Goal: Task Accomplishment & Management: Use online tool/utility

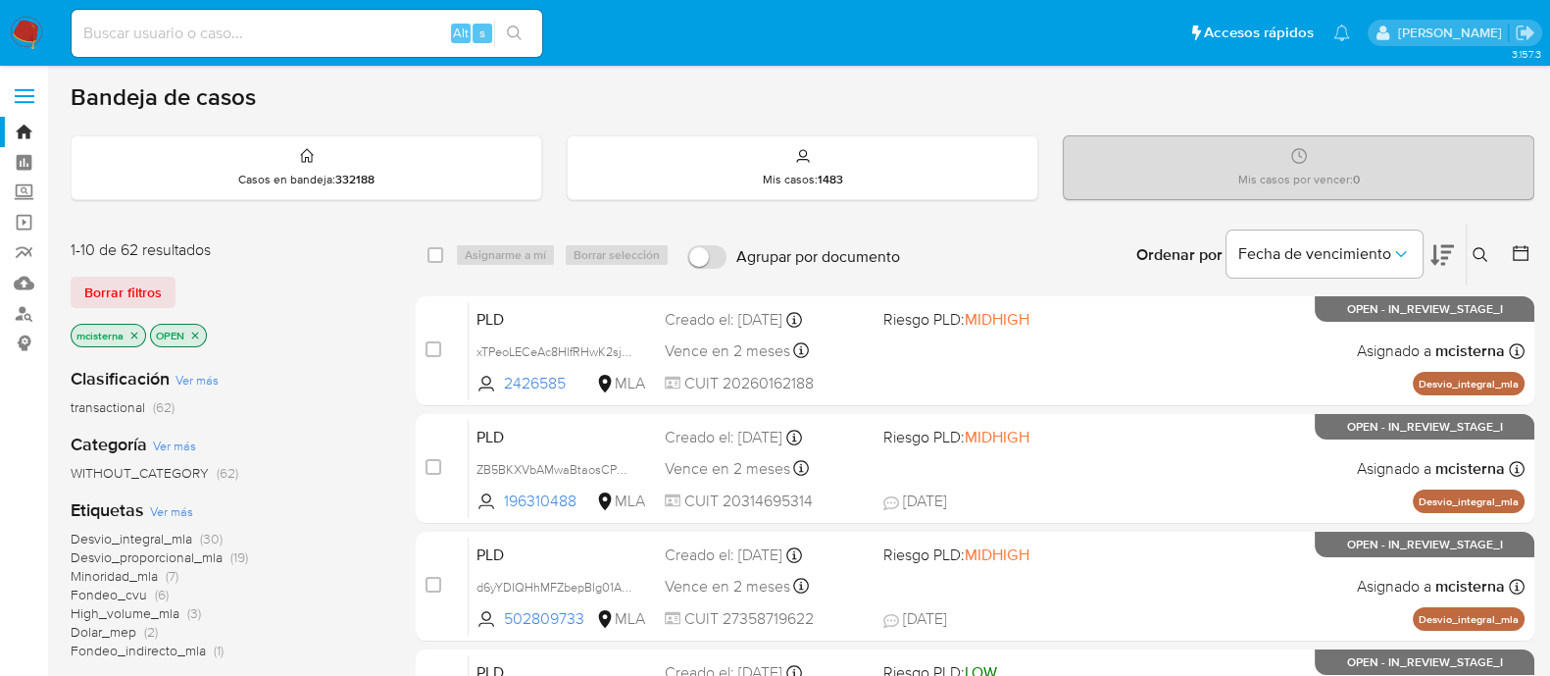
click at [397, 39] on input at bounding box center [307, 33] width 471 height 25
paste input "41977149"
type input "41977149"
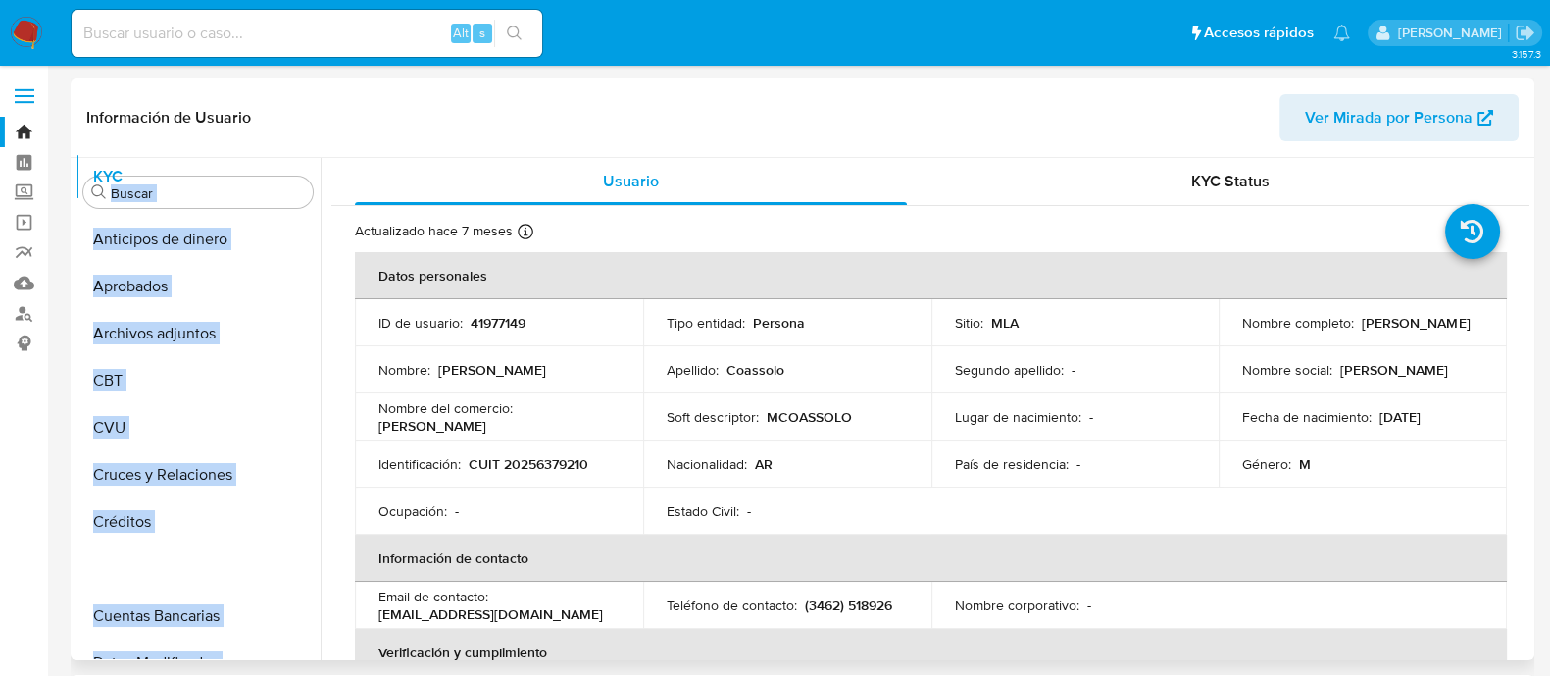
select select "10"
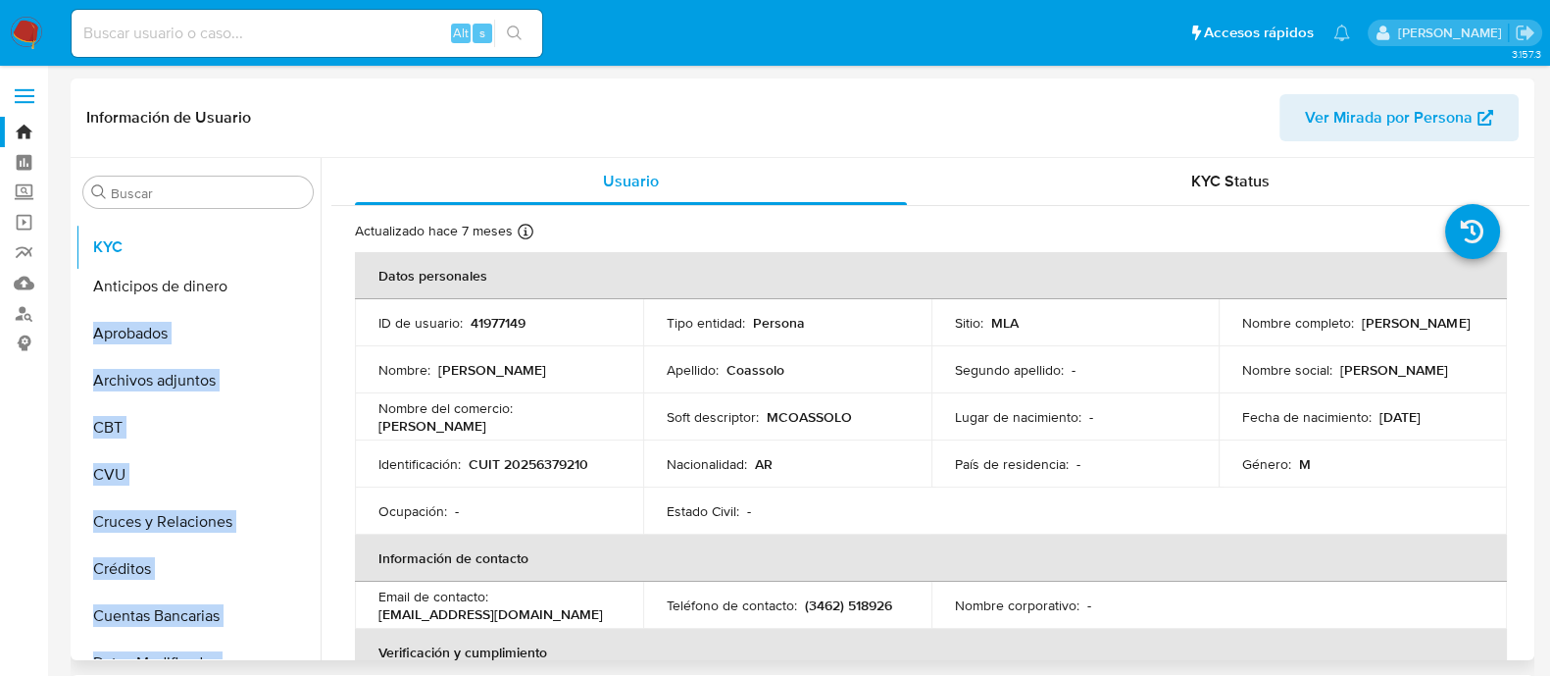
drag, startPoint x: 289, startPoint y: 346, endPoint x: 295, endPoint y: 242, distance: 104.1
click at [295, 242] on ul "Anticipos de dinero Aprobados Archivos adjuntos CBT CVU Cruces y Relaciones Cré…" at bounding box center [198, 437] width 245 height 442
click at [391, 348] on td "Nombre : Martin Lisandro" at bounding box center [499, 369] width 288 height 47
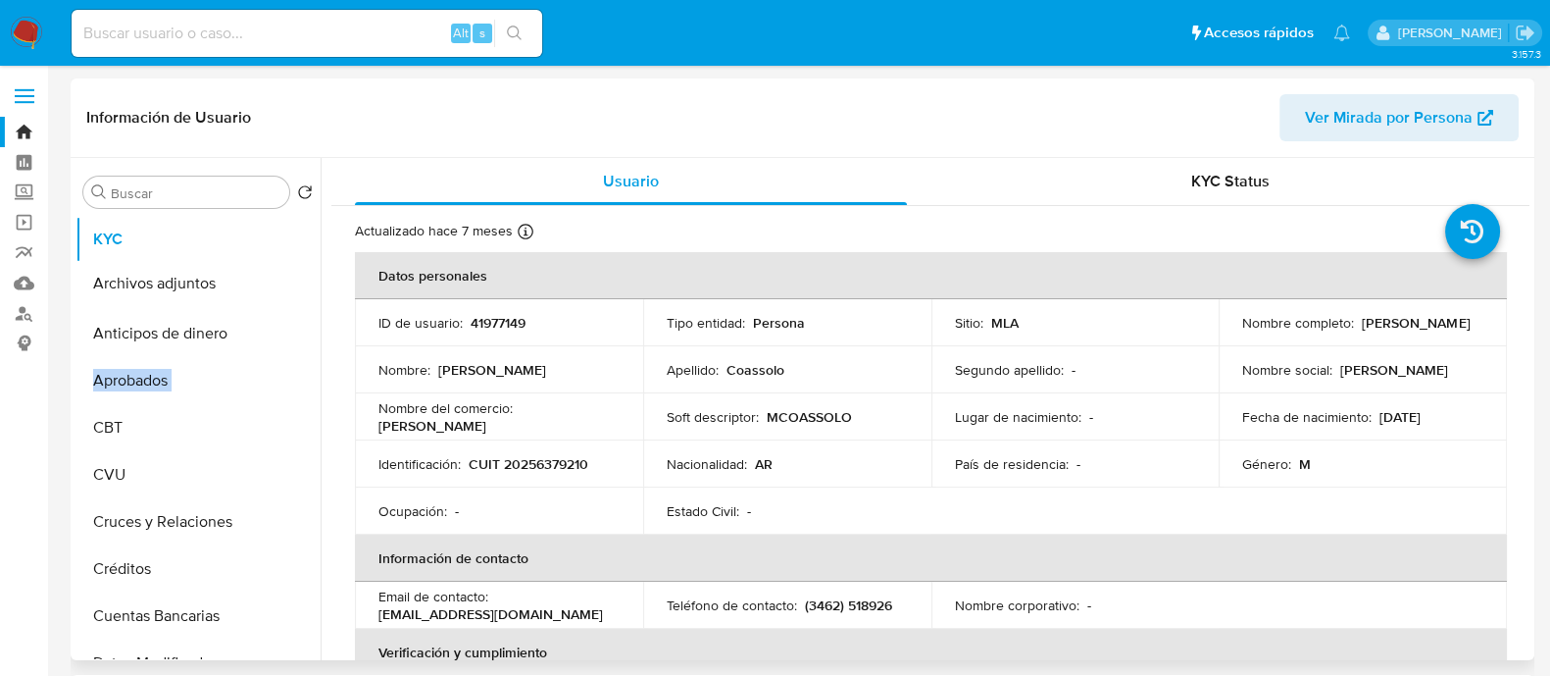
drag, startPoint x: 286, startPoint y: 378, endPoint x: 284, endPoint y: 281, distance: 96.1
click at [284, 281] on ul "KYC Anticipos de dinero Aprobados Archivos adjuntos CBT CVU Cruces y Relaciones…" at bounding box center [198, 437] width 245 height 442
click at [425, 362] on p "Nombre :" at bounding box center [405, 370] width 52 height 18
drag, startPoint x: 295, startPoint y: 374, endPoint x: 285, endPoint y: 281, distance: 92.7
click at [285, 281] on ul "KYC Archivos adjuntos Anticipos de dinero Aprobados CBT CVU Cruces y Relaciones…" at bounding box center [198, 437] width 245 height 442
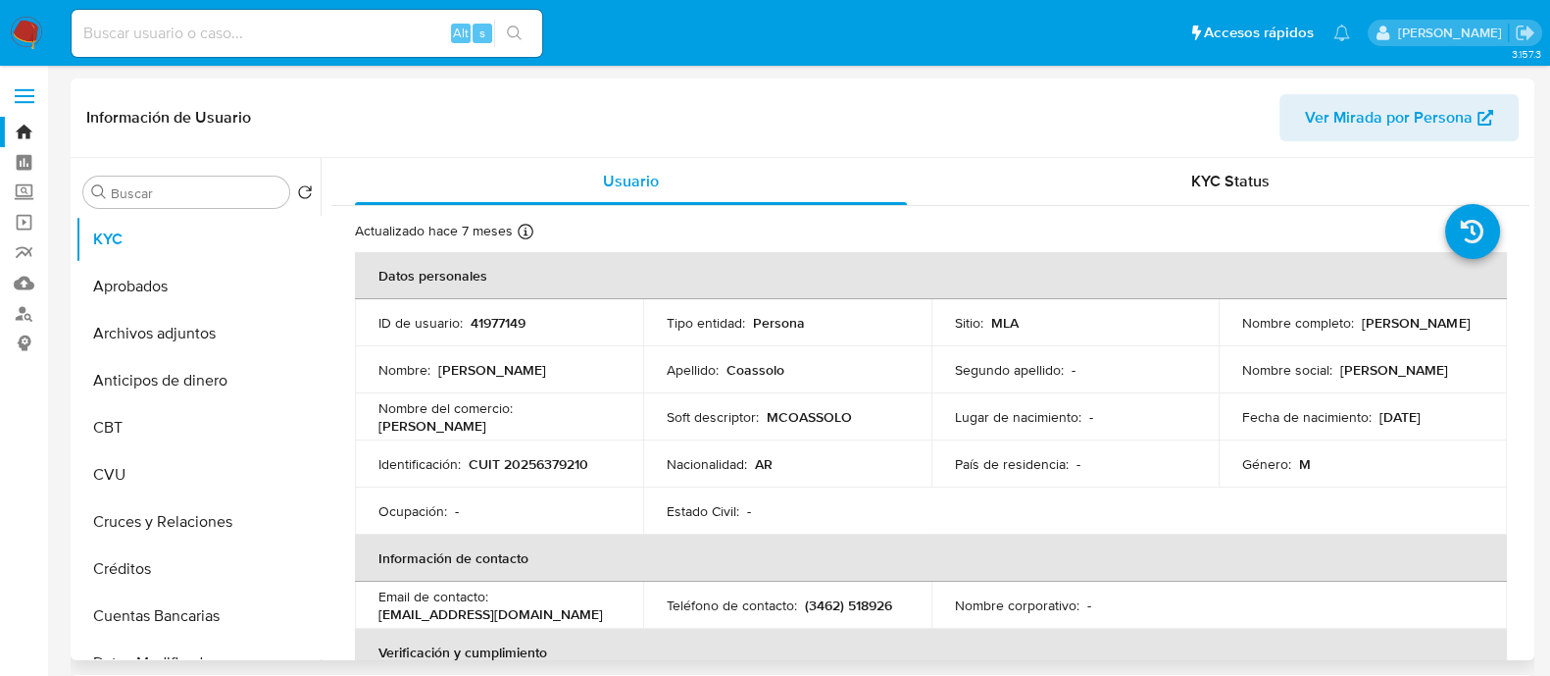
click at [453, 357] on td "Nombre : Martin Lisandro" at bounding box center [499, 369] width 288 height 47
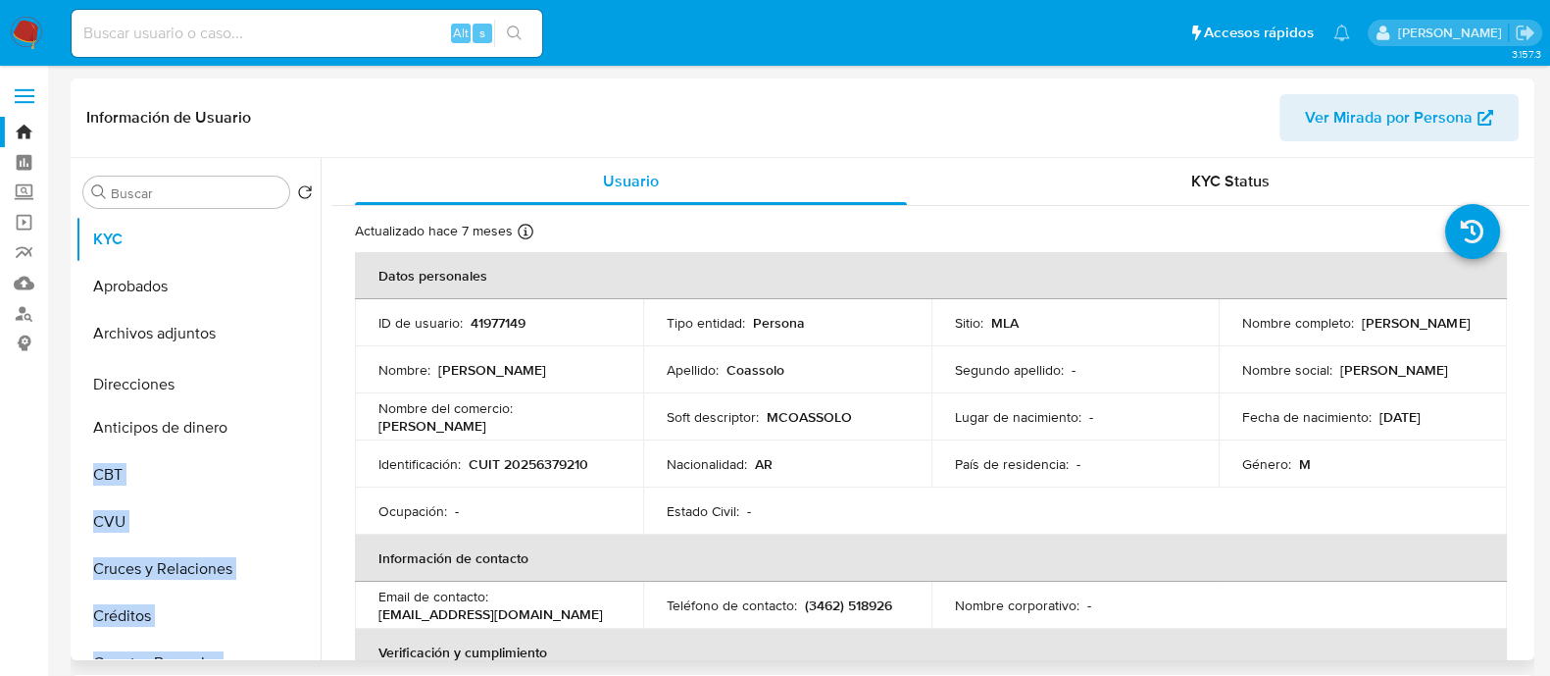
drag, startPoint x: 287, startPoint y: 507, endPoint x: 267, endPoint y: 379, distance: 129.1
click at [267, 379] on ul "KYC Aprobados Archivos adjuntos Anticipos de dinero CBT CVU Cruces y Relaciones…" at bounding box center [198, 437] width 245 height 442
click at [417, 388] on td "Nombre : Martin Lisandro" at bounding box center [499, 369] width 288 height 47
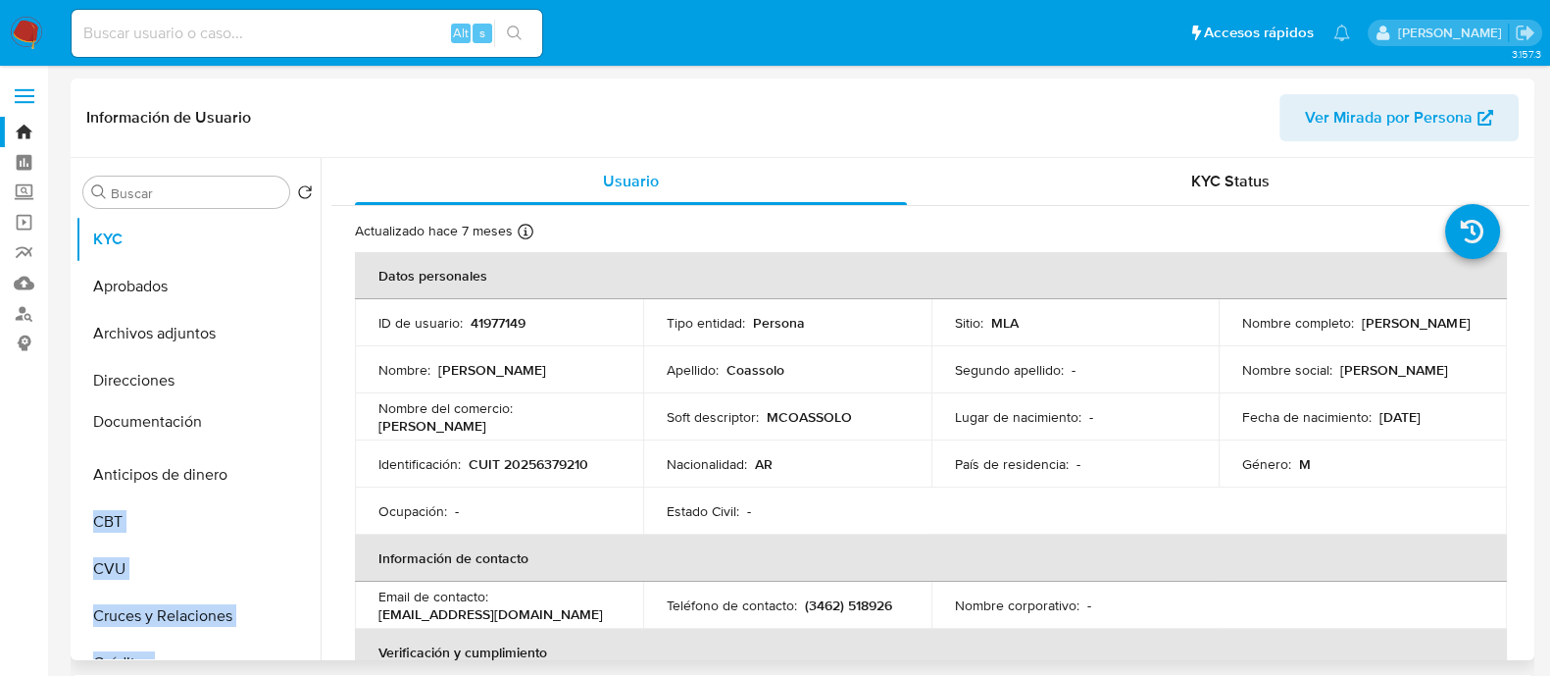
drag, startPoint x: 289, startPoint y: 485, endPoint x: 271, endPoint y: 424, distance: 64.5
click at [271, 424] on ul "KYC Aprobados Archivos adjuntos Direcciones Anticipos de dinero CBT CVU Cruces …" at bounding box center [198, 437] width 245 height 442
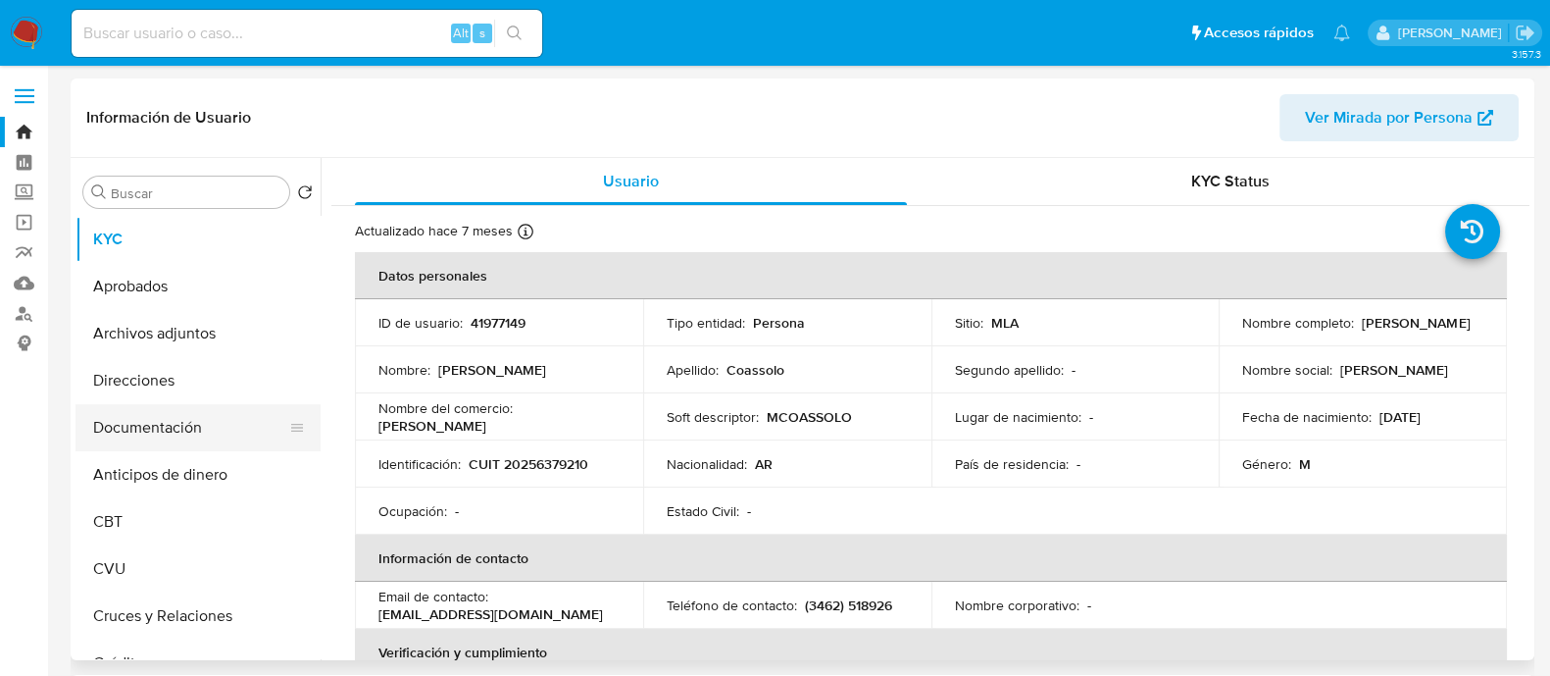
drag, startPoint x: 509, startPoint y: 427, endPoint x: 292, endPoint y: 432, distance: 216.8
click at [509, 428] on div "Nombre del comercio : Martín Coassolo" at bounding box center [499, 416] width 241 height 35
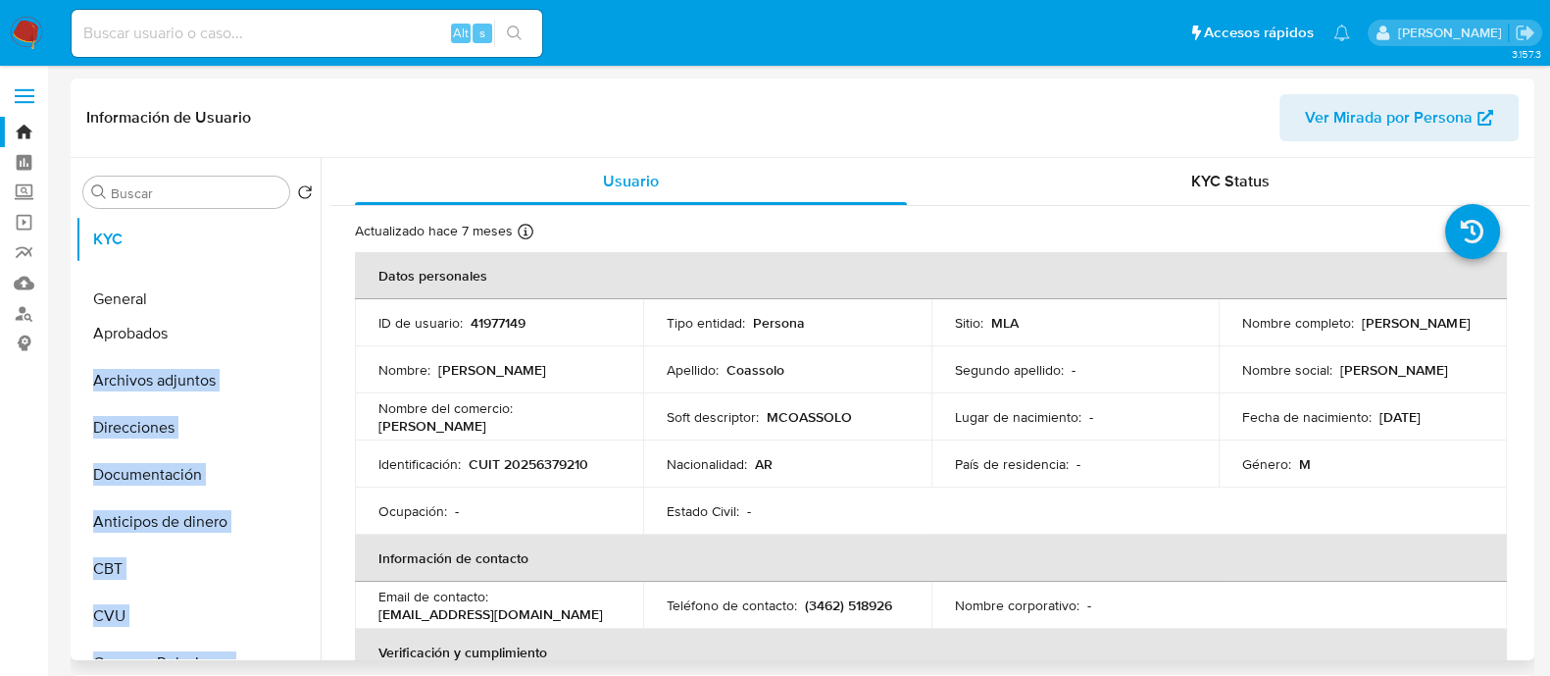
drag, startPoint x: 289, startPoint y: 580, endPoint x: 279, endPoint y: 301, distance: 278.7
click at [279, 301] on ul "KYC Aprobados Archivos adjuntos Direcciones Documentación Anticipos de dinero C…" at bounding box center [198, 437] width 245 height 442
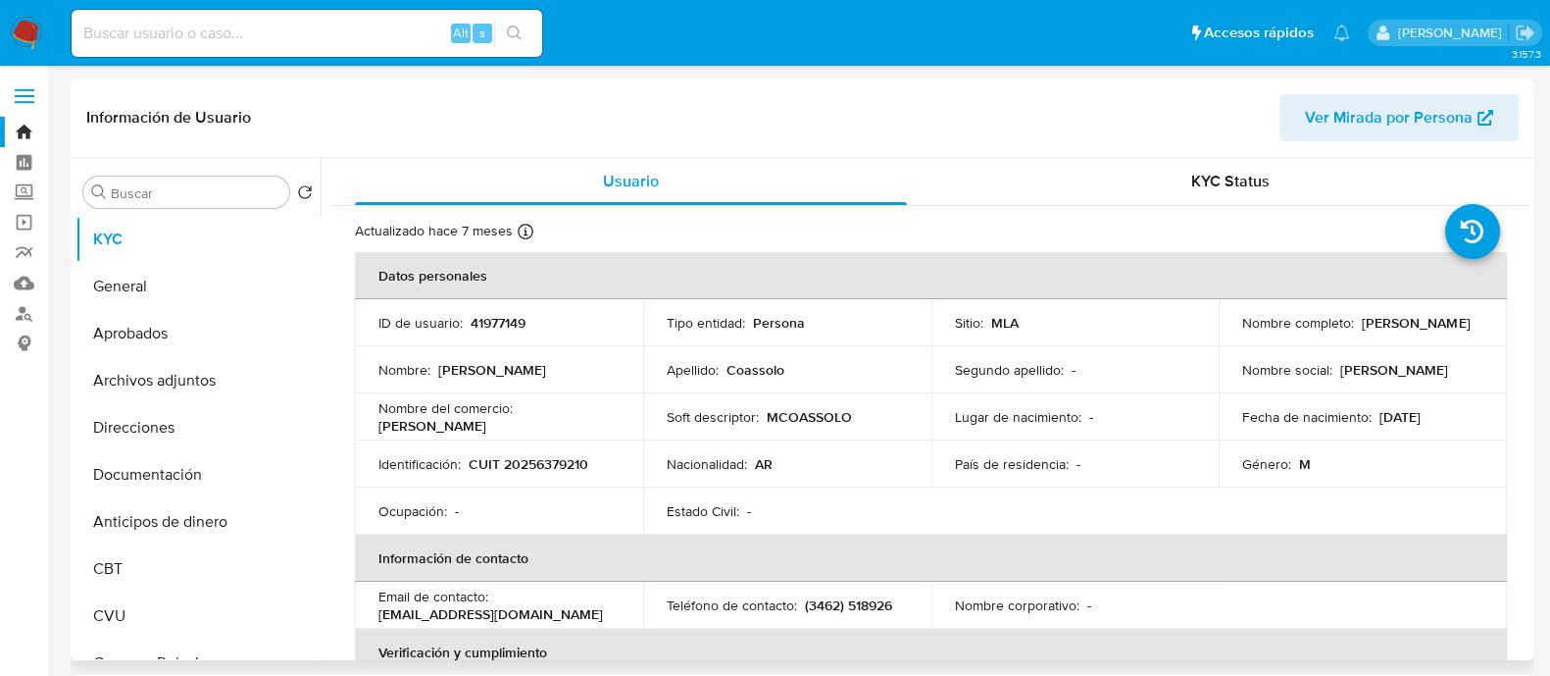
click at [409, 365] on p "Nombre :" at bounding box center [405, 370] width 52 height 18
drag, startPoint x: 284, startPoint y: 628, endPoint x: 270, endPoint y: 529, distance: 100.1
click at [270, 529] on ul "KYC General Aprobados Archivos adjuntos Direcciones Documentación Anticipos de …" at bounding box center [198, 437] width 245 height 442
click at [405, 504] on p "Ocupación :" at bounding box center [413, 511] width 69 height 18
drag, startPoint x: 275, startPoint y: 355, endPoint x: 275, endPoint y: 571, distance: 215.7
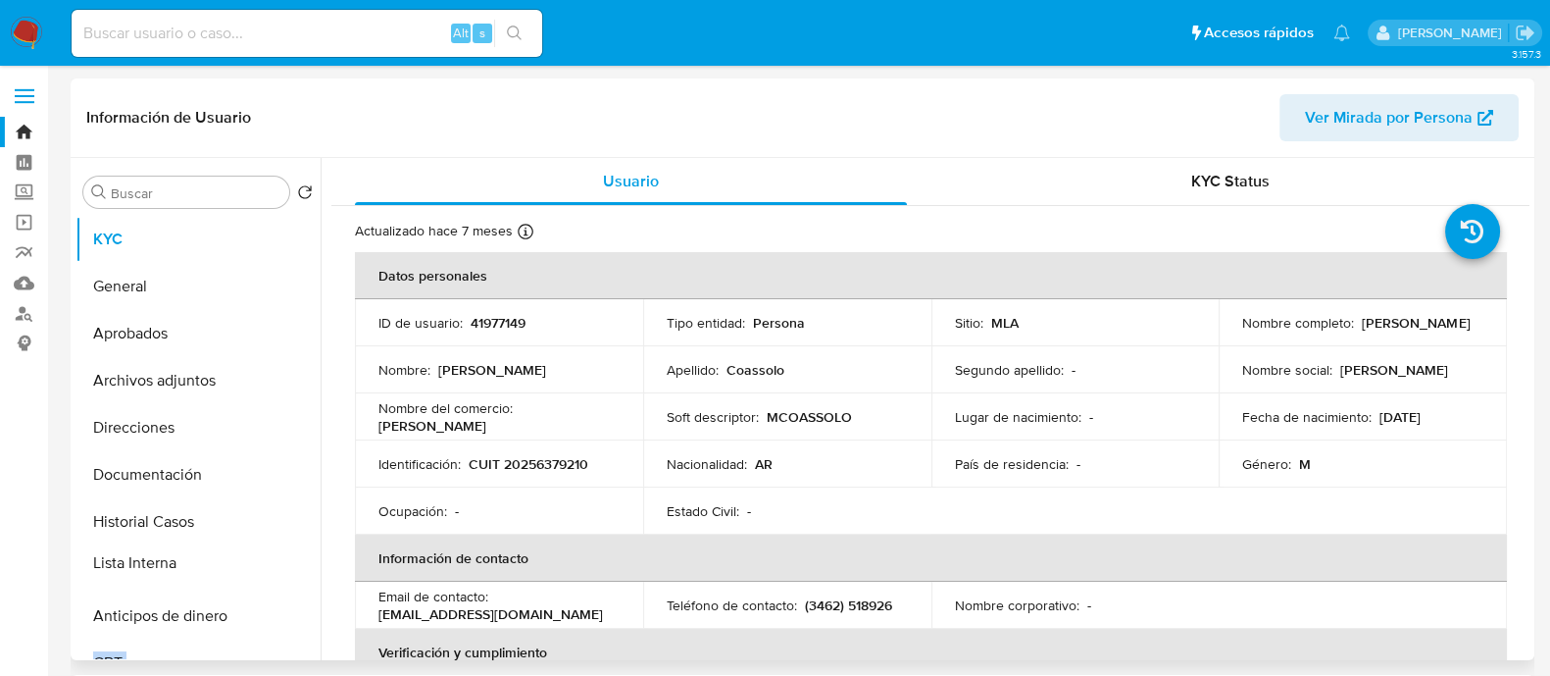
click at [275, 539] on ul "KYC General Aprobados Archivos adjuntos Direcciones Documentación Historial Cas…" at bounding box center [198, 437] width 245 height 442
click at [379, 449] on td "Identificación : CUIT 20256379210" at bounding box center [499, 463] width 288 height 47
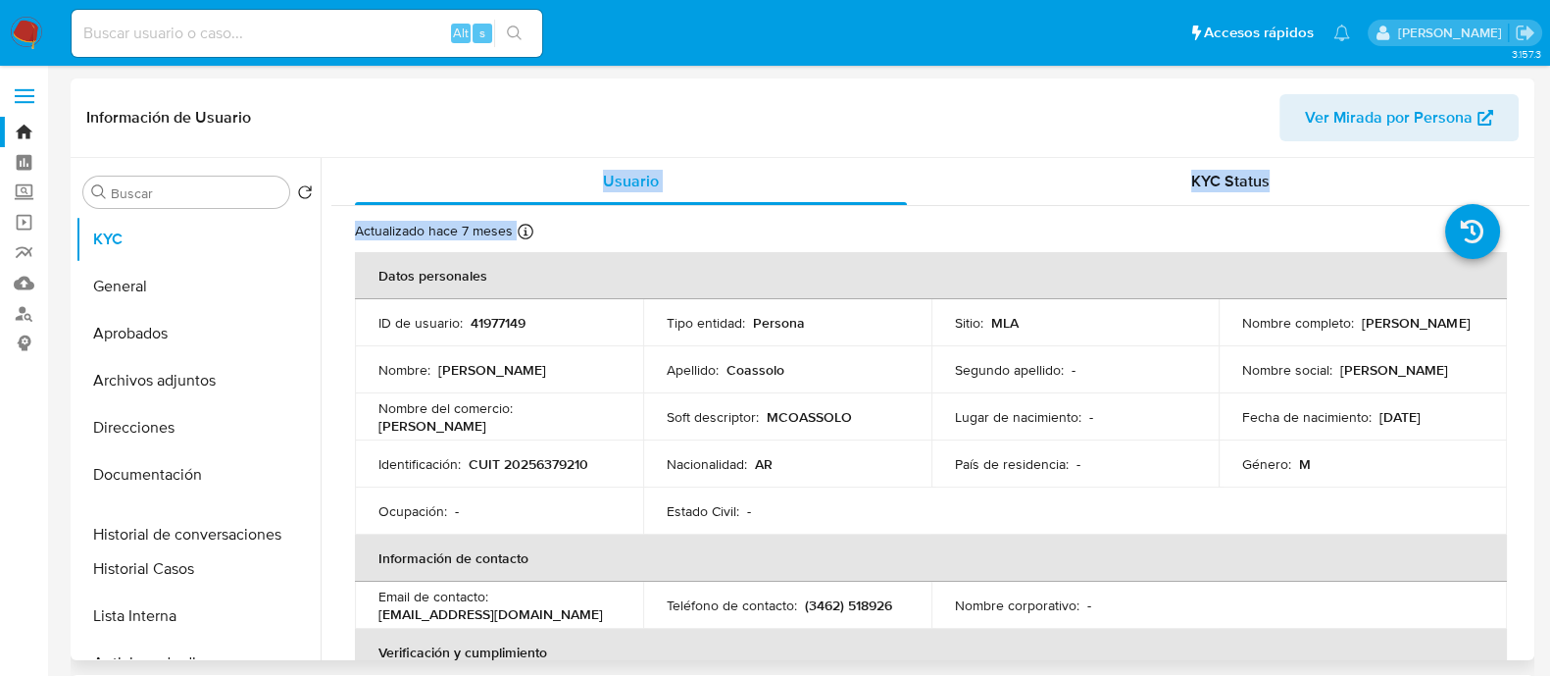
drag, startPoint x: 300, startPoint y: 506, endPoint x: 340, endPoint y: 530, distance: 47.1
click at [337, 535] on div "Buscar Volver al orden por defecto KYC General Aprobados Archivos adjuntos Dire…" at bounding box center [803, 409] width 1454 height 502
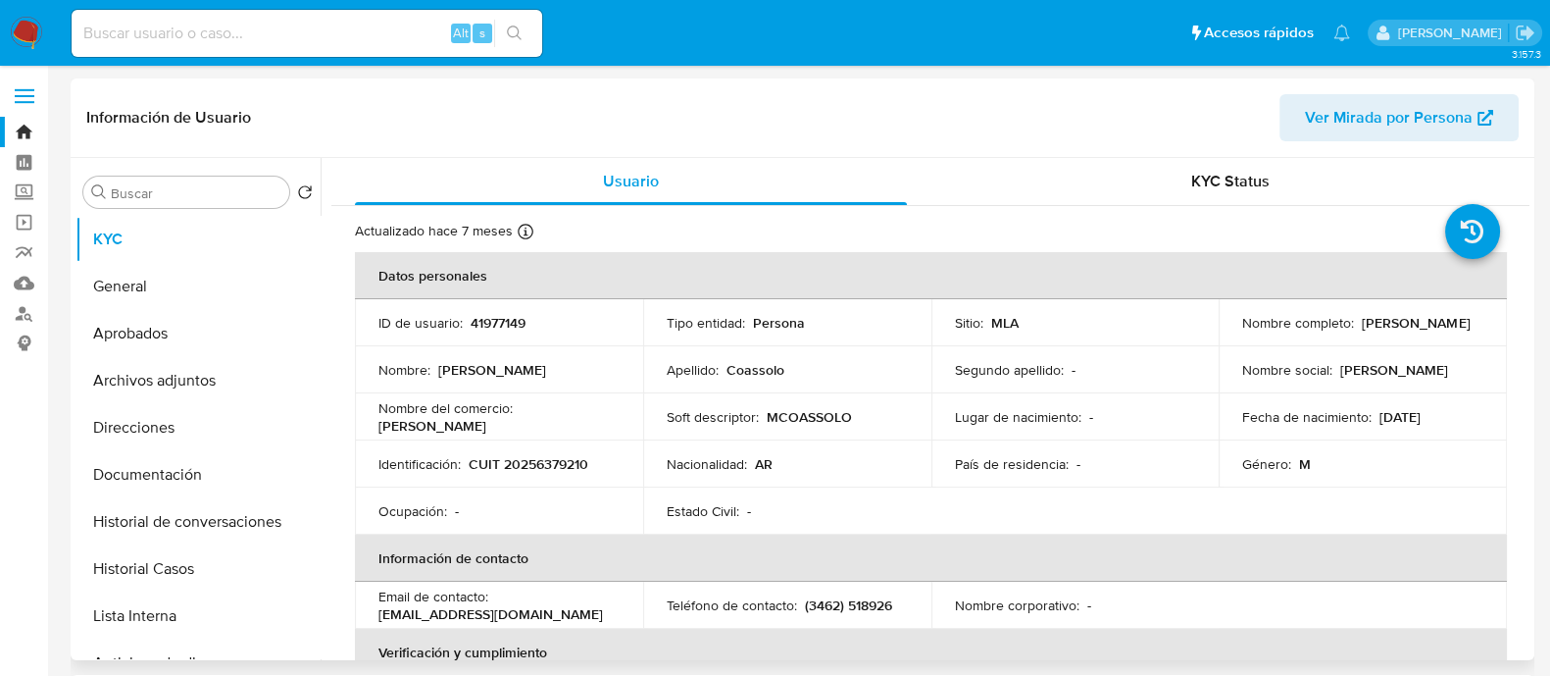
drag, startPoint x: 443, startPoint y: 522, endPoint x: 346, endPoint y: 522, distance: 97.1
click at [445, 522] on td "Ocupación : -" at bounding box center [499, 510] width 288 height 47
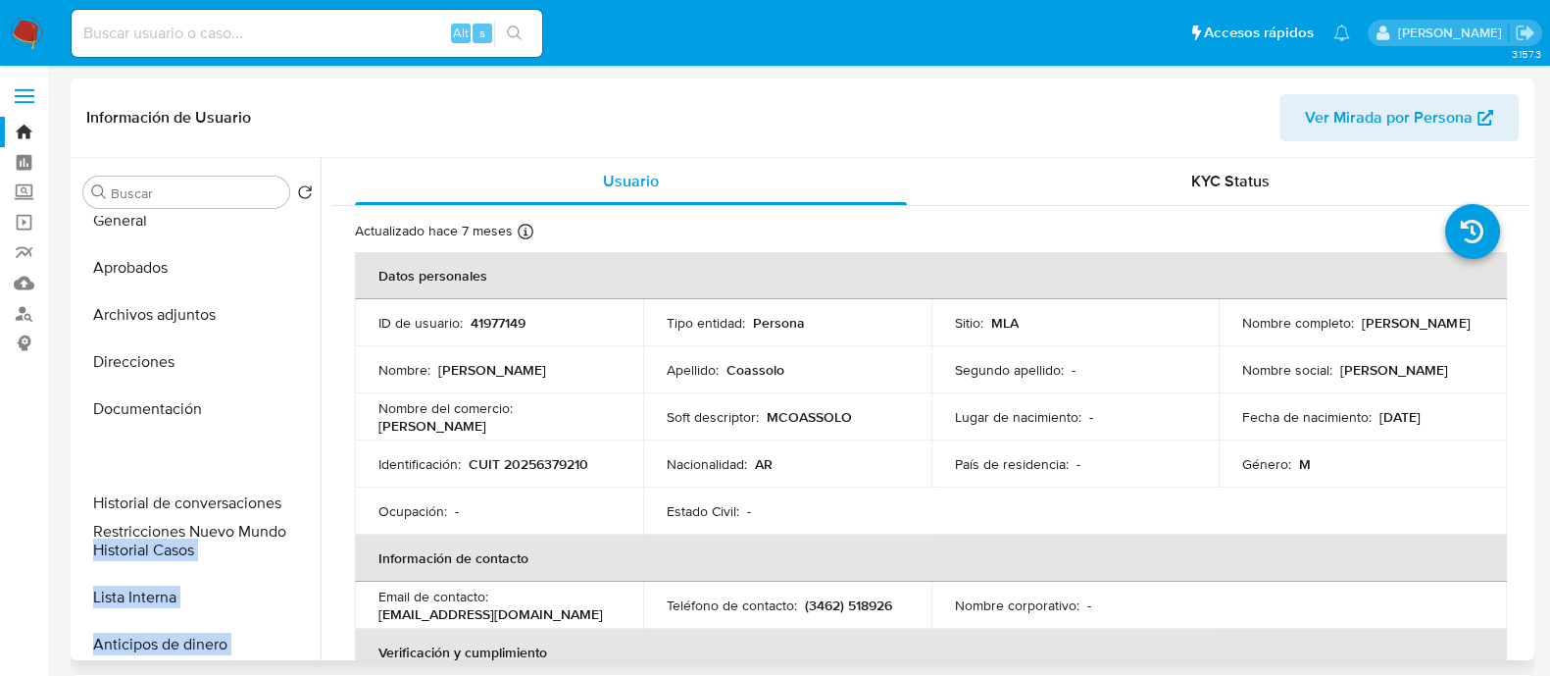
scroll to position [122, 0]
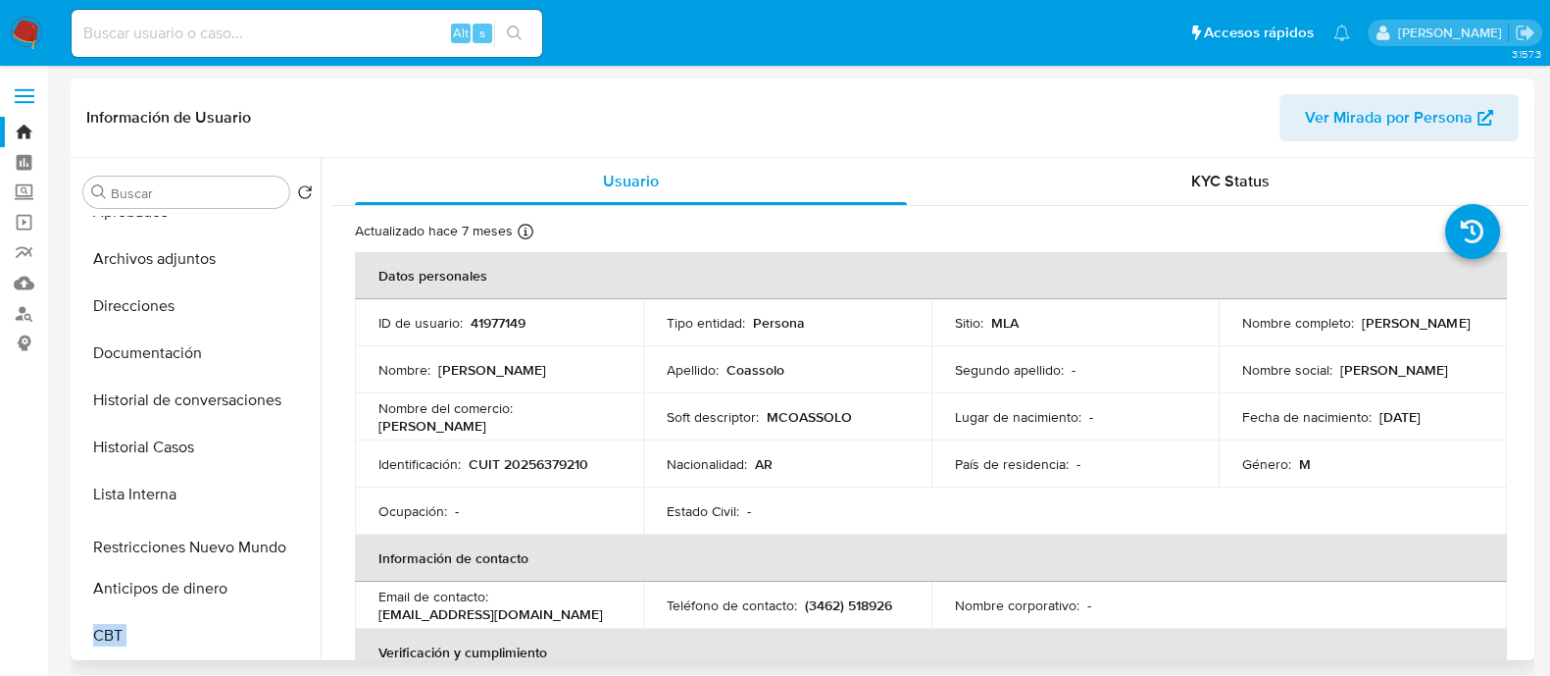
drag, startPoint x: 287, startPoint y: 590, endPoint x: 253, endPoint y: 549, distance: 53.6
click at [253, 539] on ul "KYC General Aprobados Archivos adjuntos Direcciones Documentación Historial de …" at bounding box center [198, 437] width 245 height 442
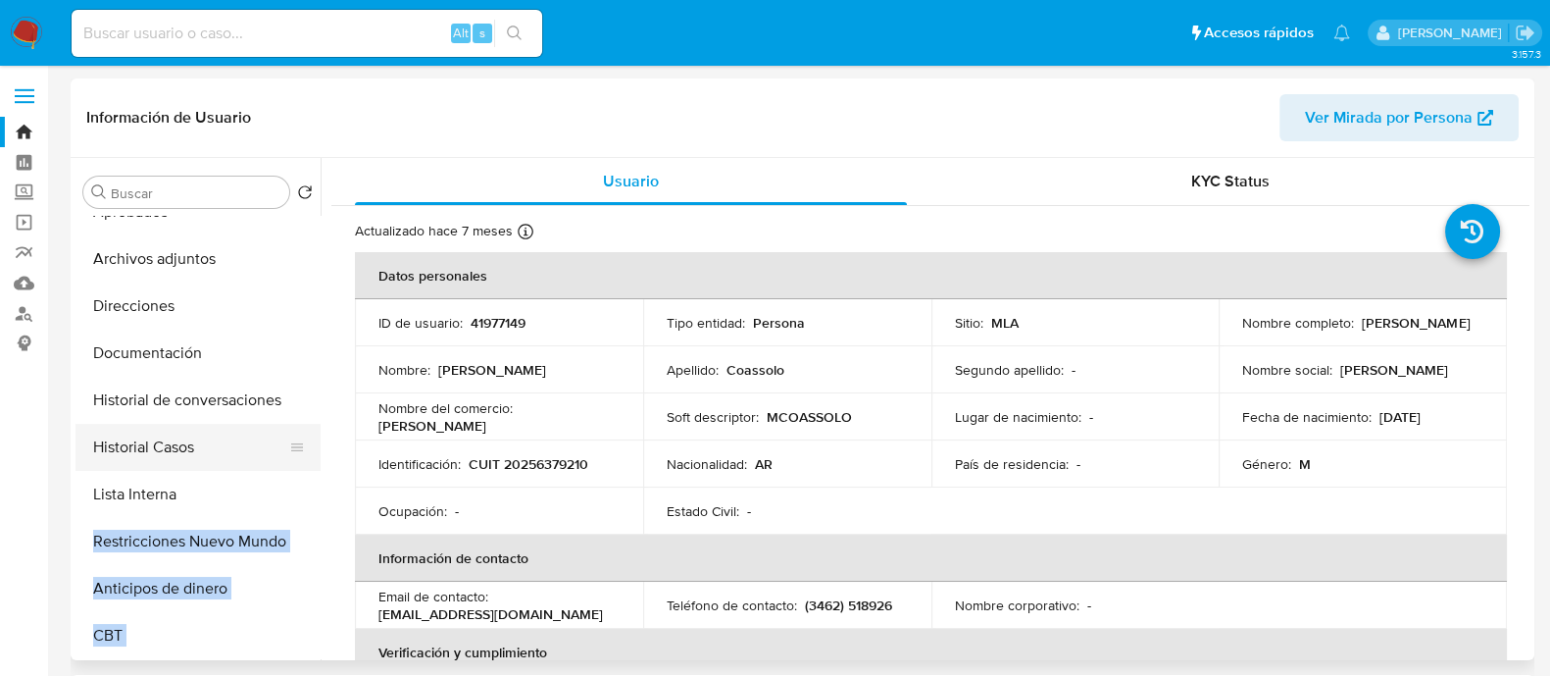
click at [218, 441] on button "Historial Casos" at bounding box center [190, 447] width 229 height 47
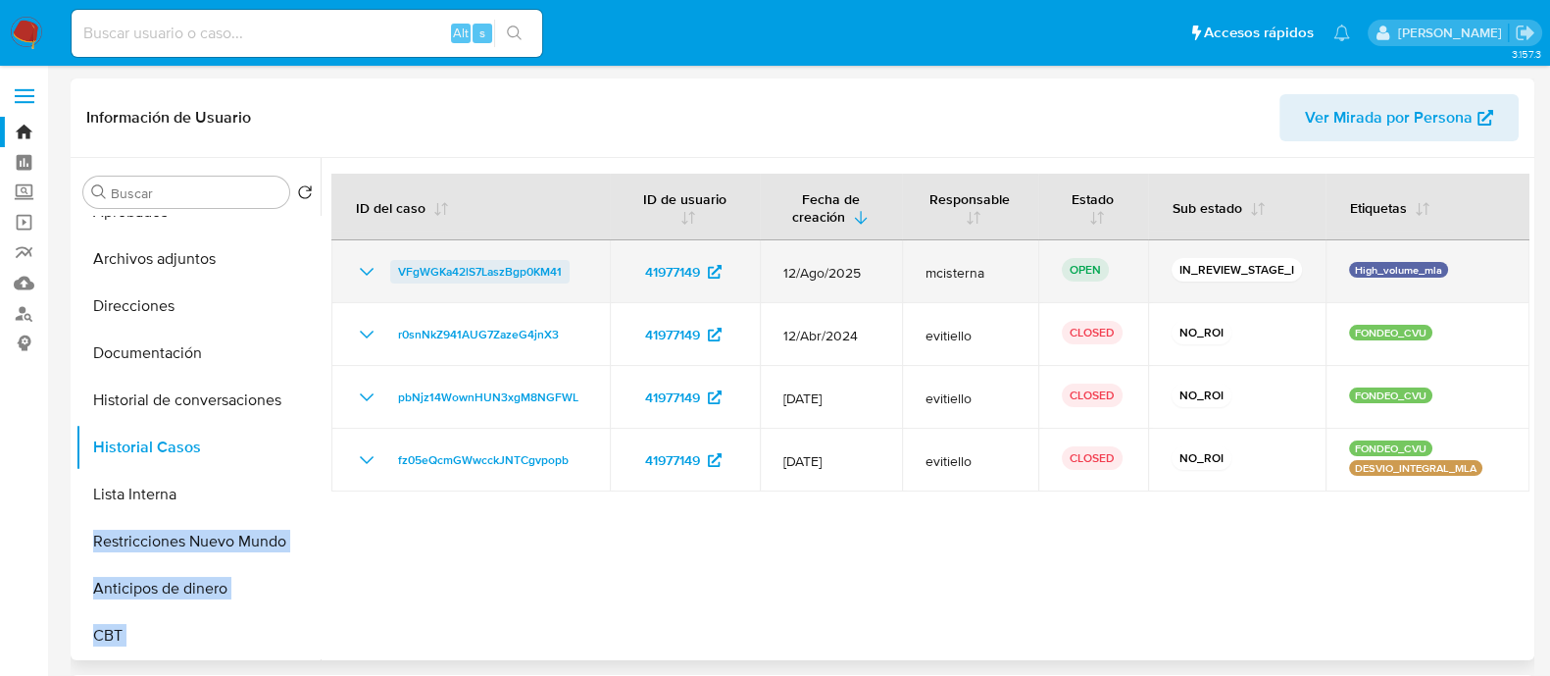
click at [542, 277] on span "VFgWGKa42lS7LaszBgp0KM41" at bounding box center [480, 272] width 164 height 24
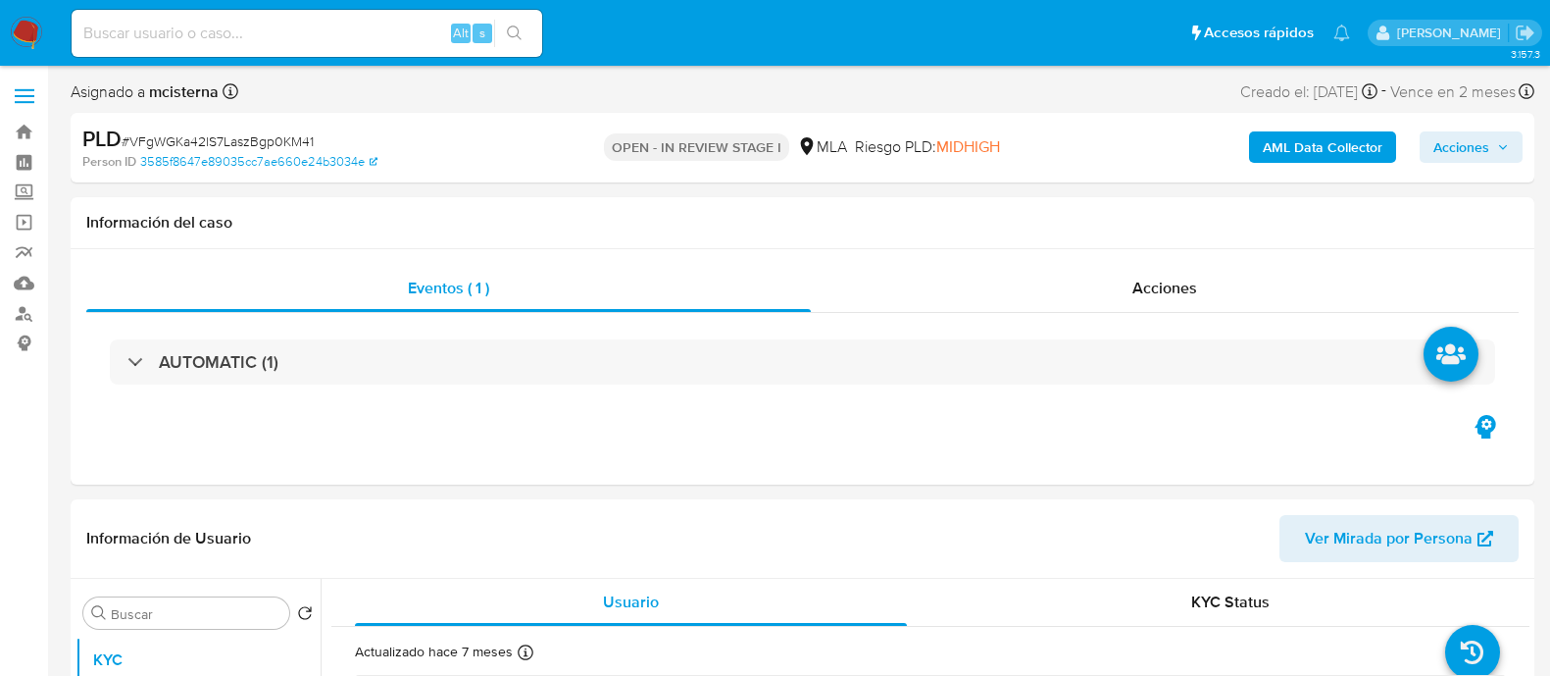
select select "10"
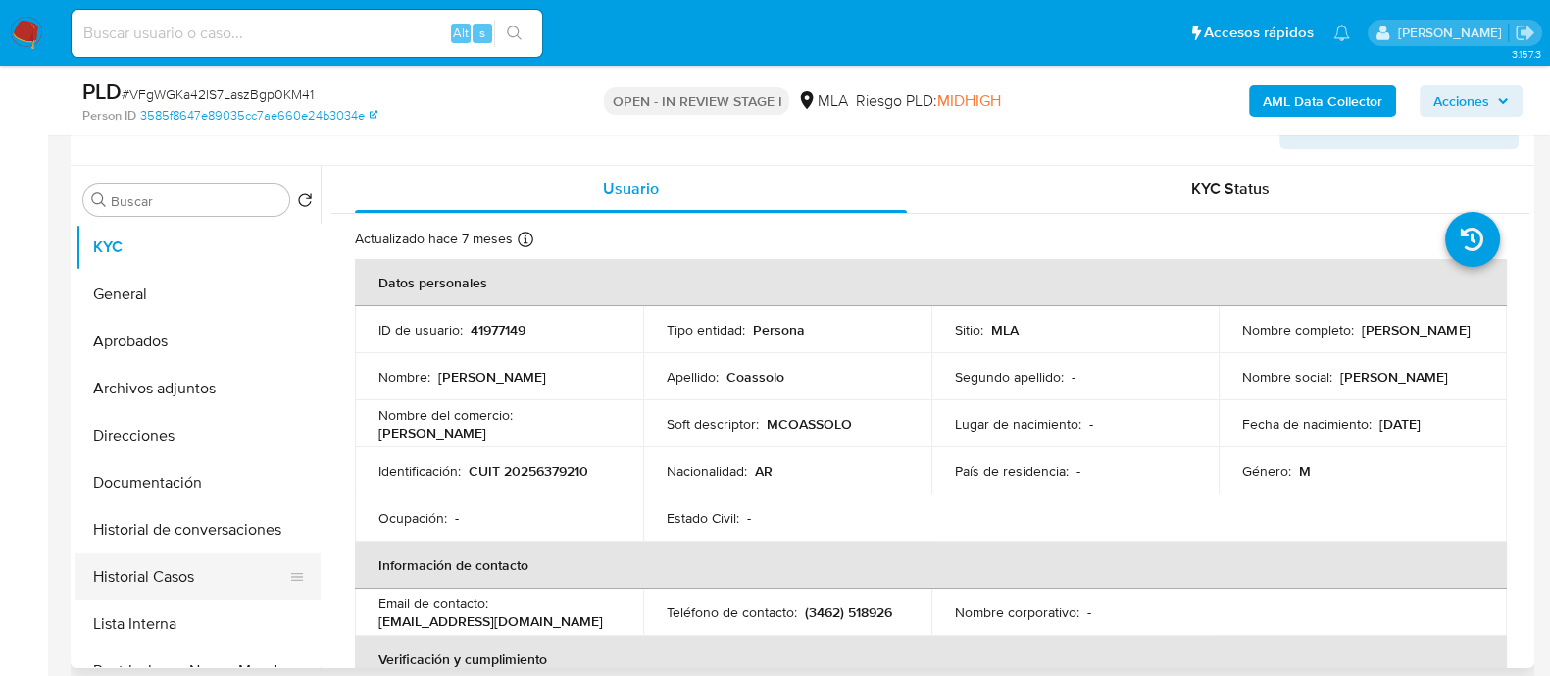
scroll to position [489, 0]
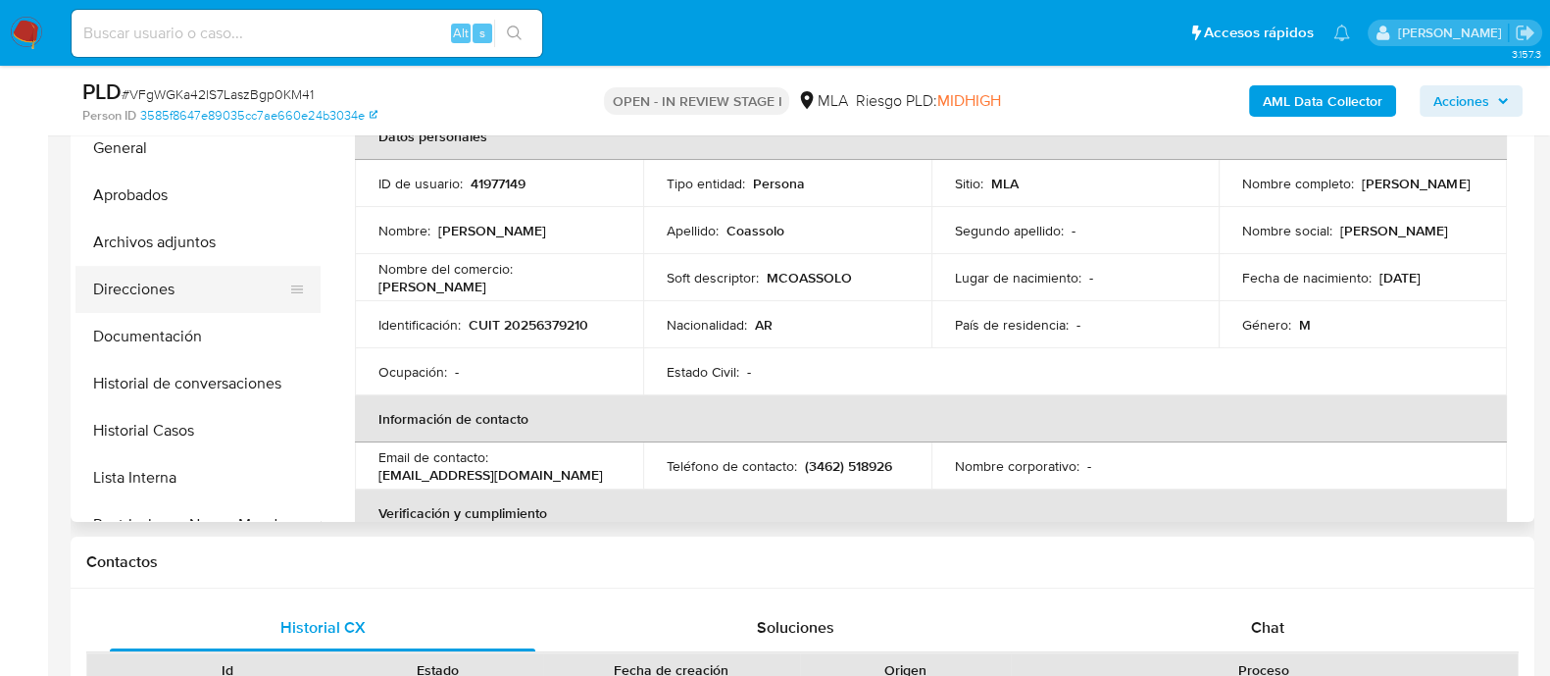
click at [172, 286] on button "Direcciones" at bounding box center [190, 289] width 229 height 47
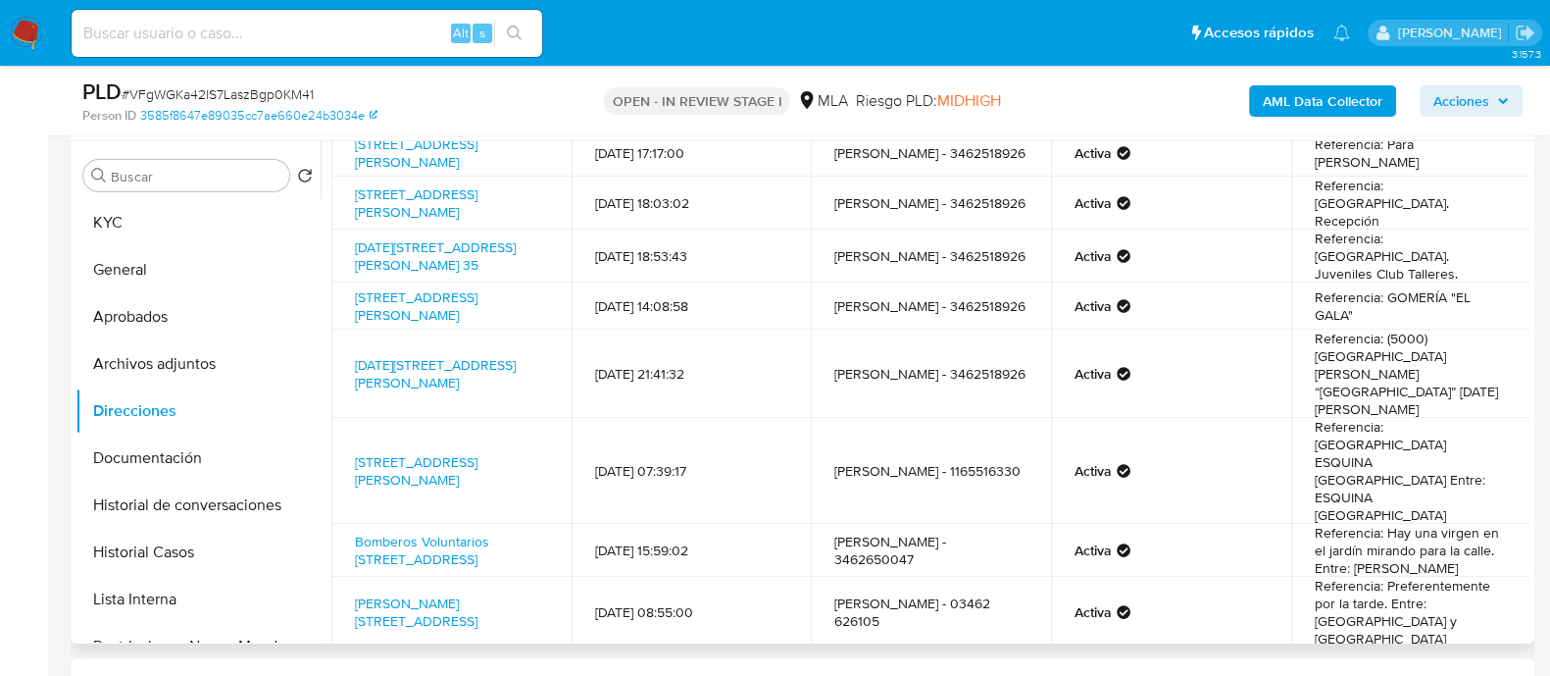
scroll to position [107, 0]
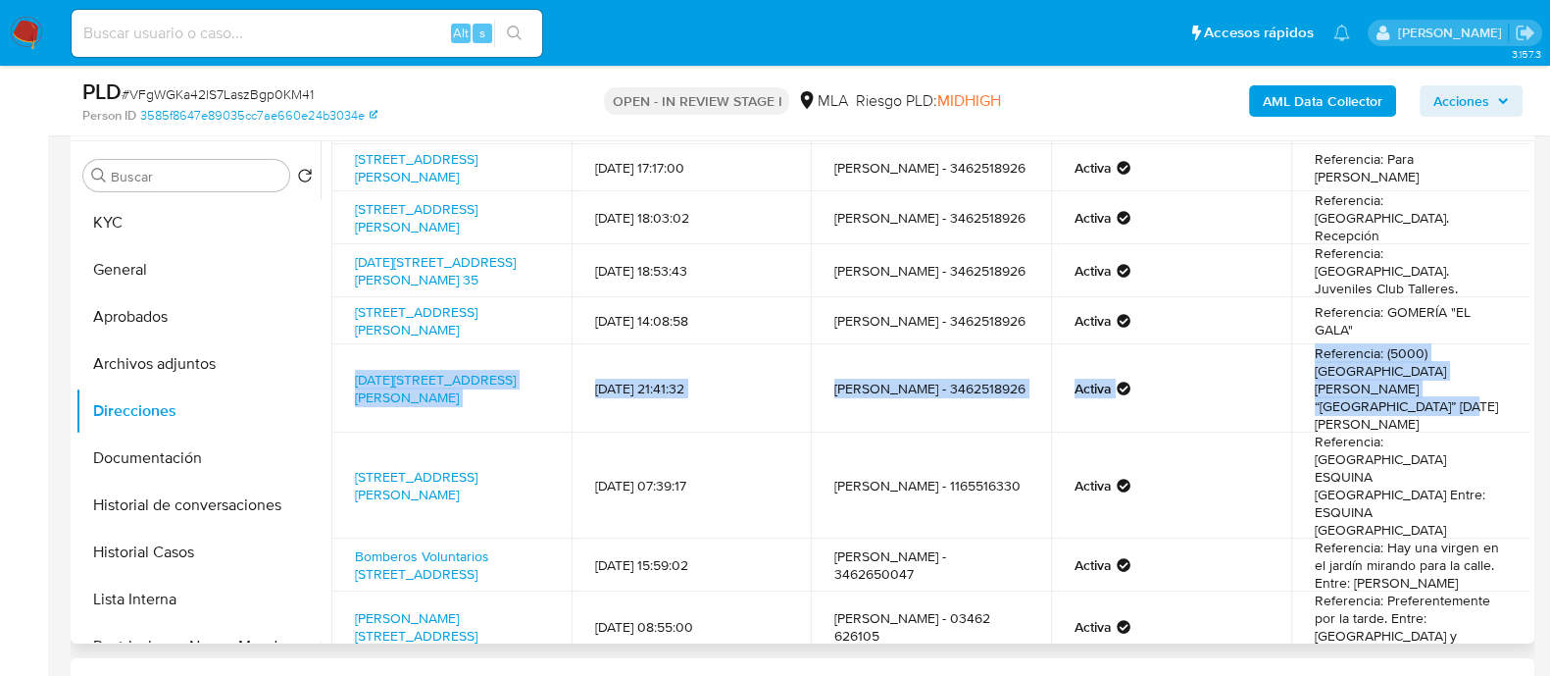
drag, startPoint x: 339, startPoint y: 355, endPoint x: 1477, endPoint y: 381, distance: 1137.8
click at [1477, 381] on tr "25 De Mayo 240, Córdoba, Córdoba, 5000, Argentina 240 26/10/2022 21:41:32 Juan …" at bounding box center [930, 388] width 1199 height 88
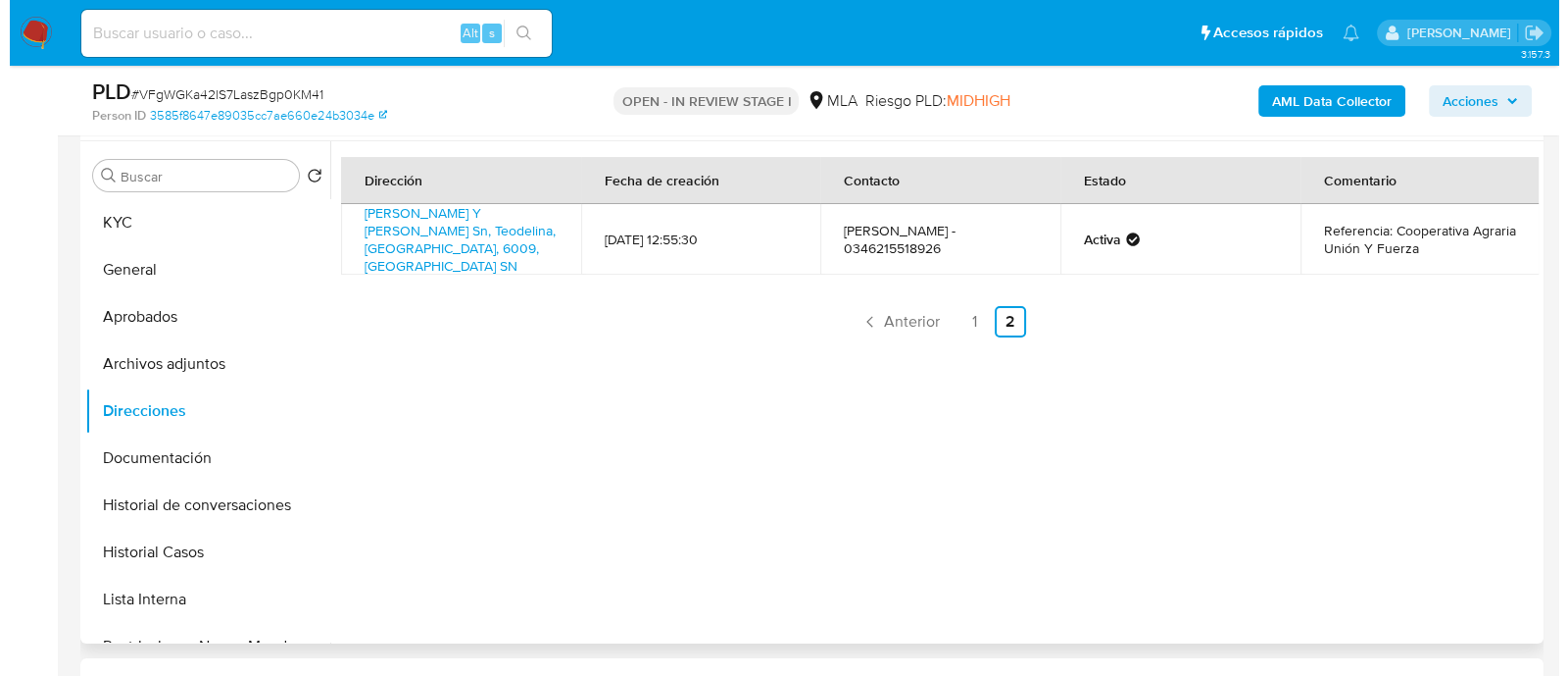
scroll to position [0, 0]
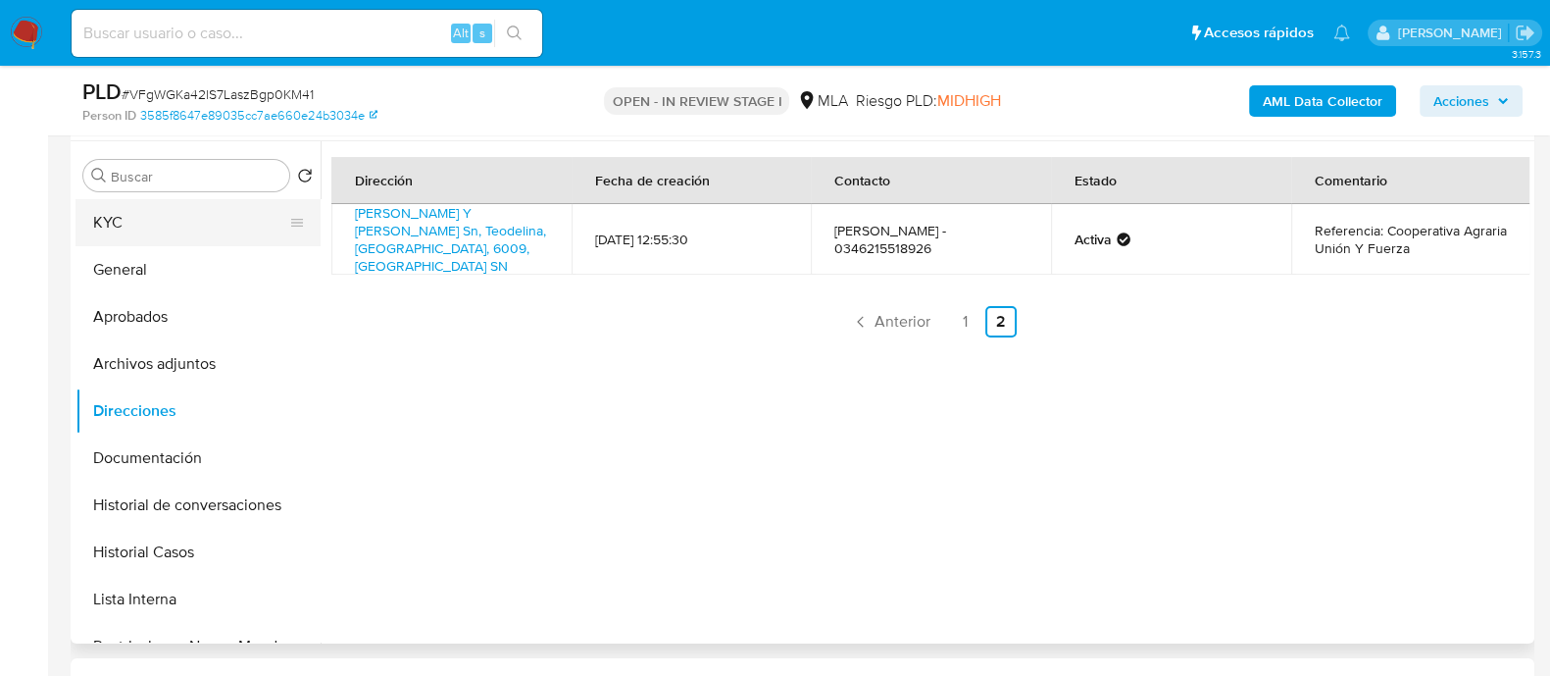
click at [188, 207] on button "KYC" at bounding box center [190, 222] width 229 height 47
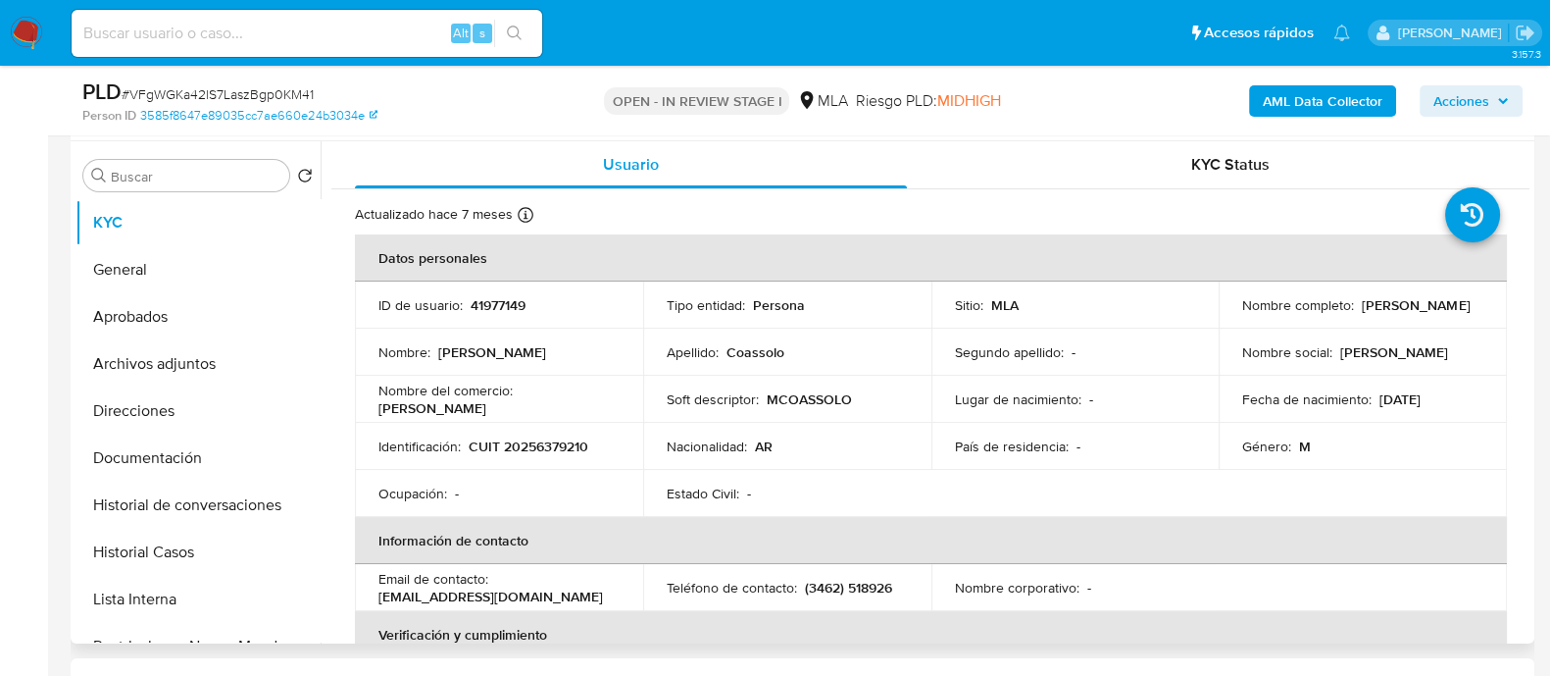
click at [515, 438] on p "CUIT 20256379210" at bounding box center [529, 446] width 120 height 18
copy p "20256379210"
click at [214, 350] on button "Archivos adjuntos" at bounding box center [190, 363] width 229 height 47
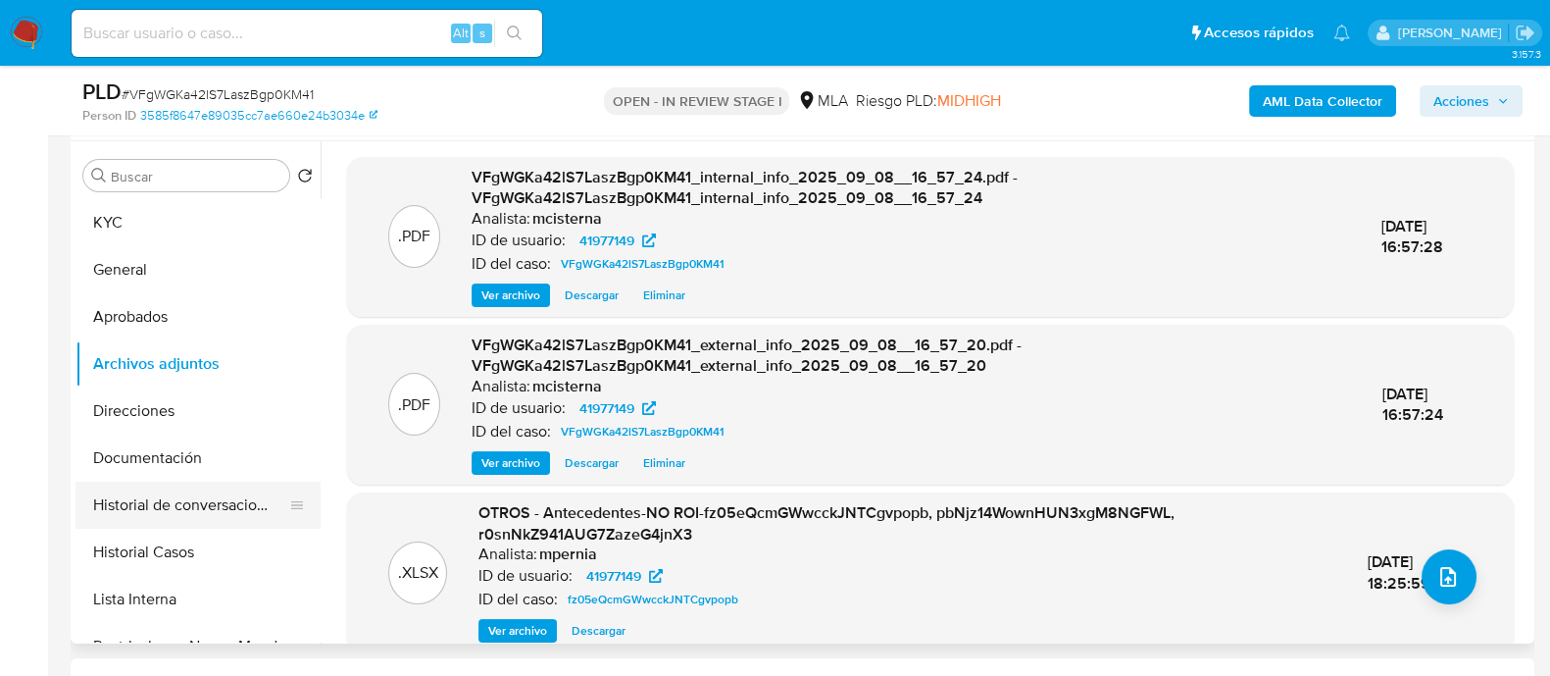
click at [206, 496] on button "Historial de conversaciones" at bounding box center [190, 504] width 229 height 47
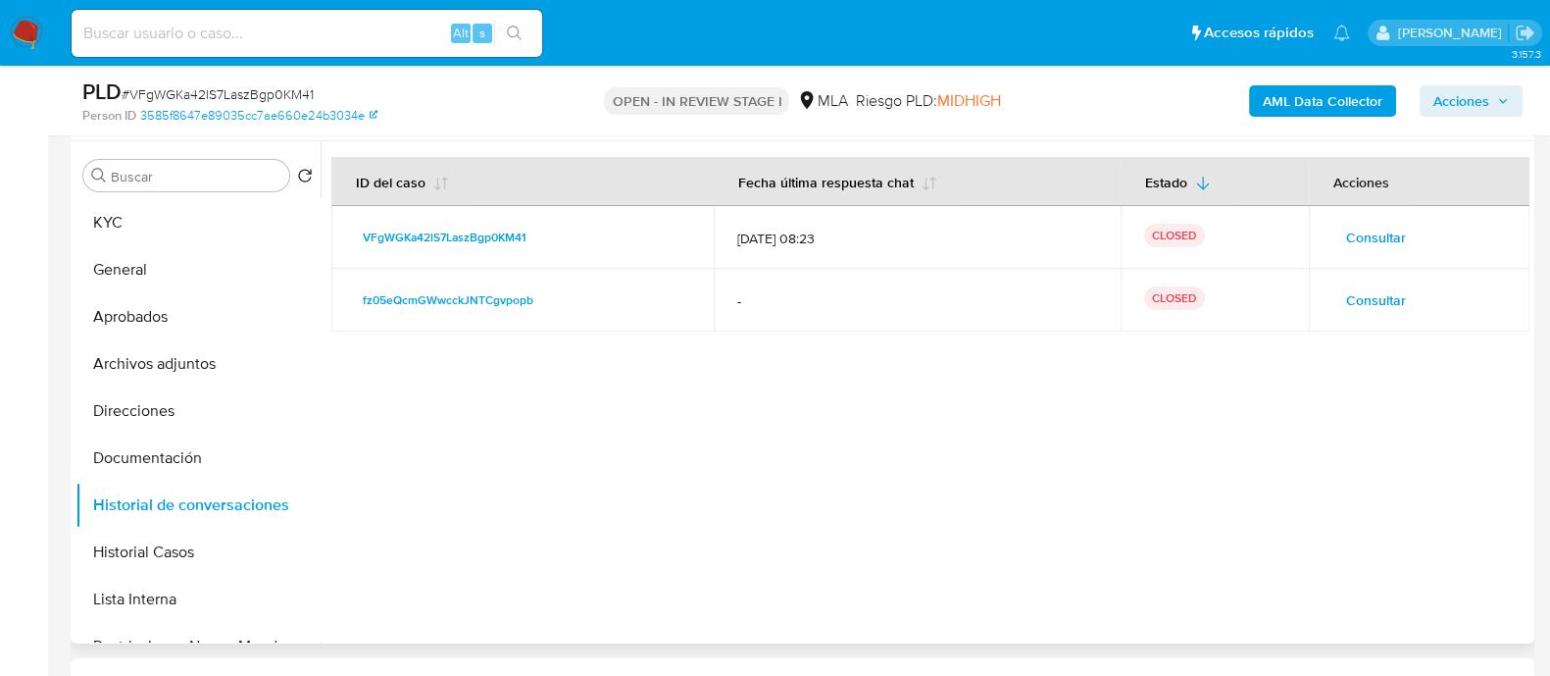
click at [1357, 232] on span "Consultar" at bounding box center [1376, 237] width 60 height 27
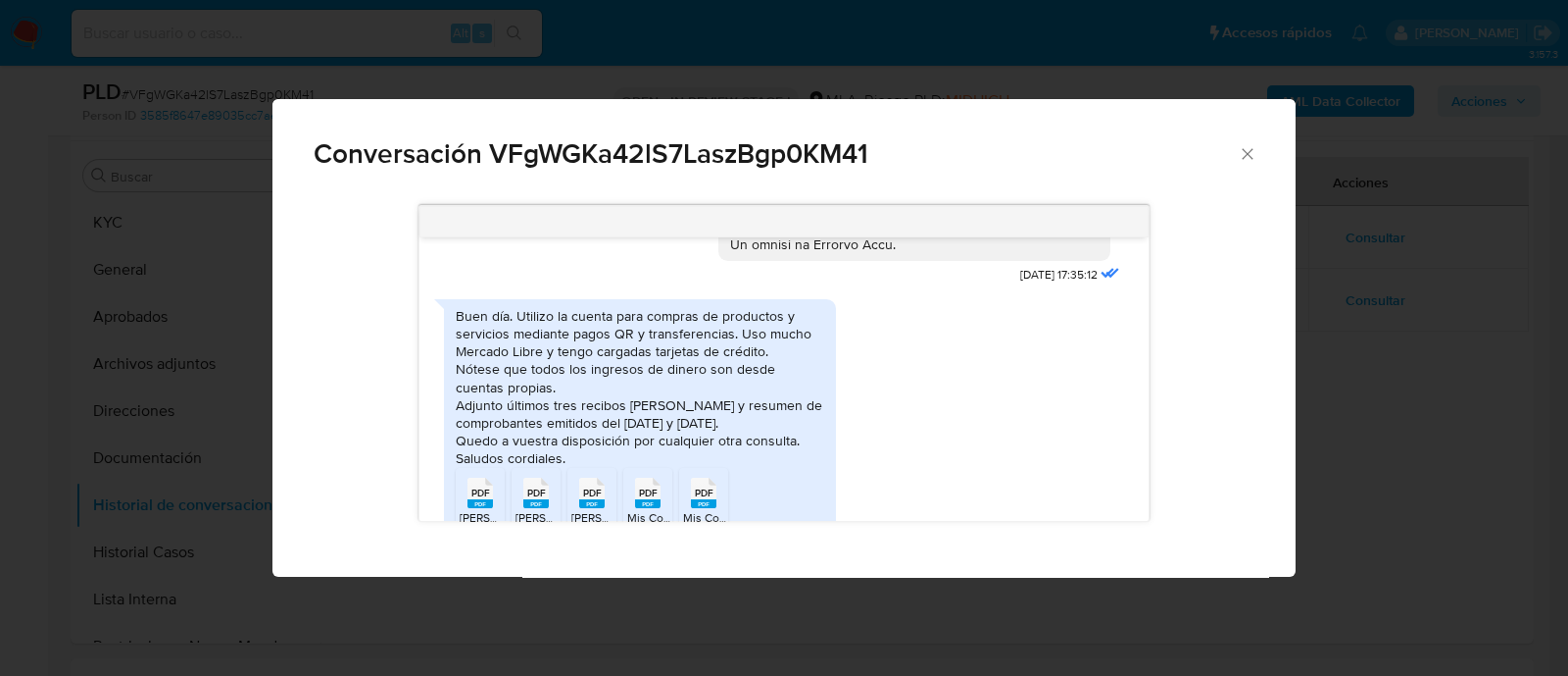
scroll to position [1088, 0]
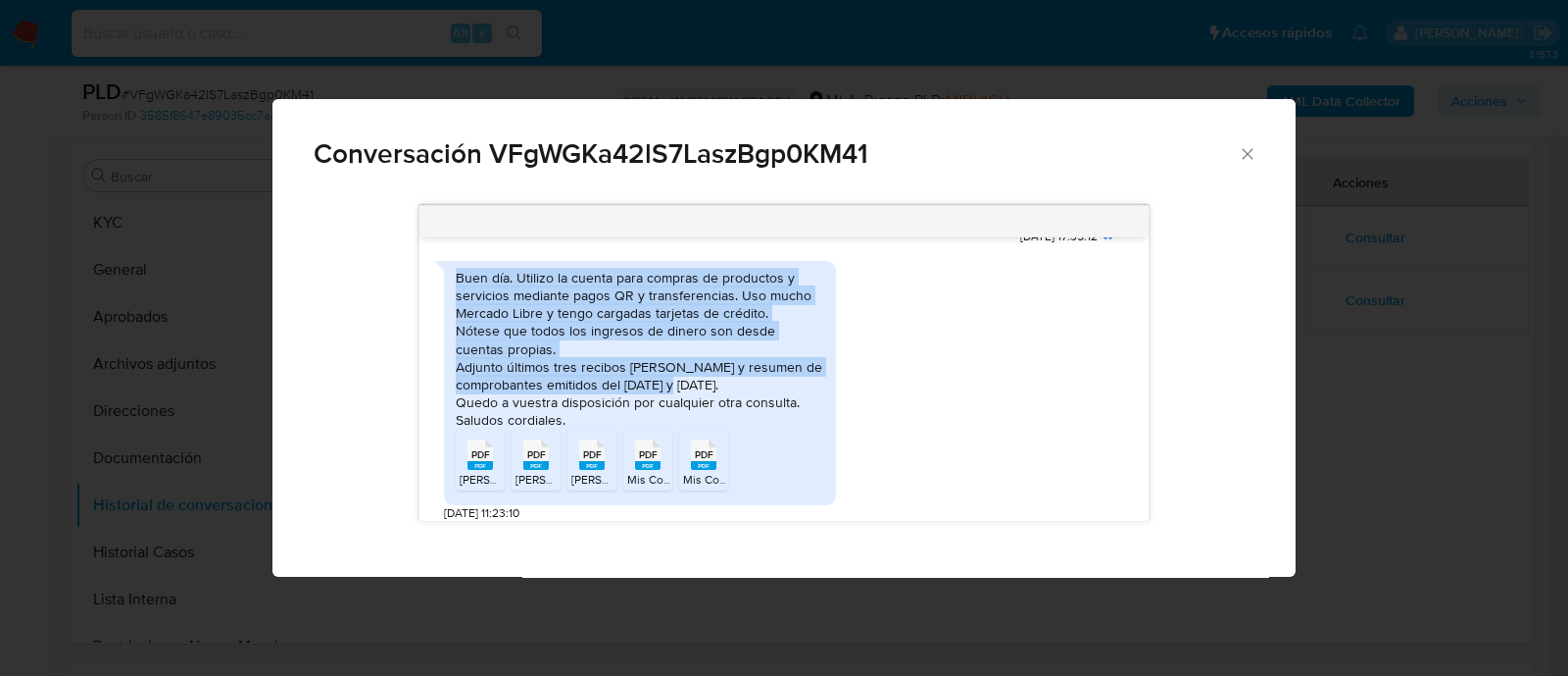
drag, startPoint x: 457, startPoint y: 291, endPoint x: 774, endPoint y: 394, distance: 333.3
click at [774, 394] on div "Buen día. Utilizo la cuenta para compras de productos y servicios mediante pago…" at bounding box center [640, 349] width 369 height 161
copy div "Buen día. Utilizo la cuenta para compras de productos y servicios mediante pago…"
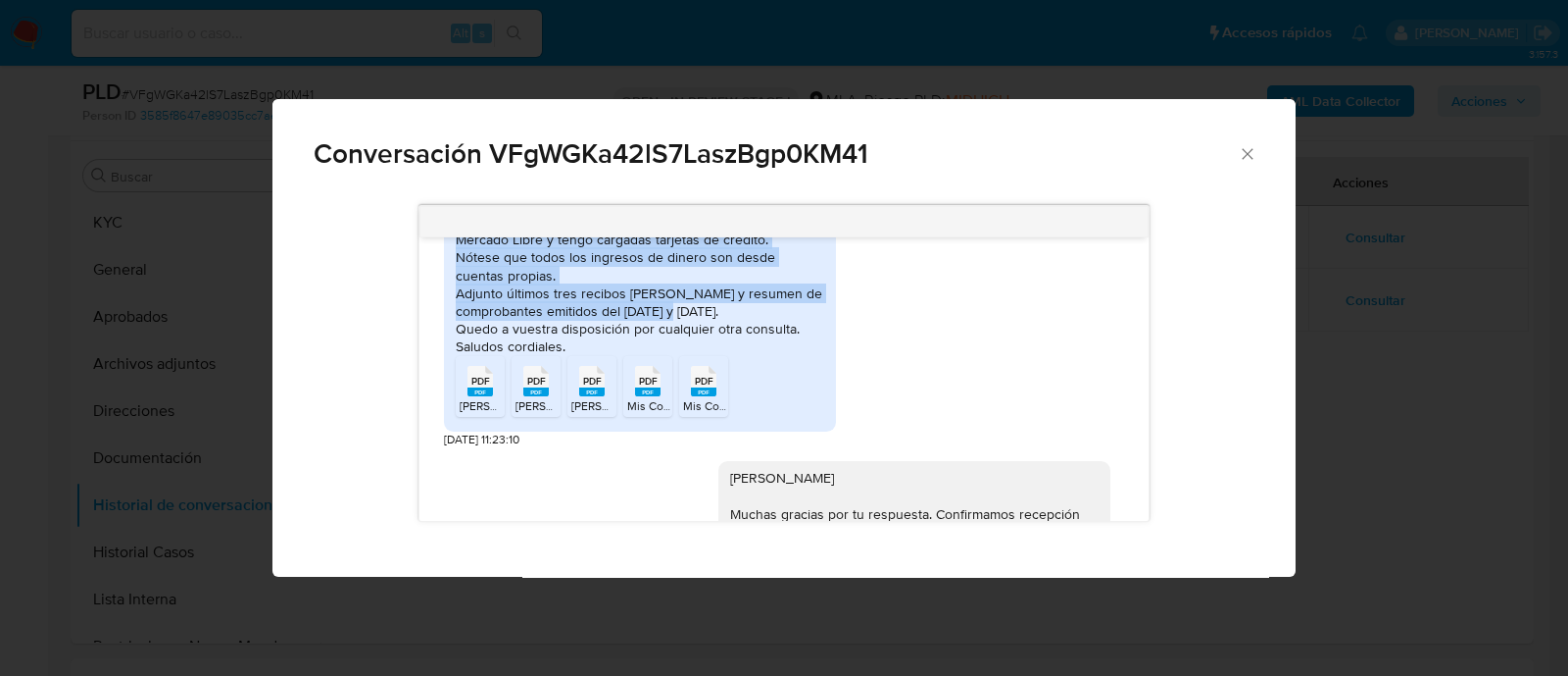
scroll to position [1211, 0]
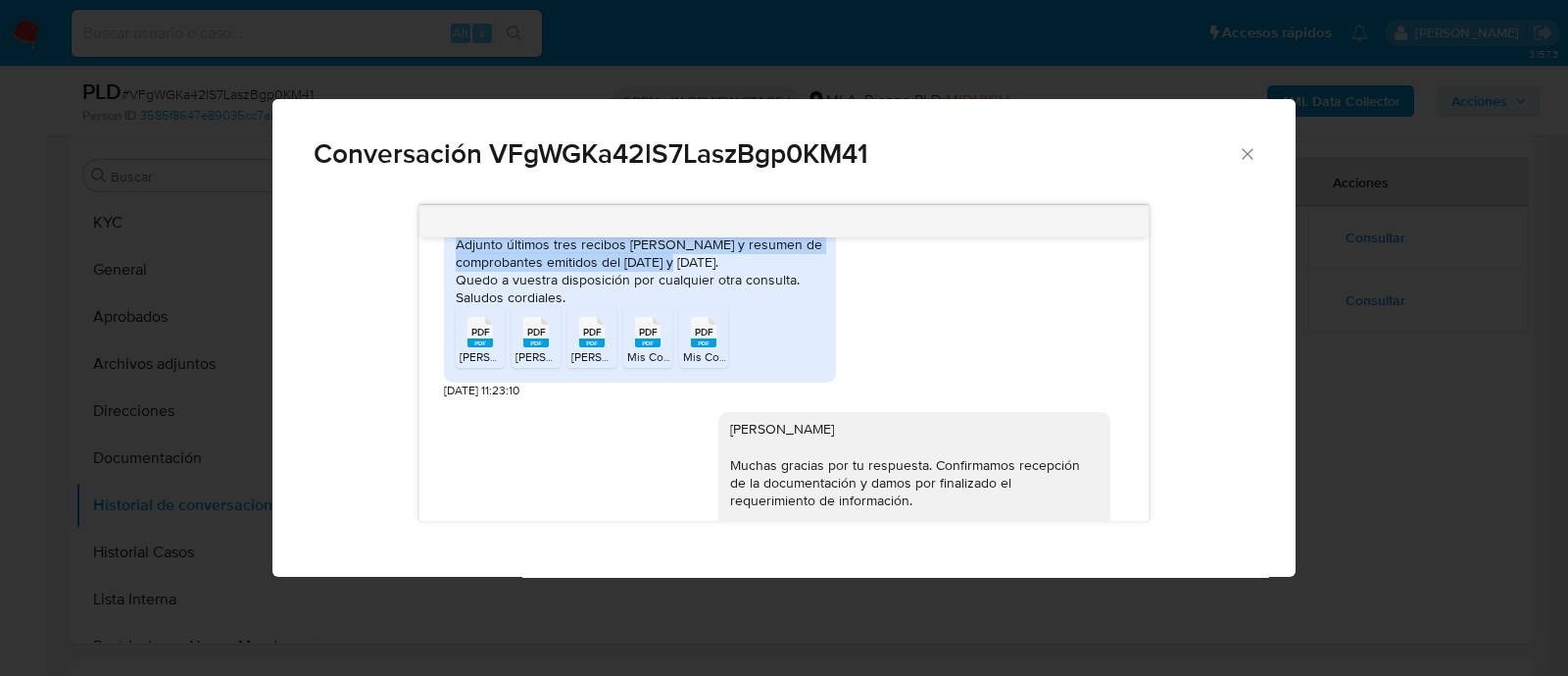
click at [1241, 152] on icon "Cerrar" at bounding box center [1247, 154] width 20 height 20
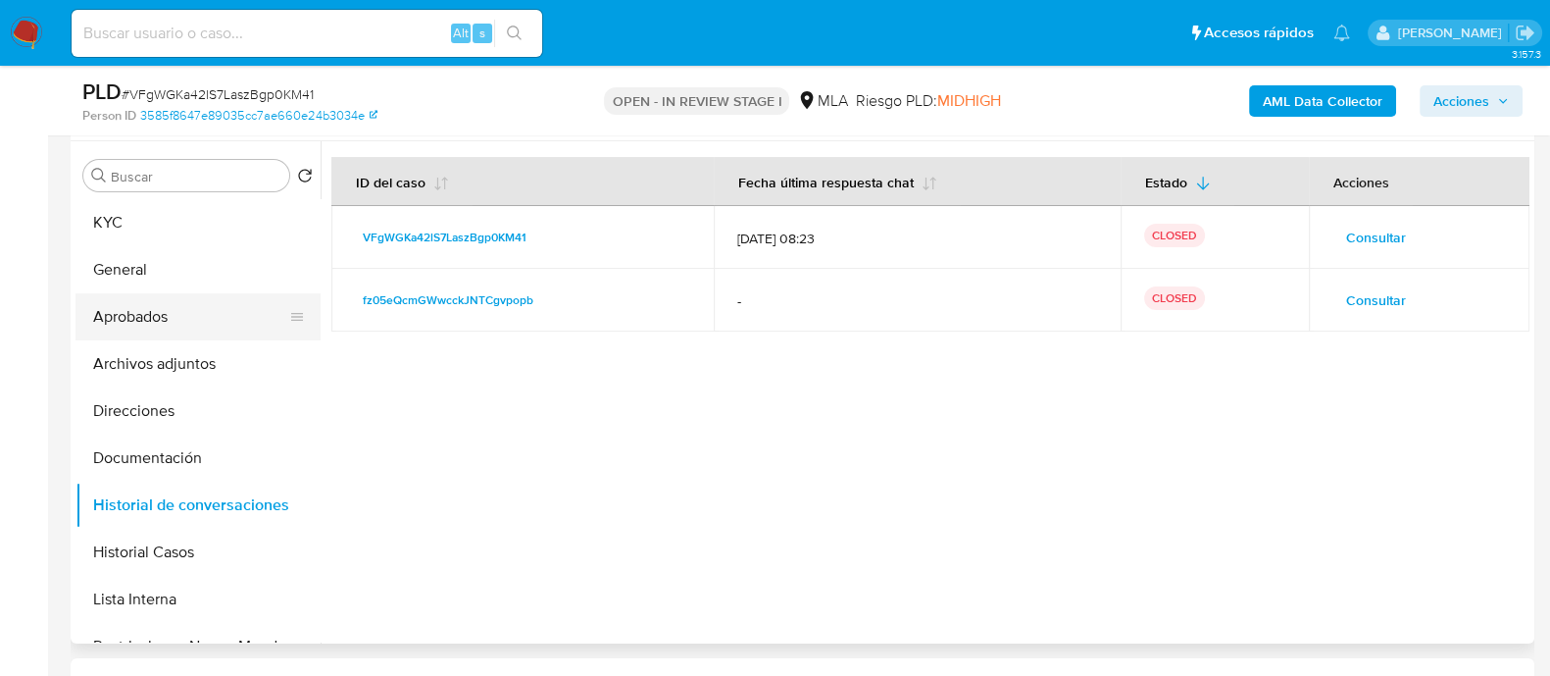
click at [194, 355] on button "Archivos adjuntos" at bounding box center [198, 363] width 245 height 47
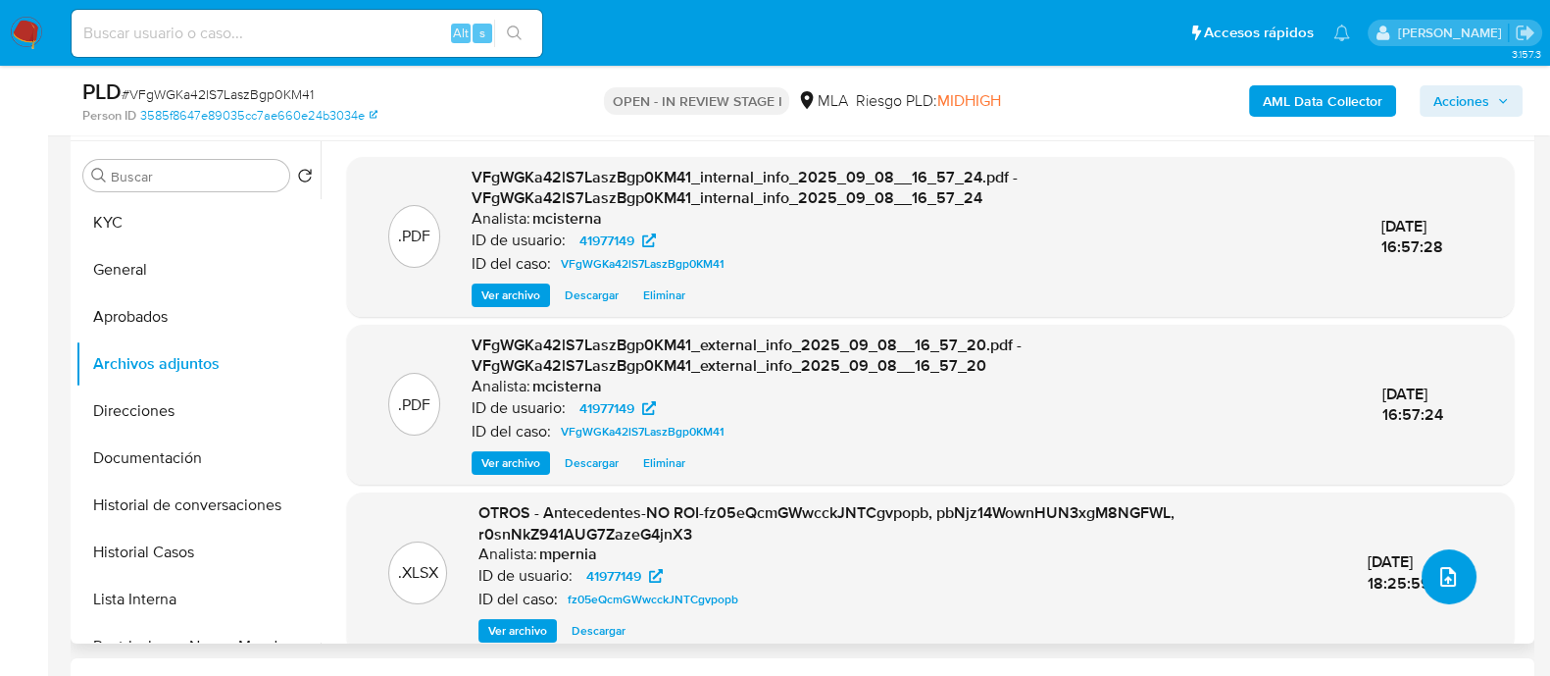
click at [1450, 585] on span "upload-file" at bounding box center [1449, 577] width 24 height 24
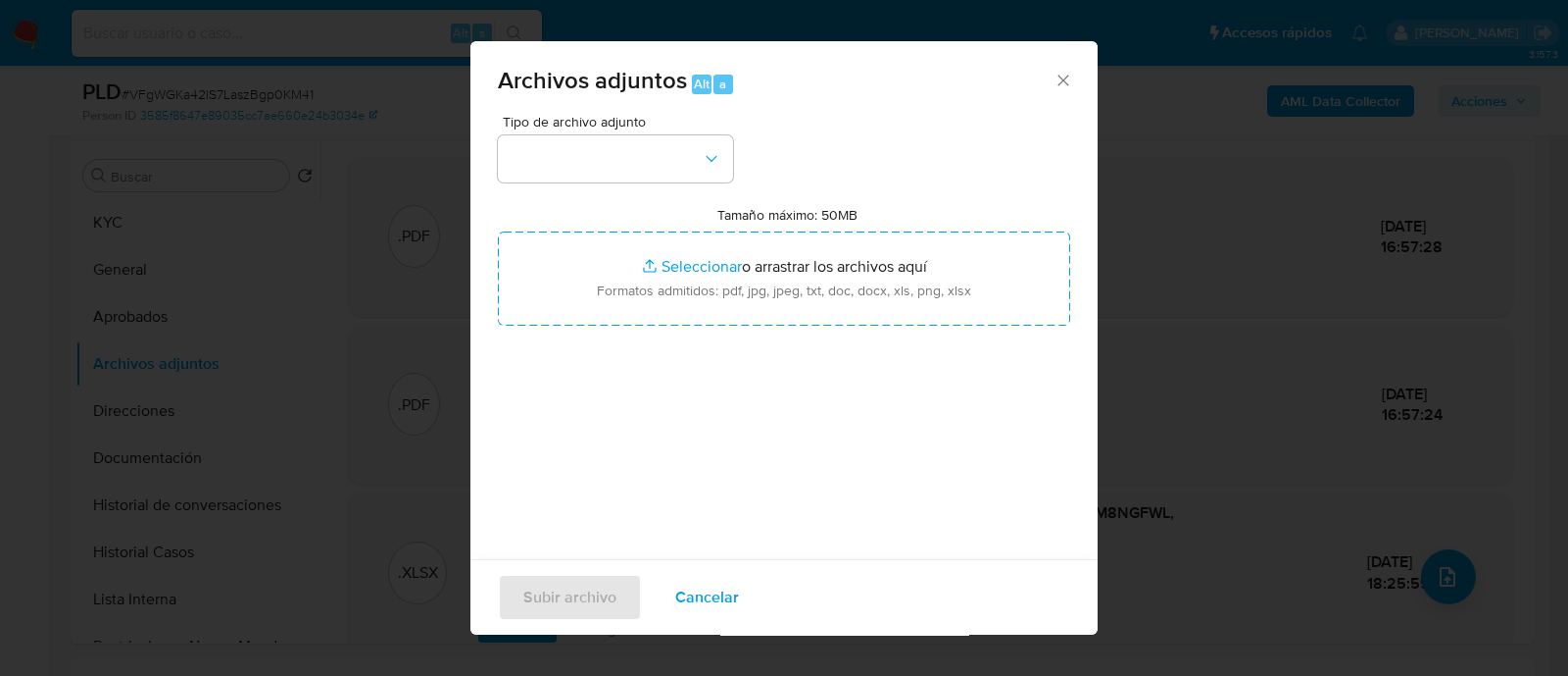
click at [525, 128] on span "Tipo de archivo adjunto" at bounding box center [620, 122] width 235 height 14
click at [554, 164] on button "button" at bounding box center [615, 158] width 235 height 47
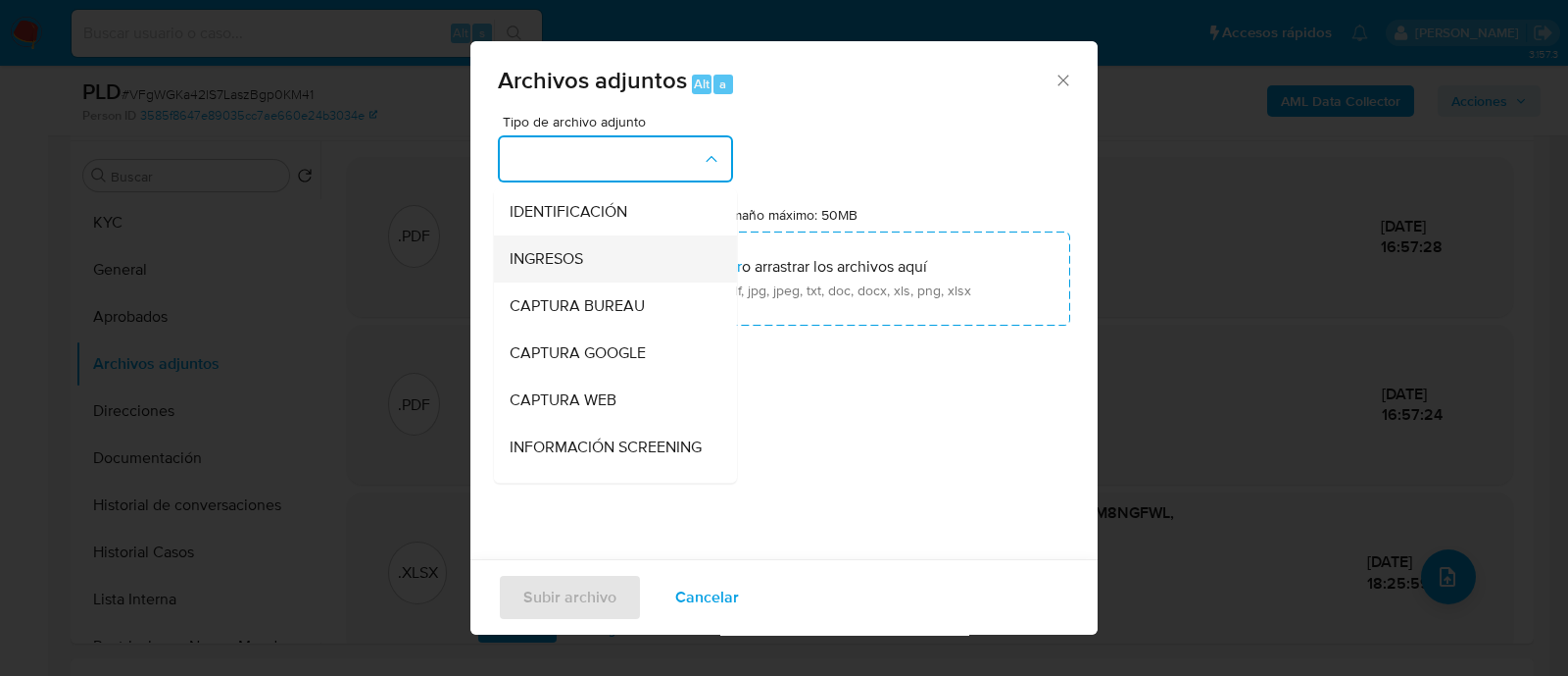
click at [588, 274] on div "INGRESOS" at bounding box center [610, 258] width 200 height 47
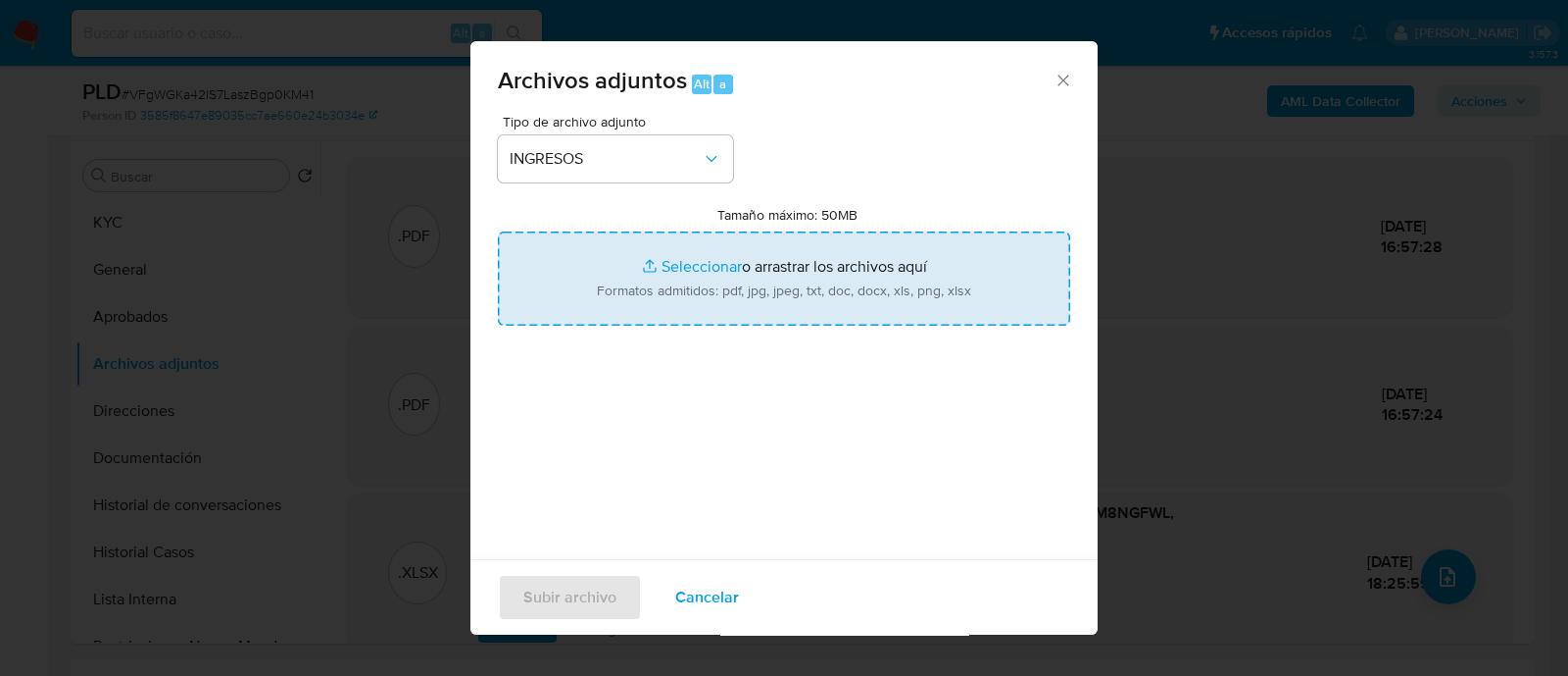
type input "C:\fakepath\Documentación.pdf"
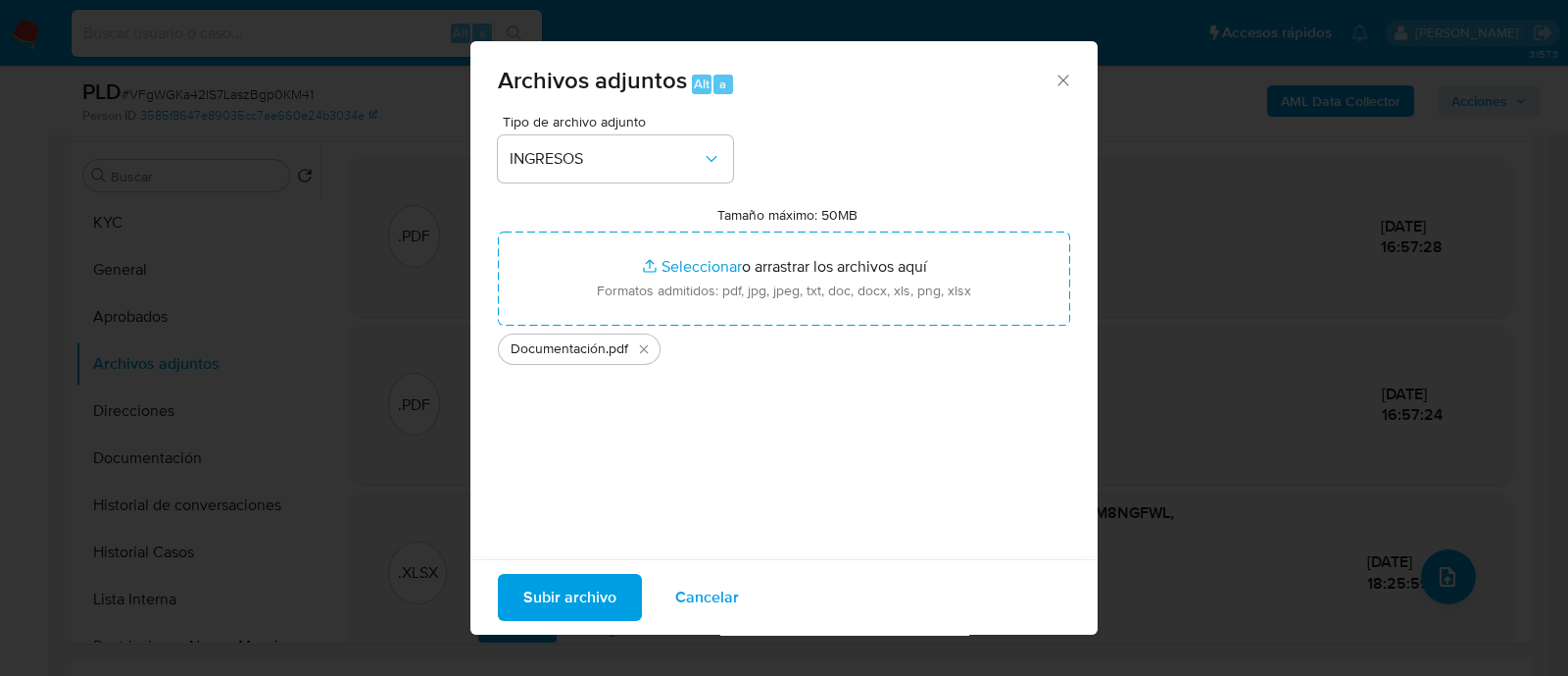
click at [558, 599] on span "Subir archivo" at bounding box center [570, 597] width 93 height 43
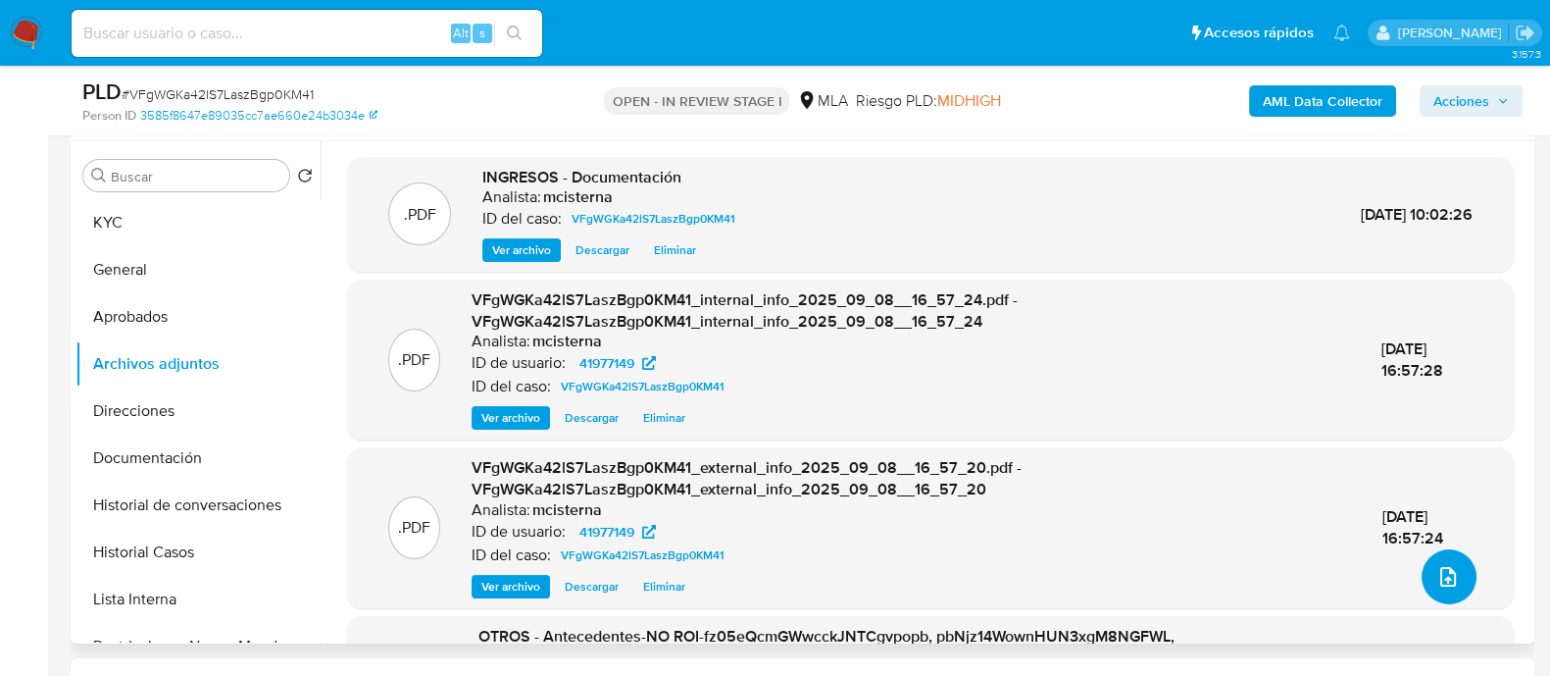
click at [1447, 591] on button "upload-file" at bounding box center [1449, 576] width 55 height 55
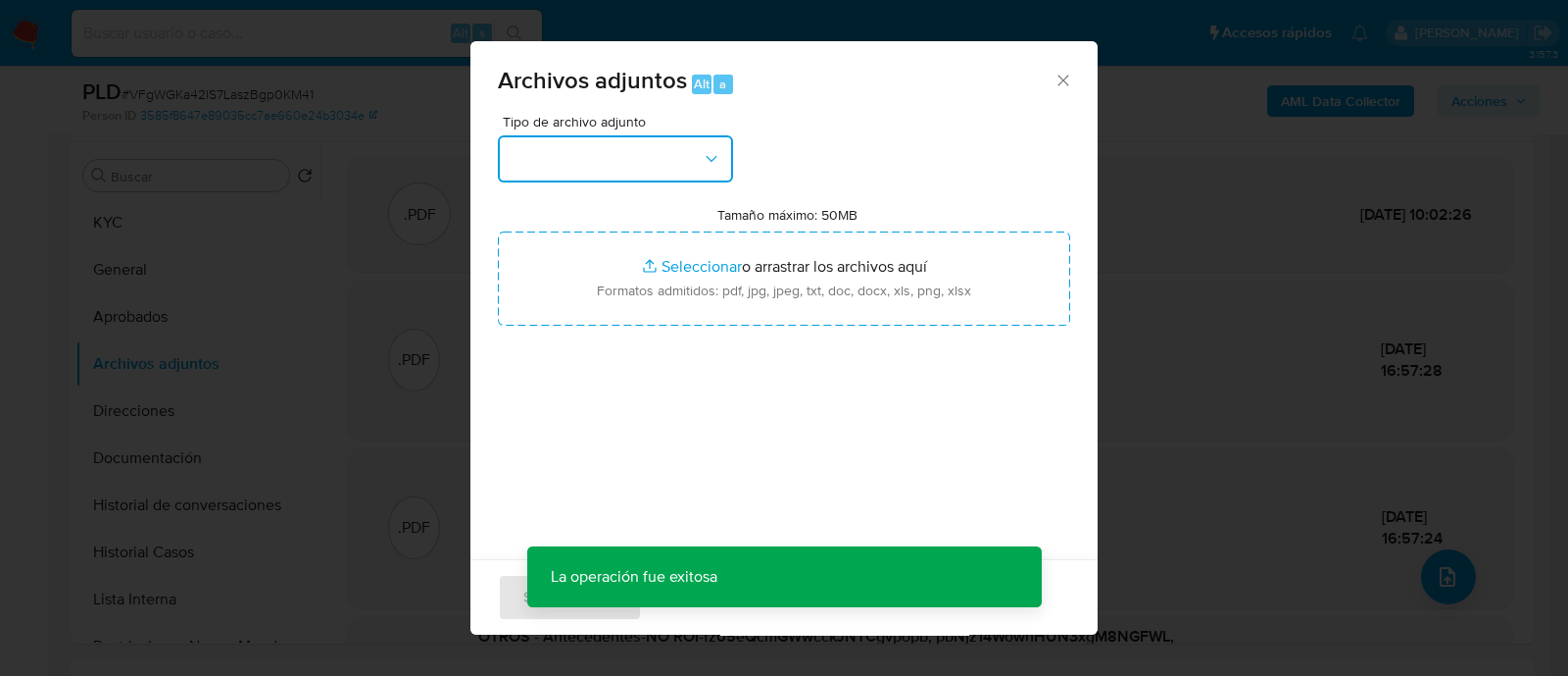
click at [622, 172] on button "button" at bounding box center [615, 158] width 235 height 47
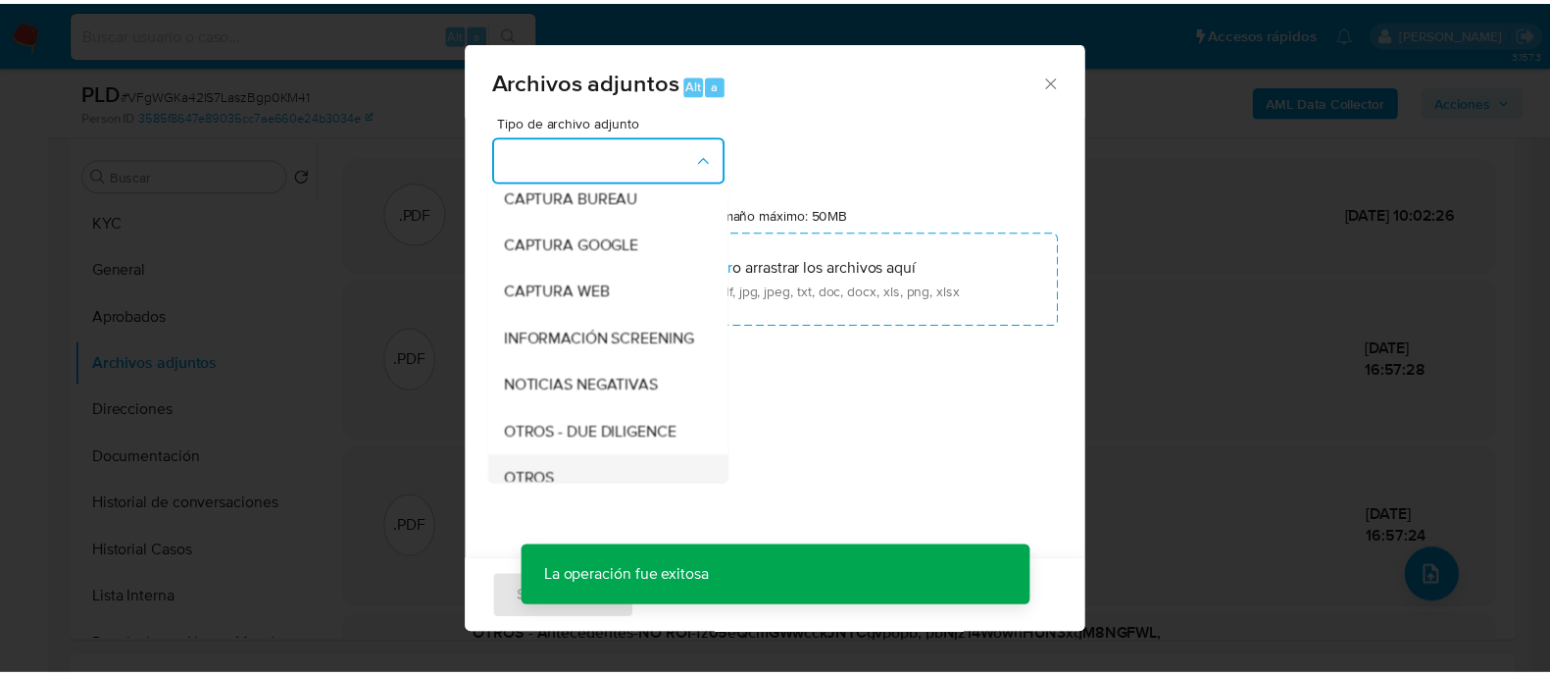
scroll to position [244, 0]
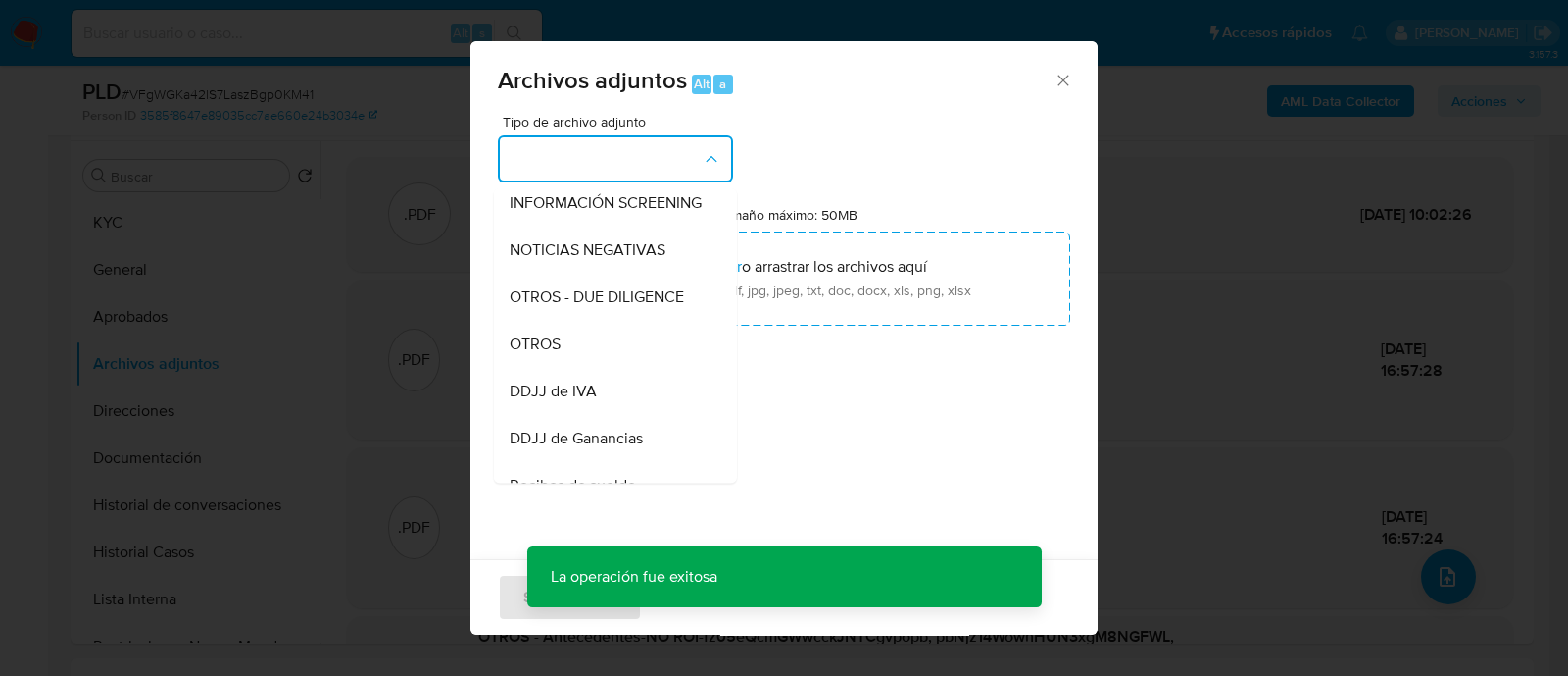
click at [583, 368] on div "OTROS" at bounding box center [610, 344] width 200 height 47
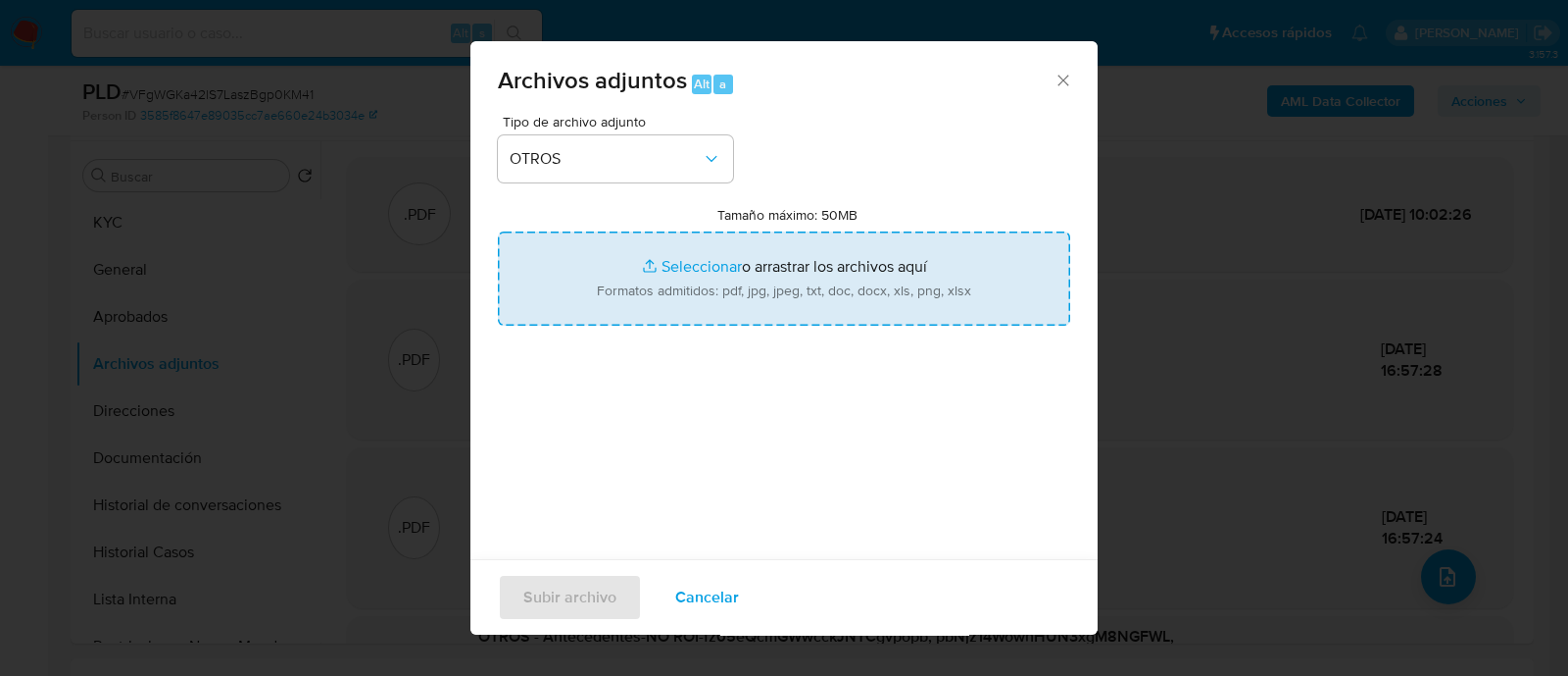
type input "C:\fakepath\Movimientos VFgWGKa42lS7LaszBgp0KM41_2025_08_19_01_43_37.xlsx"
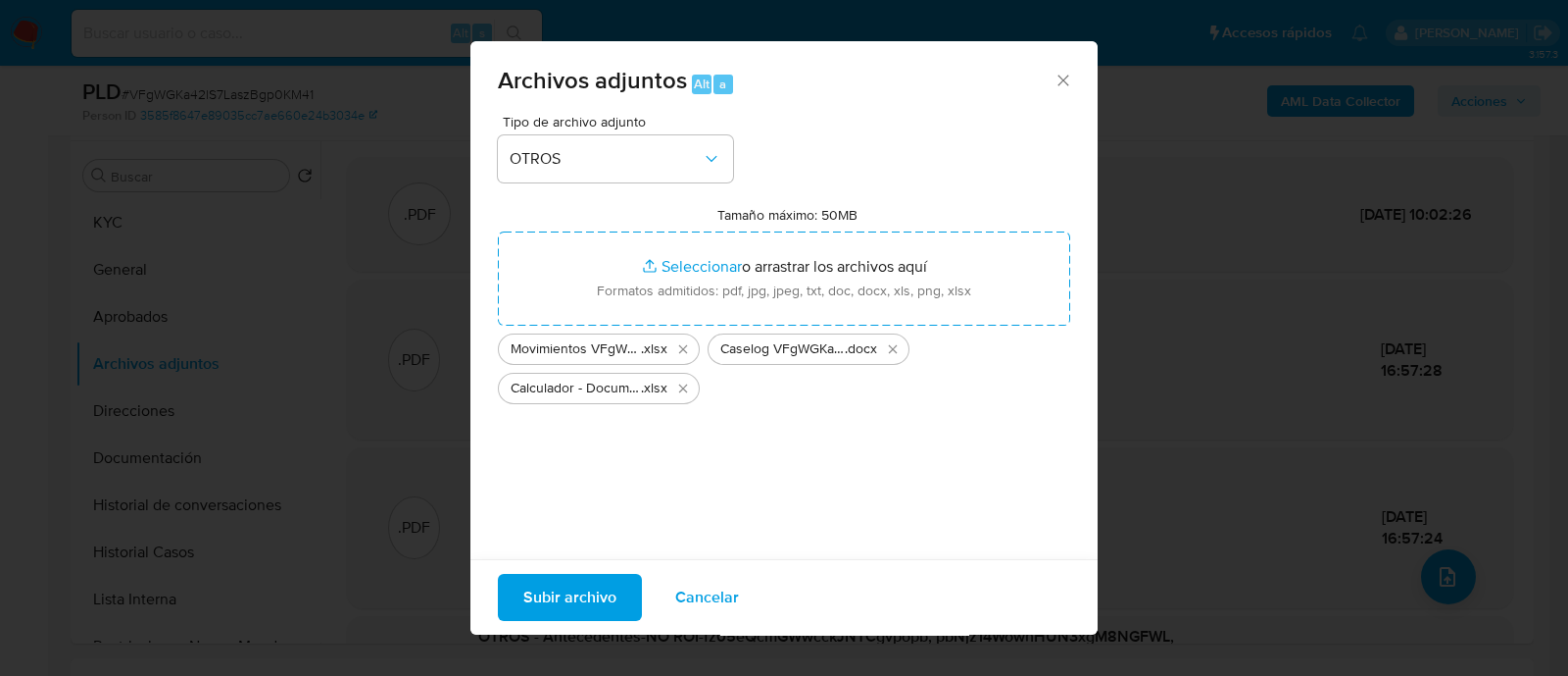
click at [590, 598] on span "Subir archivo" at bounding box center [570, 597] width 93 height 43
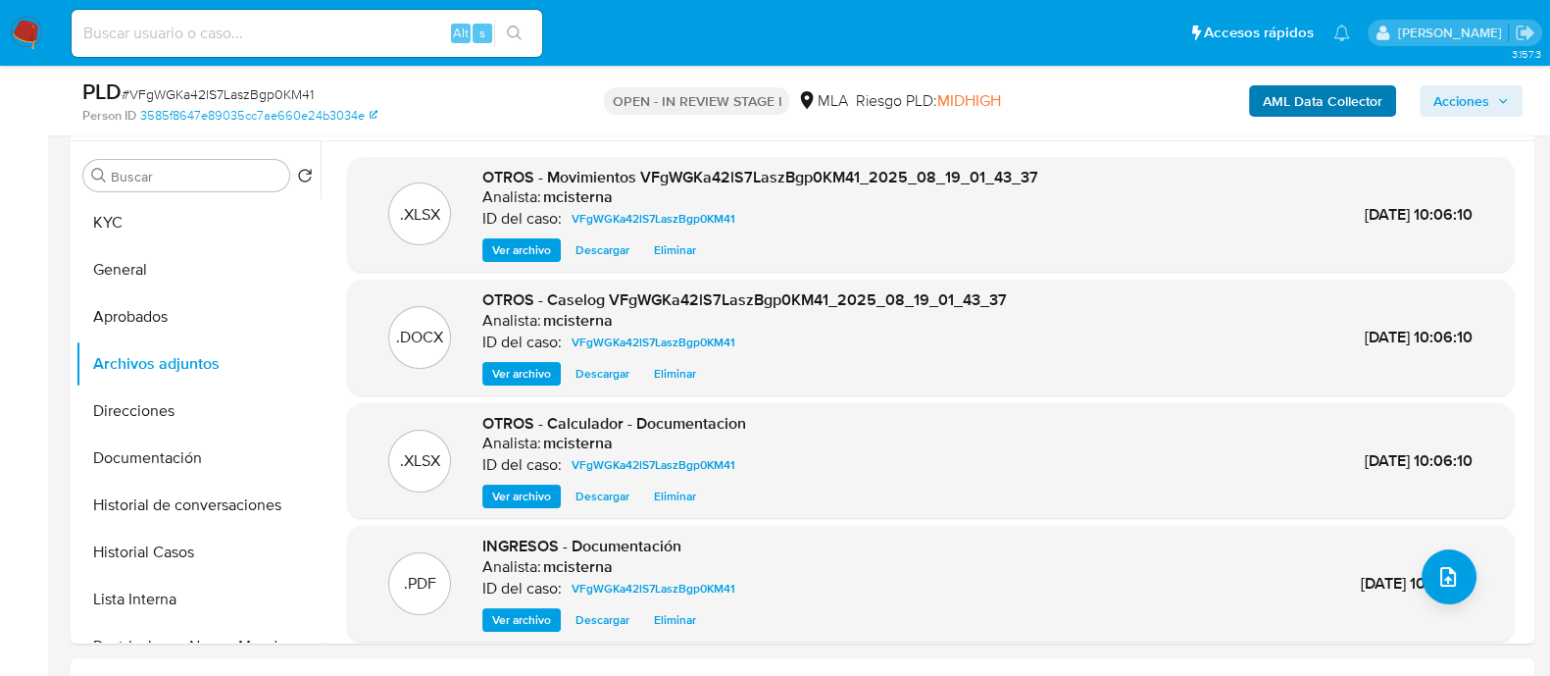
click at [1434, 106] on span "Acciones" at bounding box center [1462, 100] width 56 height 31
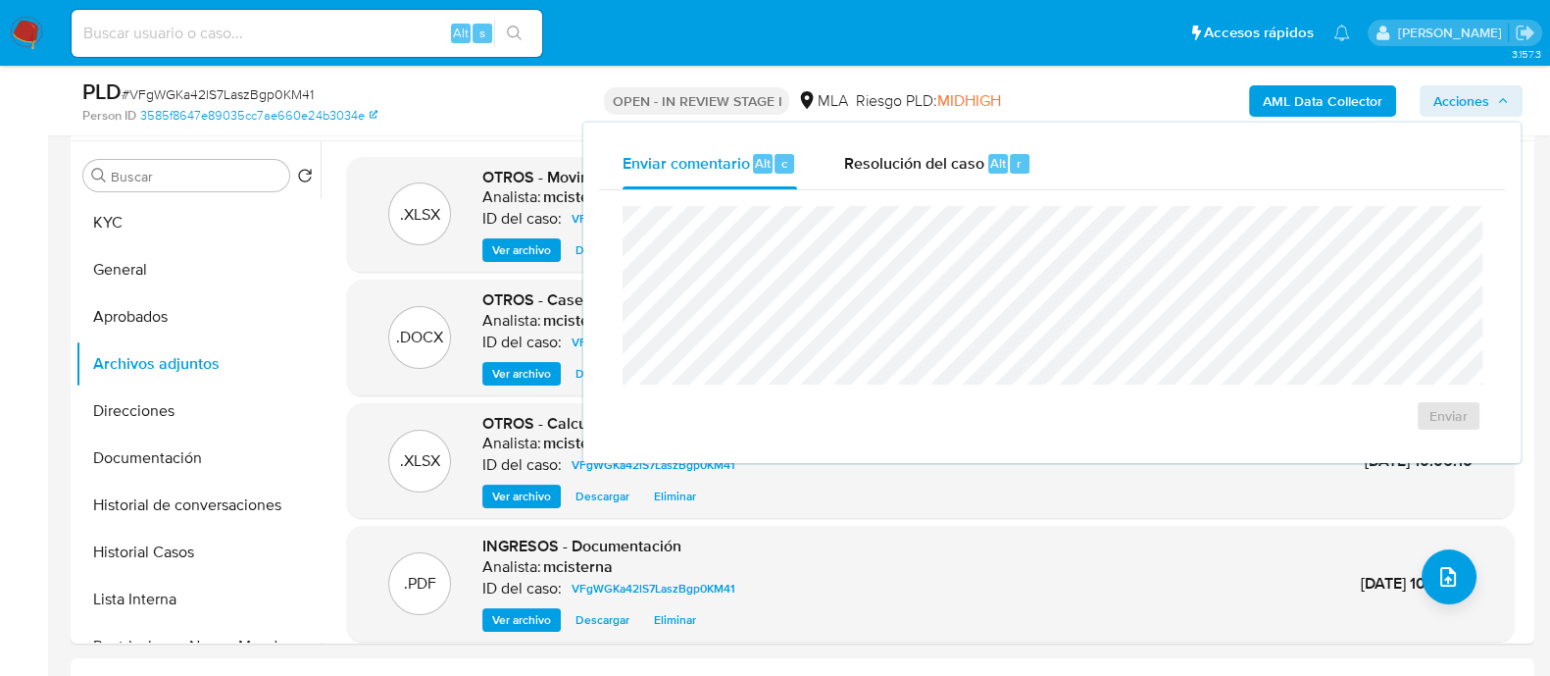
click at [902, 178] on div "Resolución del caso Alt r" at bounding box center [937, 163] width 187 height 51
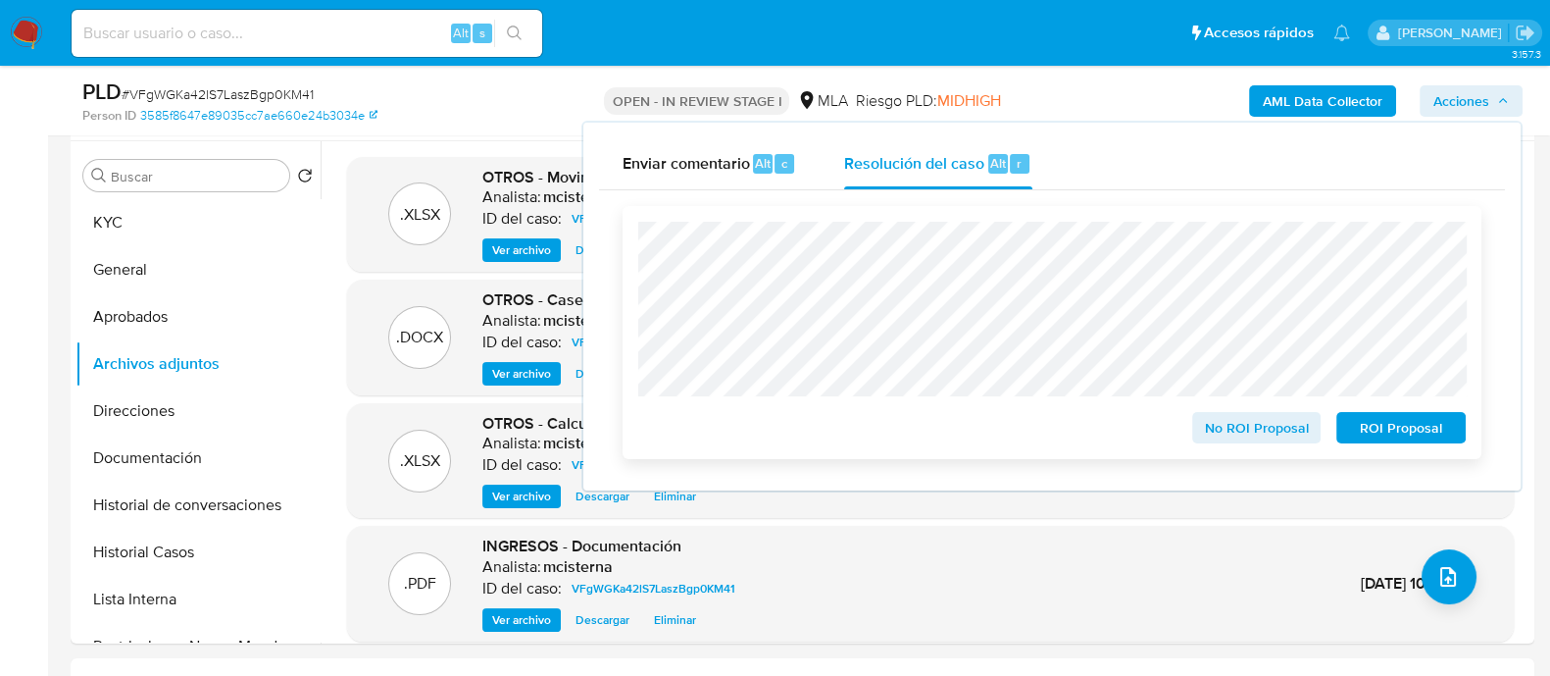
click at [1266, 440] on span "No ROI Proposal" at bounding box center [1257, 427] width 102 height 27
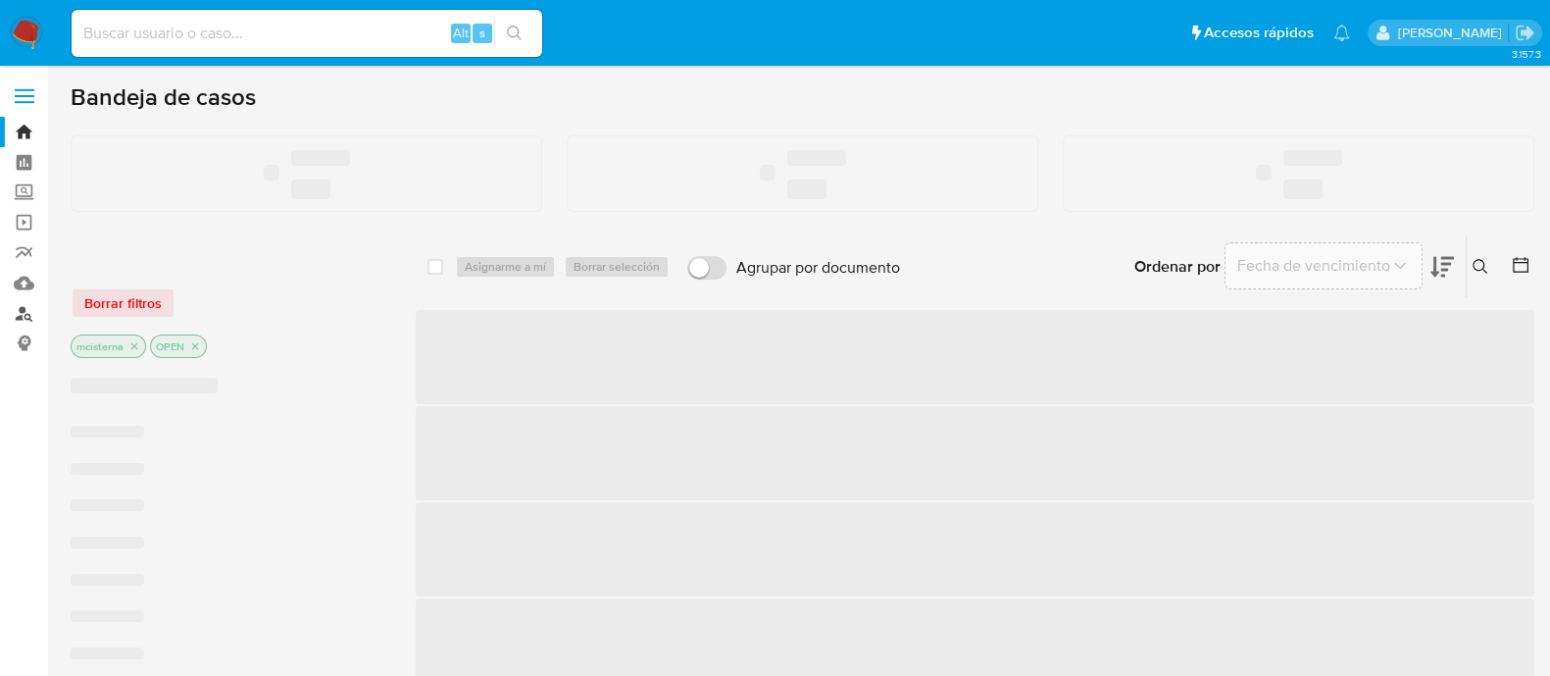
click at [19, 319] on link "Buscador de personas" at bounding box center [116, 313] width 233 height 30
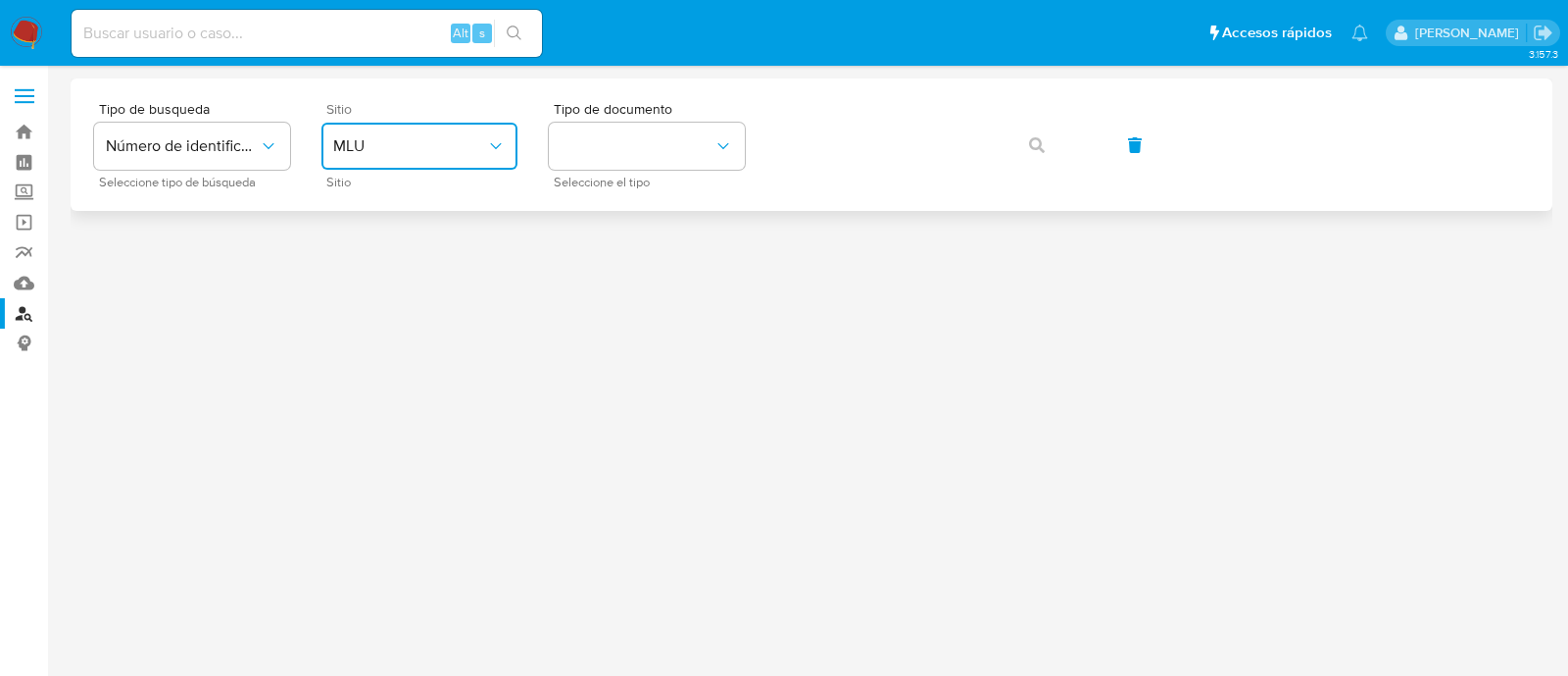
click at [424, 134] on button "MLU" at bounding box center [420, 146] width 196 height 47
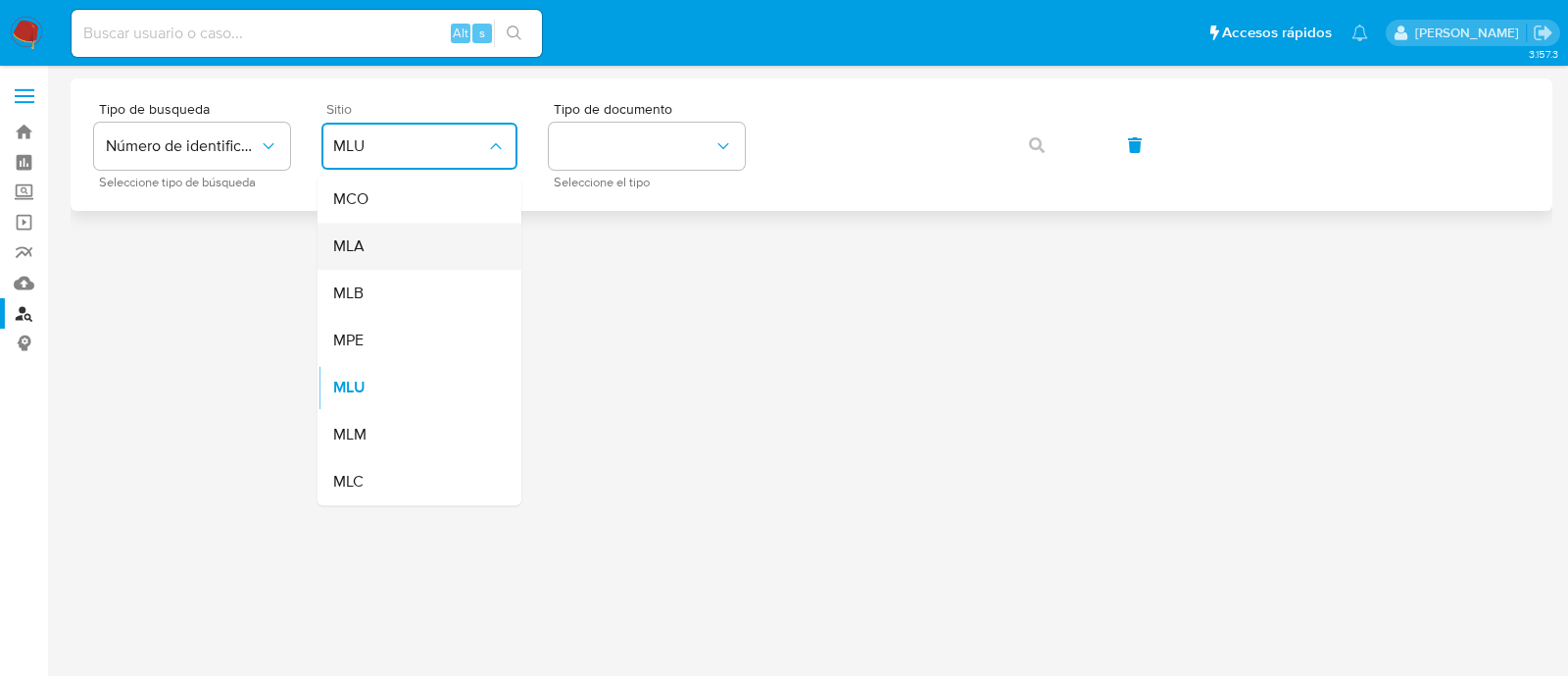
click at [431, 252] on div "MLA" at bounding box center [413, 246] width 161 height 47
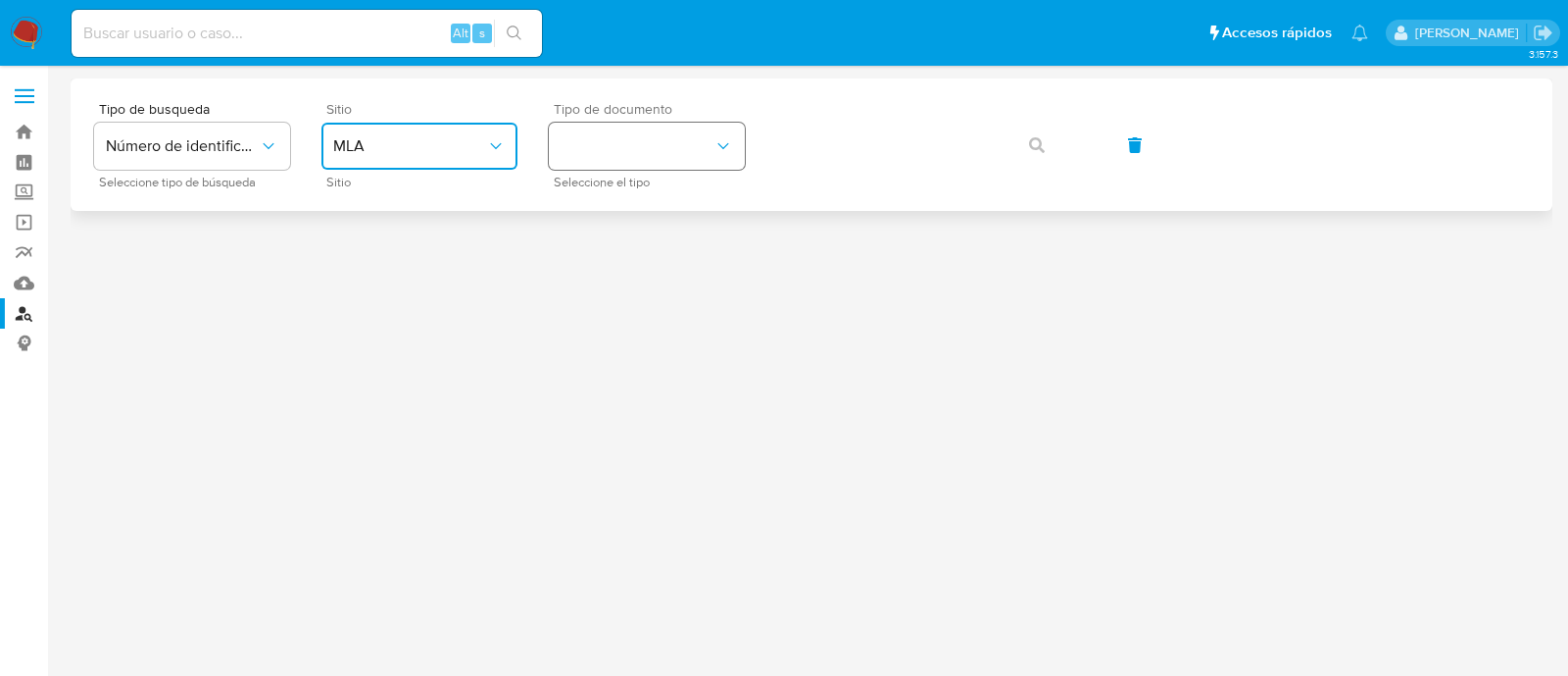
click at [575, 161] on button "identificationType" at bounding box center [647, 146] width 196 height 47
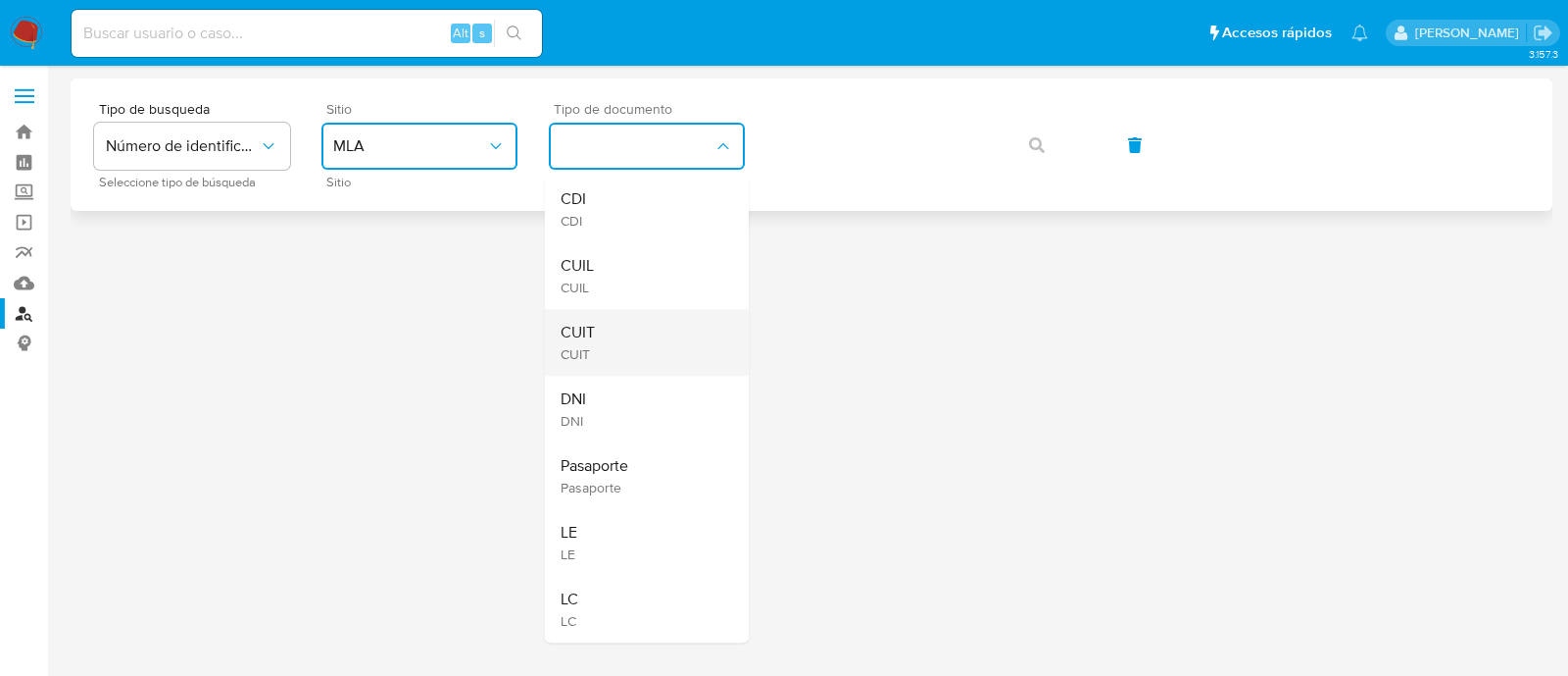
click at [585, 316] on div "CUIT CUIT" at bounding box center [641, 342] width 161 height 67
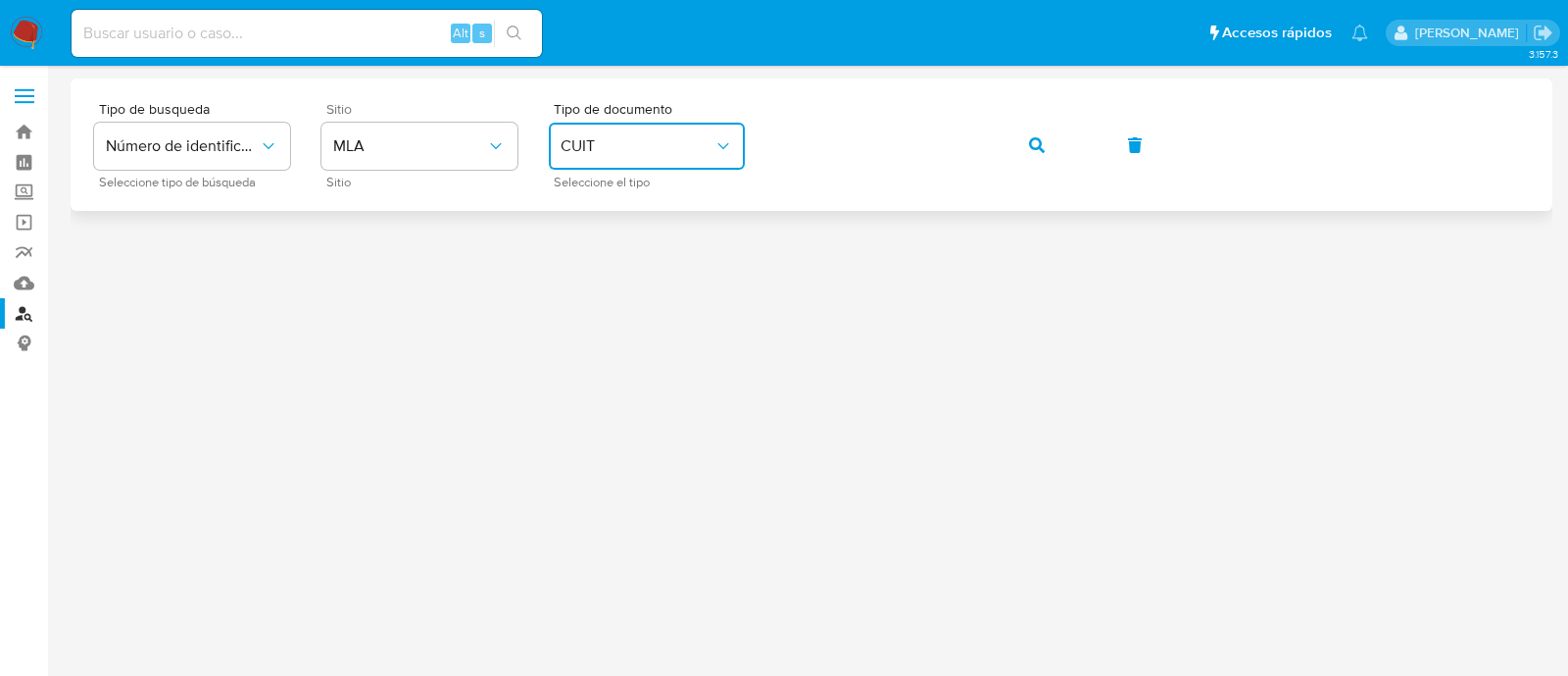
click at [1045, 149] on button "button" at bounding box center [1036, 145] width 67 height 47
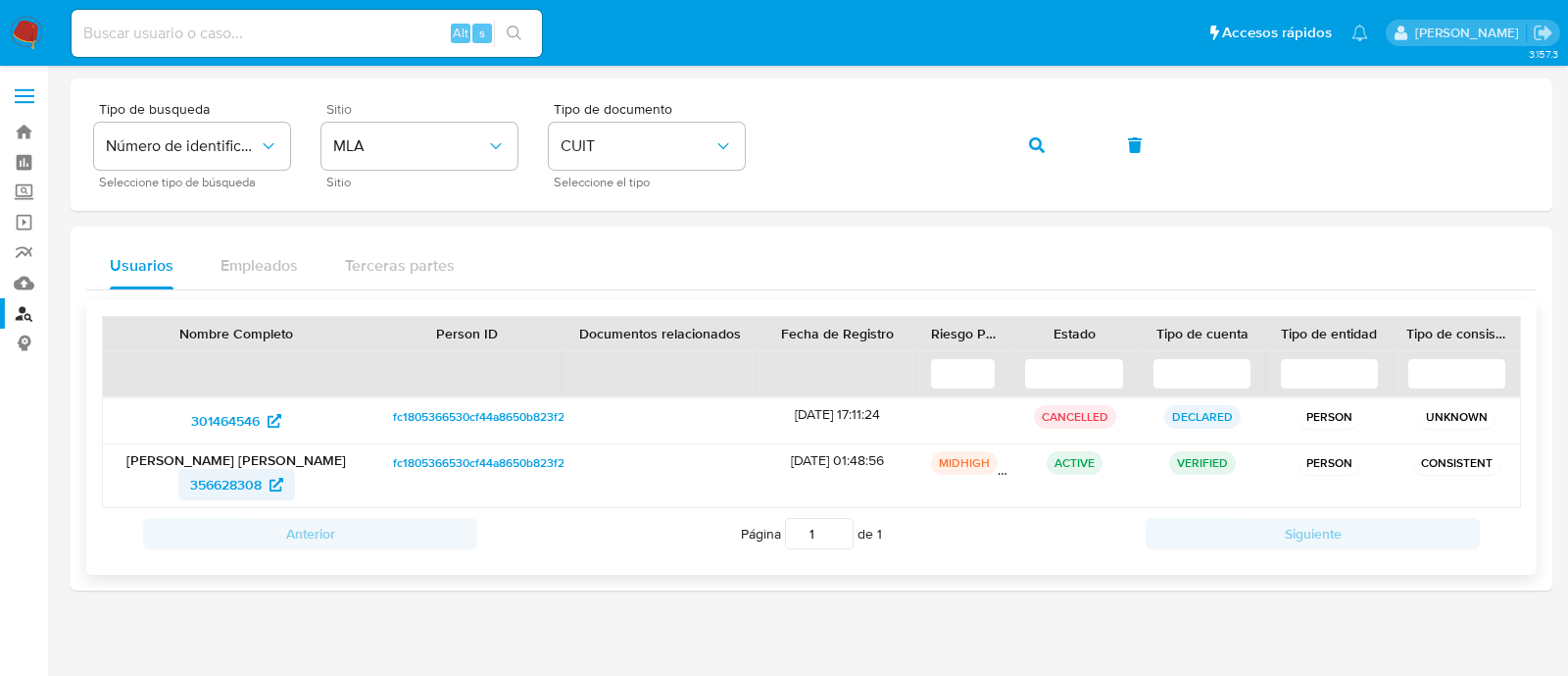
click at [232, 478] on span "356628308" at bounding box center [226, 484] width 72 height 31
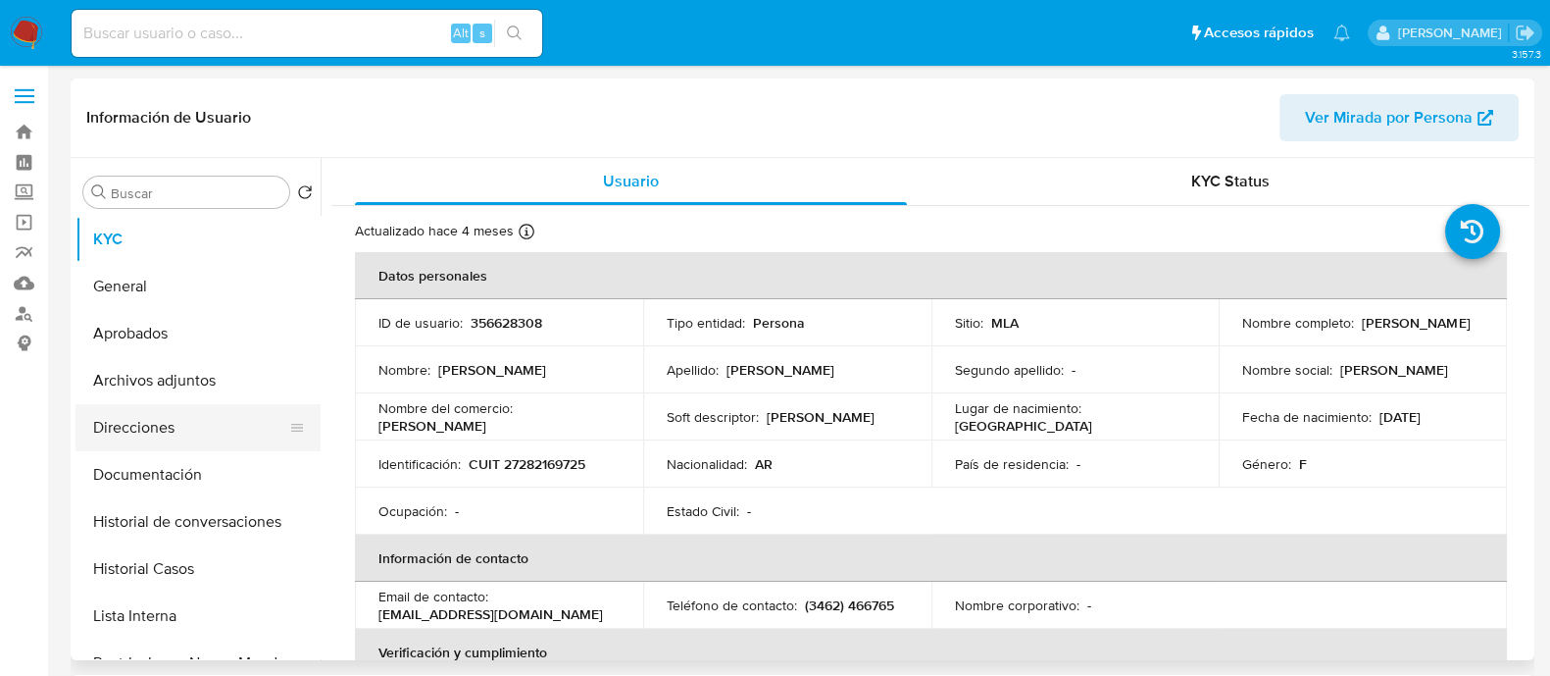
select select "10"
click at [235, 430] on button "Direcciones" at bounding box center [190, 427] width 229 height 47
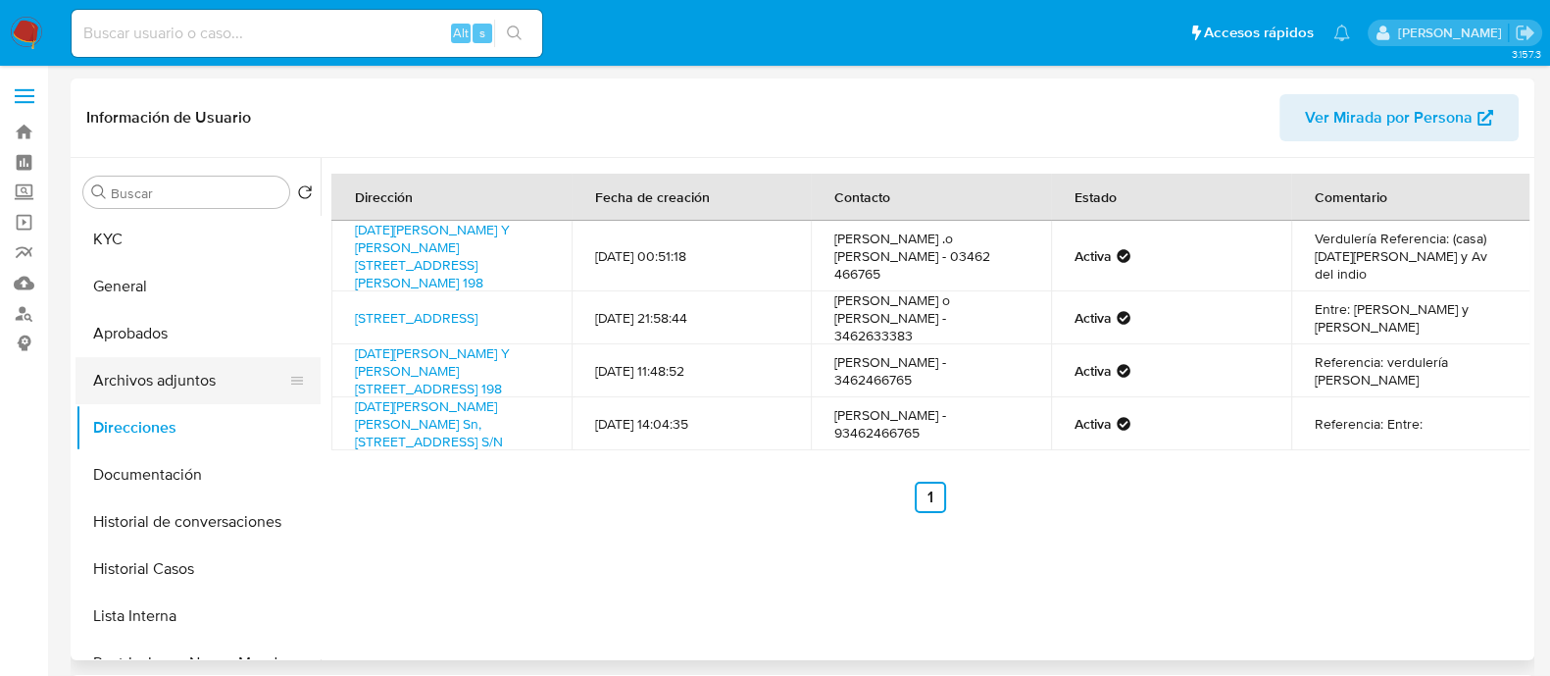
click at [178, 372] on button "Archivos adjuntos" at bounding box center [190, 380] width 229 height 47
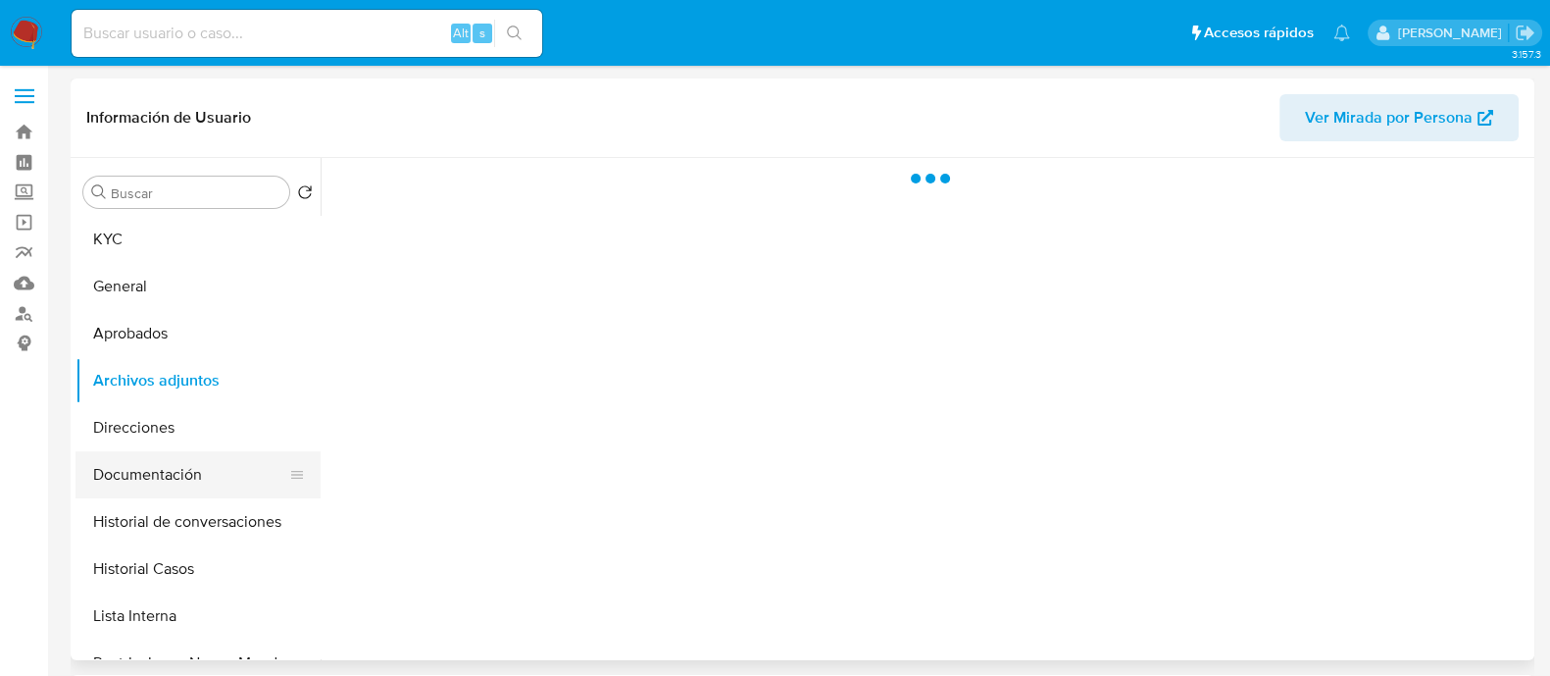
click at [229, 472] on button "Documentación" at bounding box center [190, 474] width 229 height 47
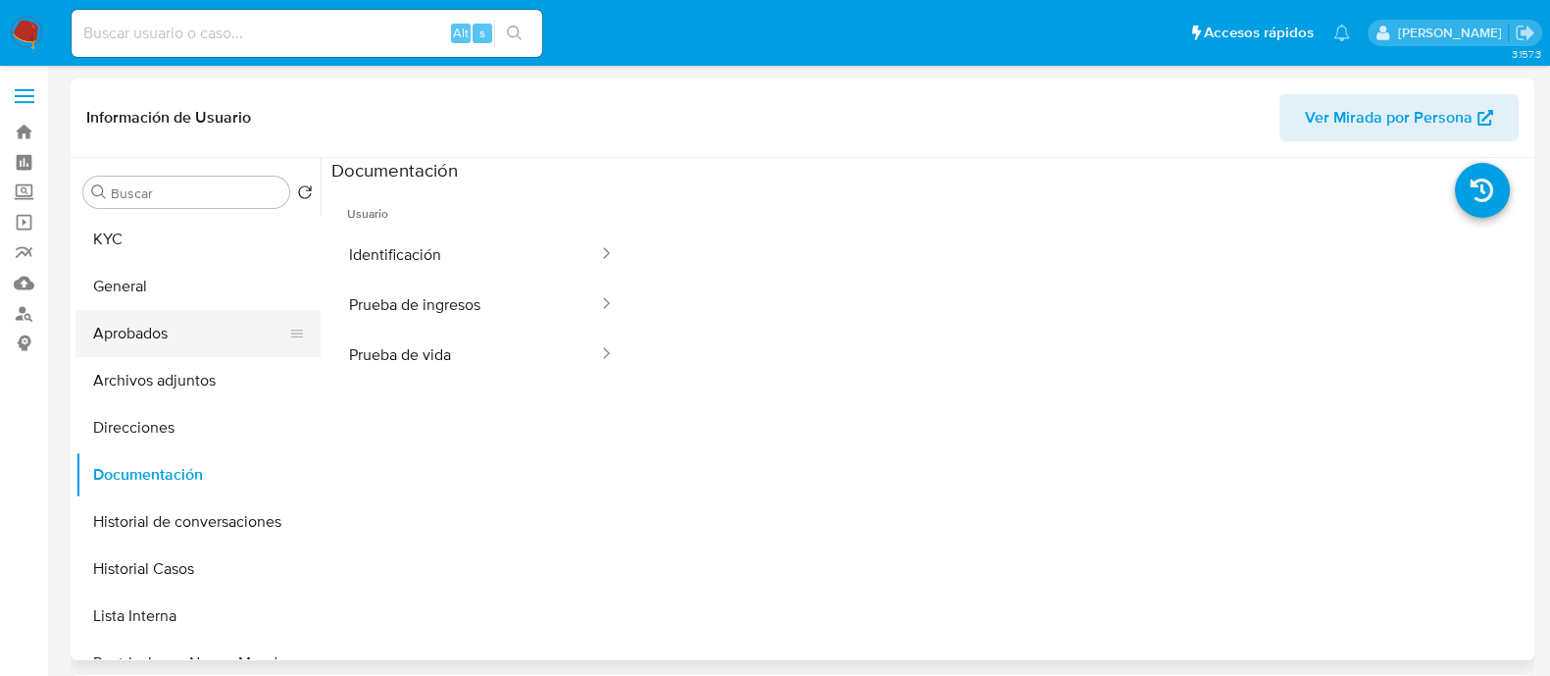
click at [165, 326] on button "Aprobados" at bounding box center [190, 333] width 229 height 47
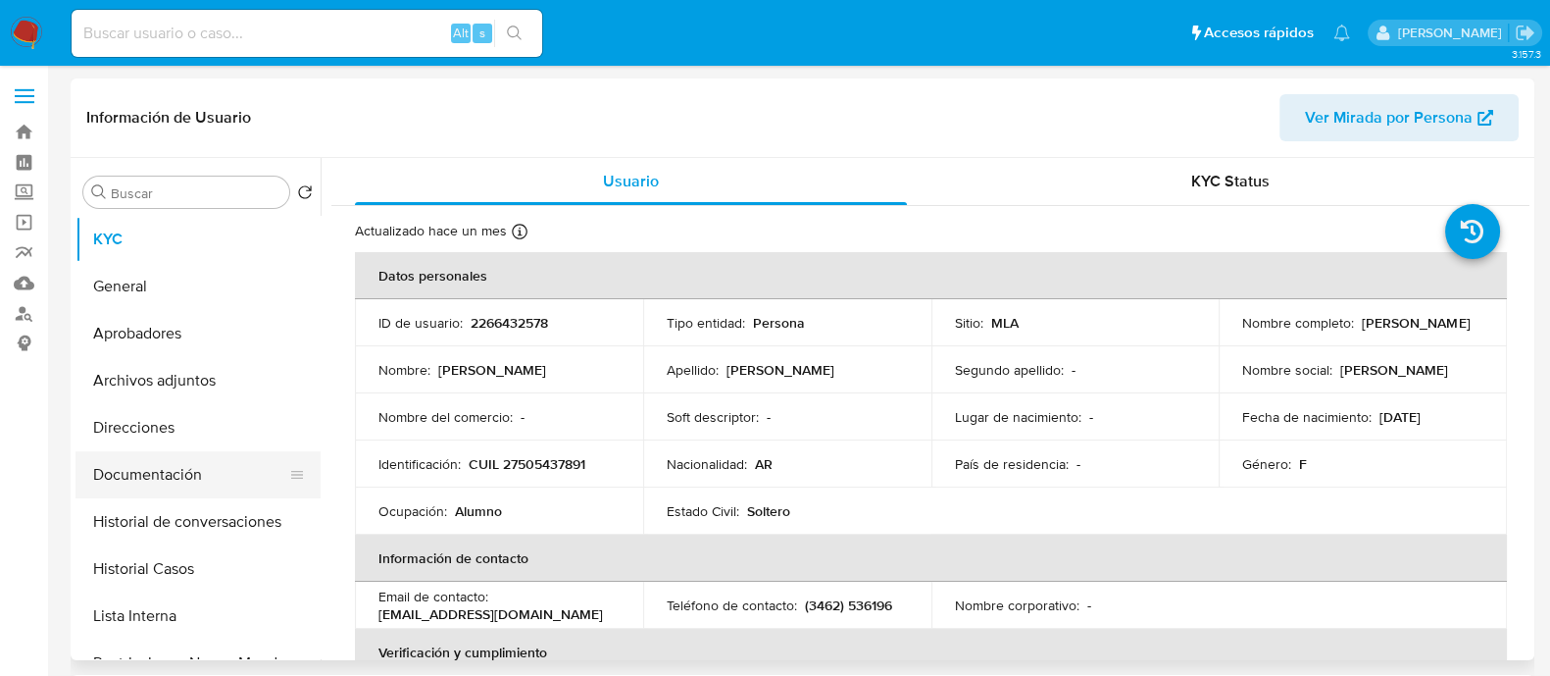
select select "10"
click at [207, 465] on button "Documentación" at bounding box center [190, 474] width 229 height 47
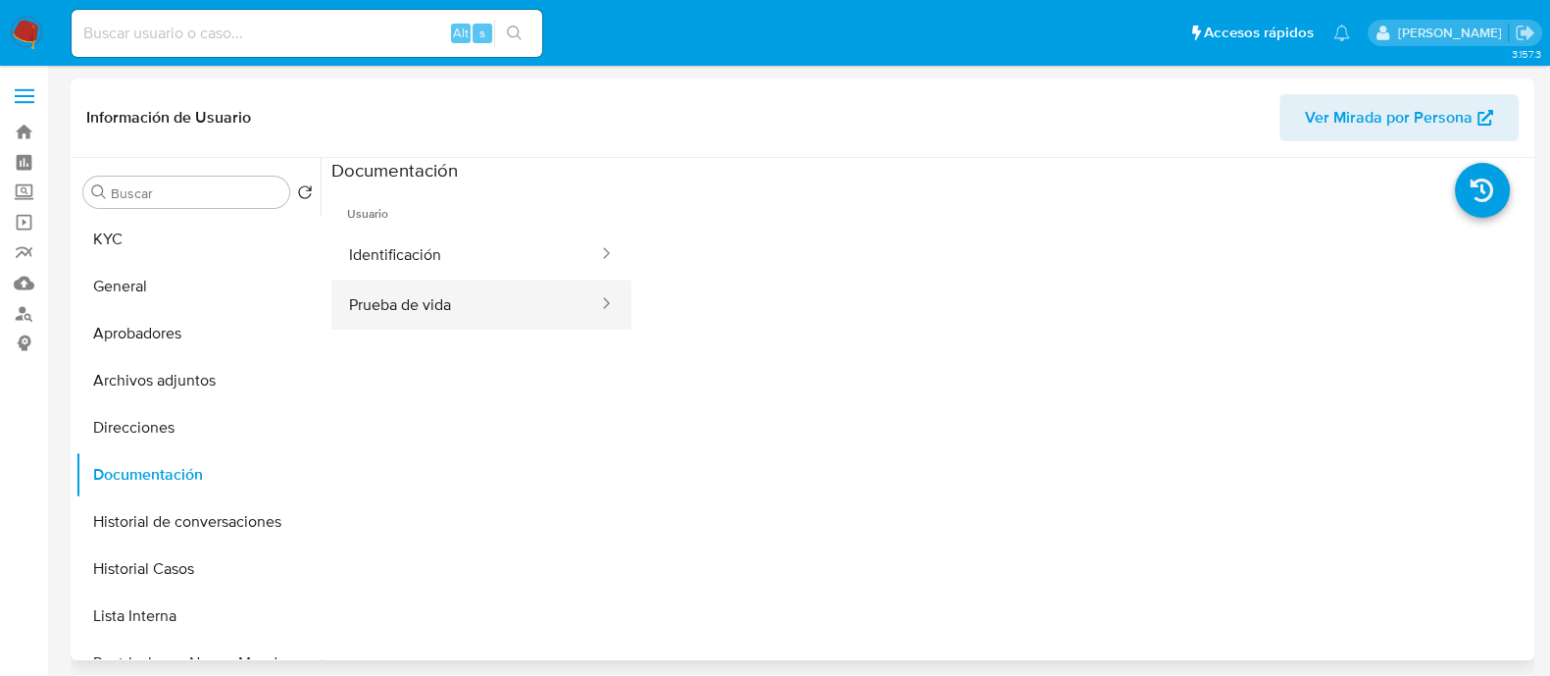
click at [473, 304] on button "Prueba de vida" at bounding box center [465, 304] width 269 height 50
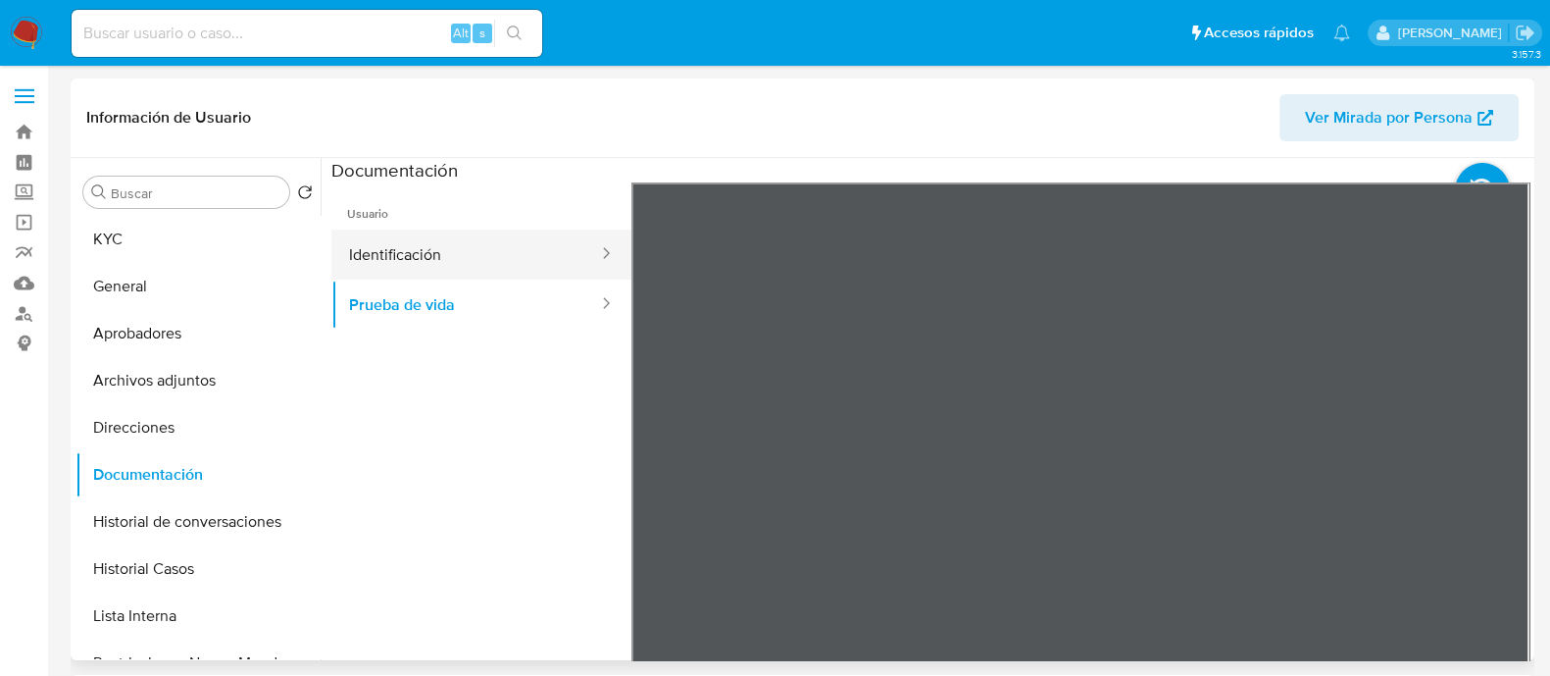
click at [510, 263] on button "Identificación" at bounding box center [465, 254] width 269 height 50
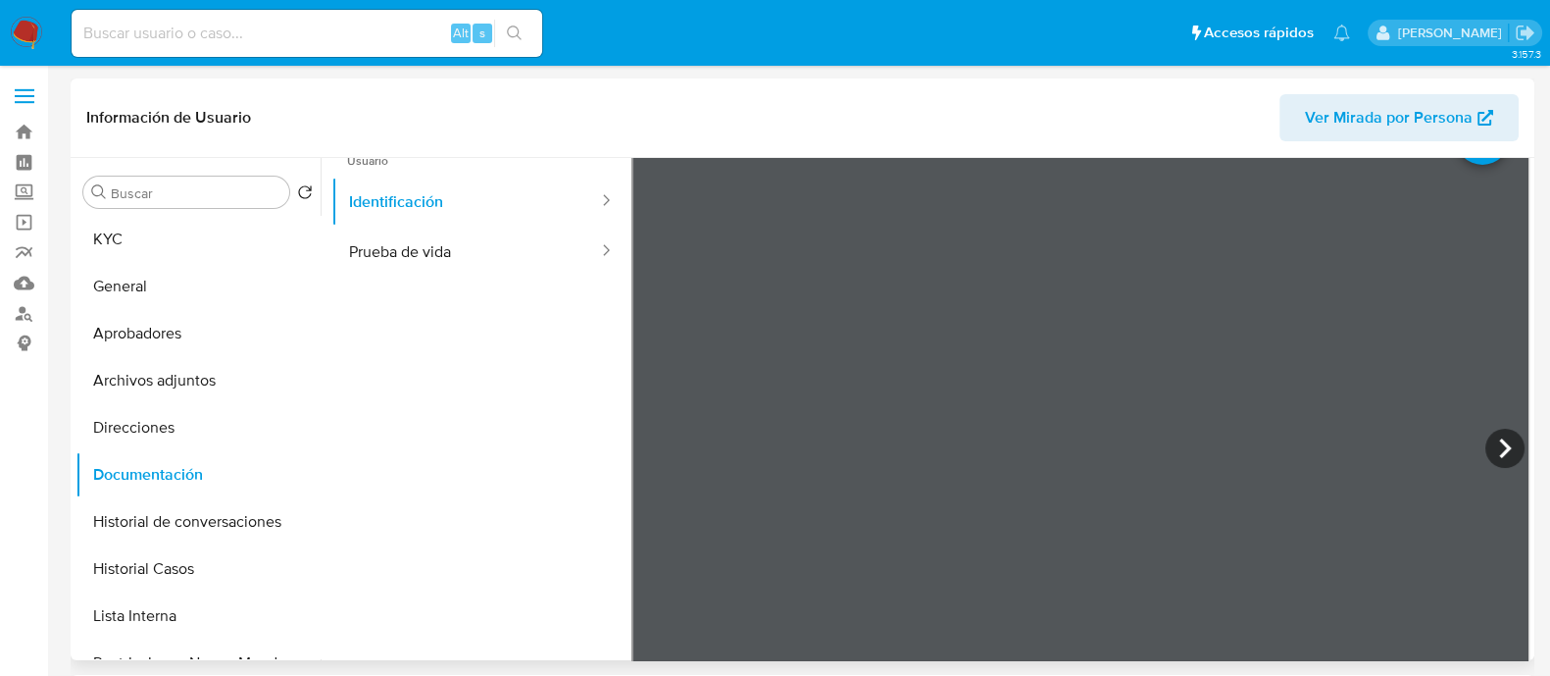
scroll to position [122, 0]
click at [1503, 375] on icon at bounding box center [1505, 379] width 39 height 39
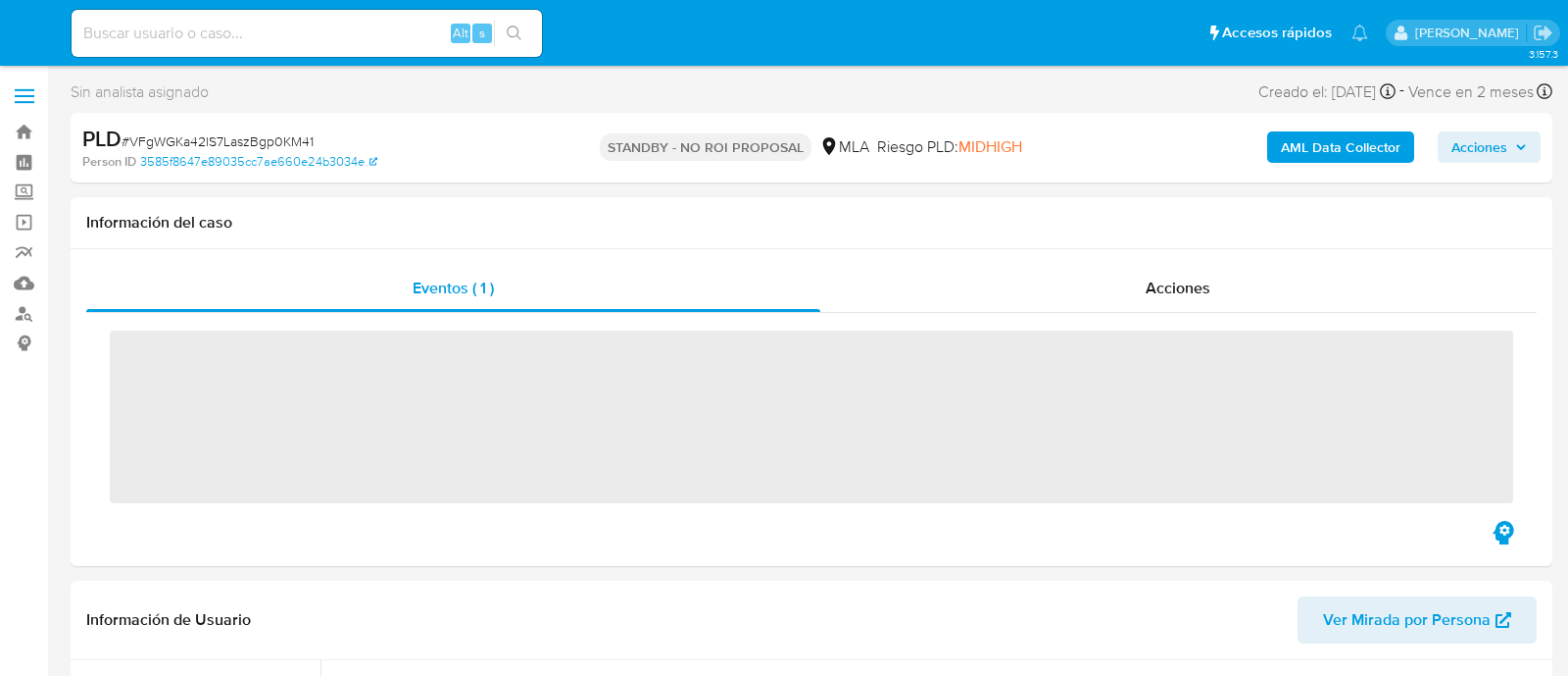
select select "10"
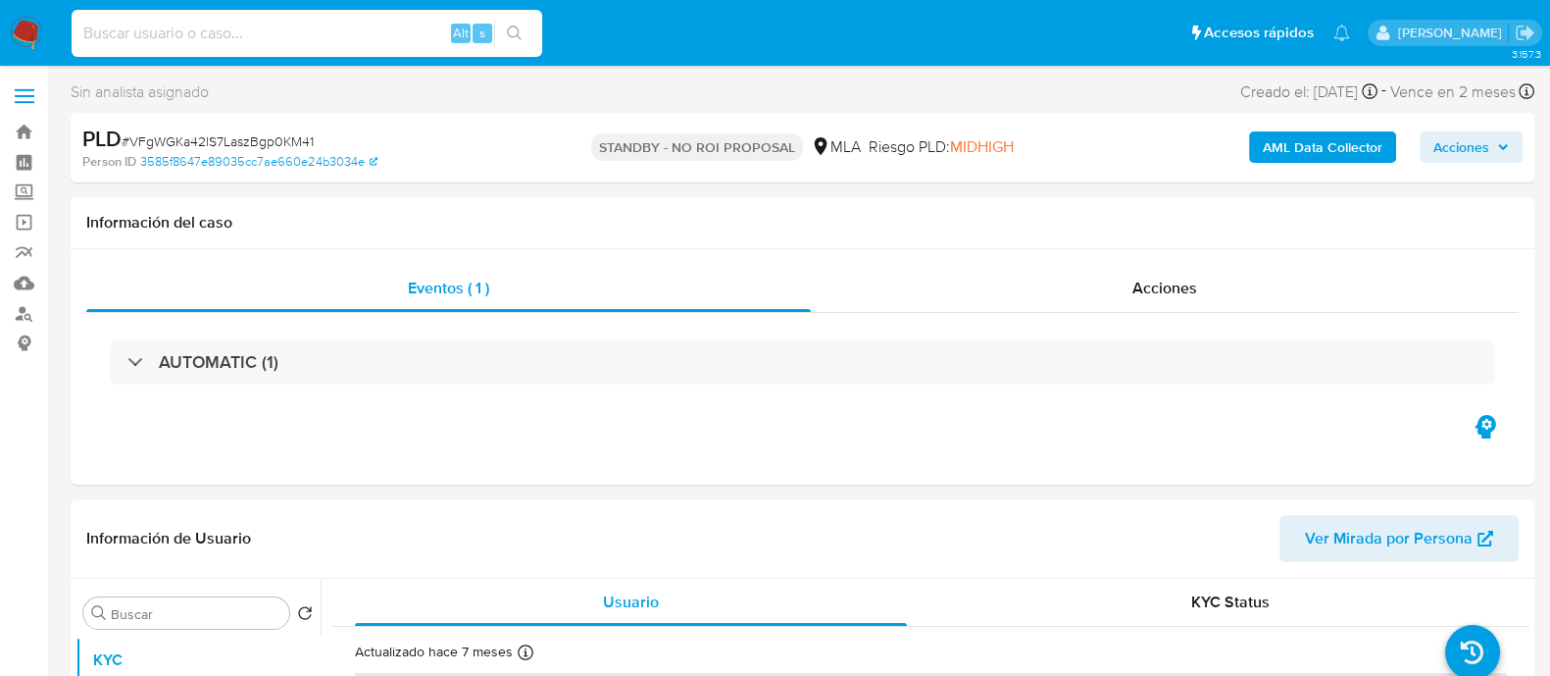
click at [417, 30] on input at bounding box center [307, 33] width 471 height 25
paste input "EohwJnT2HWp95evz4ad2LepD"
type input "EohwJnT2HWp95evz4ad2LepD"
click at [514, 29] on icon "search-icon" at bounding box center [515, 33] width 16 height 16
select select "10"
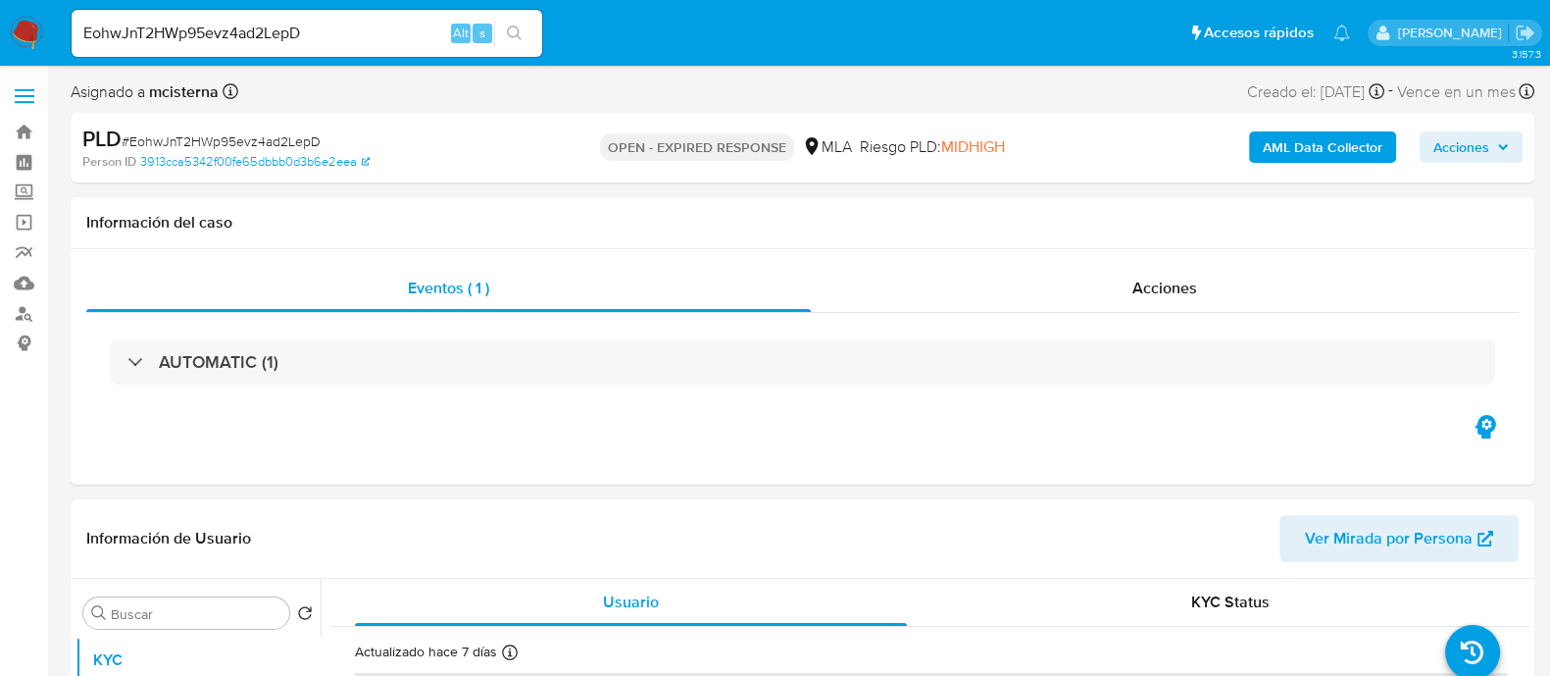
click at [174, 31] on input "EohwJnT2HWp95evz4ad2LepD" at bounding box center [307, 33] width 471 height 25
click at [26, 31] on img at bounding box center [26, 33] width 33 height 33
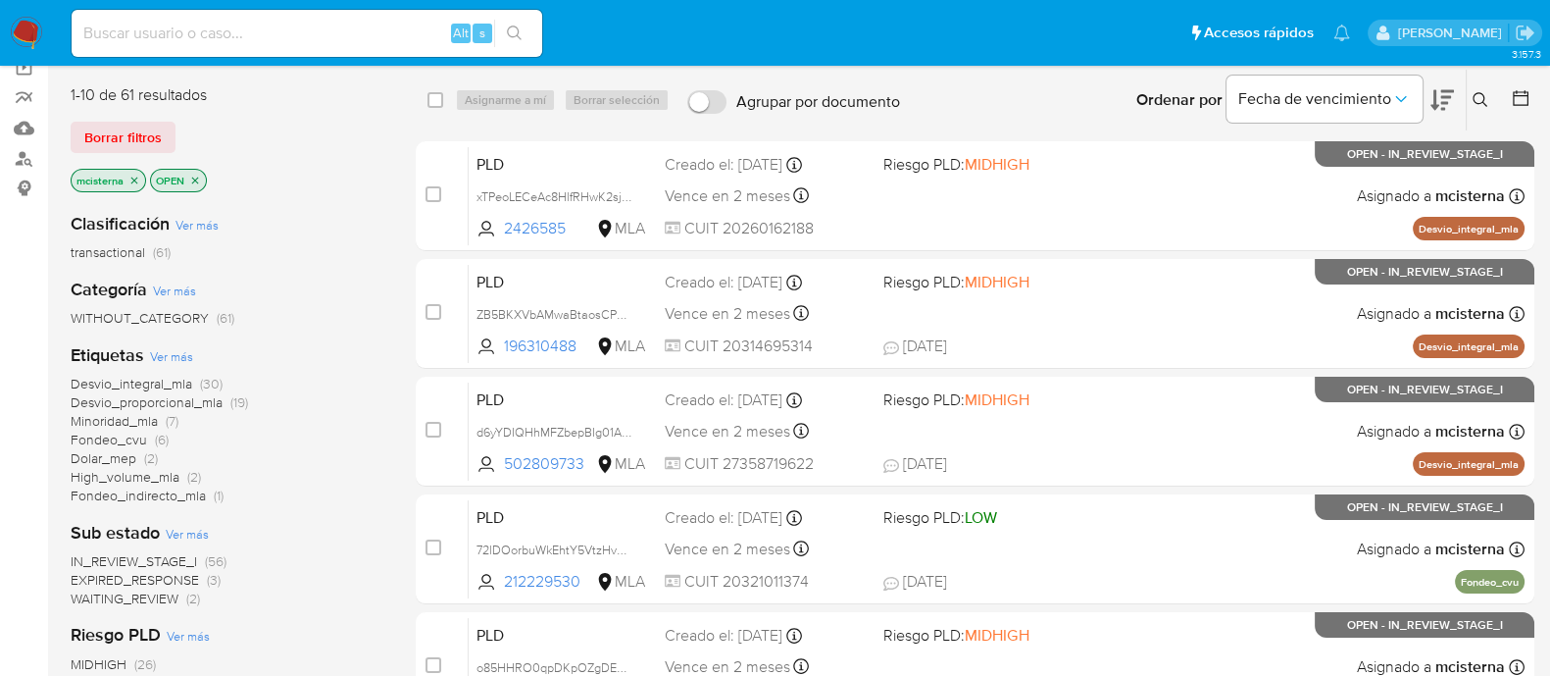
scroll to position [244, 0]
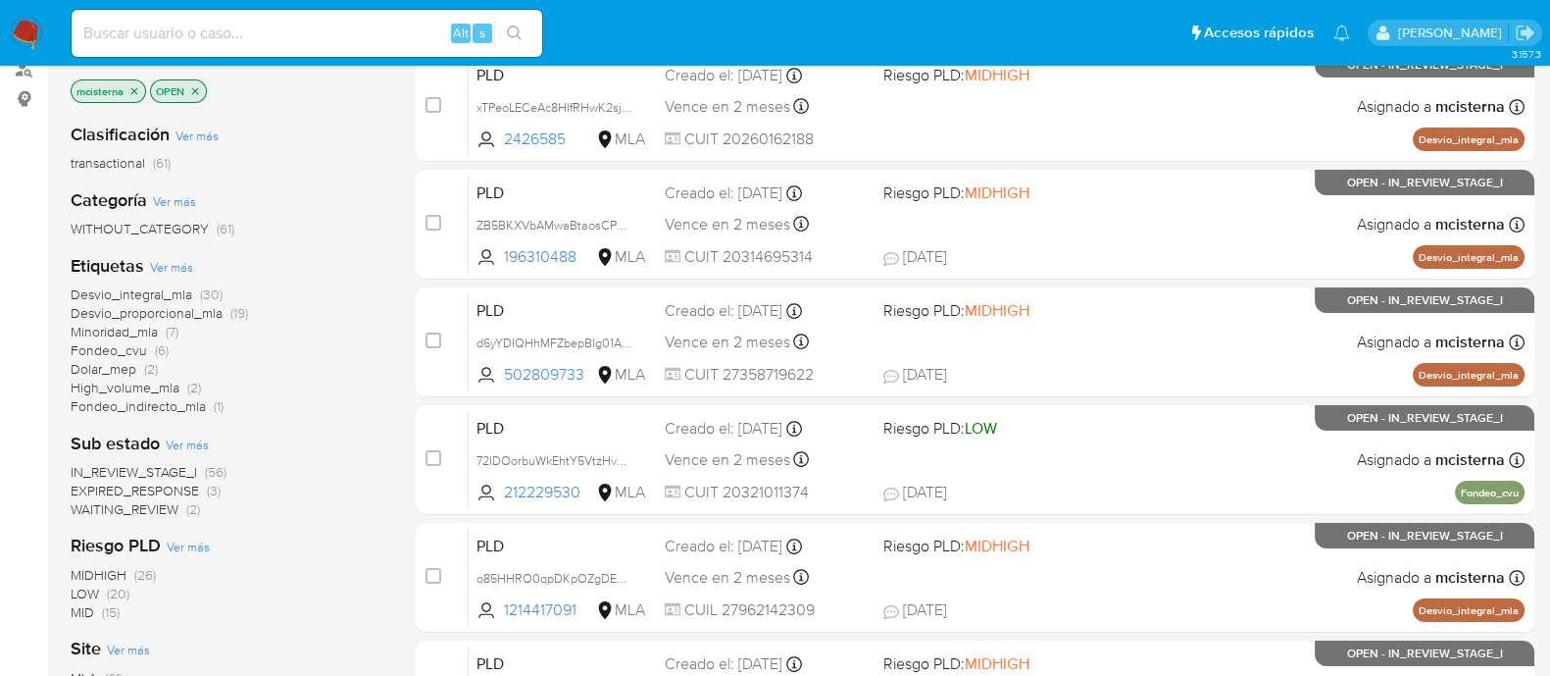
click at [177, 485] on span "EXPIRED_RESPONSE" at bounding box center [135, 490] width 128 height 20
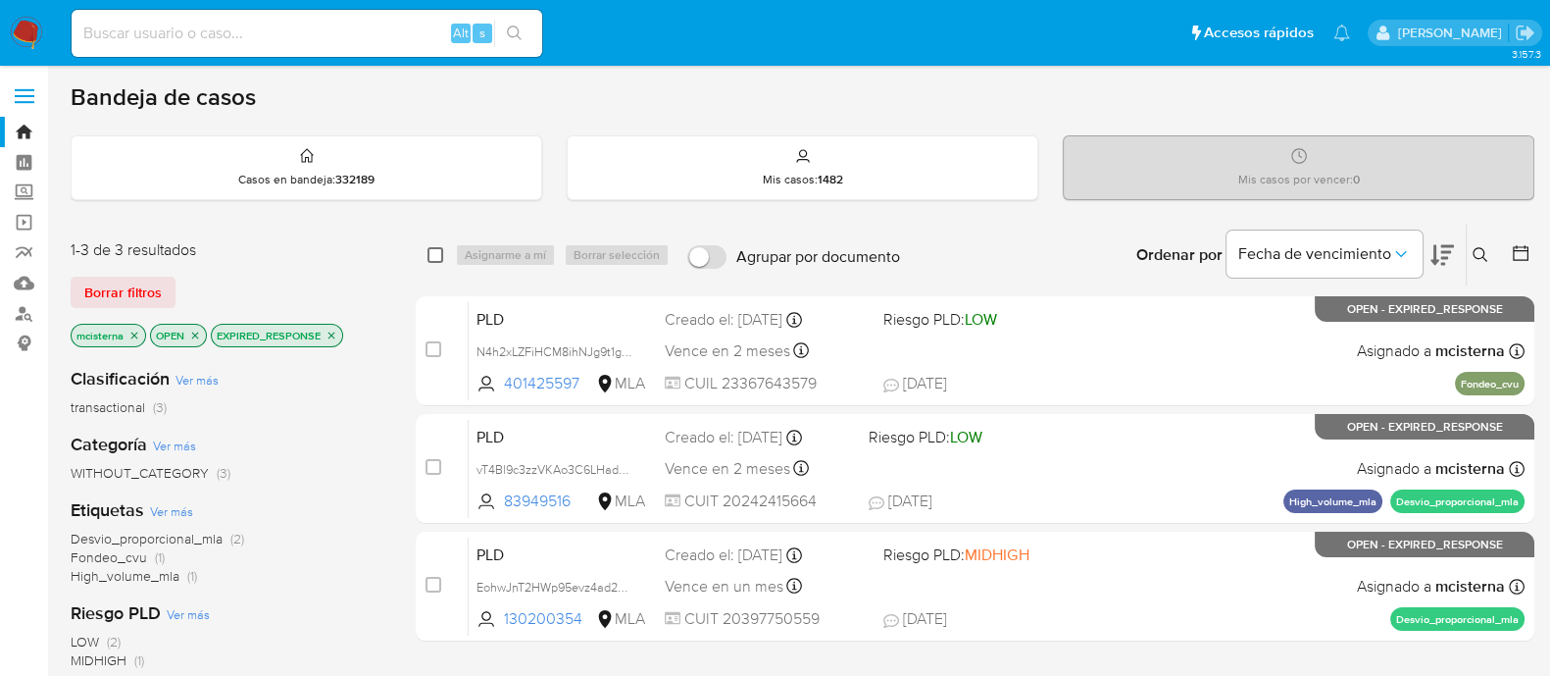
click at [435, 254] on input "checkbox" at bounding box center [436, 255] width 16 height 16
checkbox input "true"
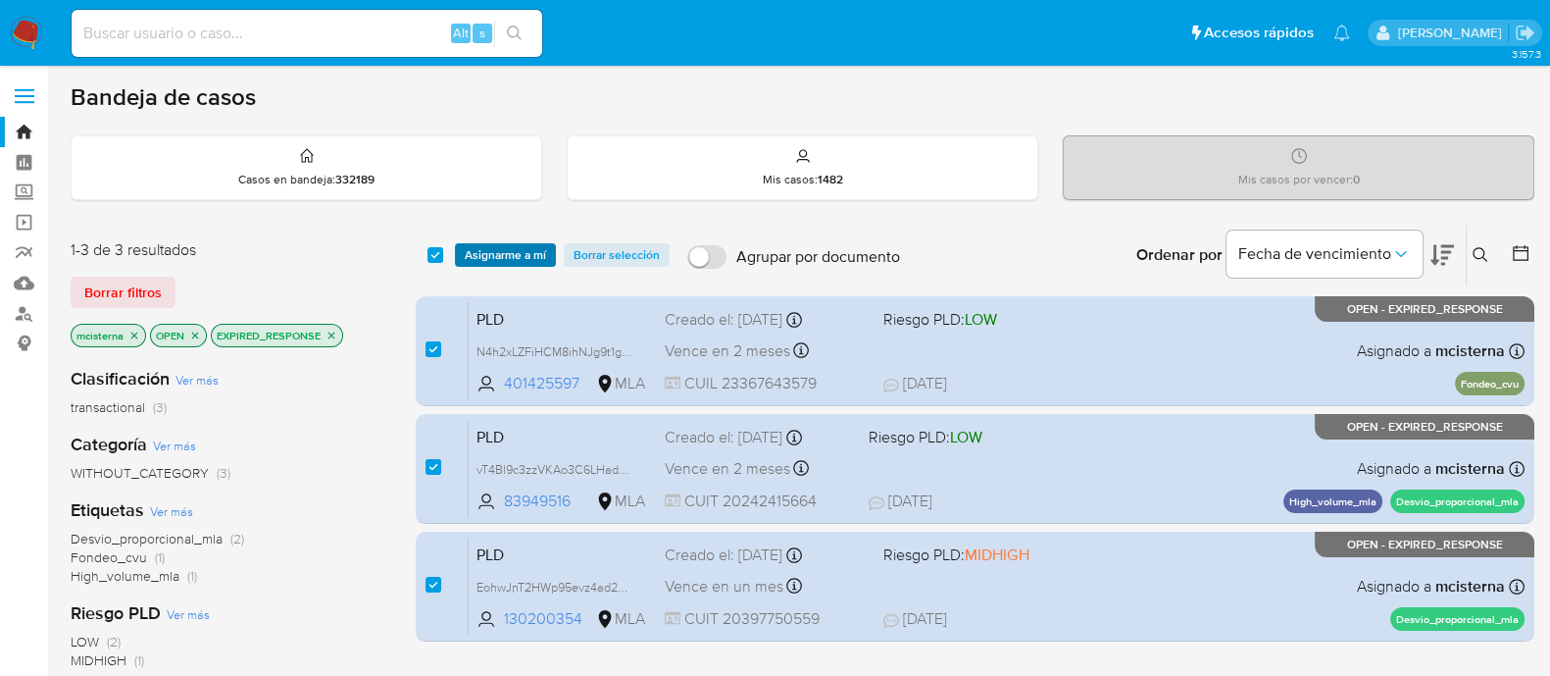
click at [501, 254] on span "Asignarme a mí" at bounding box center [505, 255] width 81 height 20
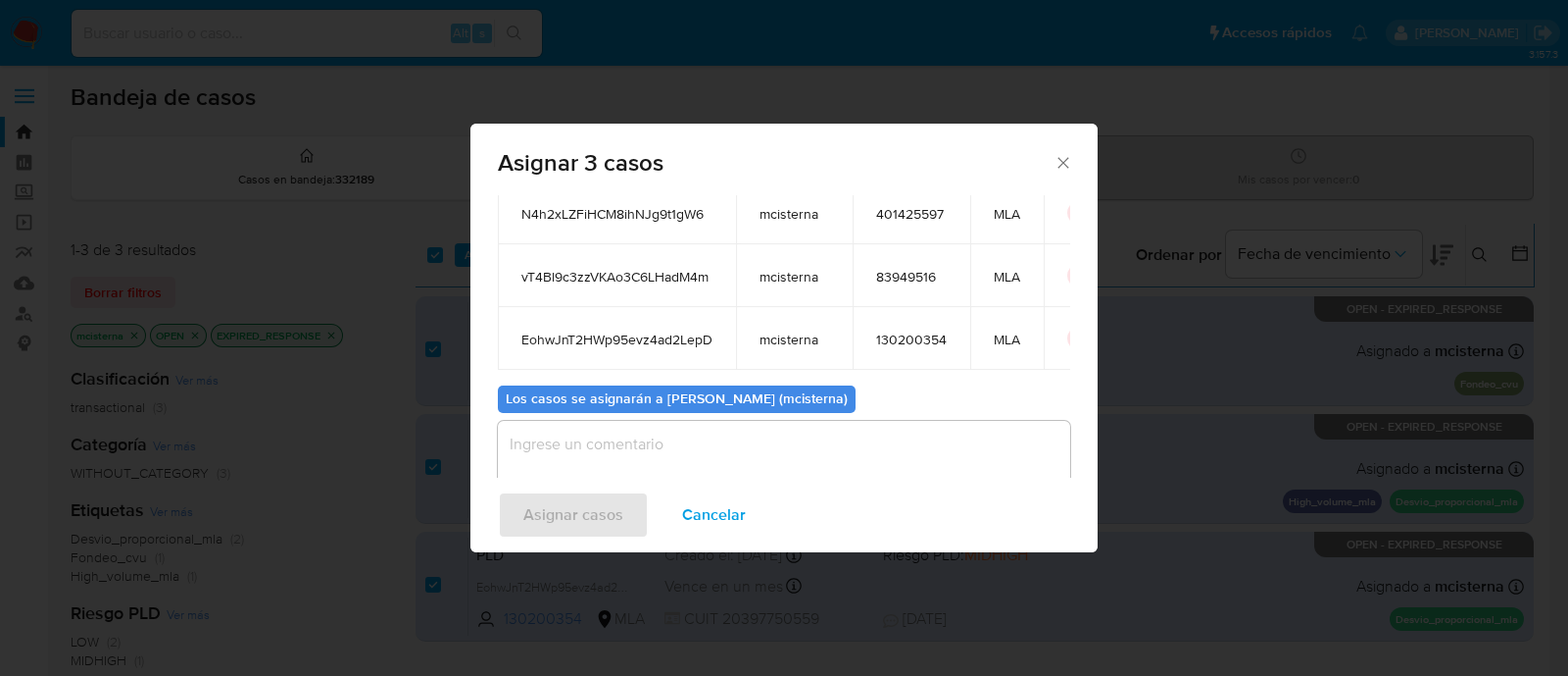
scroll to position [177, 0]
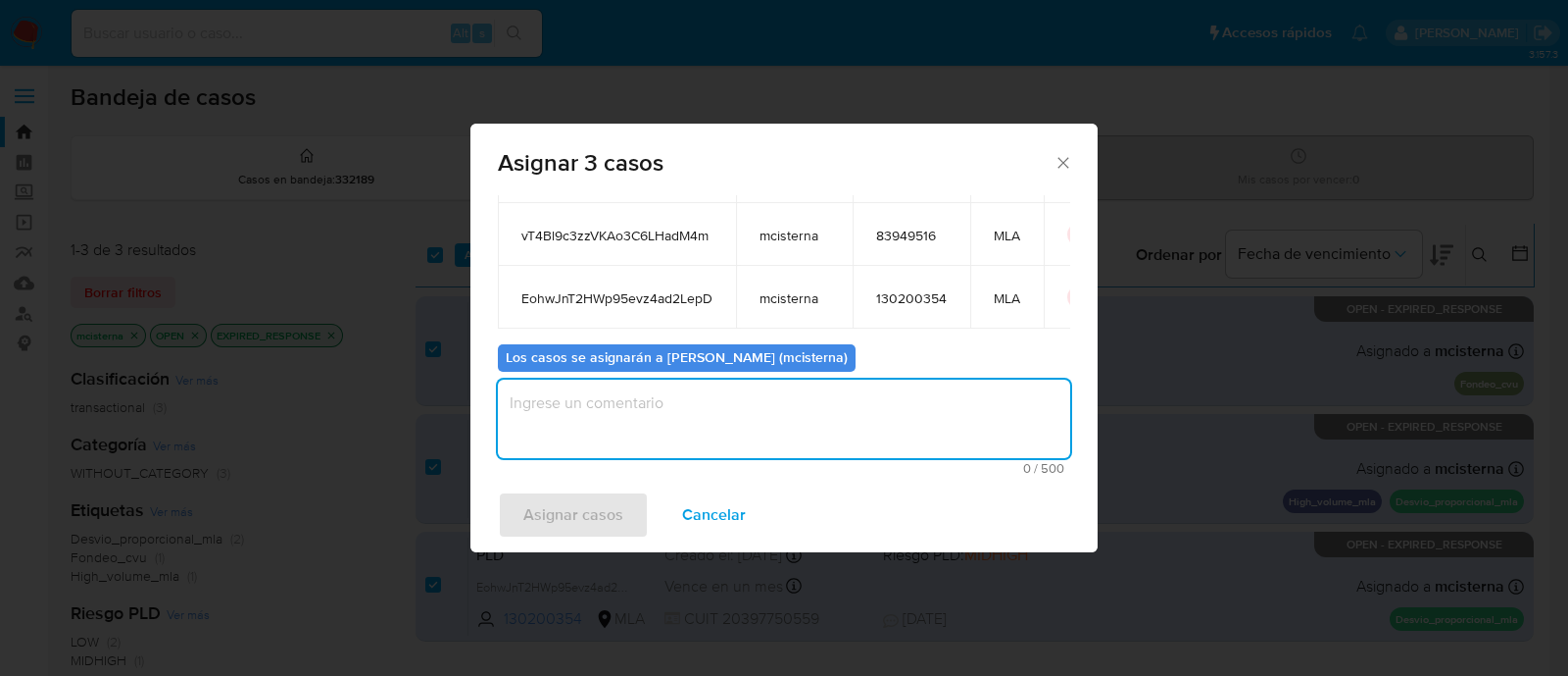
click at [641, 433] on textarea "assign-modal" at bounding box center [784, 418] width 573 height 78
type textarea "mcisterna"
click at [577, 505] on span "Asignar casos" at bounding box center [574, 514] width 100 height 43
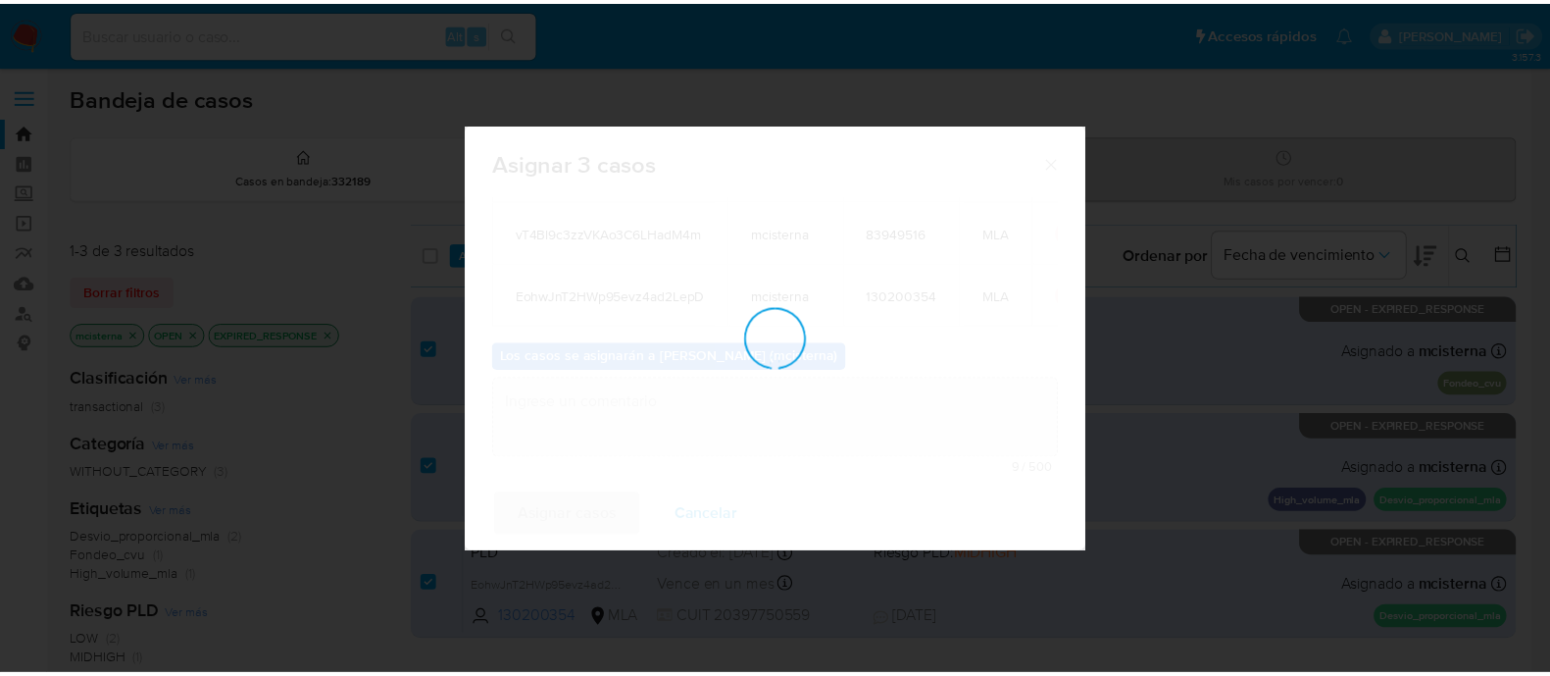
scroll to position [117, 0]
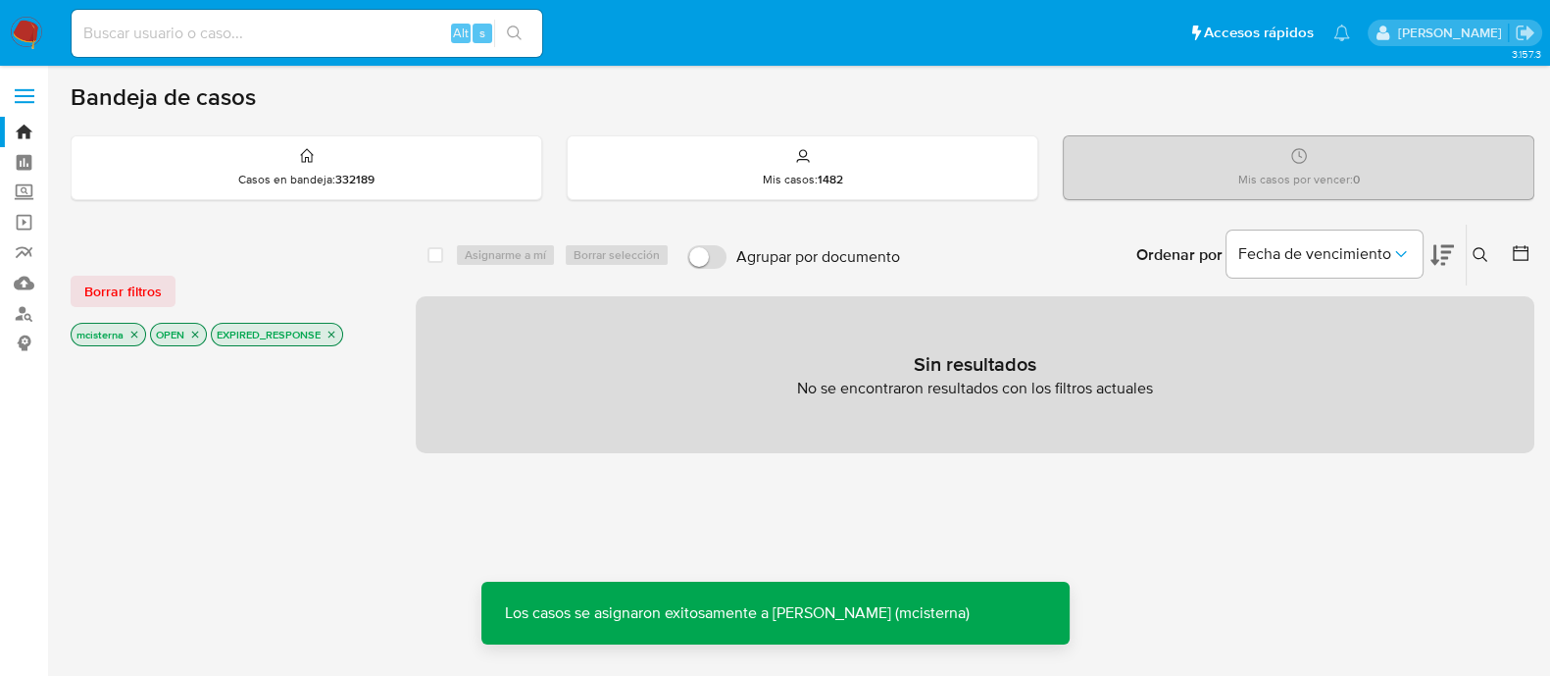
click at [332, 334] on icon "close-filter" at bounding box center [331, 334] width 7 height 7
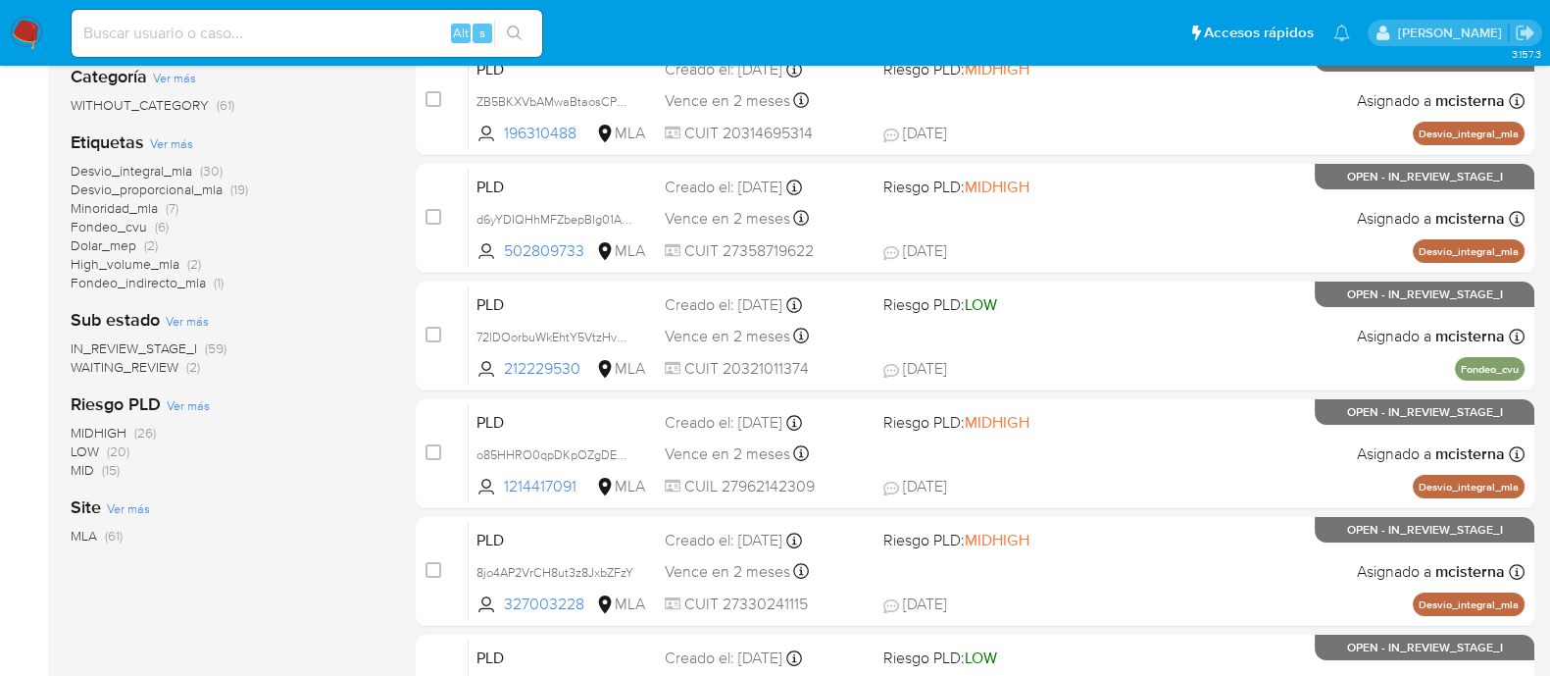
click at [156, 362] on span "WAITING_REVIEW" at bounding box center [125, 367] width 108 height 20
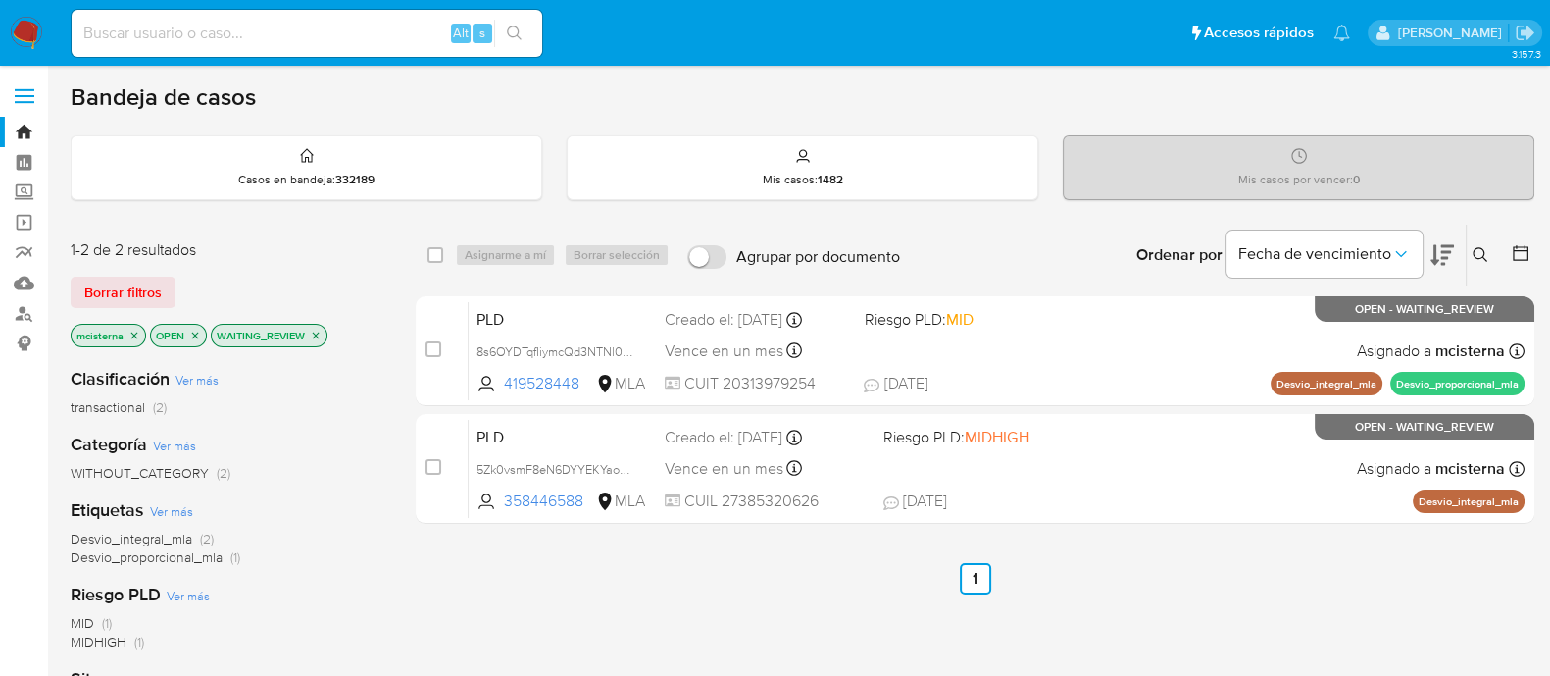
click at [439, 261] on input "checkbox" at bounding box center [436, 255] width 16 height 16
checkbox input "true"
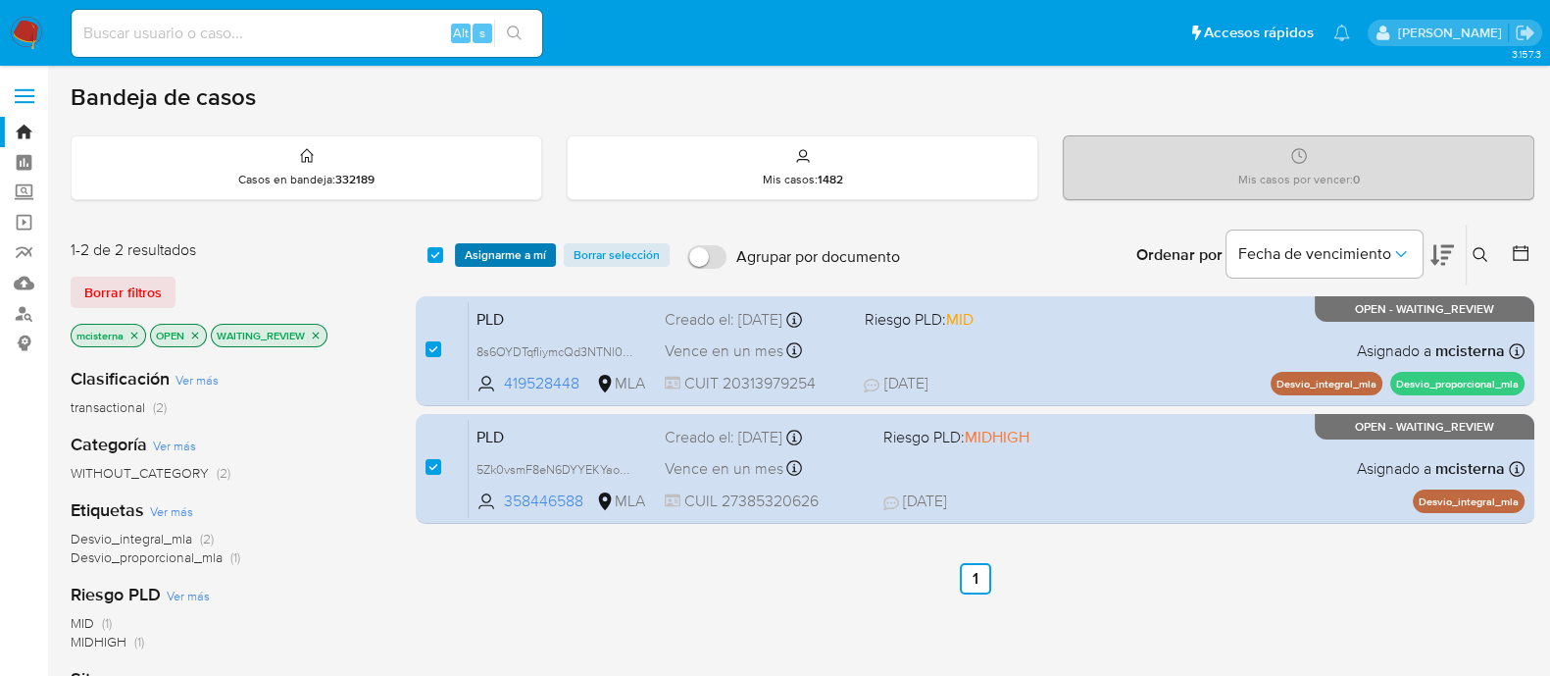
click at [481, 254] on span "Asignarme a mí" at bounding box center [505, 255] width 81 height 20
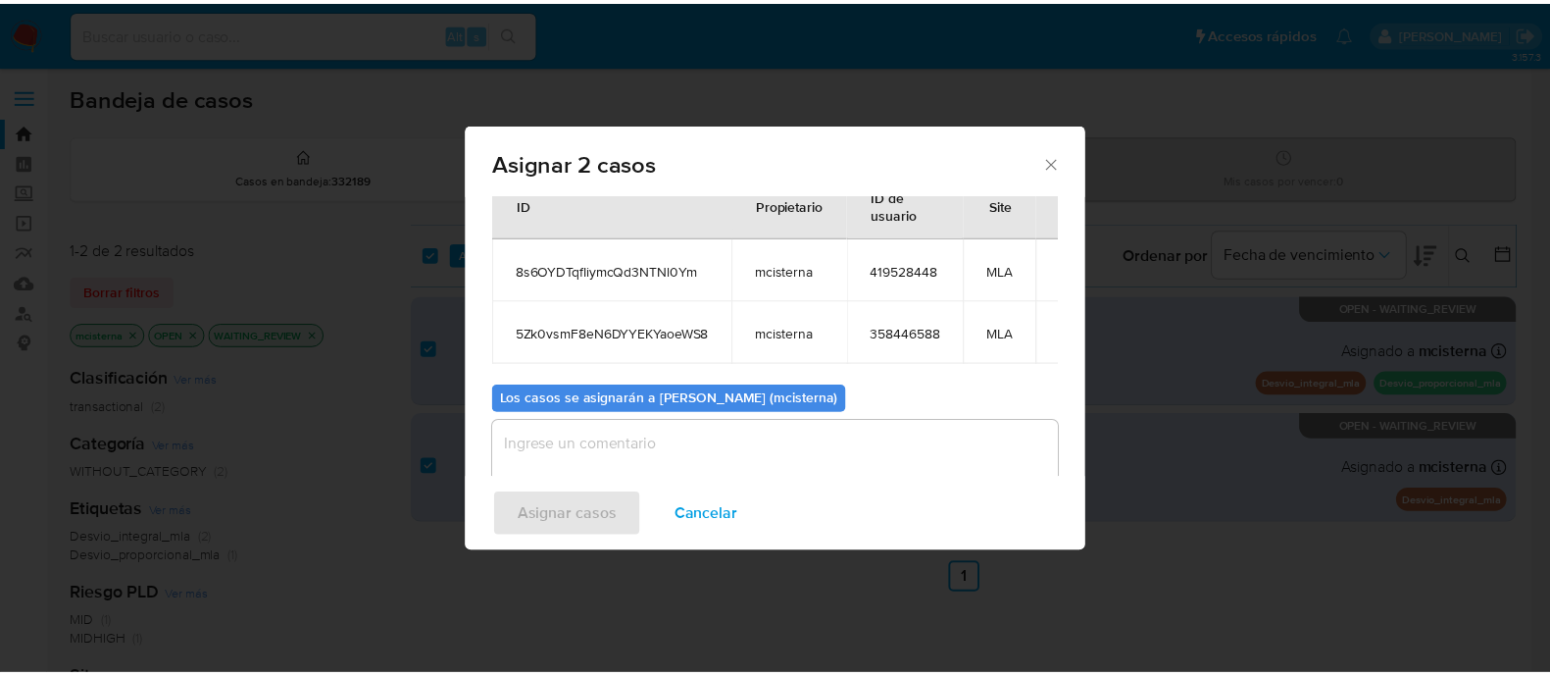
scroll to position [114, 0]
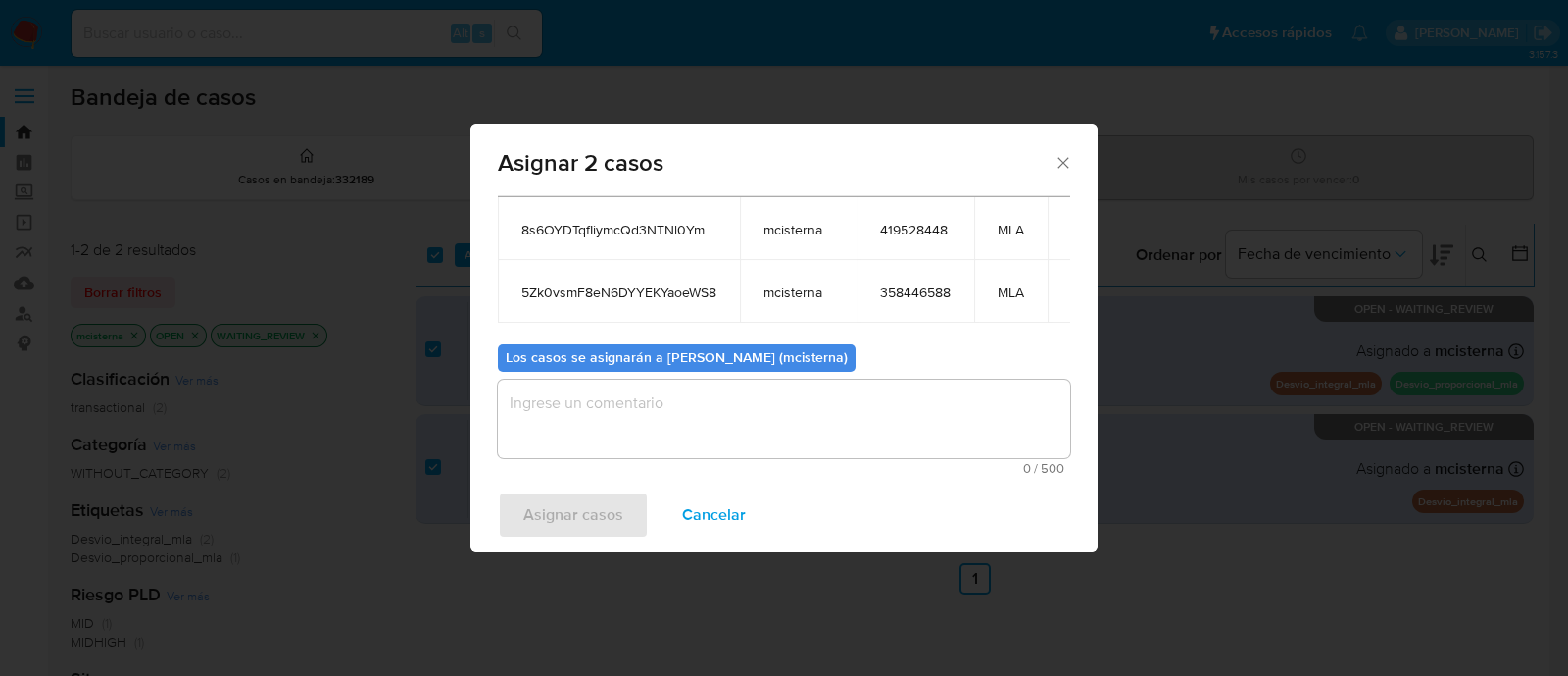
click at [731, 431] on textarea "assign-modal" at bounding box center [784, 418] width 573 height 78
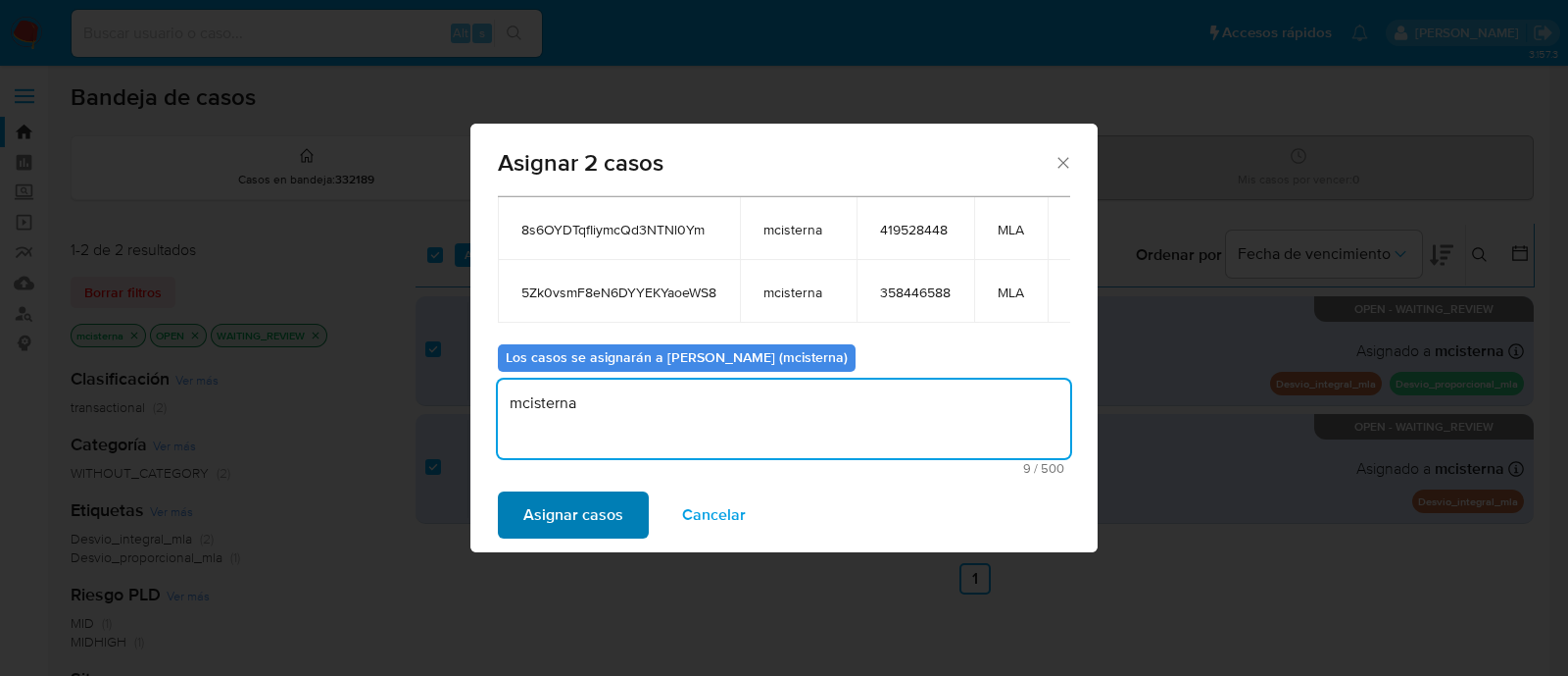
type textarea "mcisterna"
click at [602, 520] on span "Asignar casos" at bounding box center [574, 514] width 100 height 43
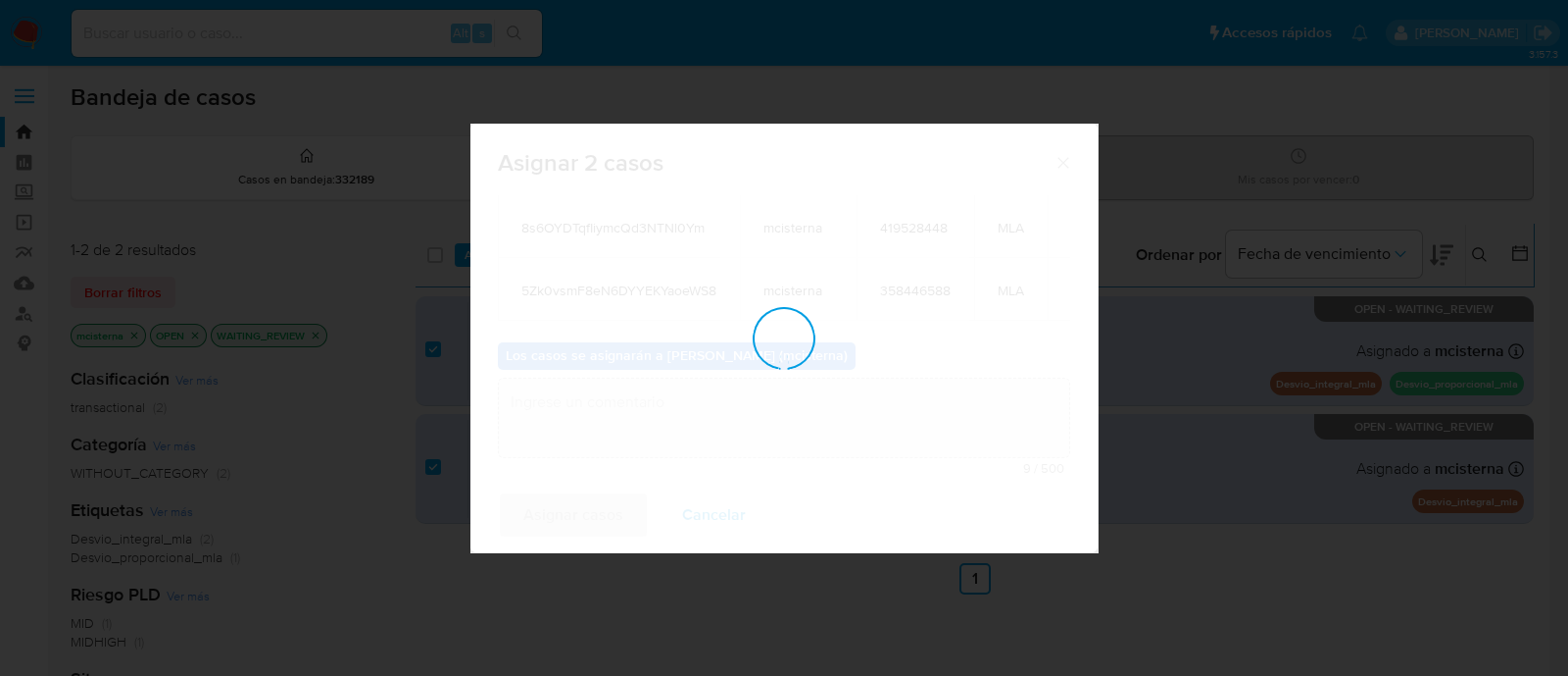
checkbox input "false"
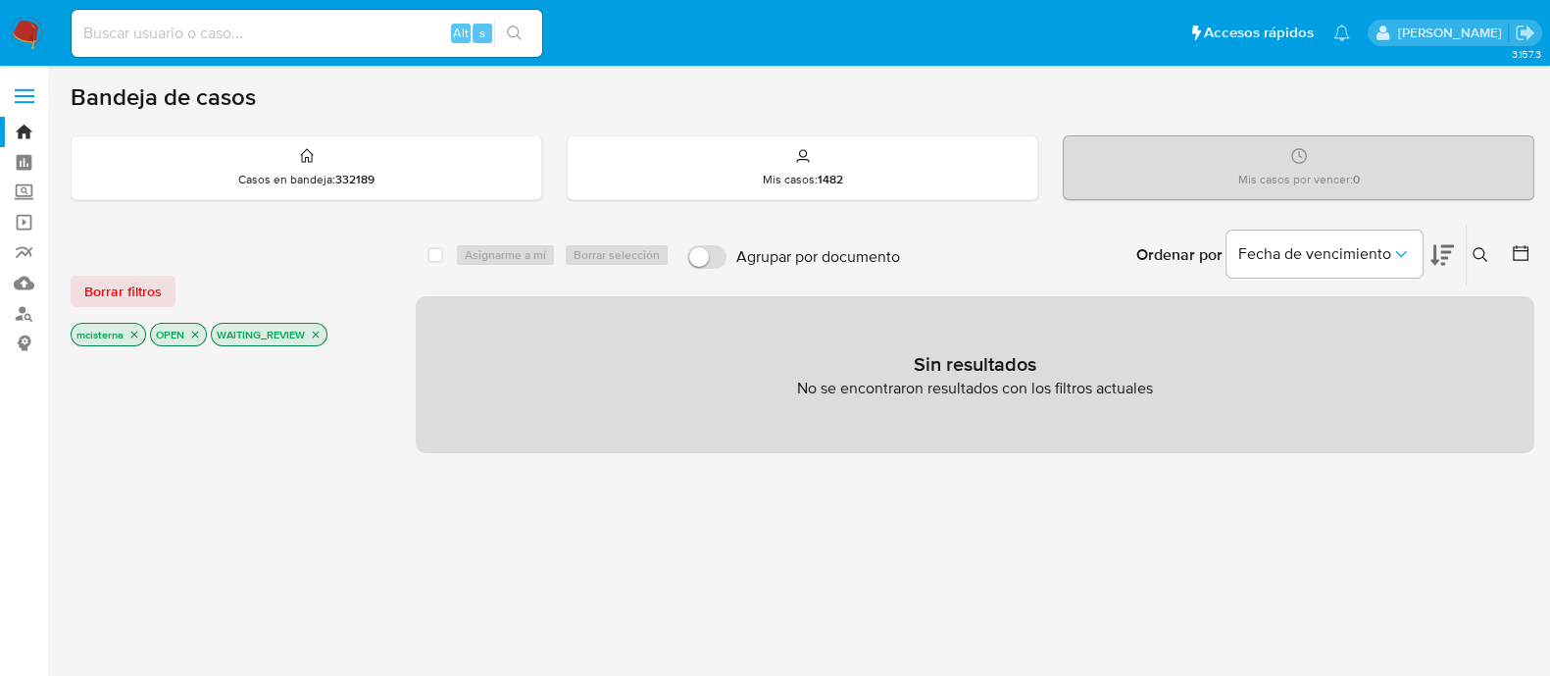
click at [417, 31] on input at bounding box center [307, 33] width 471 height 25
paste input "EohwJnT2HWp95evz4ad2LepD"
type input "EohwJnT2HWp95evz4ad2LepD"
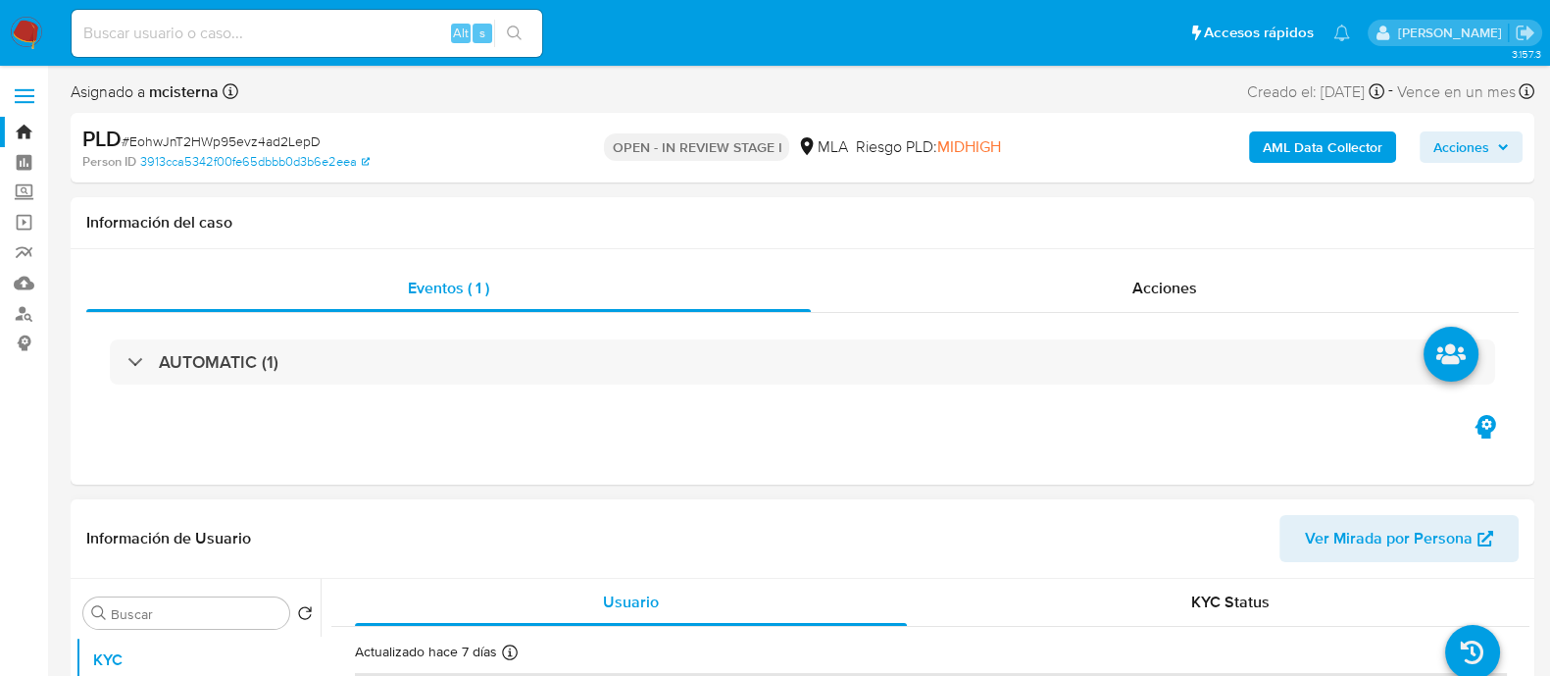
select select "10"
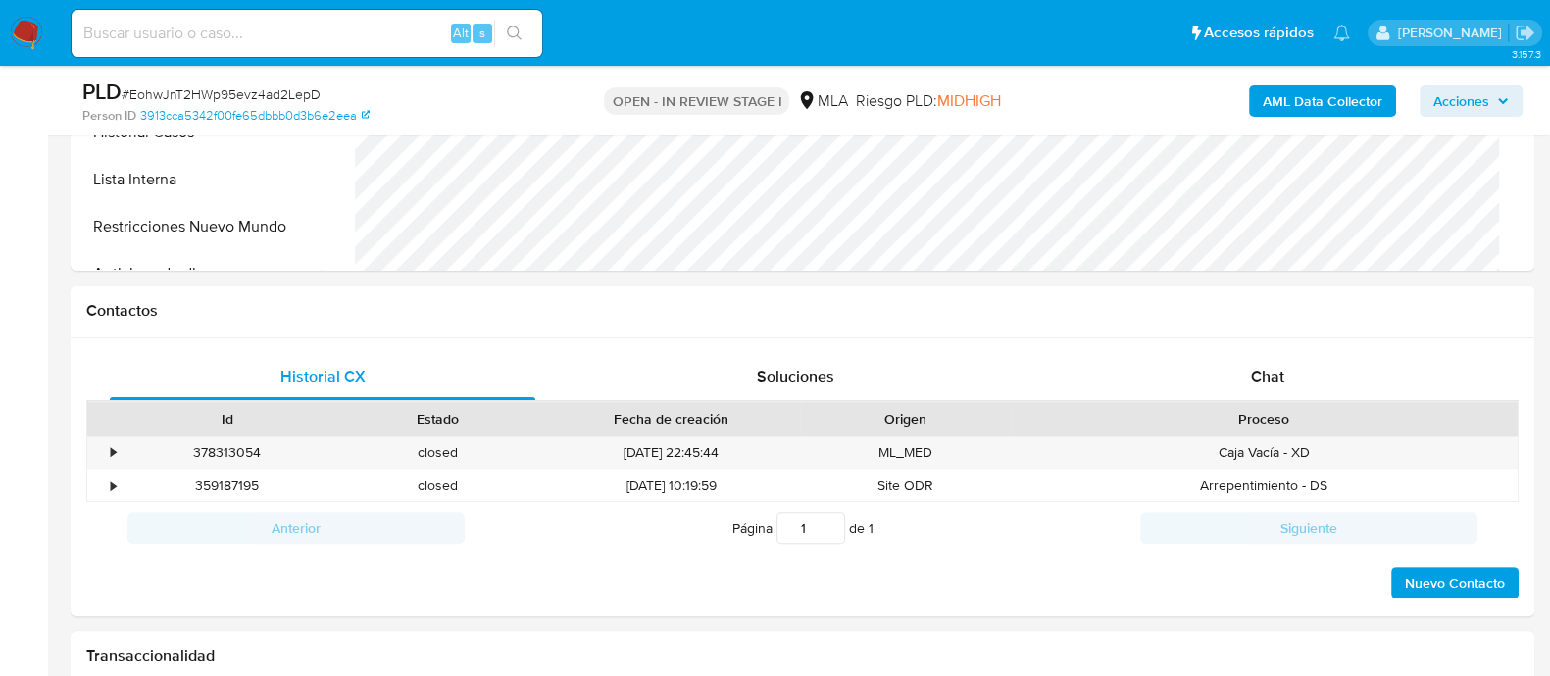
scroll to position [980, 0]
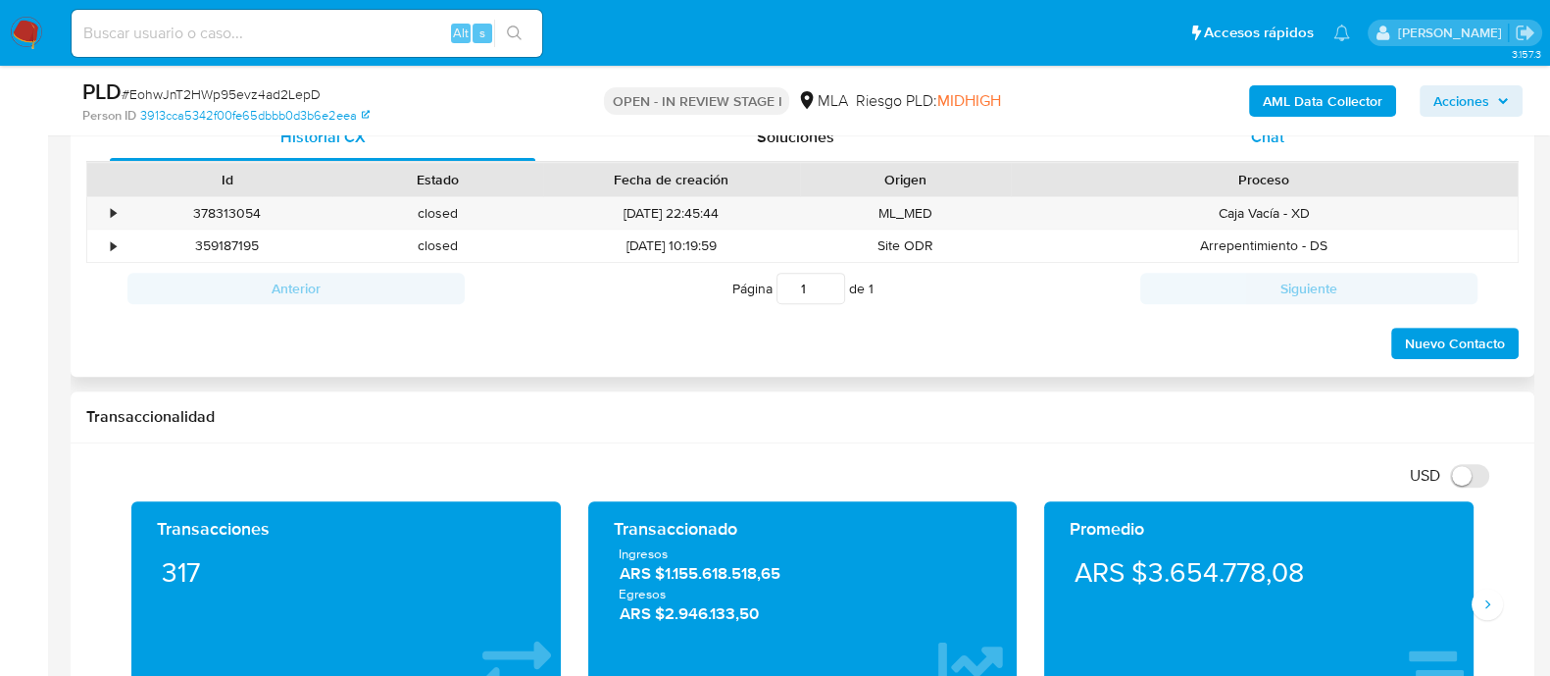
click at [1268, 137] on span "Chat" at bounding box center [1267, 137] width 33 height 23
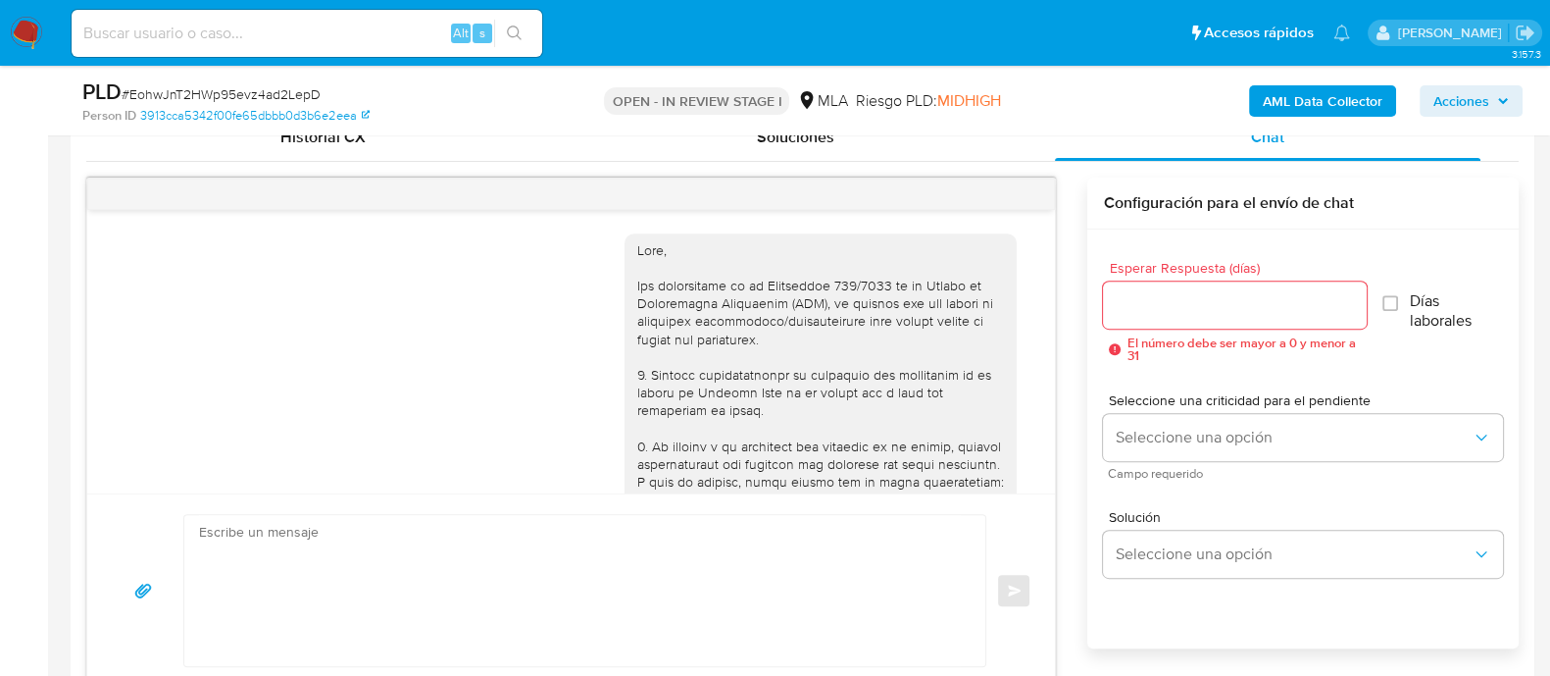
scroll to position [1343, 0]
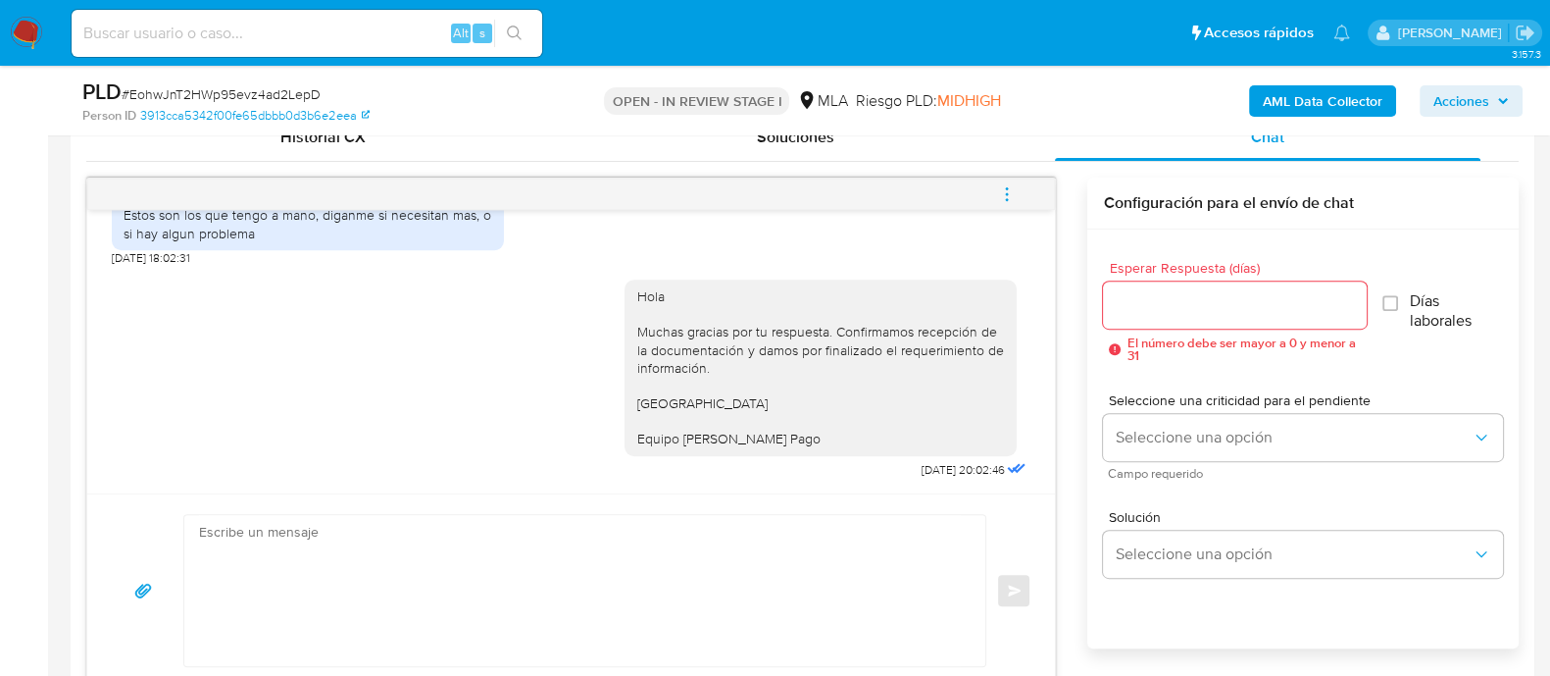
click at [1027, 194] on button "menu-action" at bounding box center [1007, 194] width 65 height 47
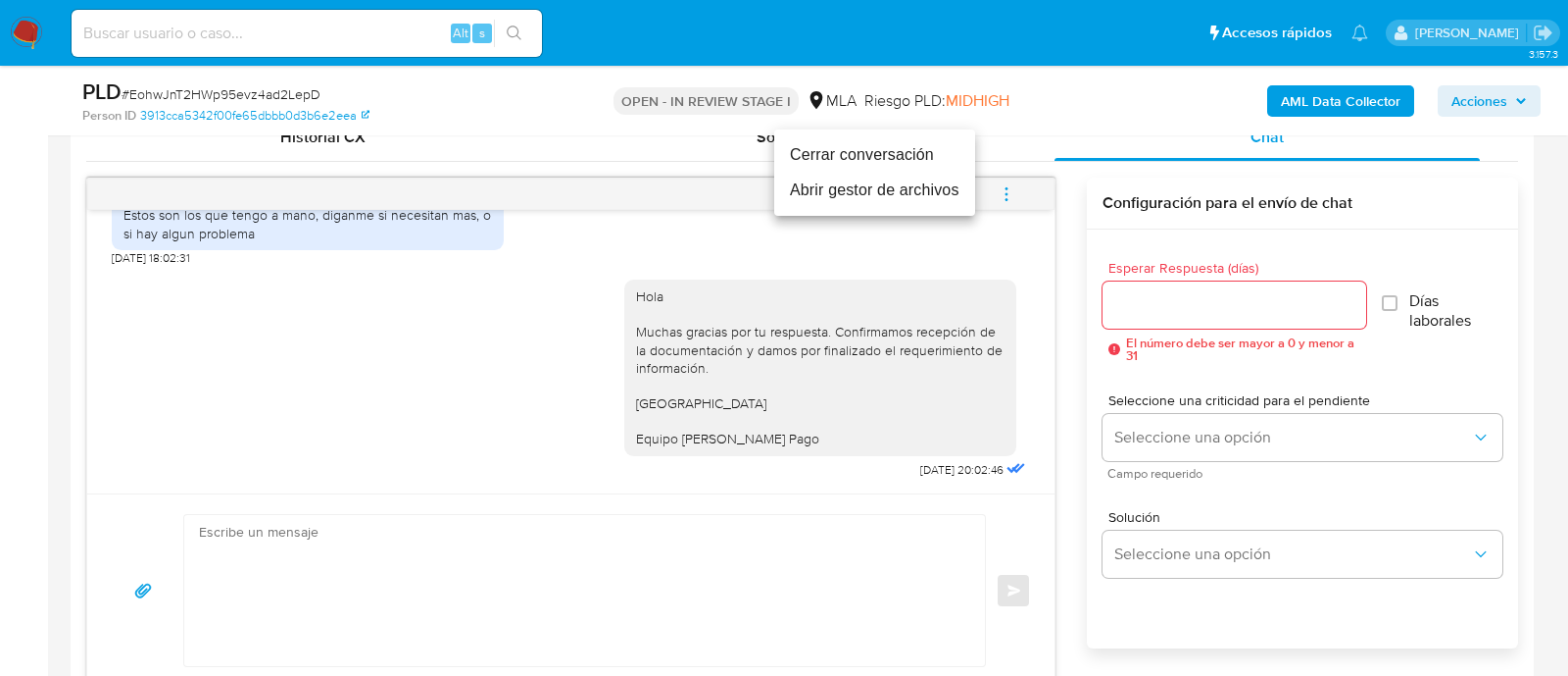
click at [814, 156] on li "Cerrar conversación" at bounding box center [874, 154] width 201 height 35
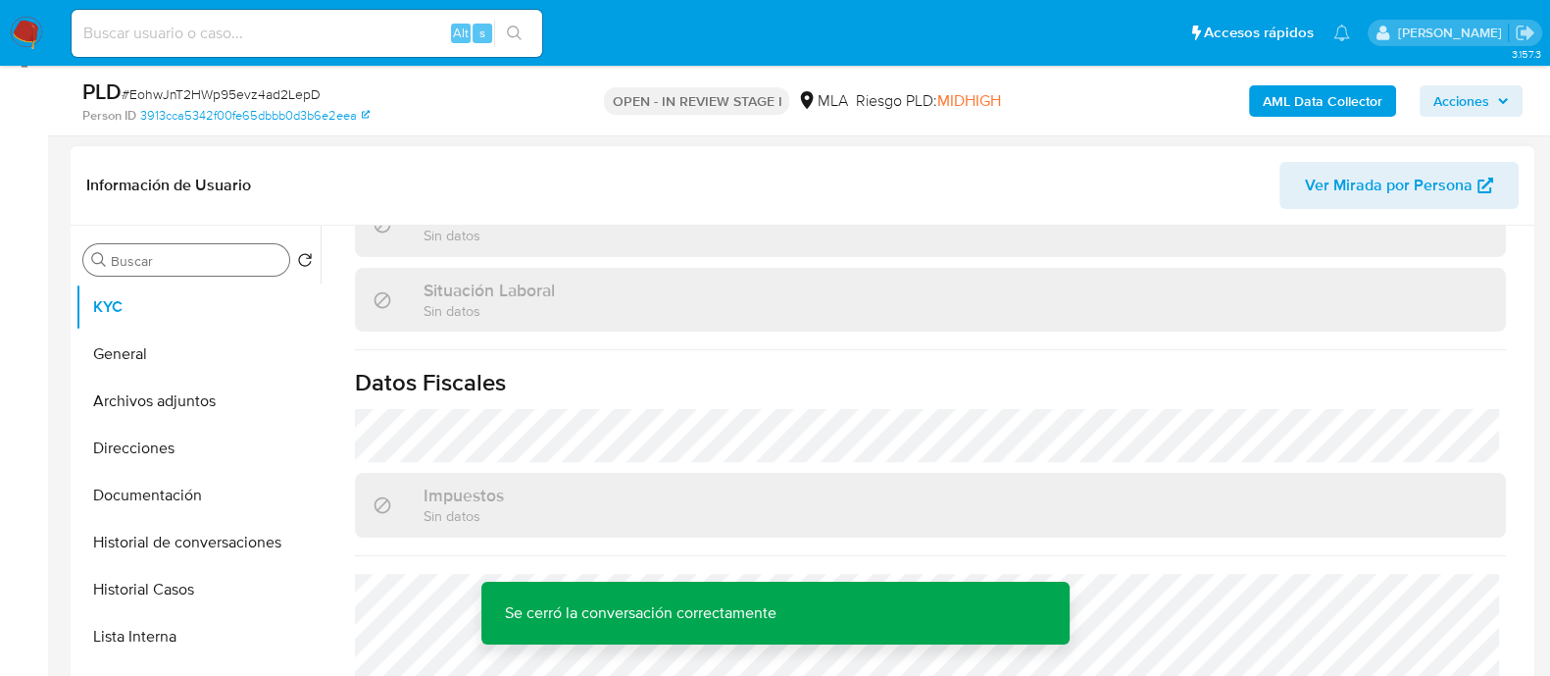
scroll to position [244, 0]
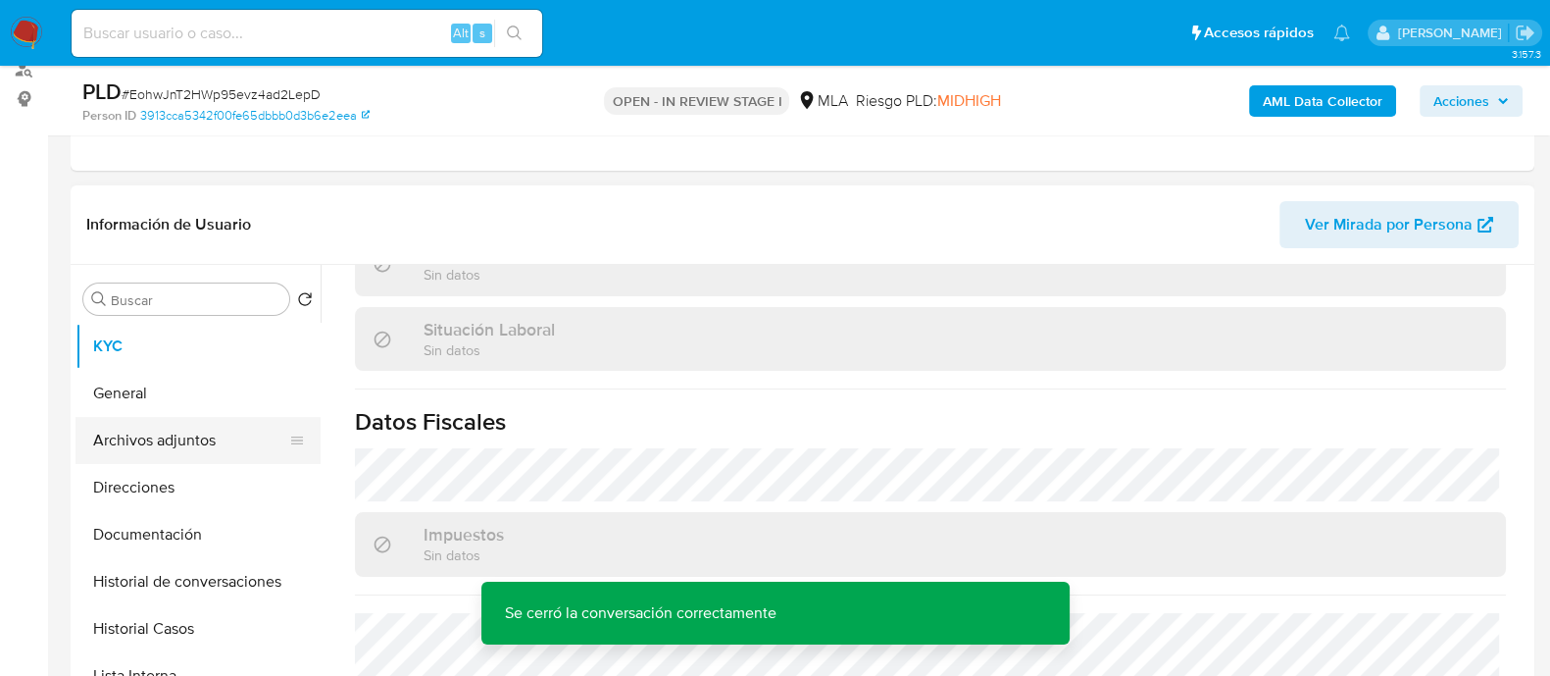
click at [228, 446] on button "Archivos adjuntos" at bounding box center [190, 440] width 229 height 47
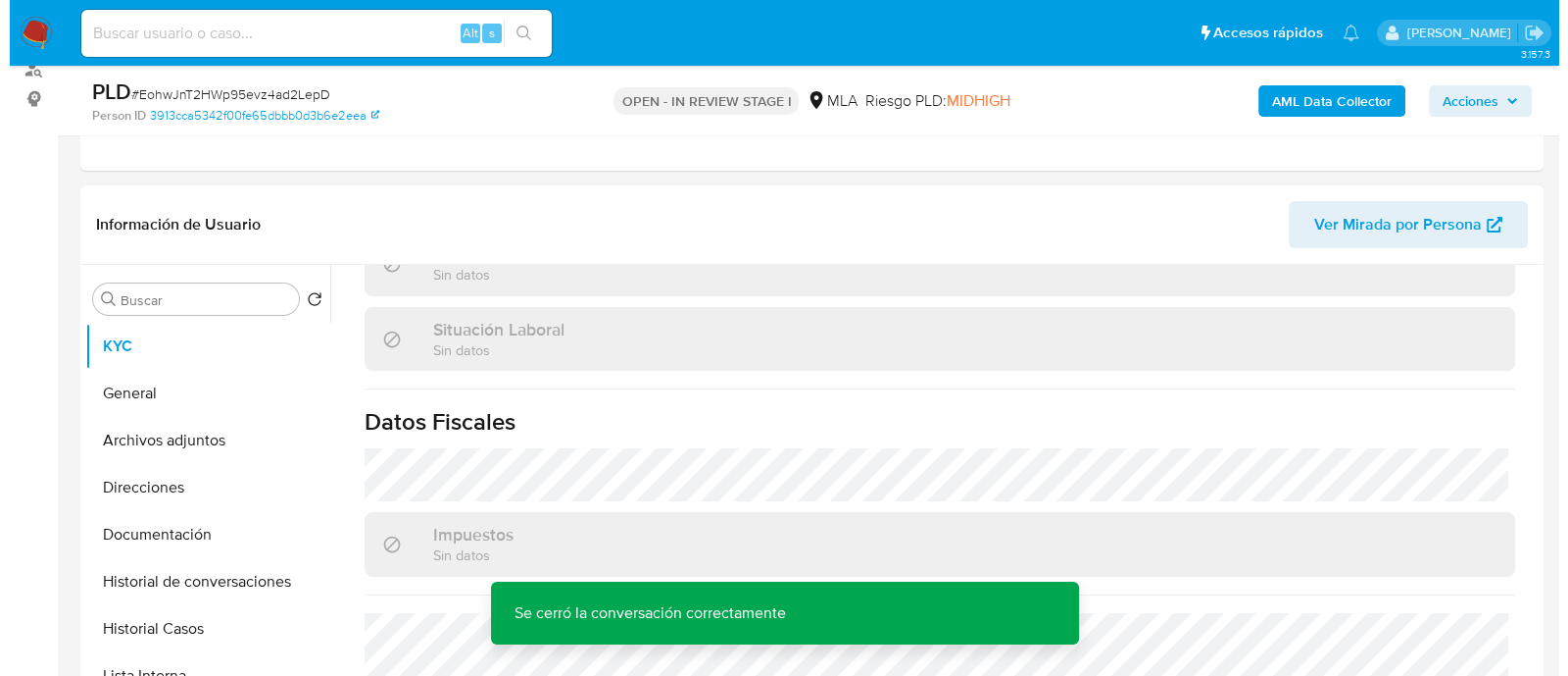
scroll to position [0, 0]
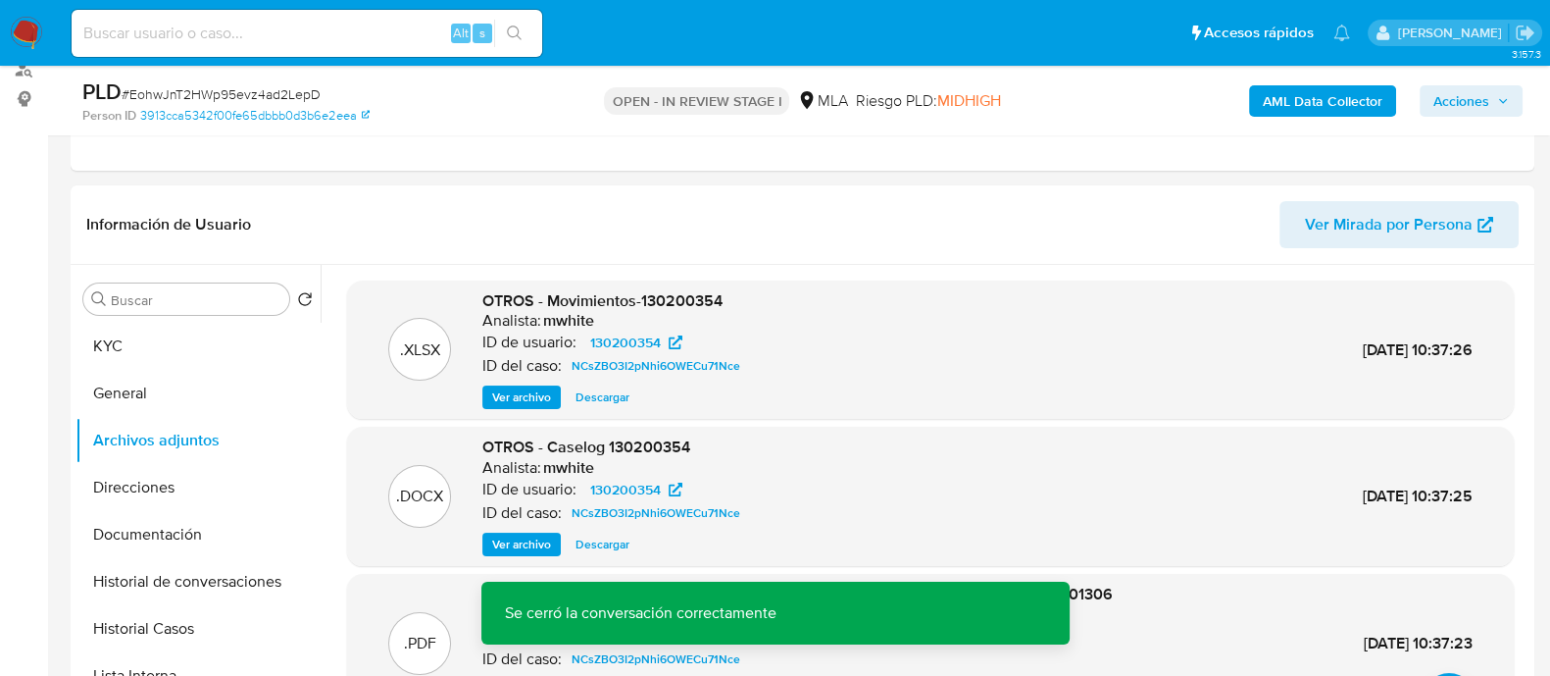
click at [1316, 106] on b "AML Data Collector" at bounding box center [1323, 100] width 120 height 31
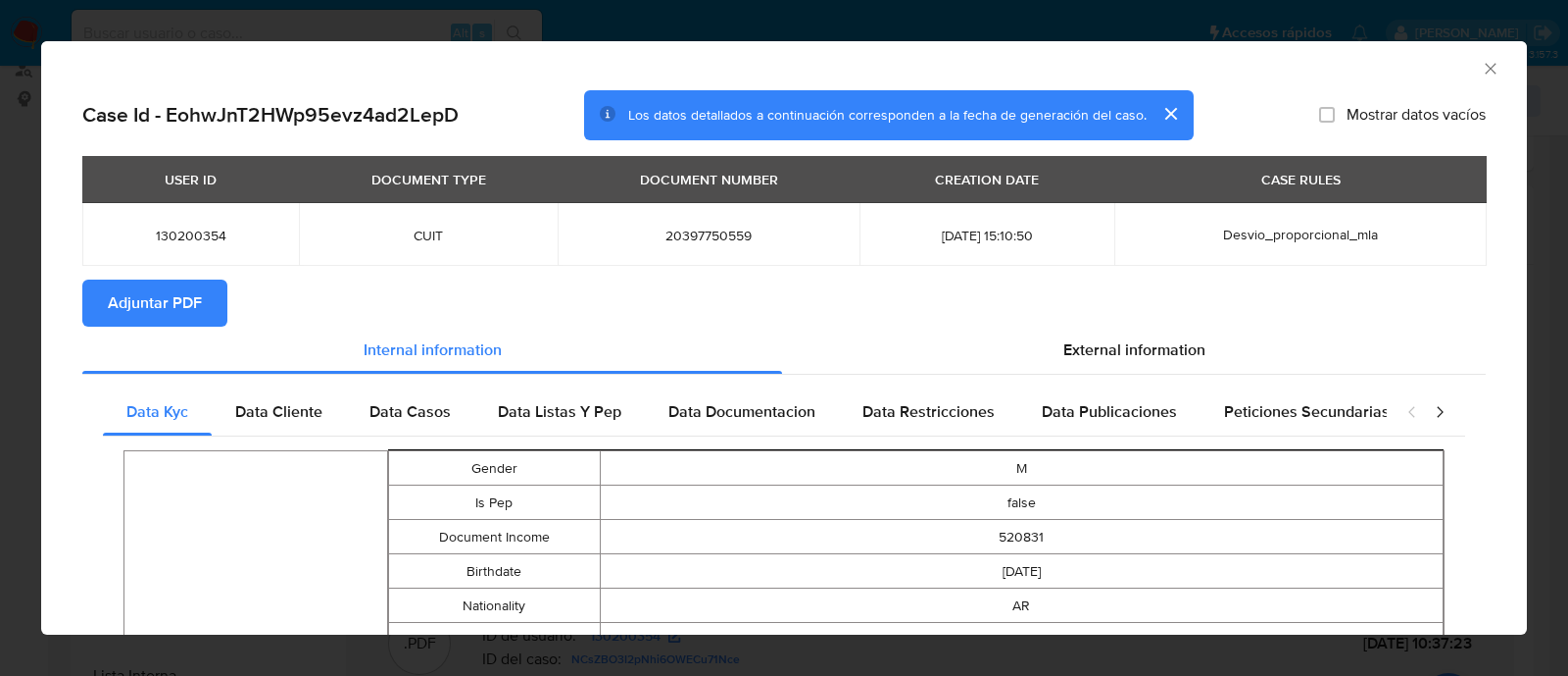
click at [146, 314] on span "Adjuntar PDF" at bounding box center [155, 302] width 94 height 43
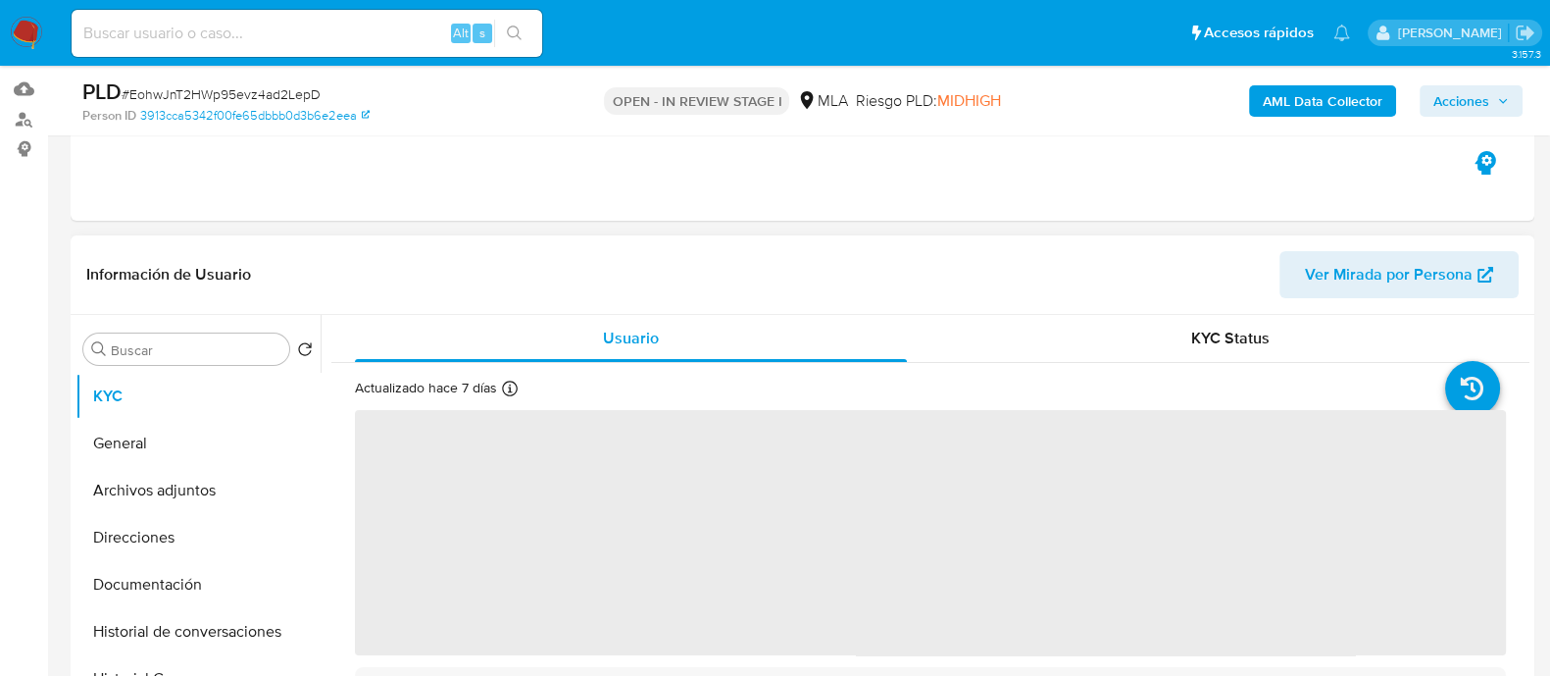
scroll to position [368, 0]
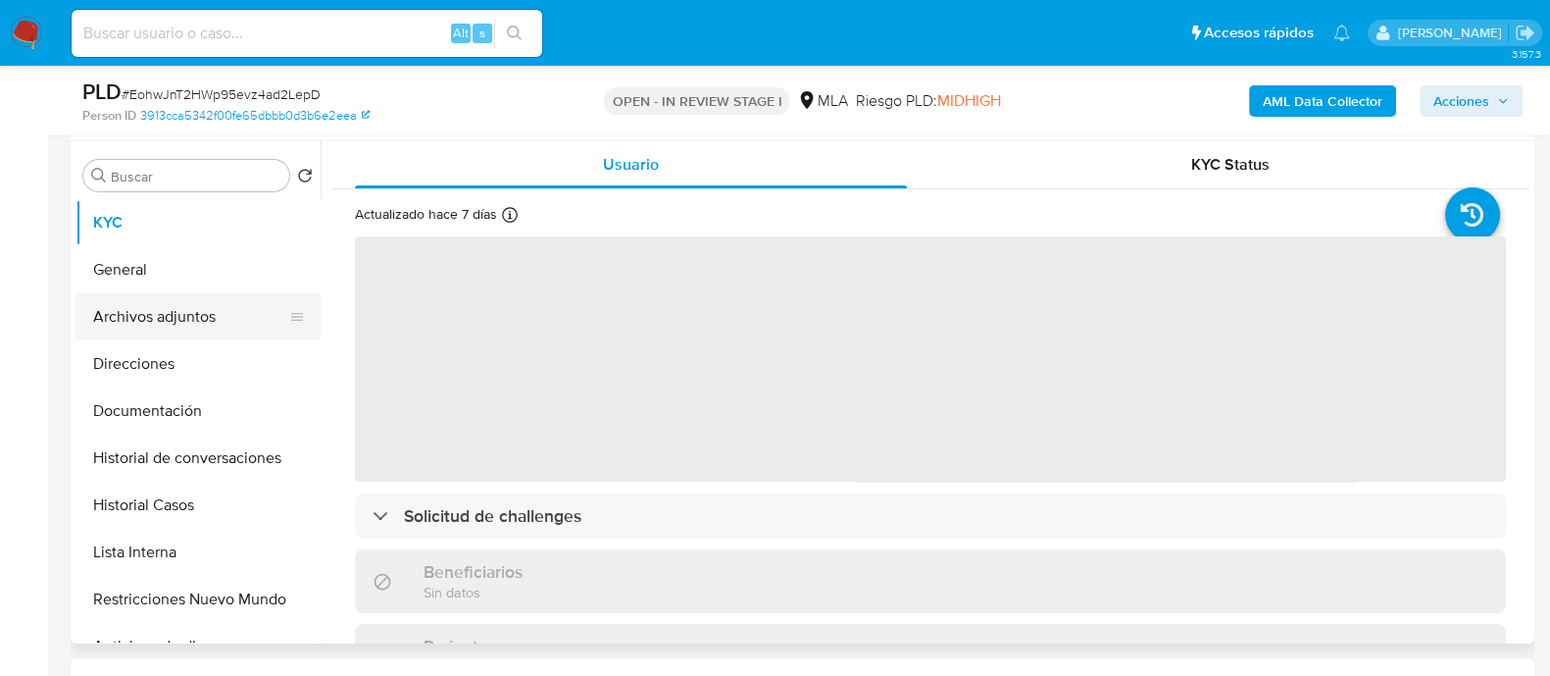
click at [118, 293] on button "Archivos adjuntos" at bounding box center [190, 316] width 229 height 47
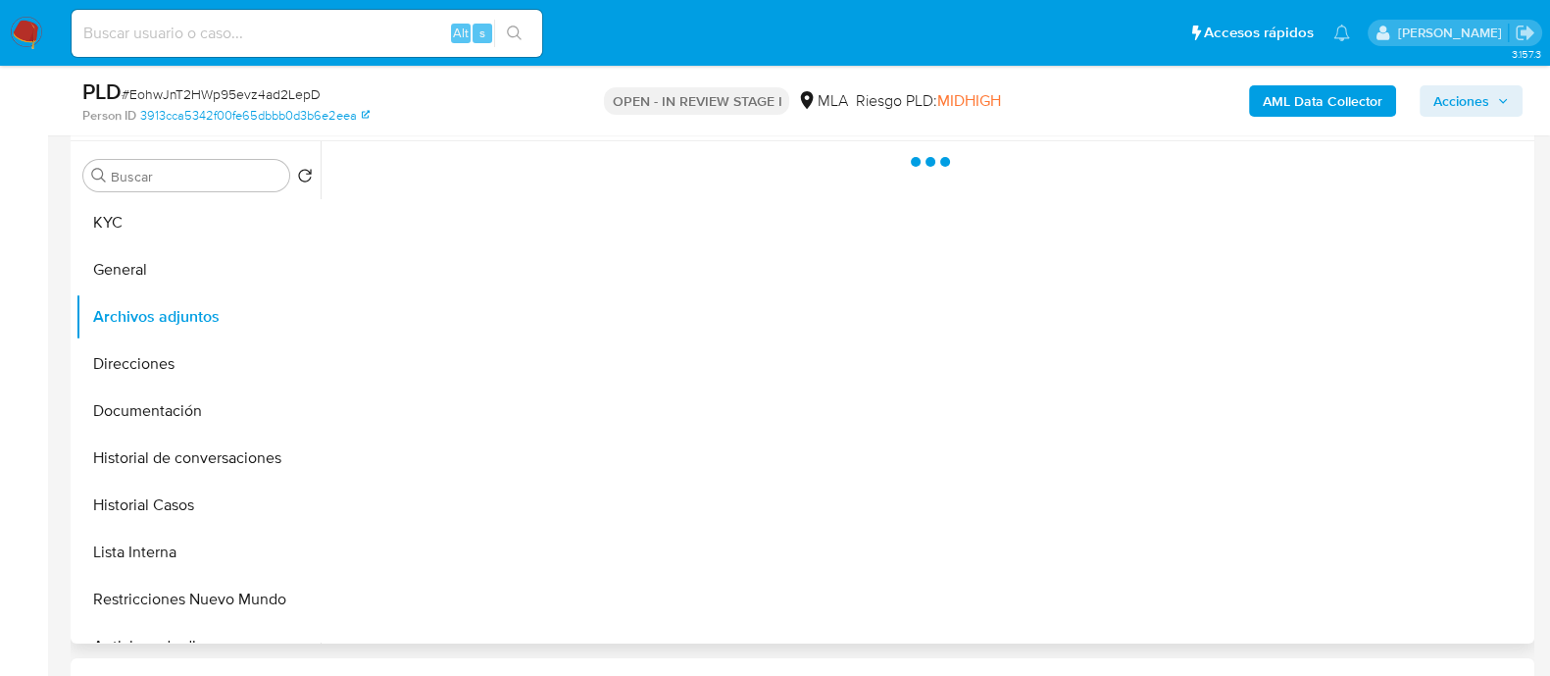
select select "10"
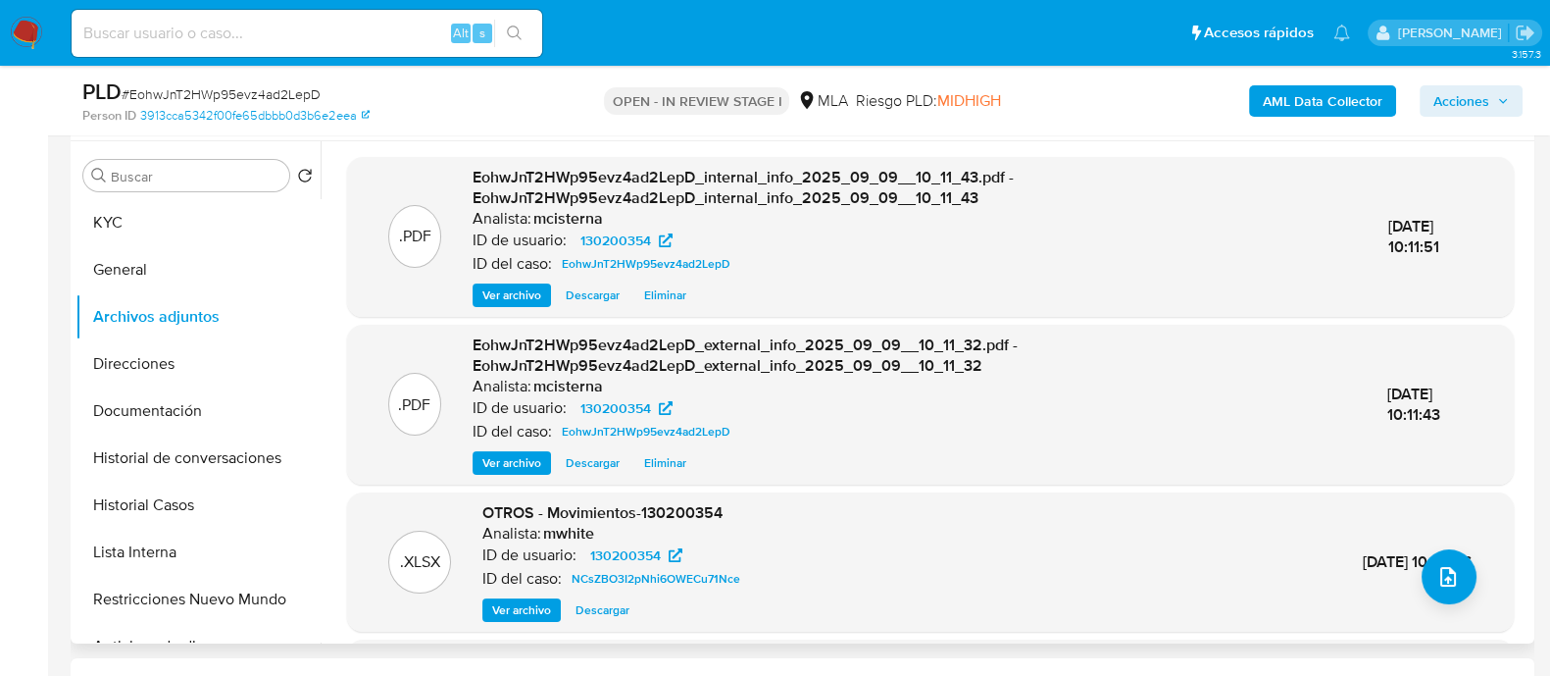
scroll to position [207, 0]
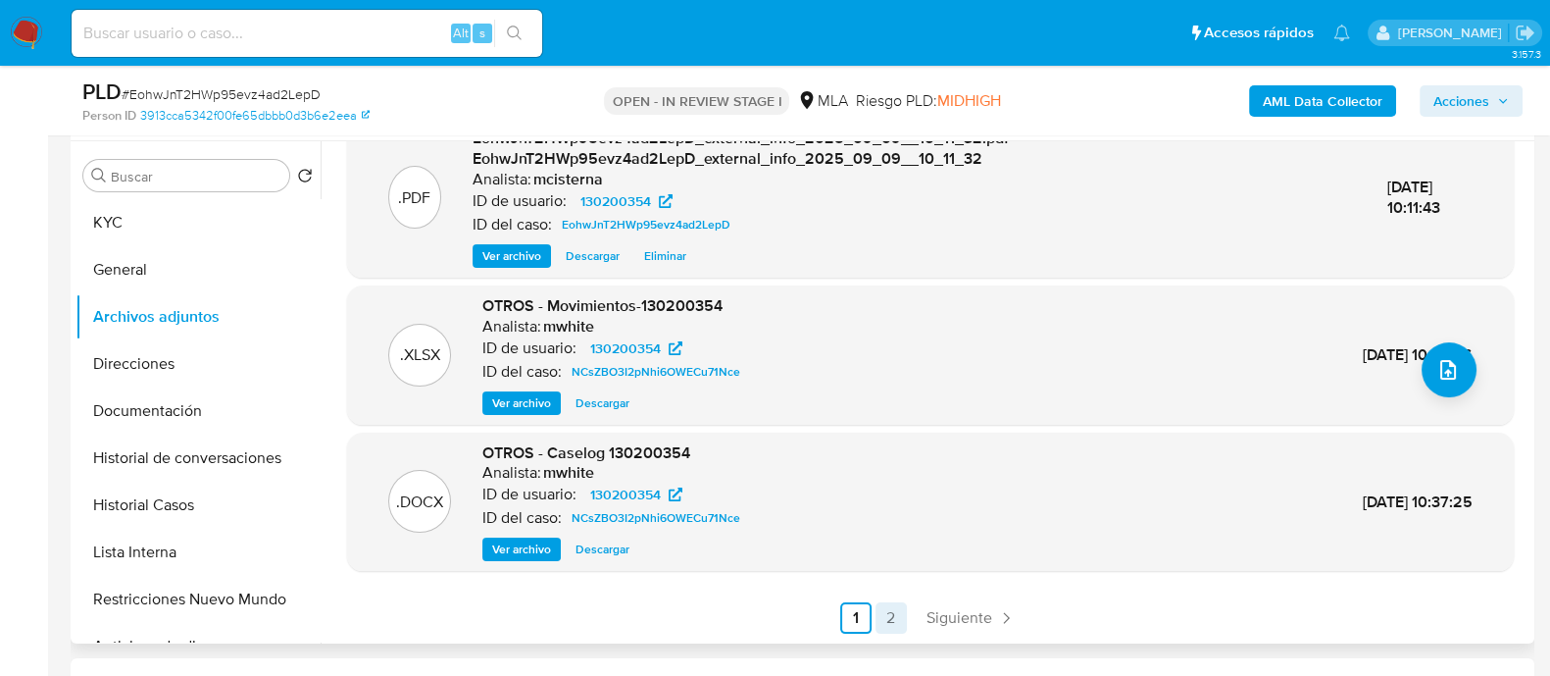
click at [886, 610] on link "2" at bounding box center [891, 617] width 31 height 31
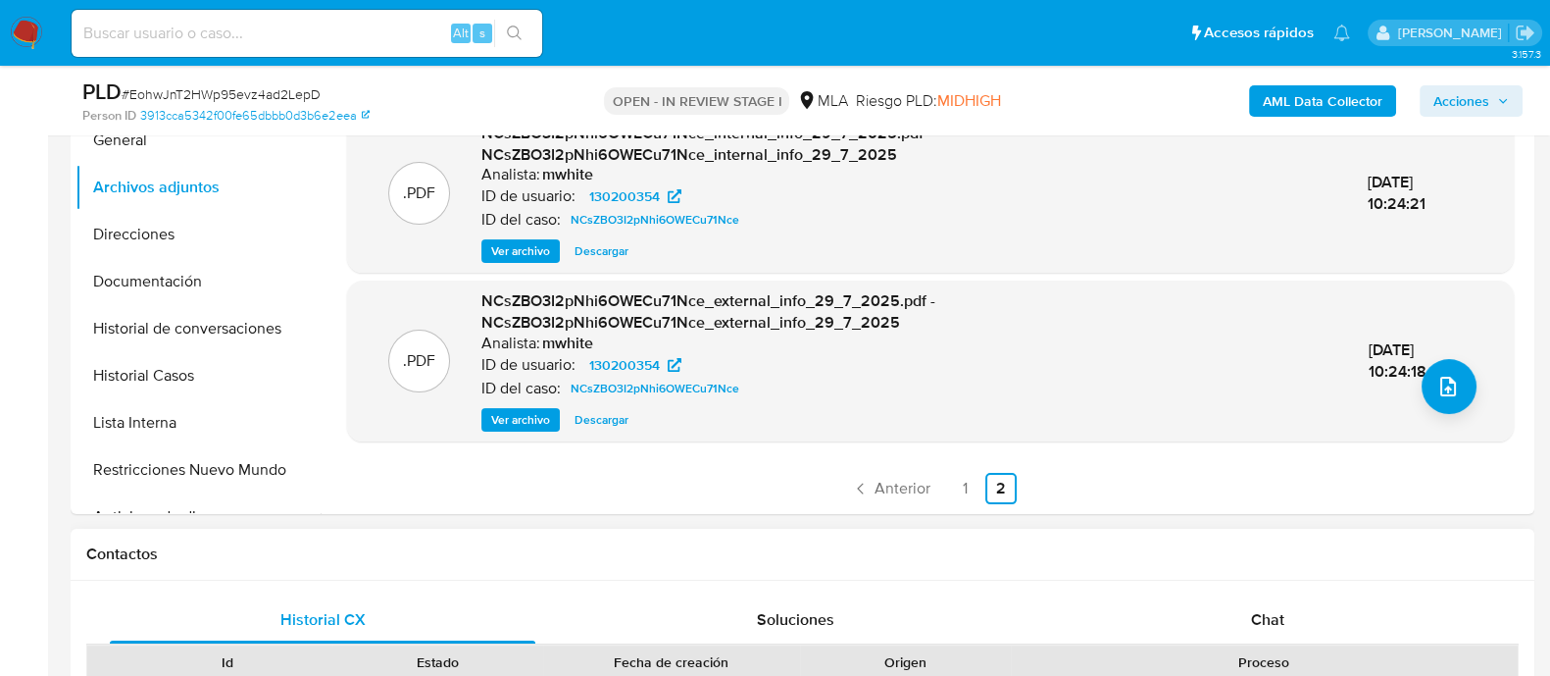
scroll to position [735, 0]
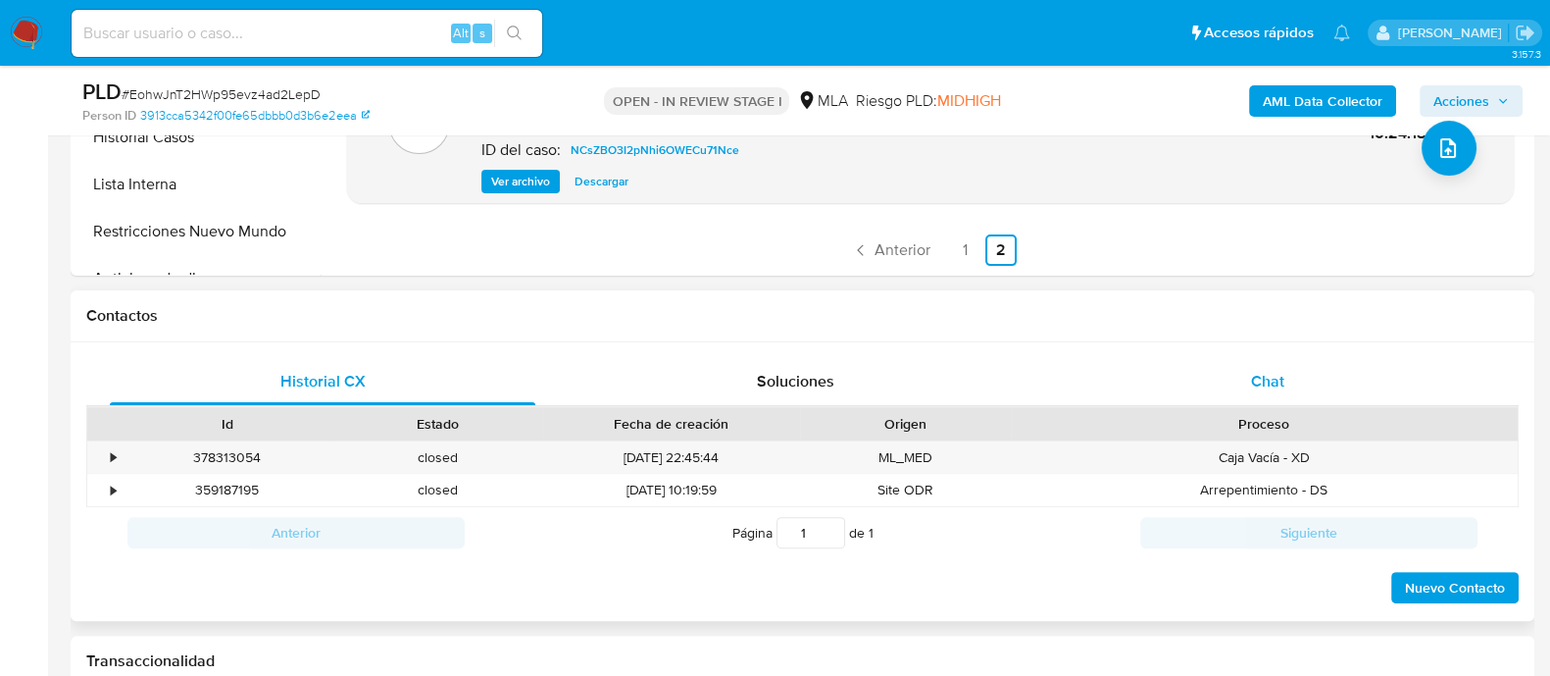
click at [1264, 386] on span "Chat" at bounding box center [1267, 381] width 33 height 23
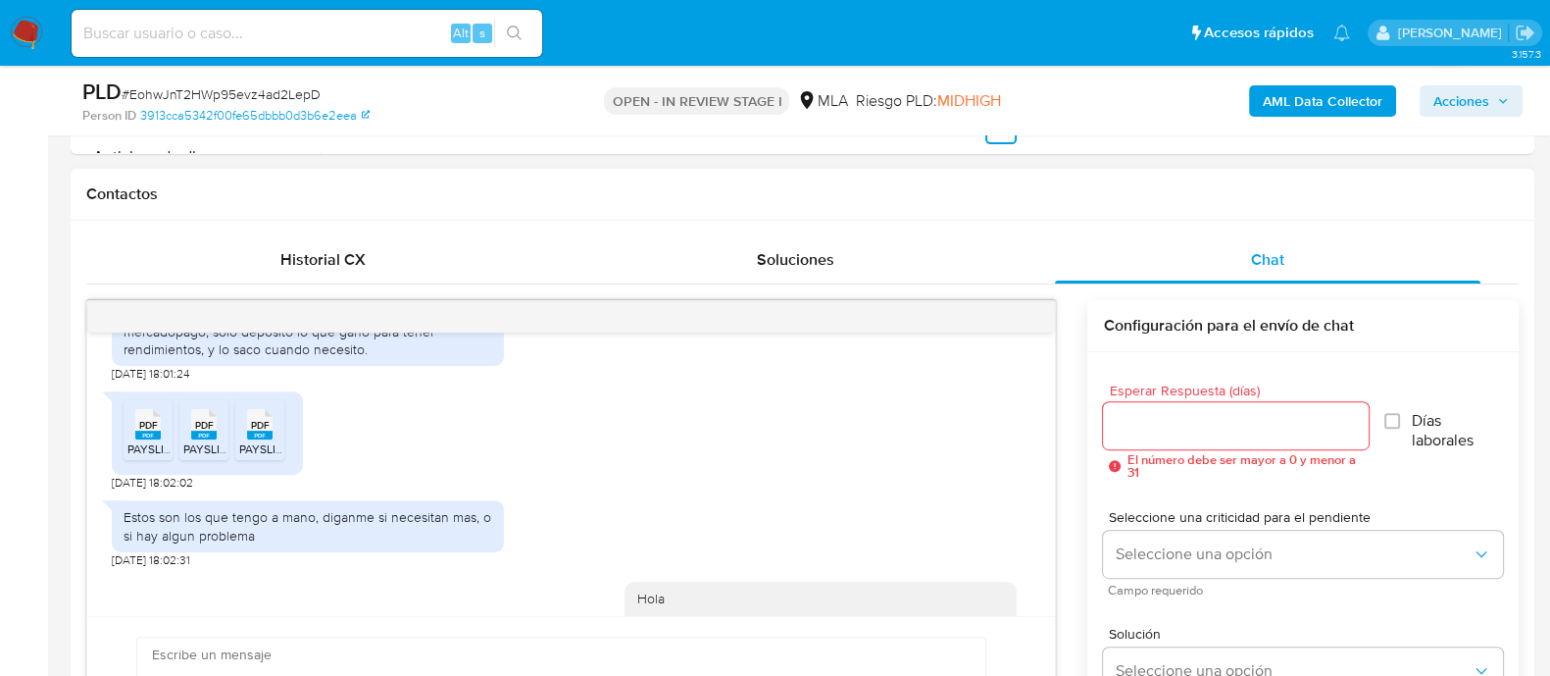
scroll to position [1098, 0]
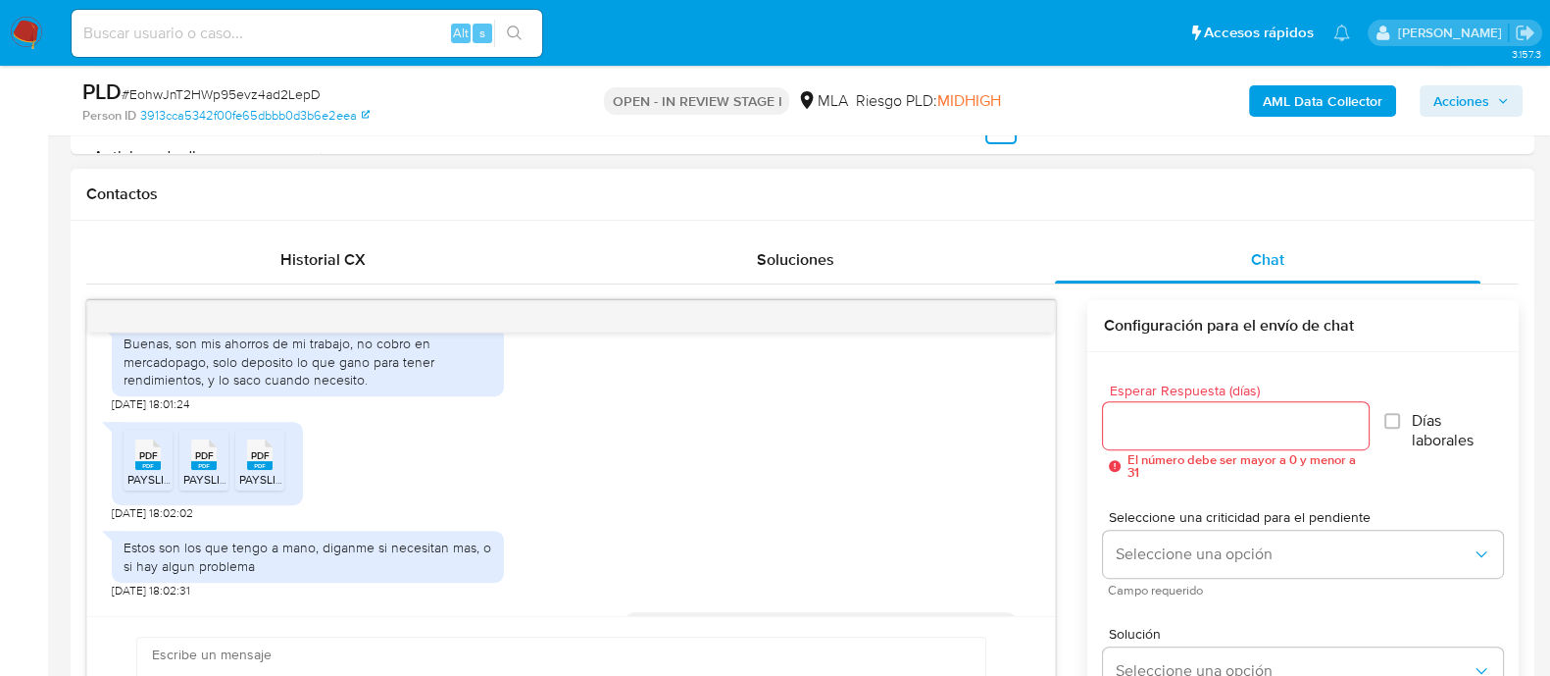
click at [155, 487] on span "PAYSLIP_EXX_AR001_AR_Y2025_P06_E29114702_R01 (1).PDF" at bounding box center [290, 479] width 327 height 17
click at [203, 487] on span "PAYSLIP_EXX_AR001_AR_Y2025_P04_E29114702_R01 (2).PDF" at bounding box center [347, 479] width 329 height 17
click at [268, 487] on span "PAYSLIP_EXX_AR001_AR_Y2025_P05_E29114702_R01 (1).PDF" at bounding box center [402, 479] width 327 height 17
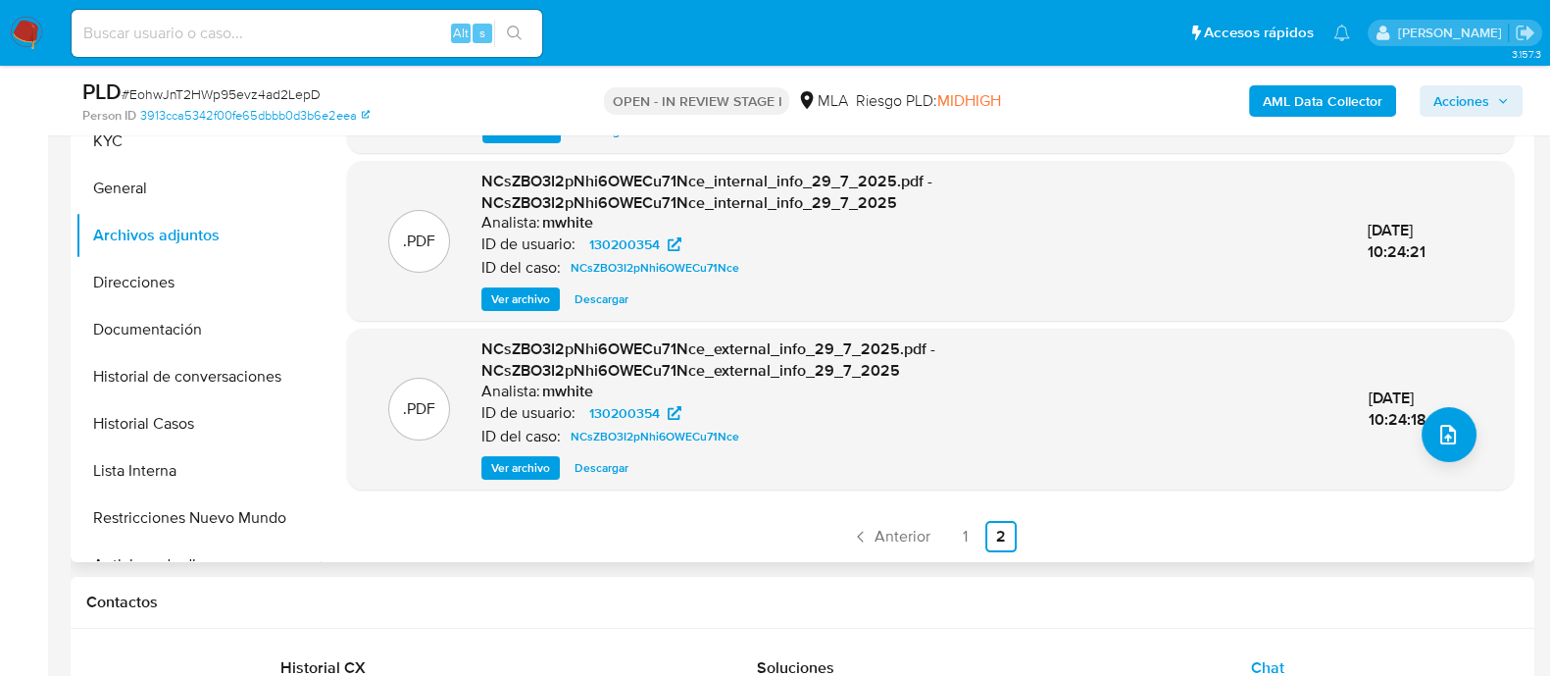
scroll to position [368, 0]
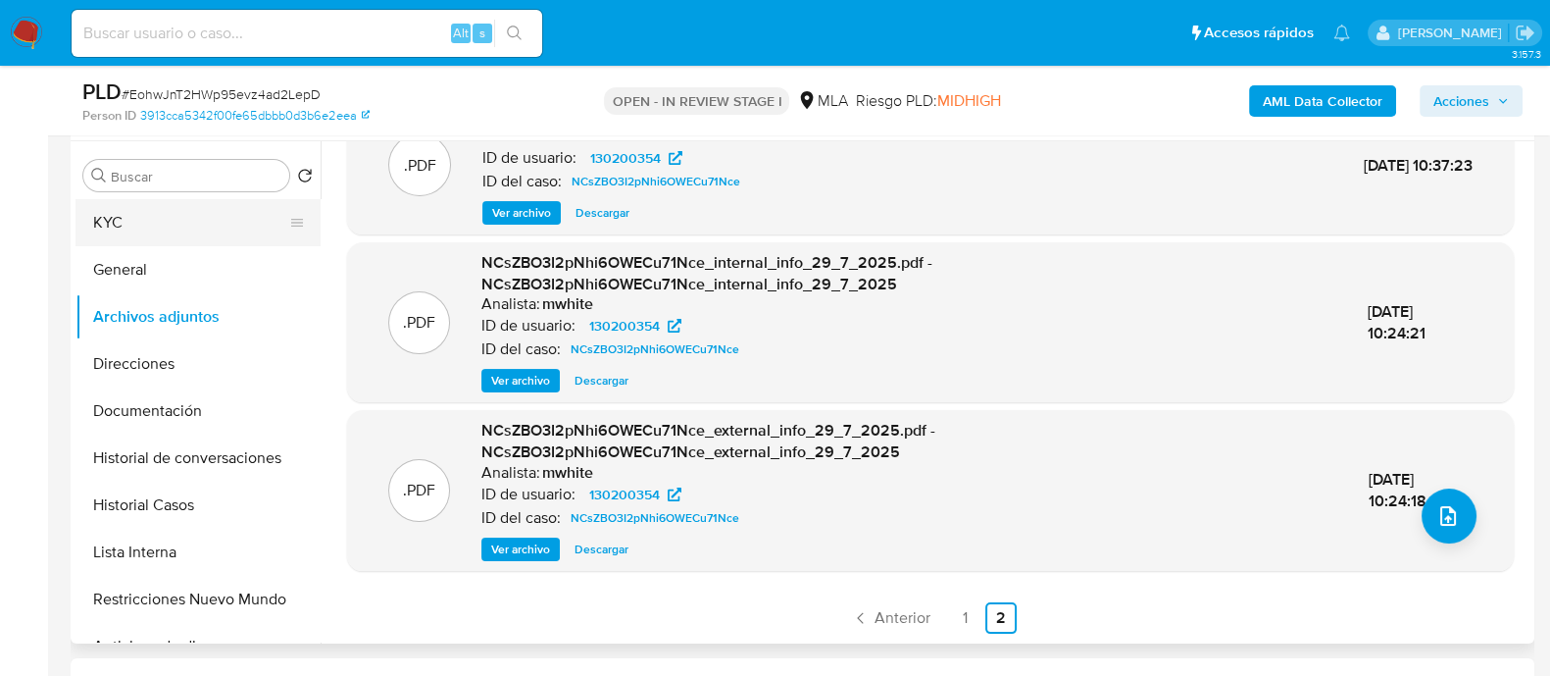
click at [165, 215] on button "KYC" at bounding box center [190, 222] width 229 height 47
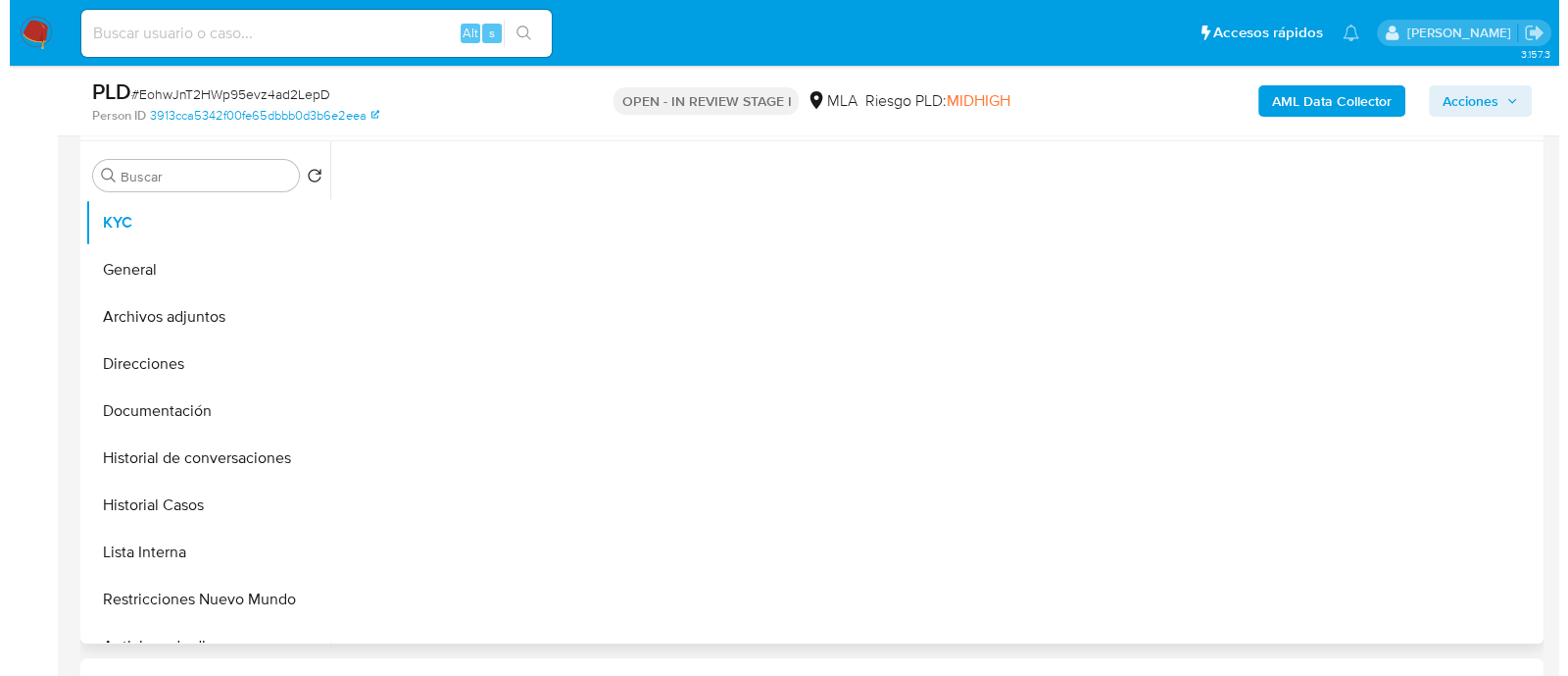
scroll to position [0, 0]
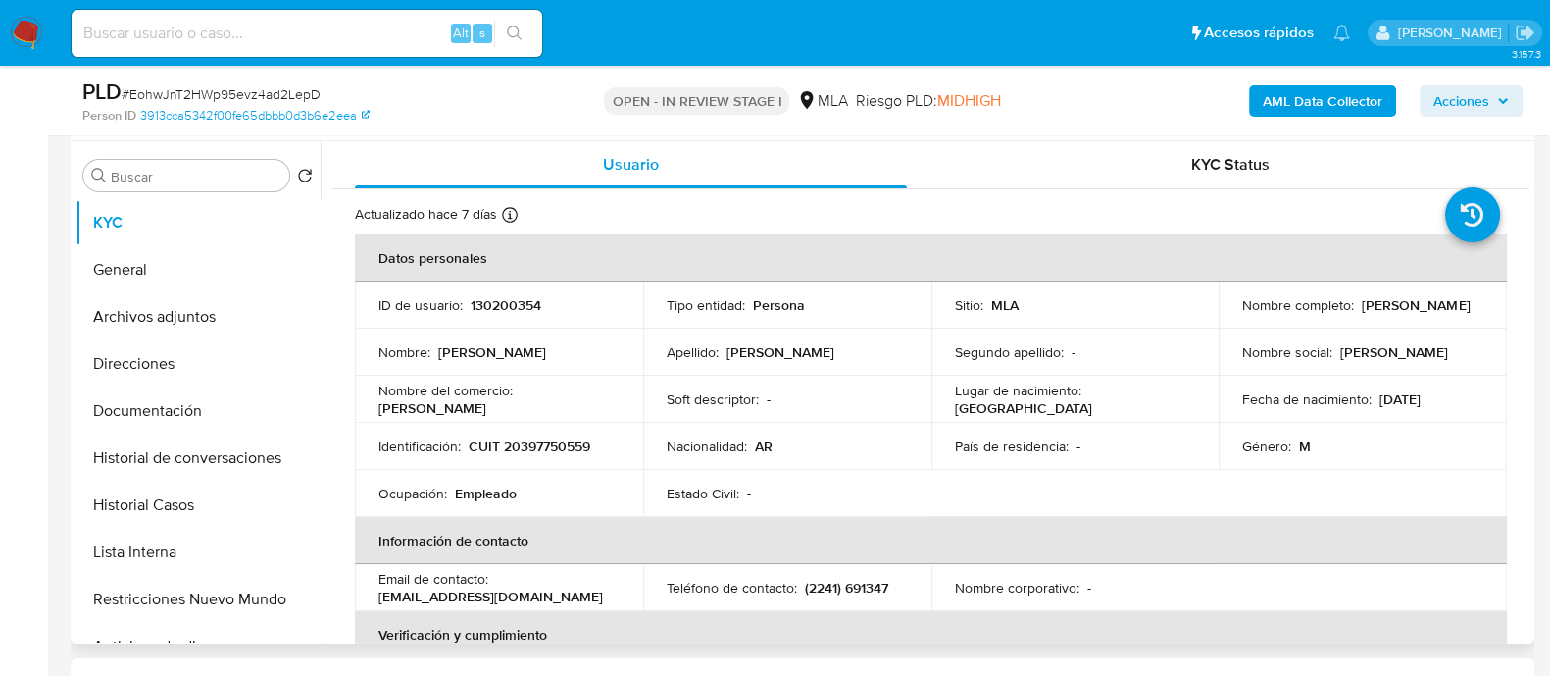
click at [545, 453] on p "CUIT 20397750559" at bounding box center [530, 446] width 122 height 18
click at [544, 453] on p "CUIT 20397750559" at bounding box center [530, 446] width 122 height 18
copy p "20397750559"
click at [263, 468] on button "Historial de conversaciones" at bounding box center [190, 457] width 229 height 47
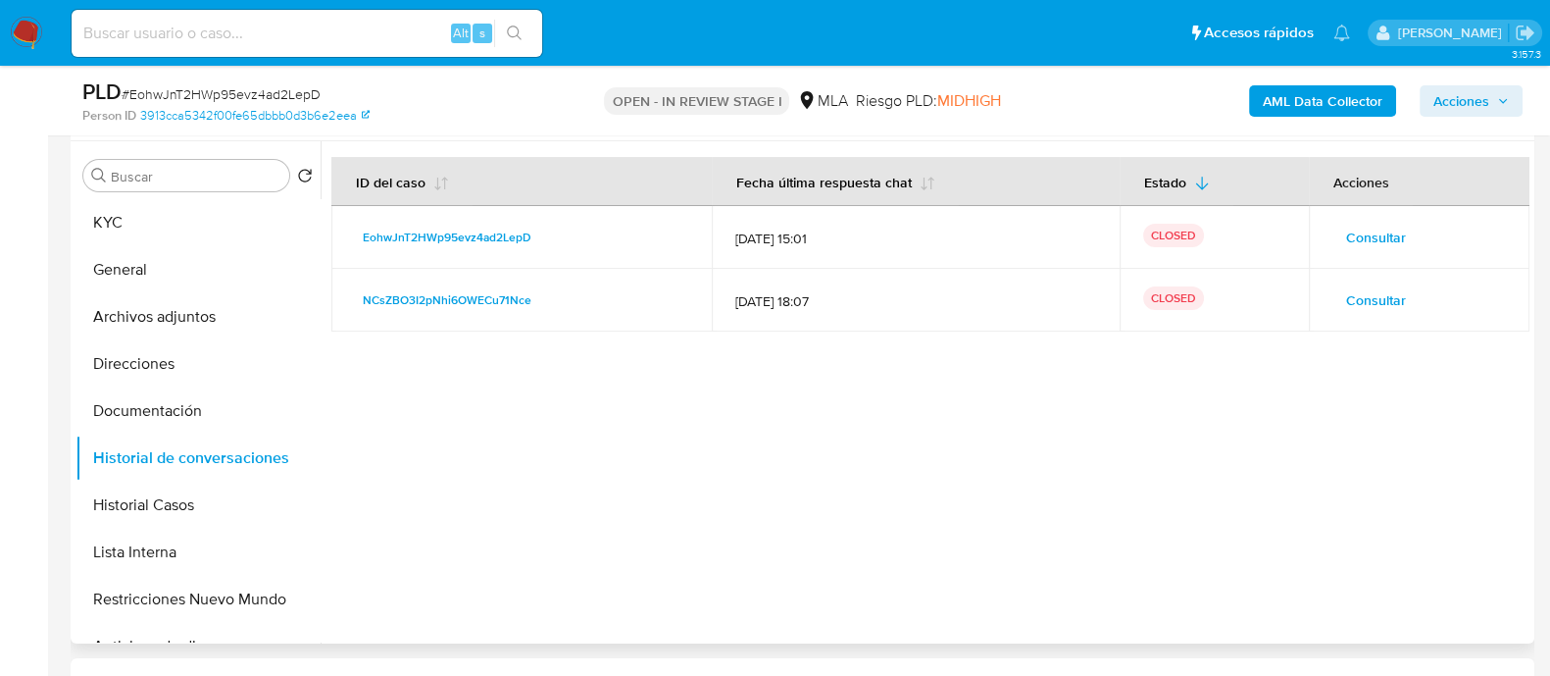
click at [1371, 239] on span "Consultar" at bounding box center [1376, 237] width 60 height 27
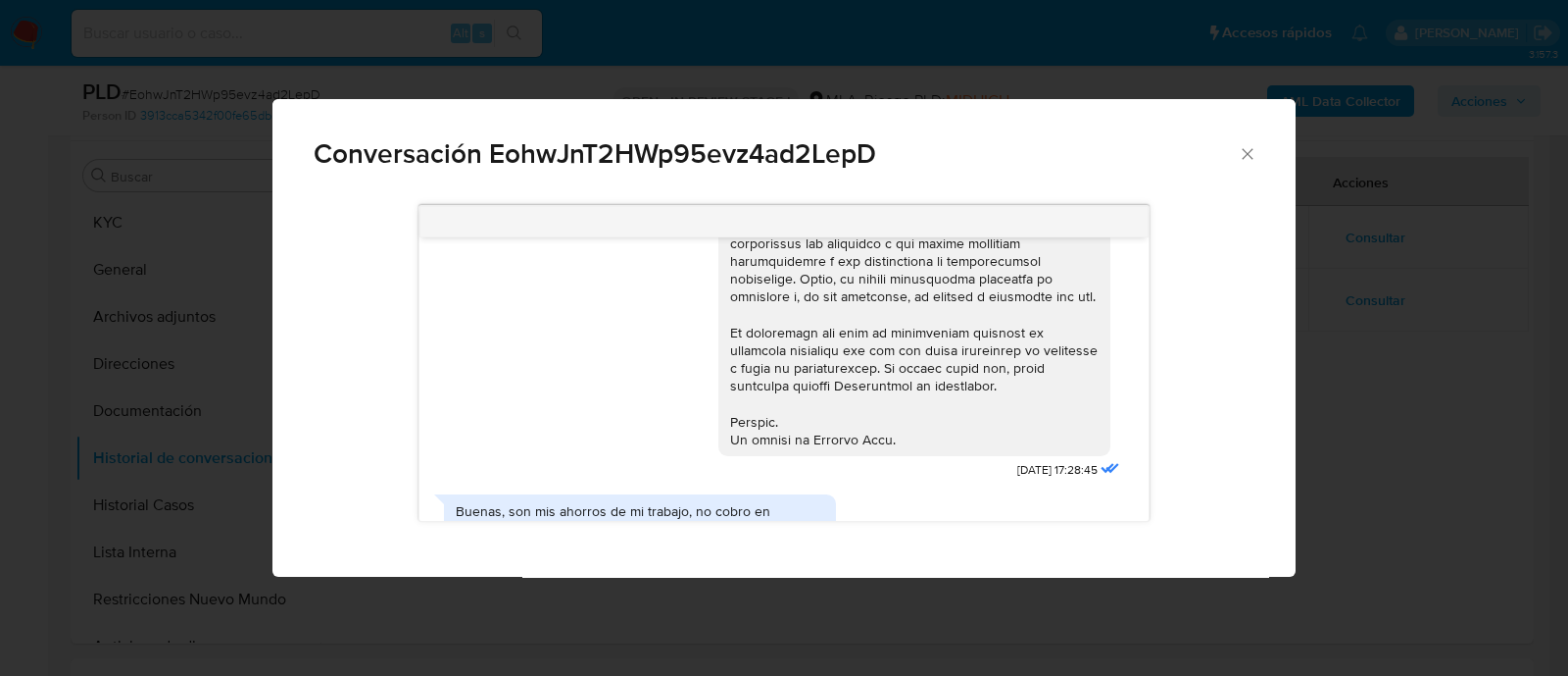
scroll to position [1100, 0]
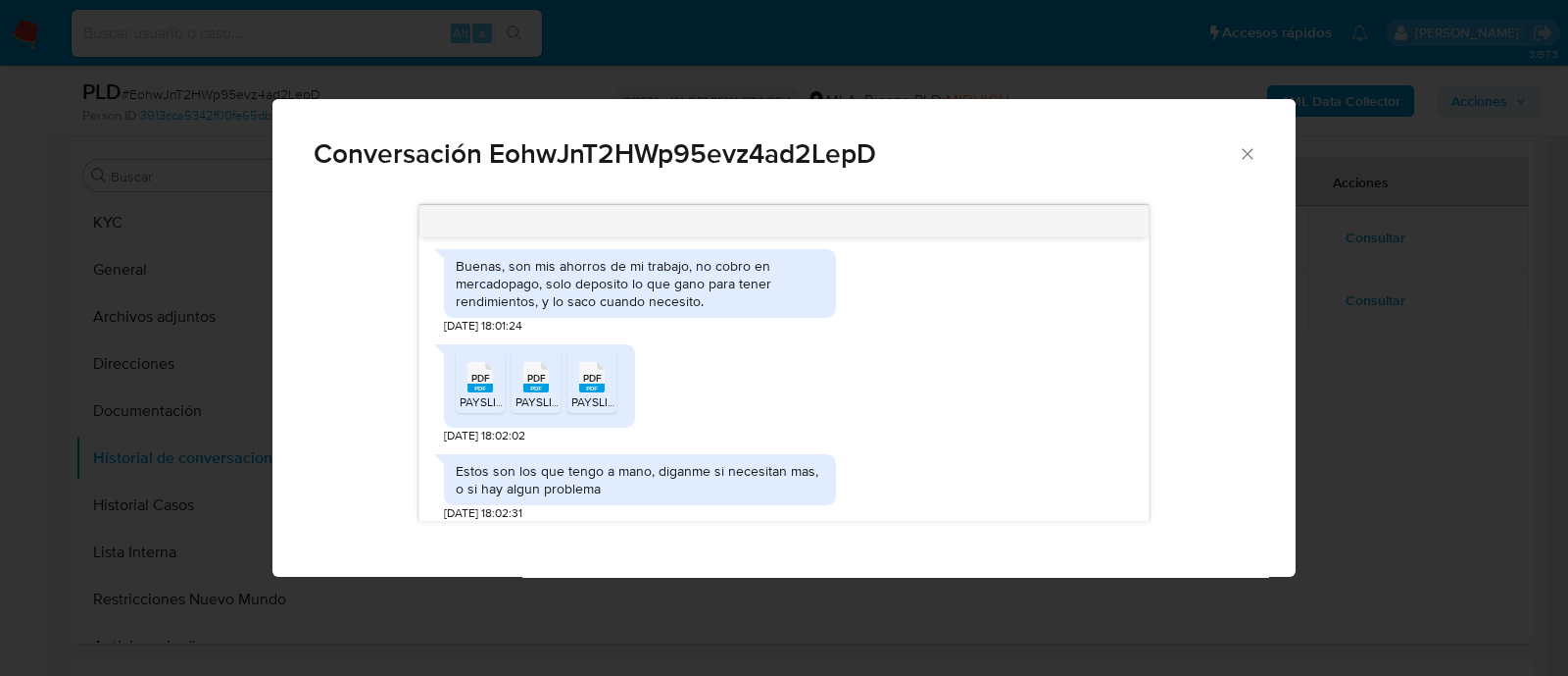
click at [656, 306] on div "Buenas, son mis ahorros de mi trabajo, no cobro en mercadopago, solo deposito l…" at bounding box center [640, 284] width 369 height 54
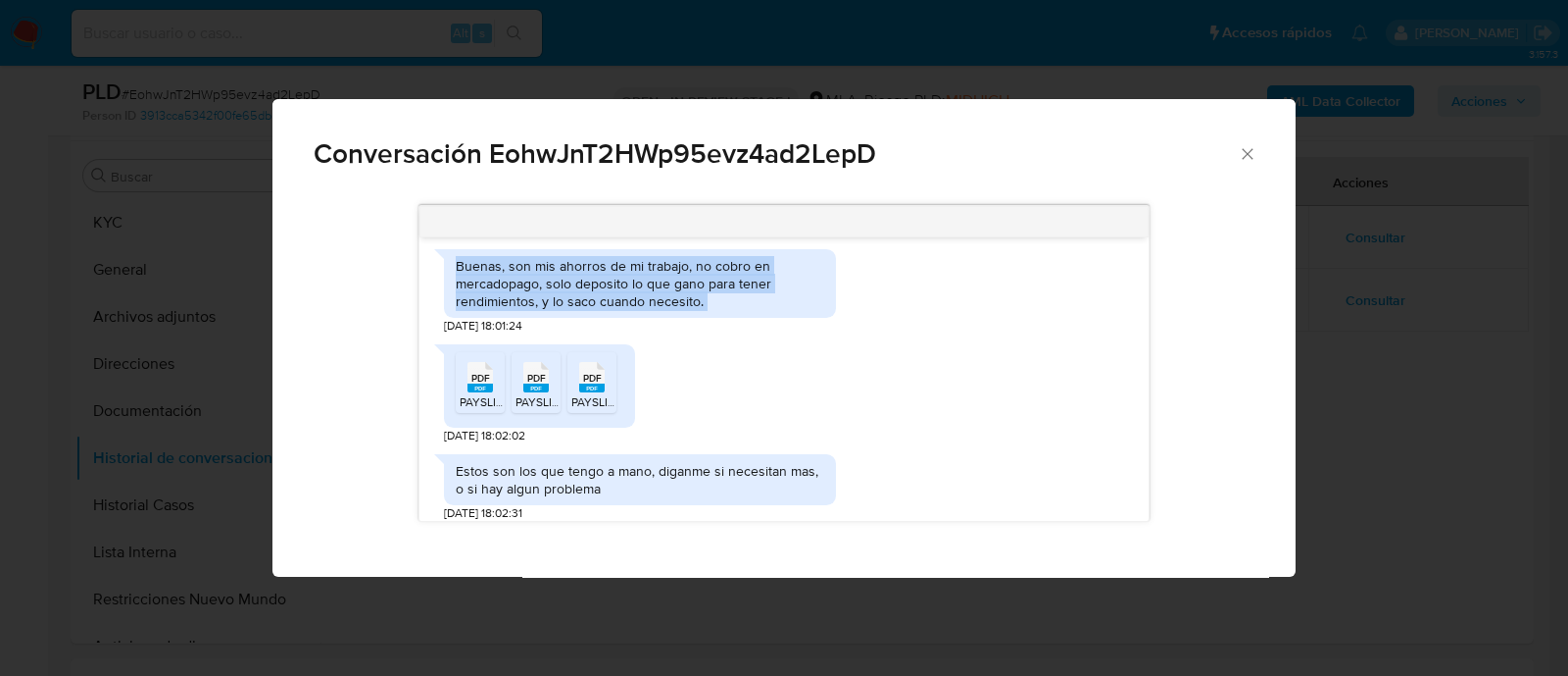
click at [656, 306] on div "Buenas, son mis ahorros de mi trabajo, no cobro en mercadopago, solo deposito l…" at bounding box center [640, 284] width 369 height 54
copy div "Buenas, son mis ahorros de mi trabajo, no cobro en mercadopago, solo deposito l…"
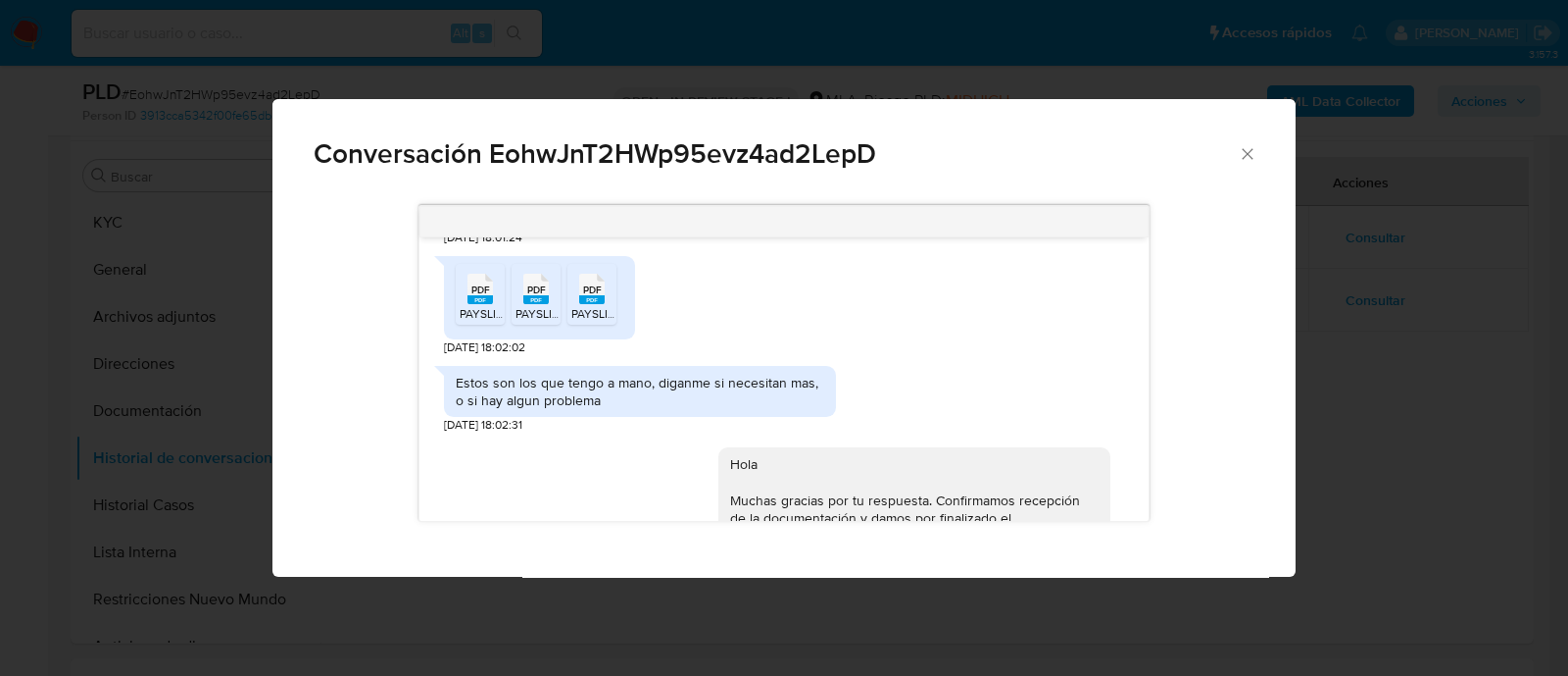
scroll to position [1223, 0]
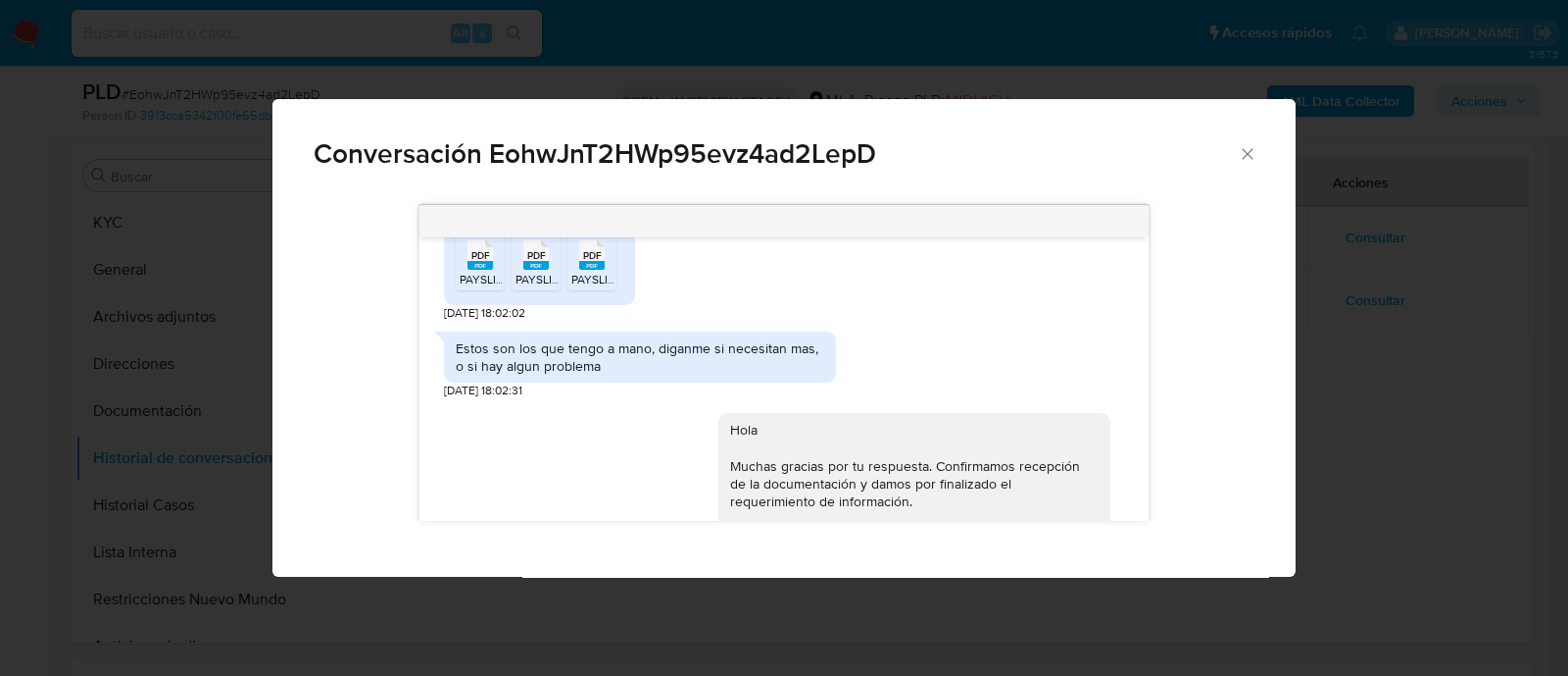
click at [219, 278] on div "Conversación EohwJnT2HWp95evz4ad2LepD [DATE] 17:28:45 Buenas, son mis ahorros d…" at bounding box center [784, 338] width 1568 height 676
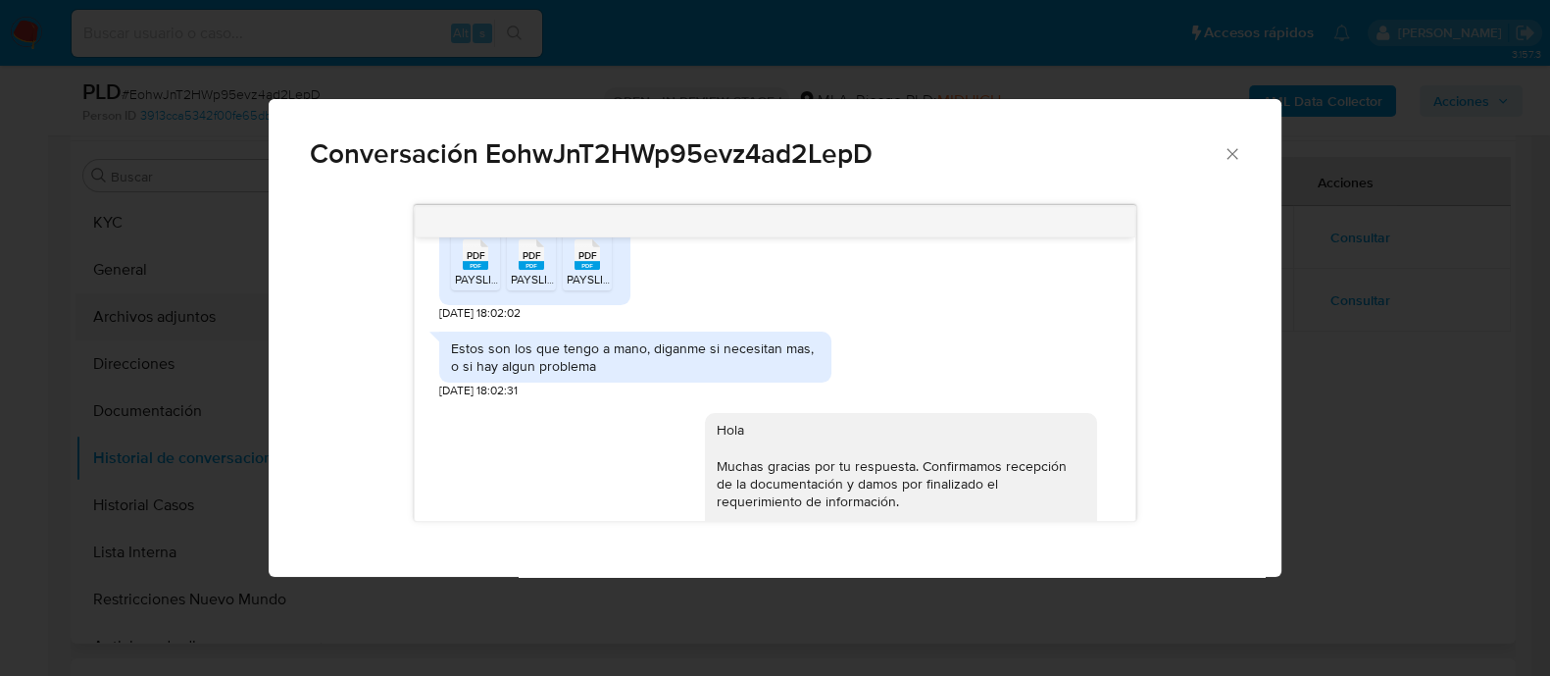
click at [225, 312] on button "Archivos adjuntos" at bounding box center [190, 316] width 229 height 47
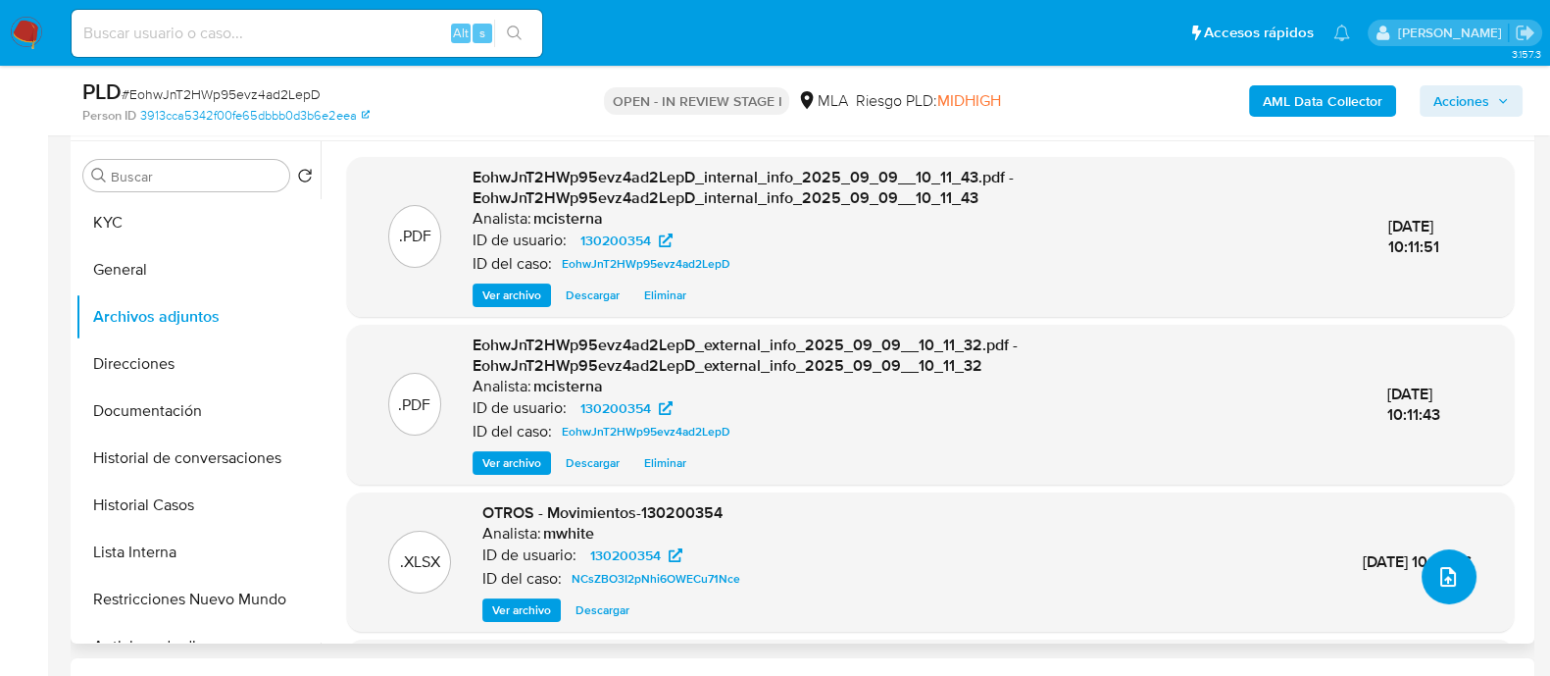
click at [1440, 600] on button "upload-file" at bounding box center [1449, 576] width 55 height 55
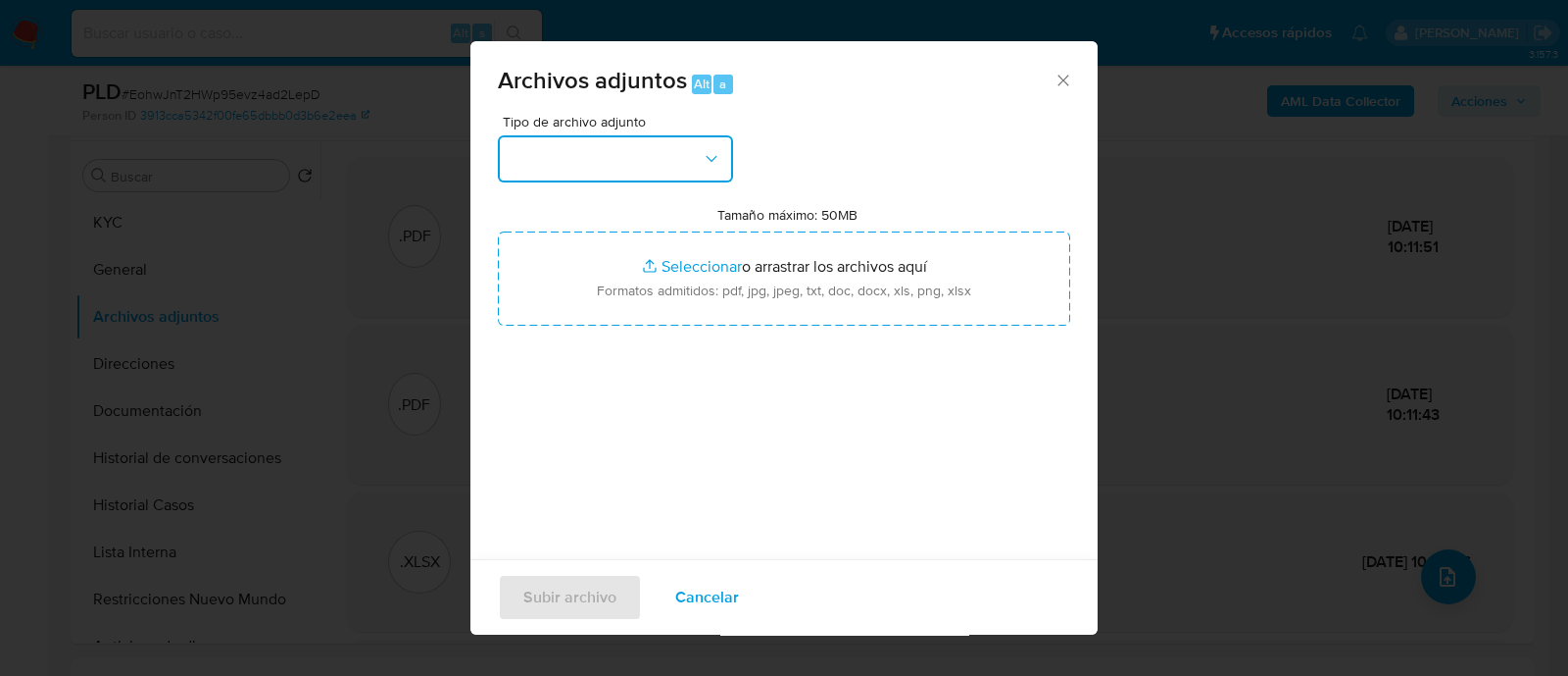
click at [597, 151] on button "button" at bounding box center [615, 158] width 235 height 47
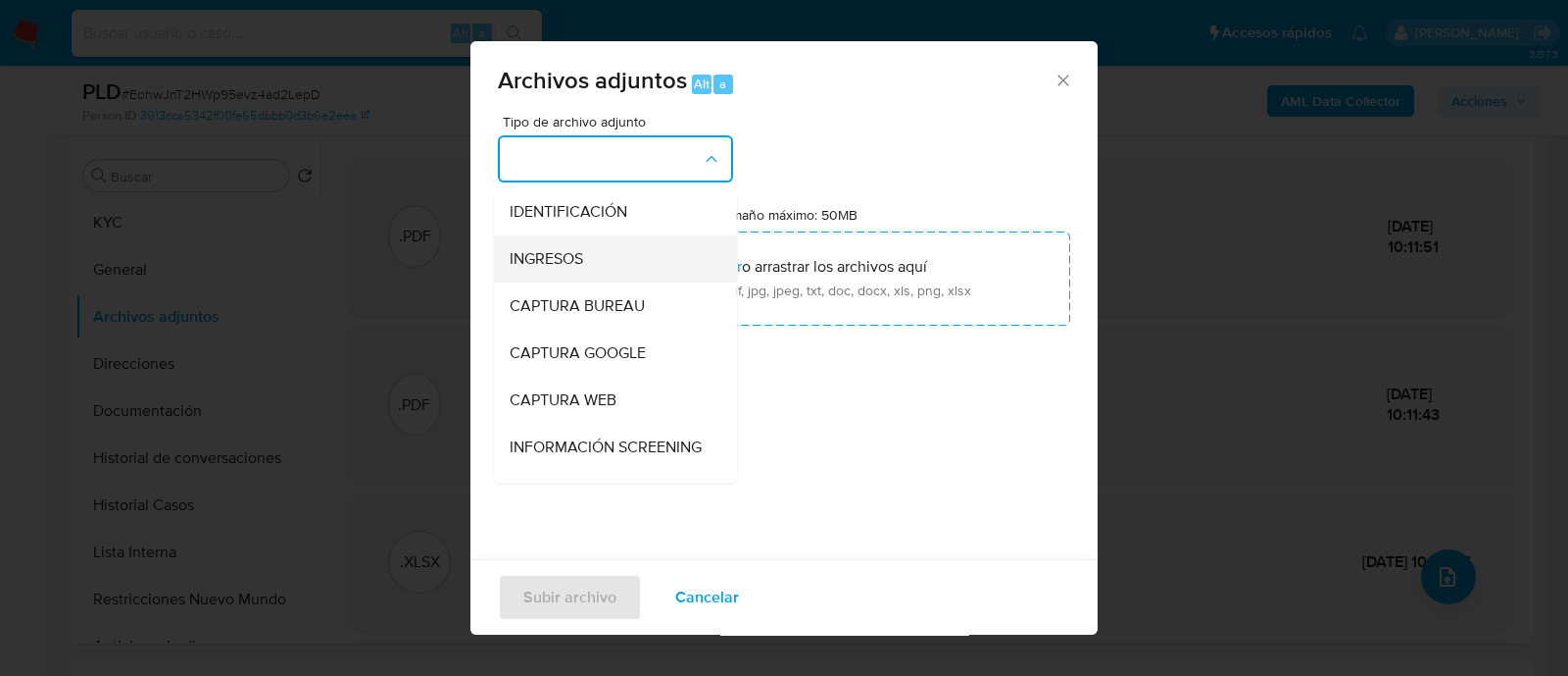
click at [571, 260] on span "INGRESOS" at bounding box center [547, 259] width 74 height 20
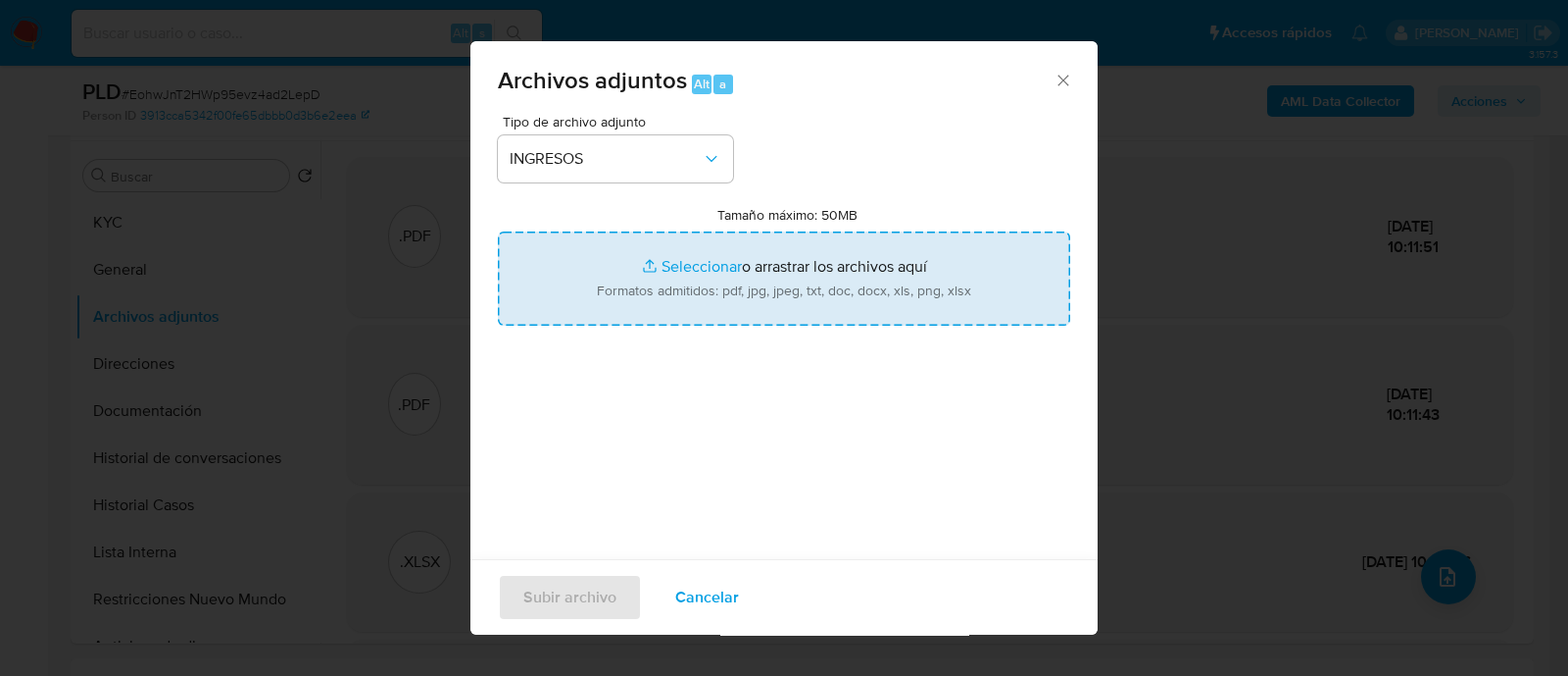
type input "C:\fakepath\Recibo de sueldo 04-2025.pdf"
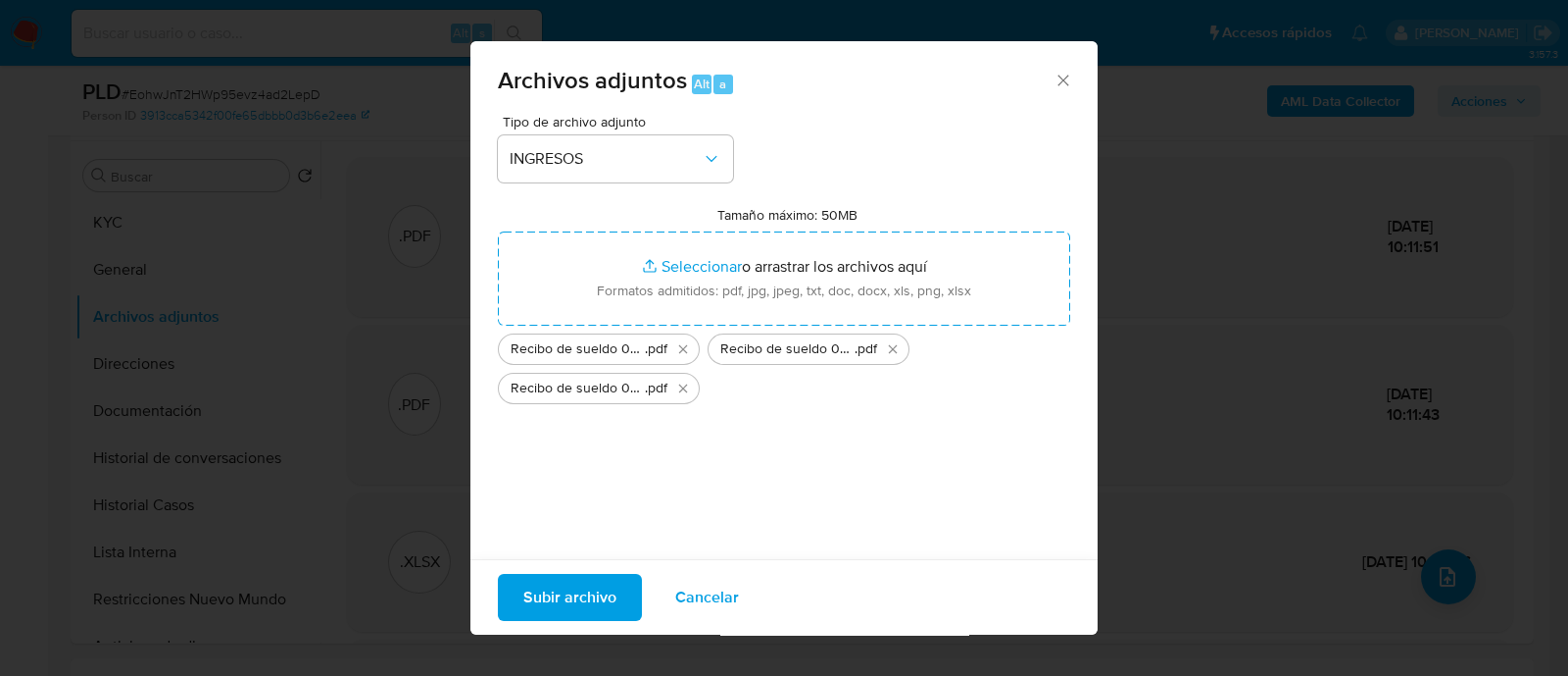
click at [613, 596] on span "Subir archivo" at bounding box center [570, 597] width 93 height 43
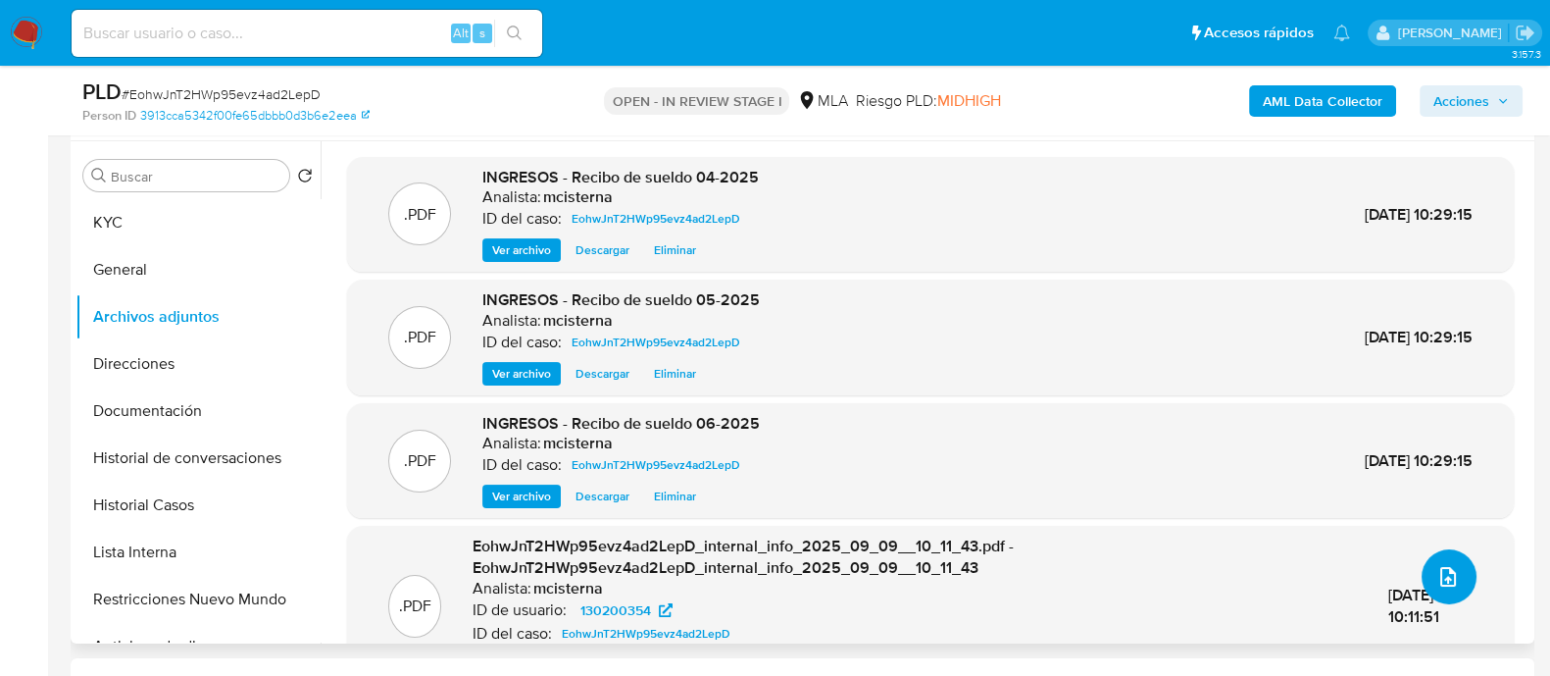
click at [1439, 595] on button "upload-file" at bounding box center [1449, 576] width 55 height 55
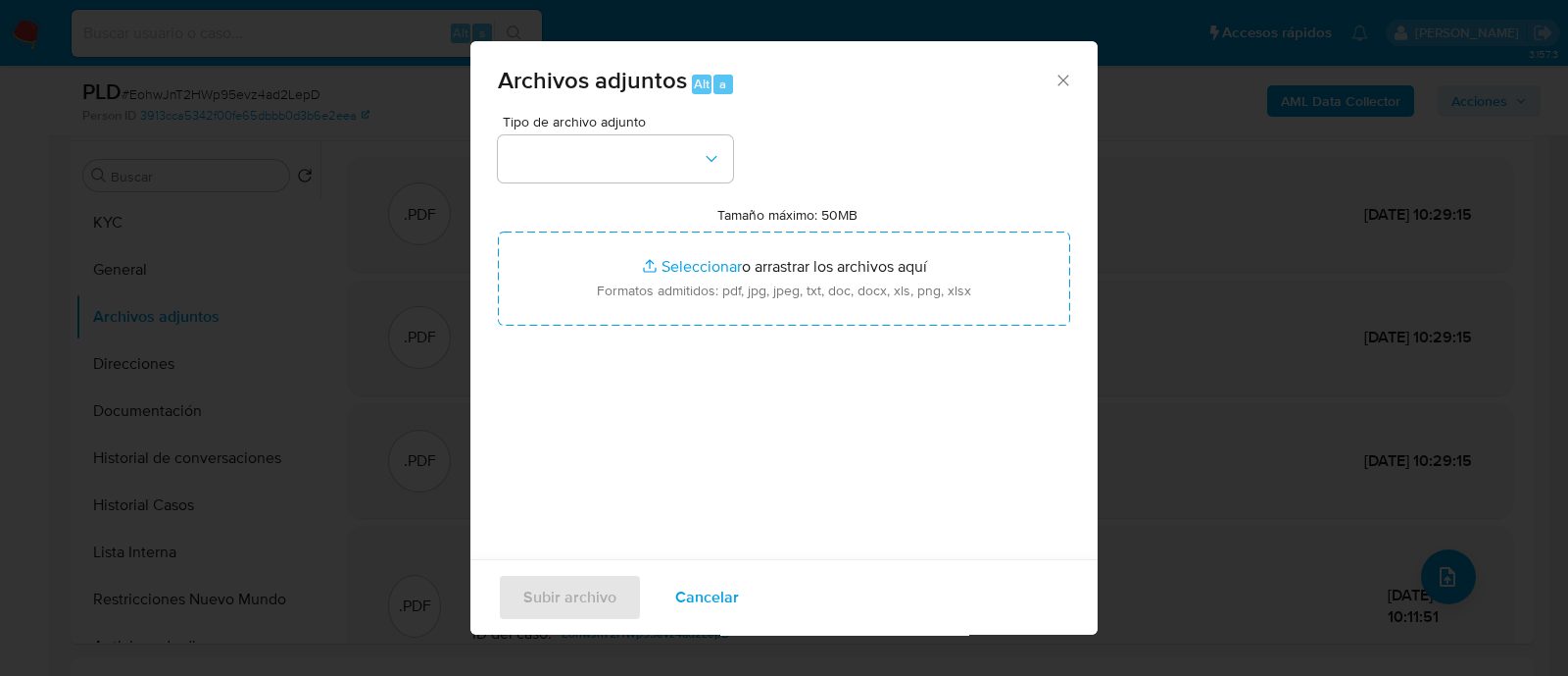
click at [578, 181] on div "Tipo de archivo adjunto Tamaño máximo: 50MB Seleccionar archivos Seleccionar o …" at bounding box center [784, 346] width 573 height 463
click at [593, 160] on button "button" at bounding box center [615, 158] width 235 height 47
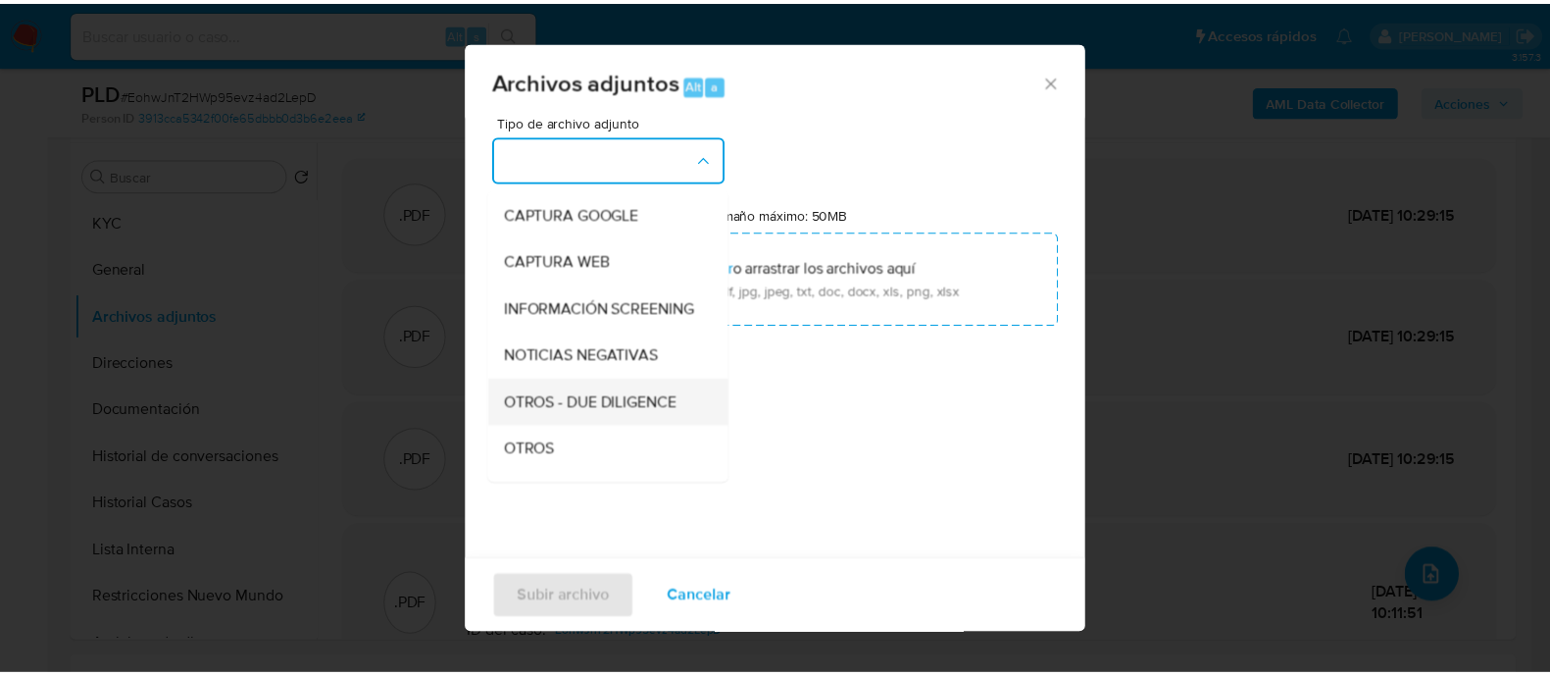
scroll to position [244, 0]
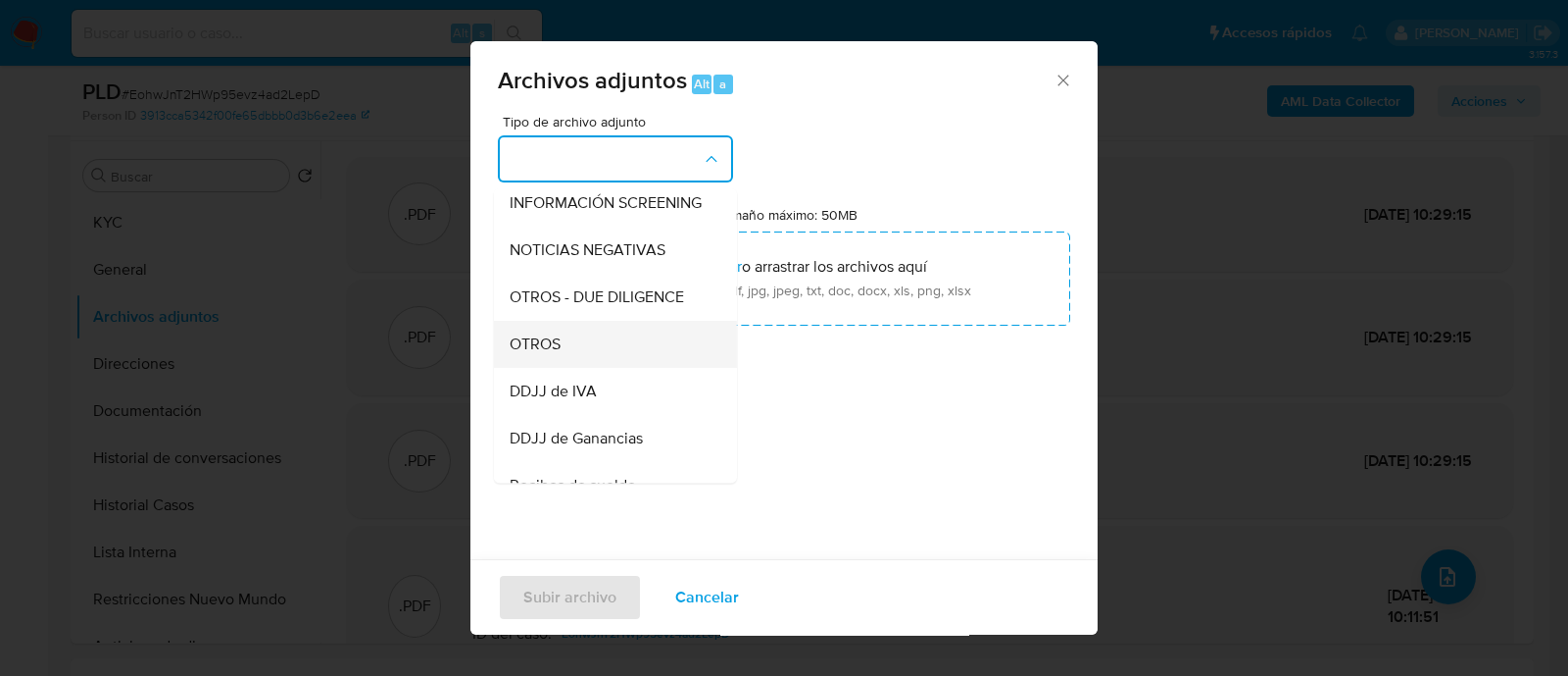
click at [598, 345] on div "OTROS" at bounding box center [610, 344] width 200 height 47
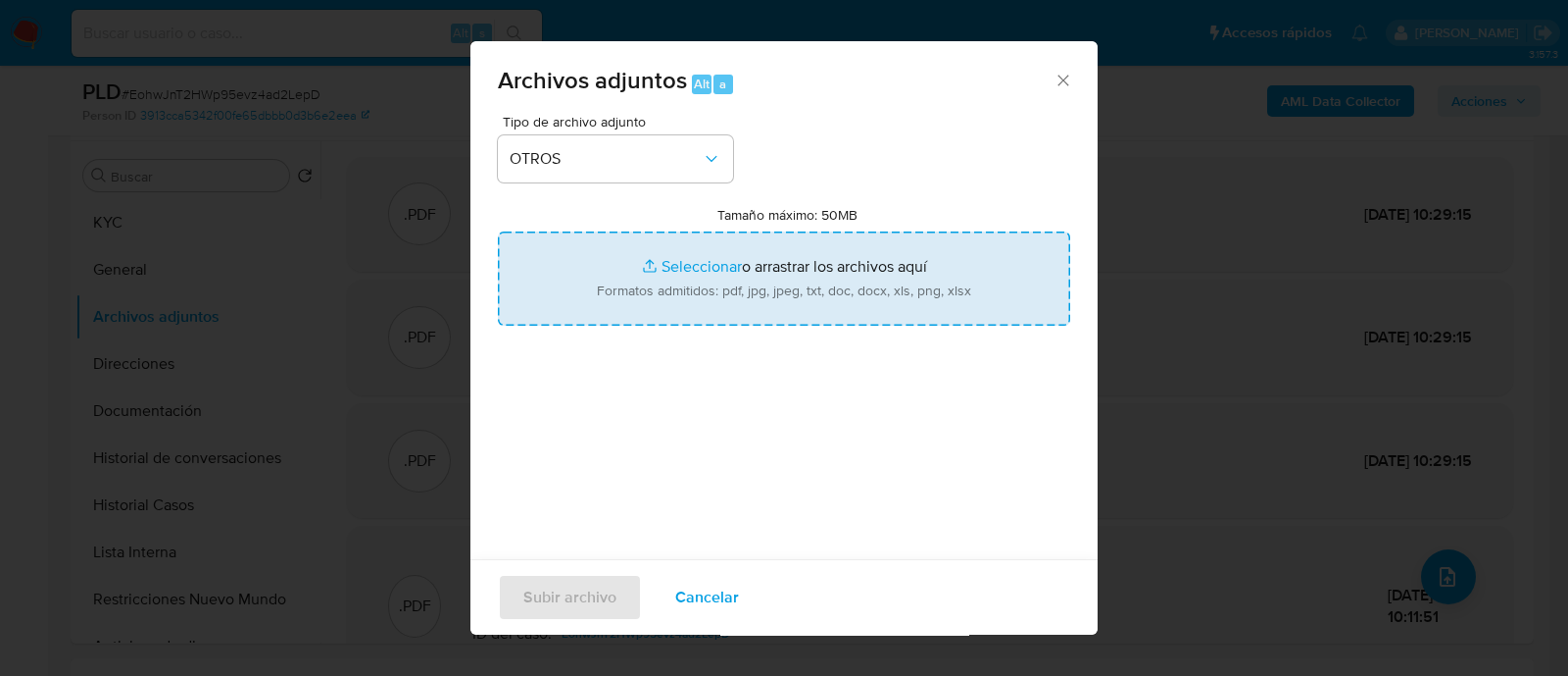
type input "C:\fakepath\Movimientos EohwJnT2HWp95evz4ad2LepD_2025_08_25_09_00_44.xlsx"
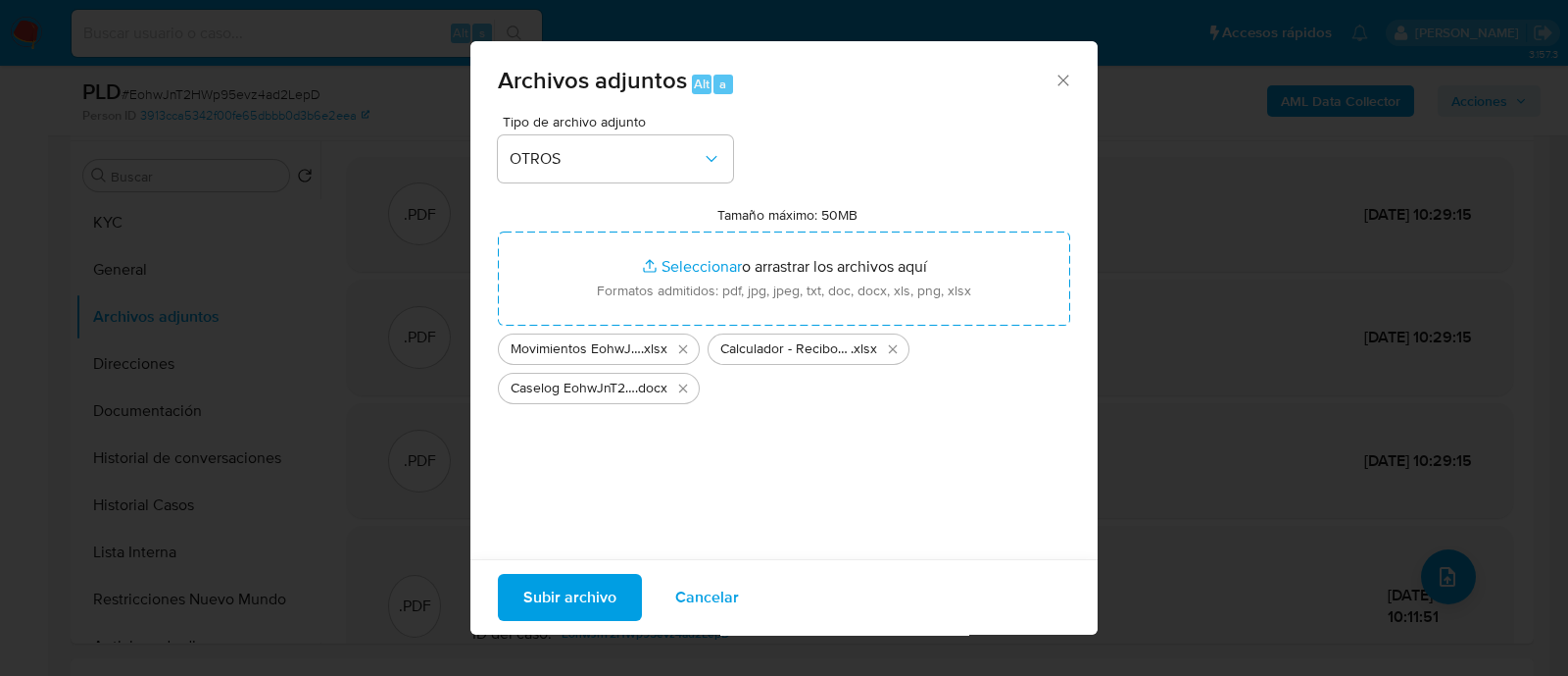
click at [559, 576] on span "Subir archivo" at bounding box center [570, 597] width 93 height 43
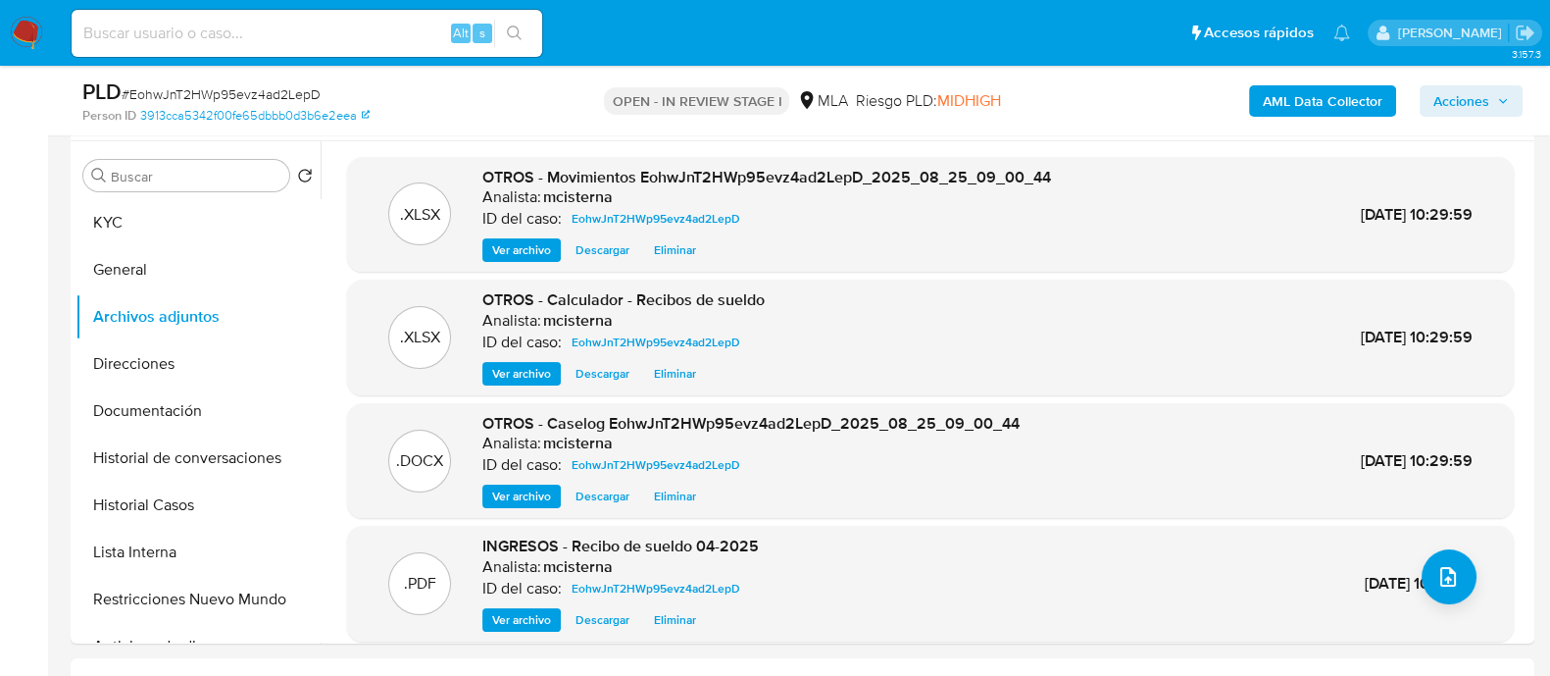
click at [1482, 97] on span "Acciones" at bounding box center [1462, 100] width 56 height 31
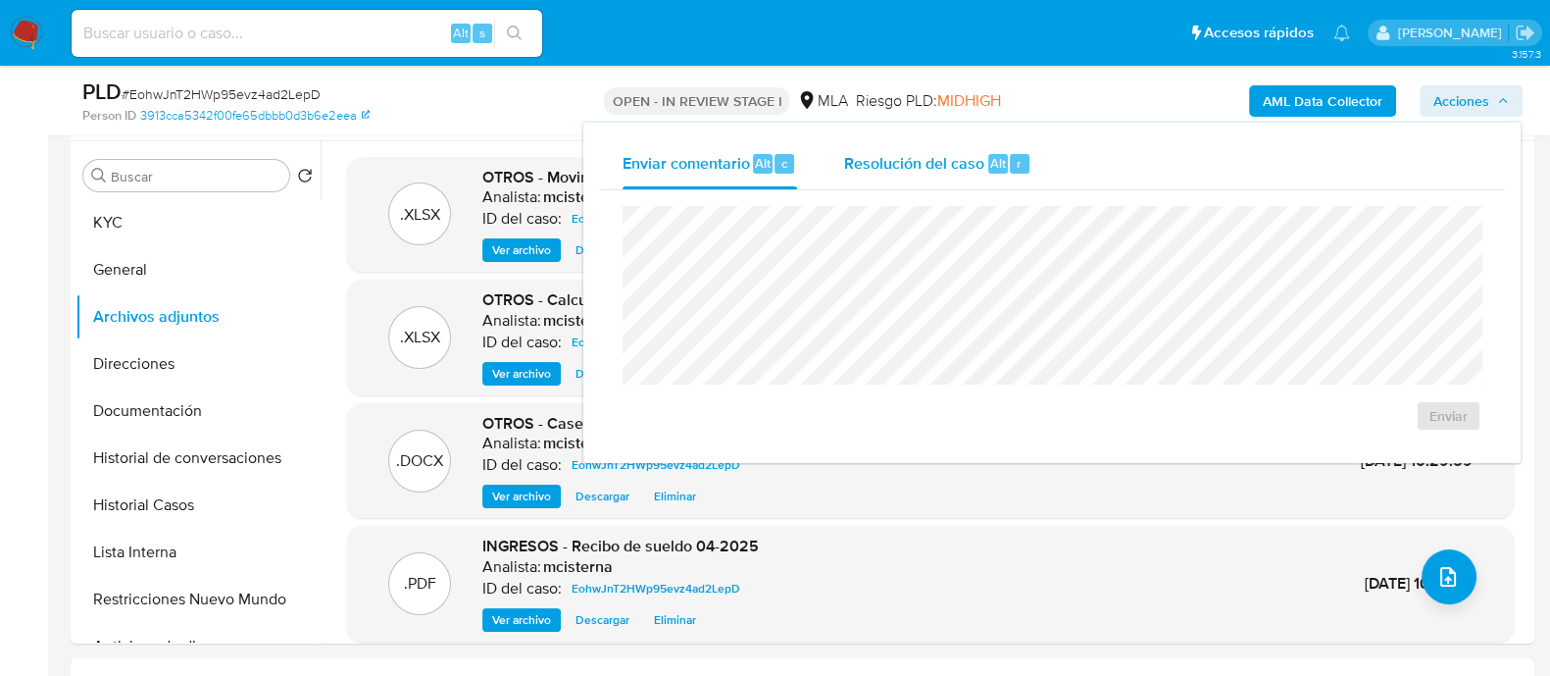
click at [980, 166] on span "Resolución del caso" at bounding box center [914, 162] width 140 height 23
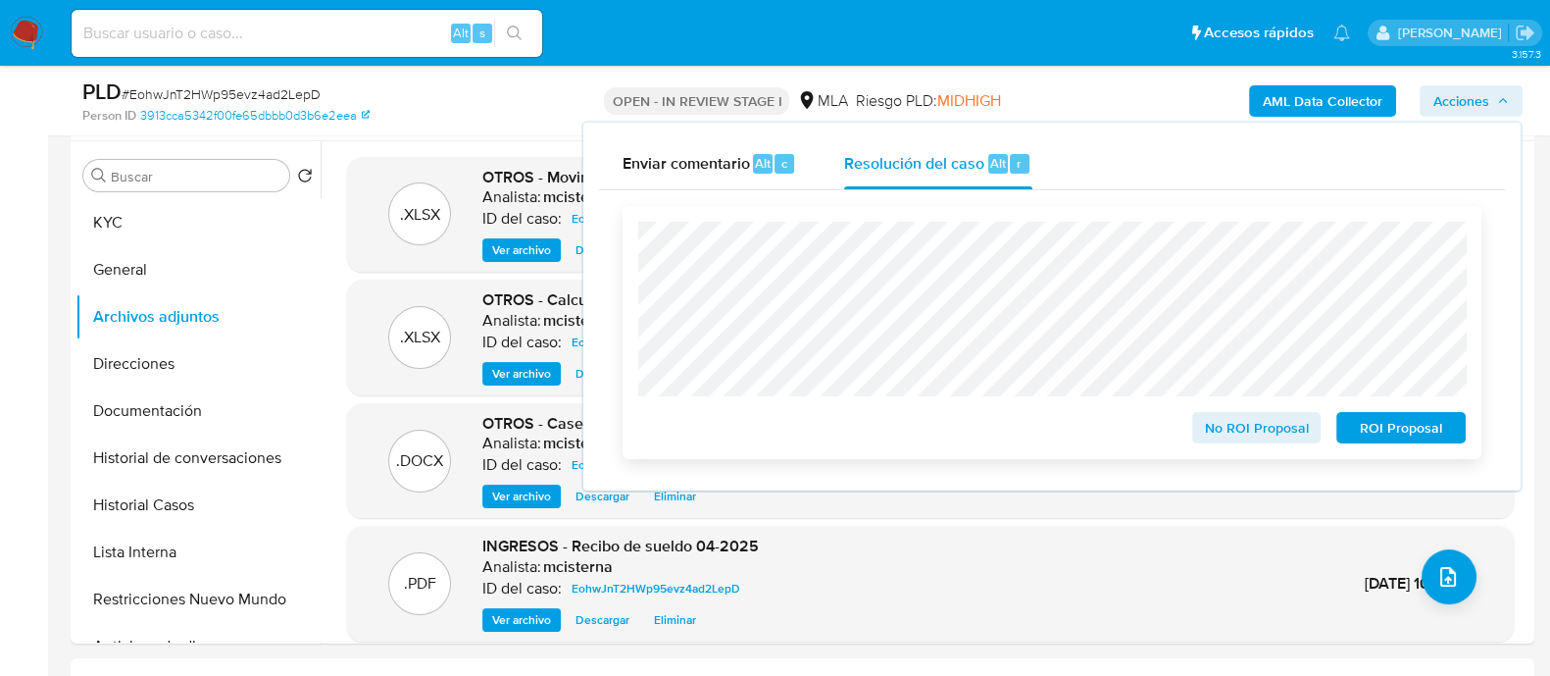
click at [1207, 424] on span "No ROI Proposal" at bounding box center [1257, 427] width 102 height 27
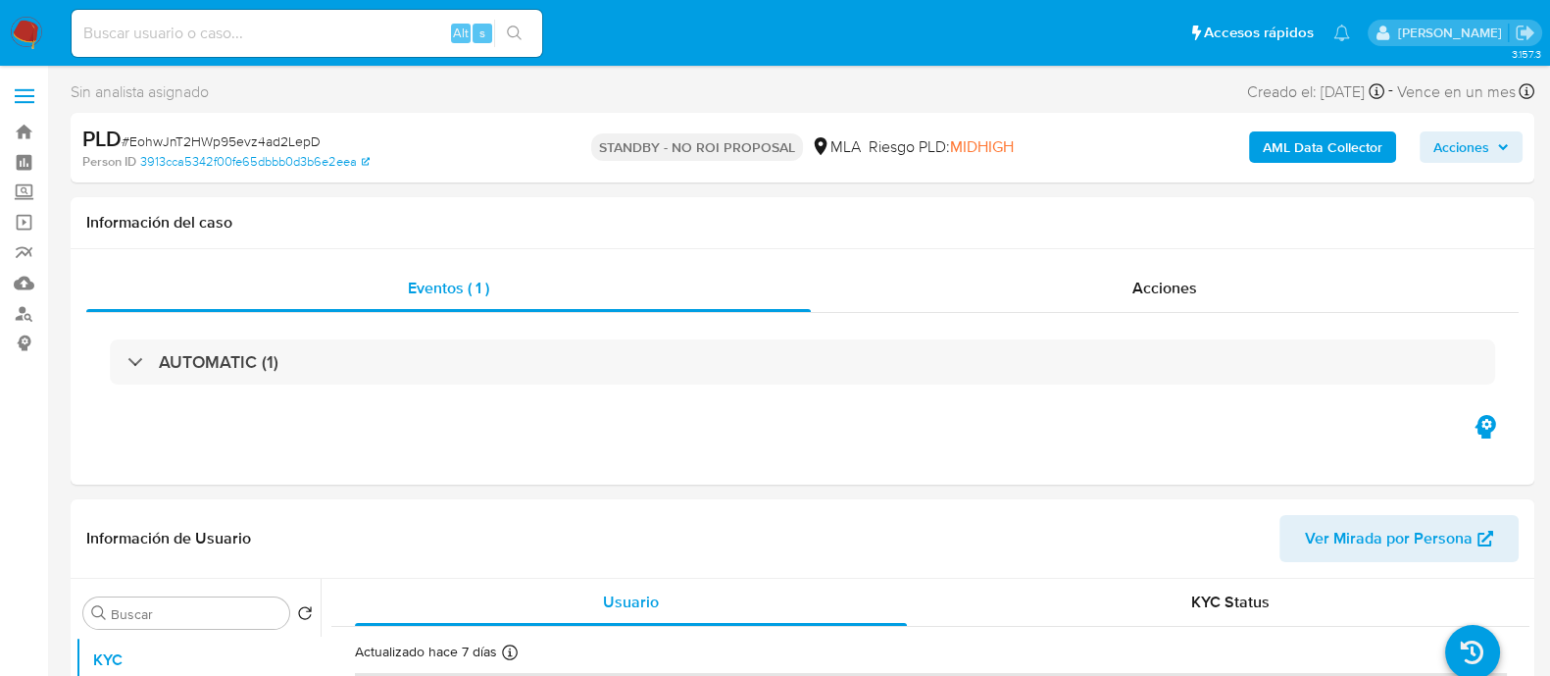
select select "10"
drag, startPoint x: 1155, startPoint y: 136, endPoint x: 1136, endPoint y: 126, distance: 22.4
click at [1155, 135] on div "AML Data Collector Acciones" at bounding box center [1285, 148] width 475 height 46
click at [227, 38] on input at bounding box center [307, 33] width 471 height 25
paste input "vT4Bl9c3zzVKAo3C6LHadM4m"
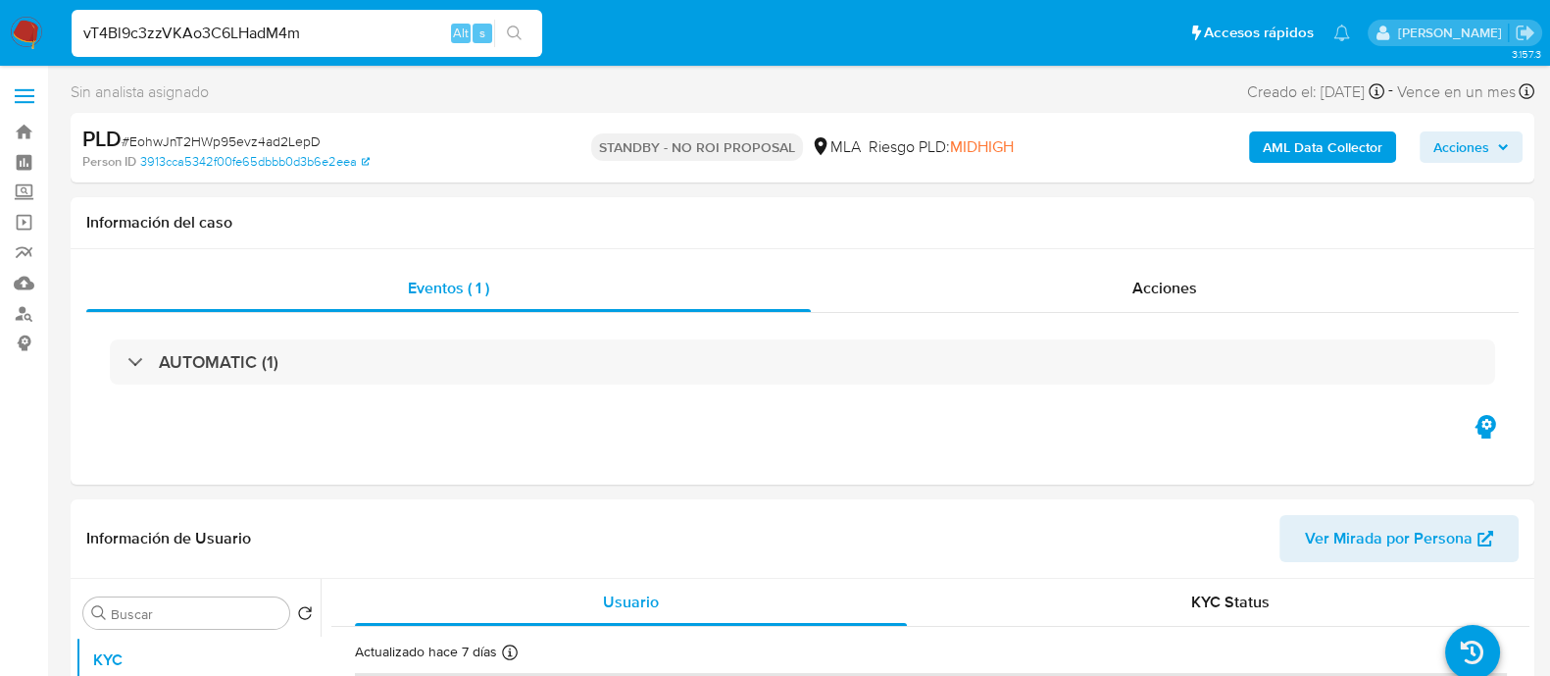
type input "vT4Bl9c3zzVKAo3C6LHadM4m"
click at [516, 28] on icon "search-icon" at bounding box center [515, 33] width 16 height 16
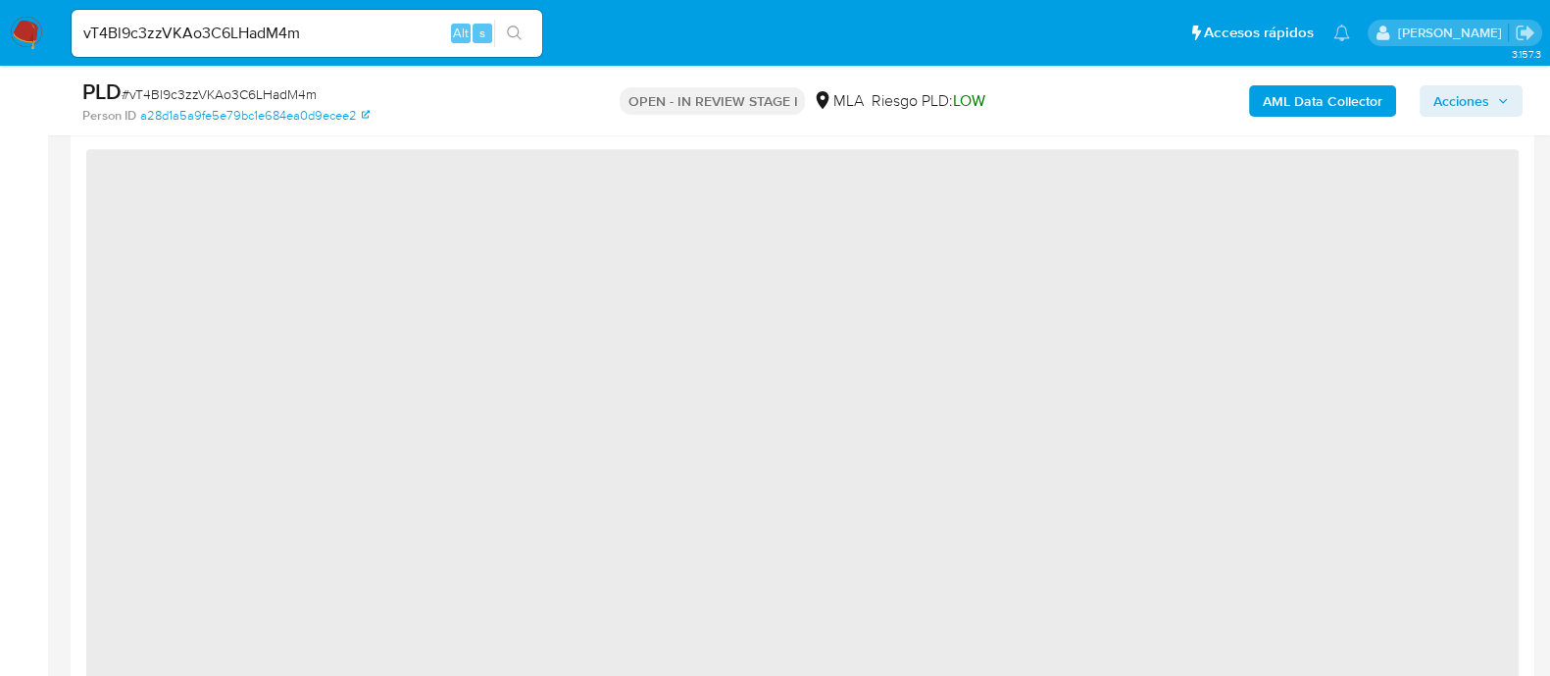
scroll to position [1592, 0]
select select "10"
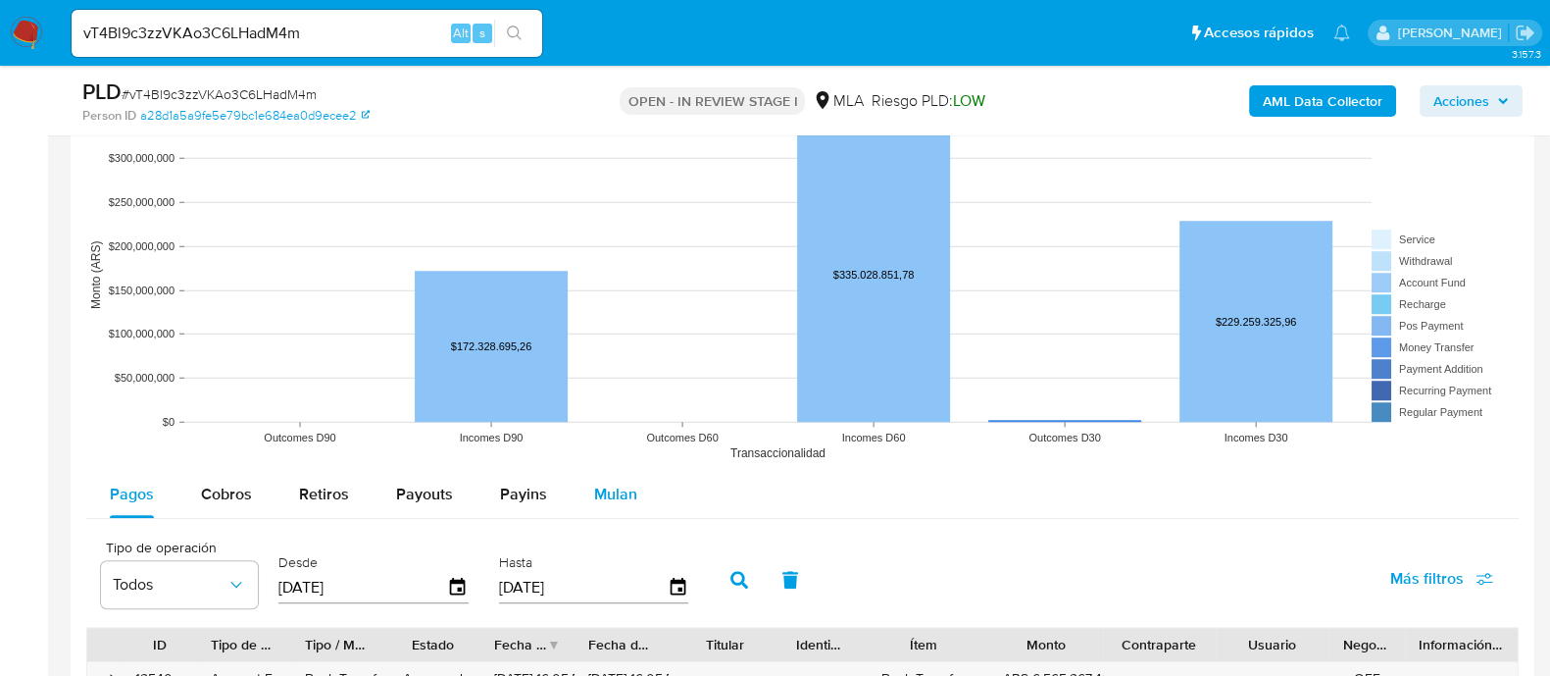
click at [612, 505] on div "Mulan" at bounding box center [615, 494] width 43 height 47
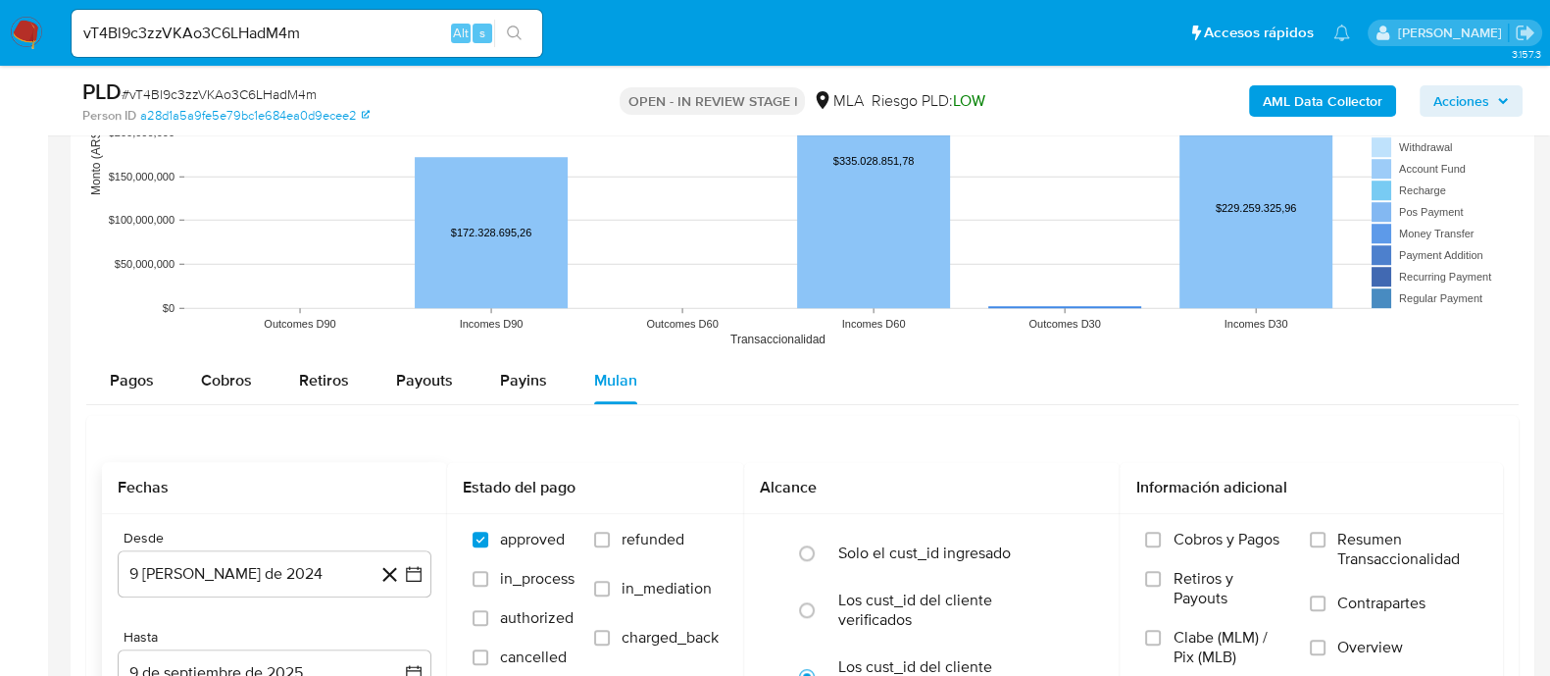
scroll to position [1960, 0]
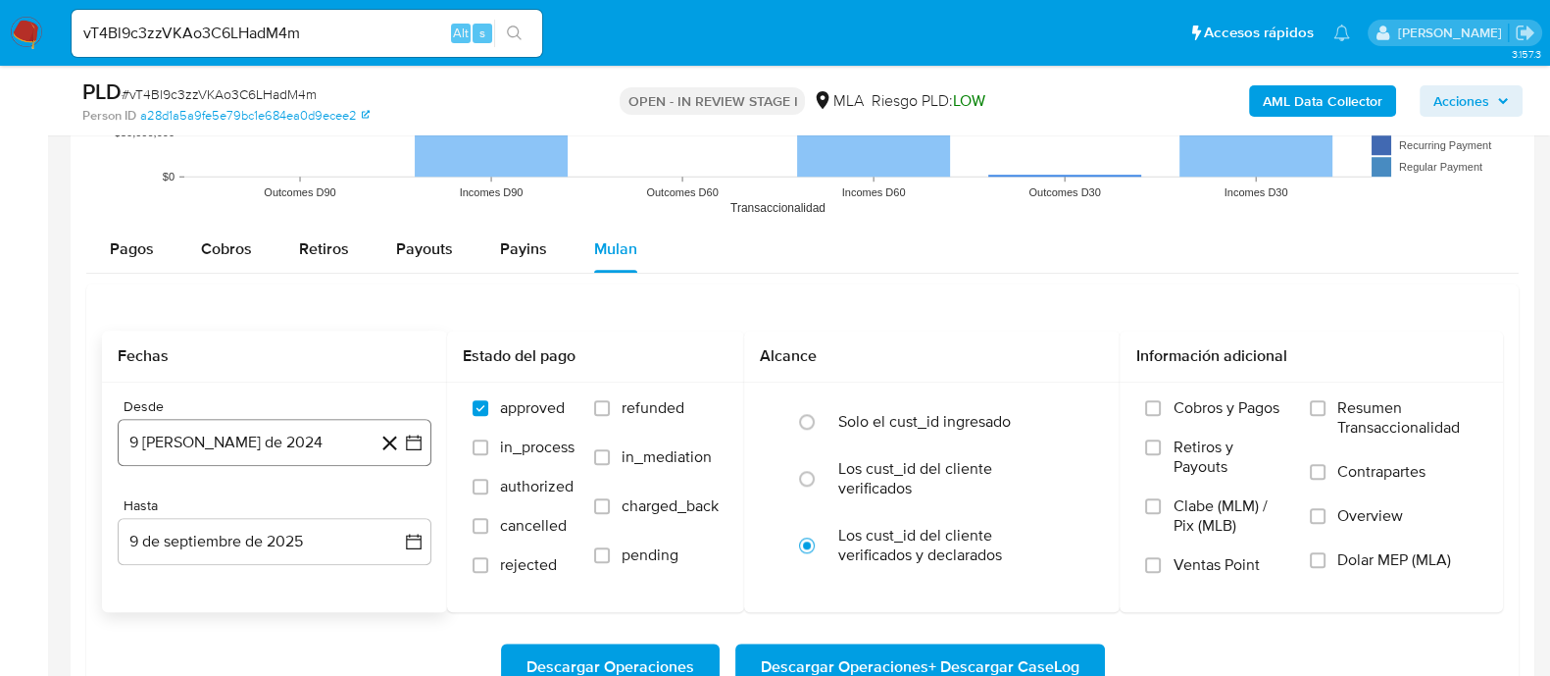
click at [228, 452] on button "9 de agosto de 2024" at bounding box center [275, 442] width 314 height 47
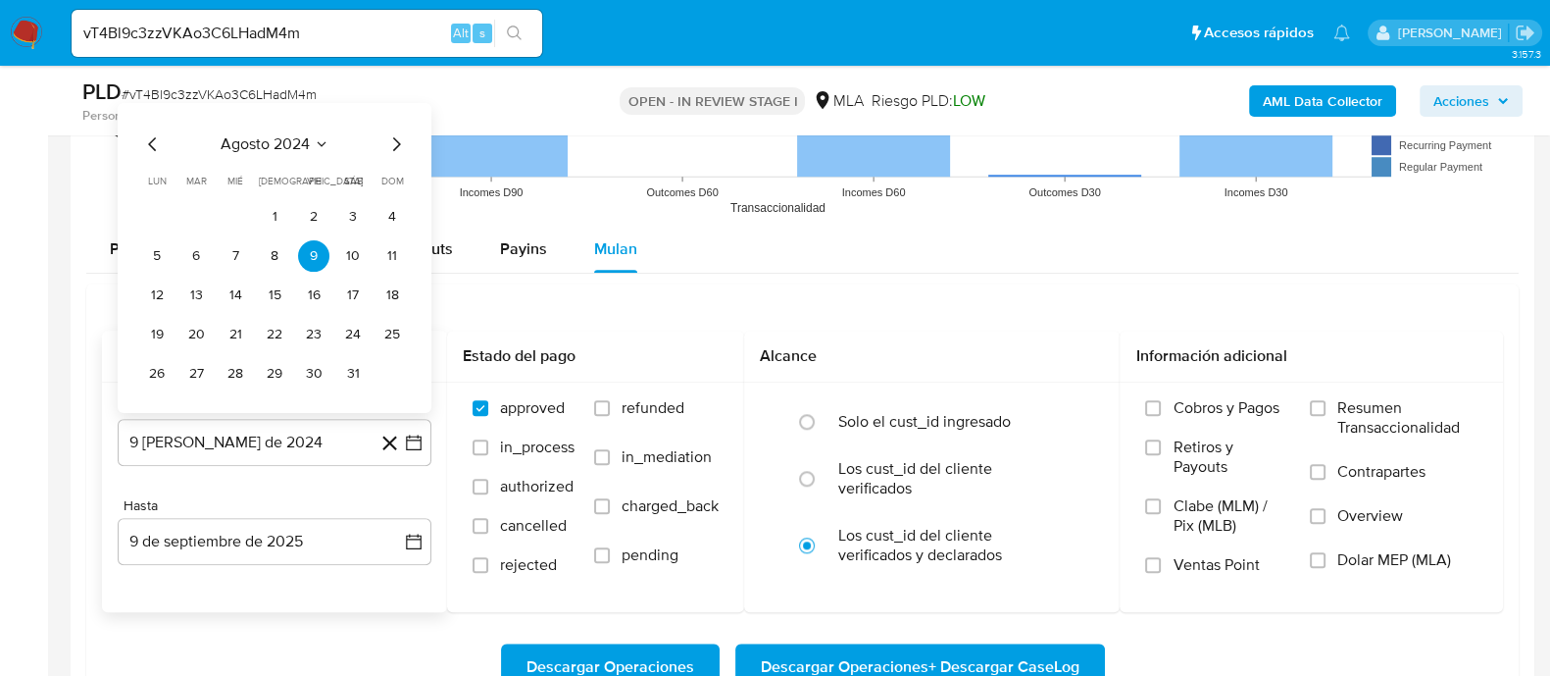
click at [302, 143] on span "agosto 2024" at bounding box center [265, 144] width 89 height 20
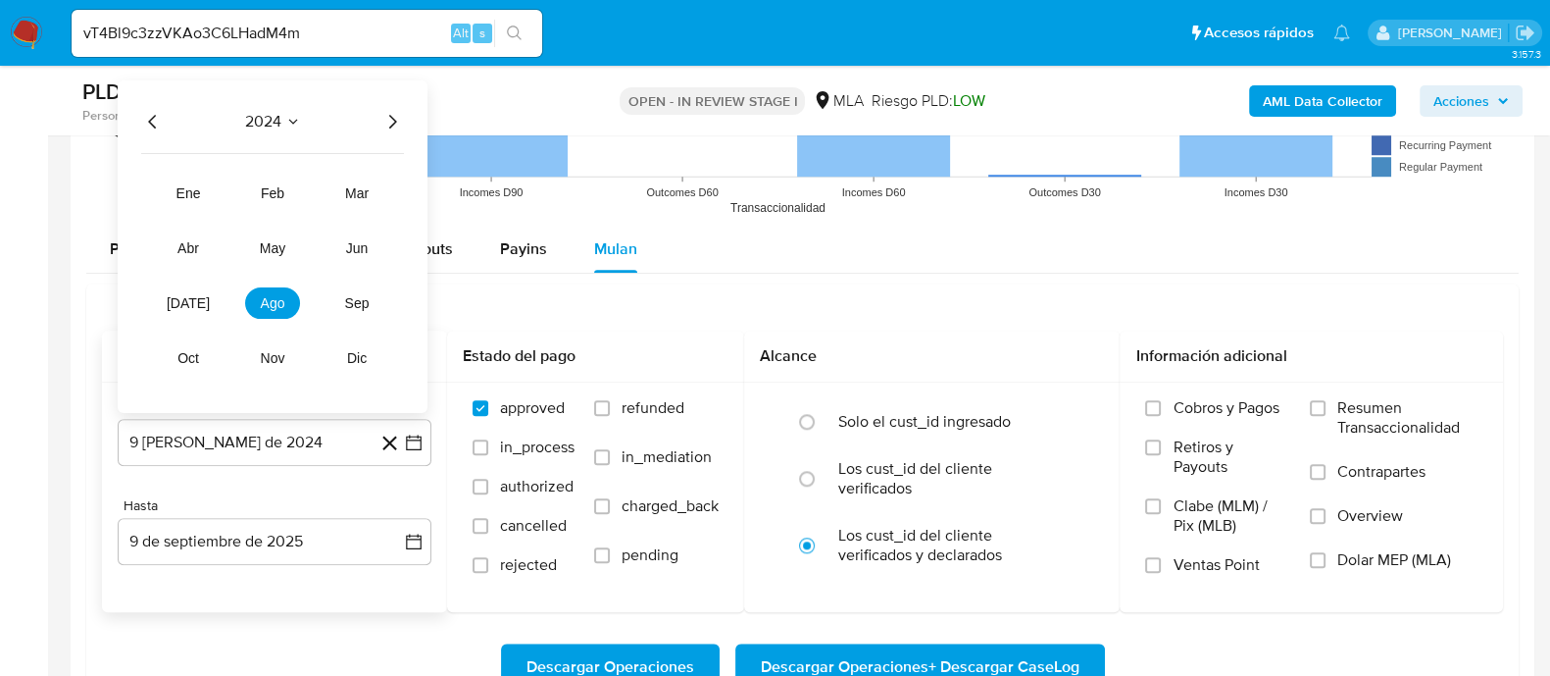
click at [398, 124] on icon "Año siguiente" at bounding box center [392, 122] width 24 height 24
click at [184, 308] on span "jul" at bounding box center [188, 303] width 43 height 16
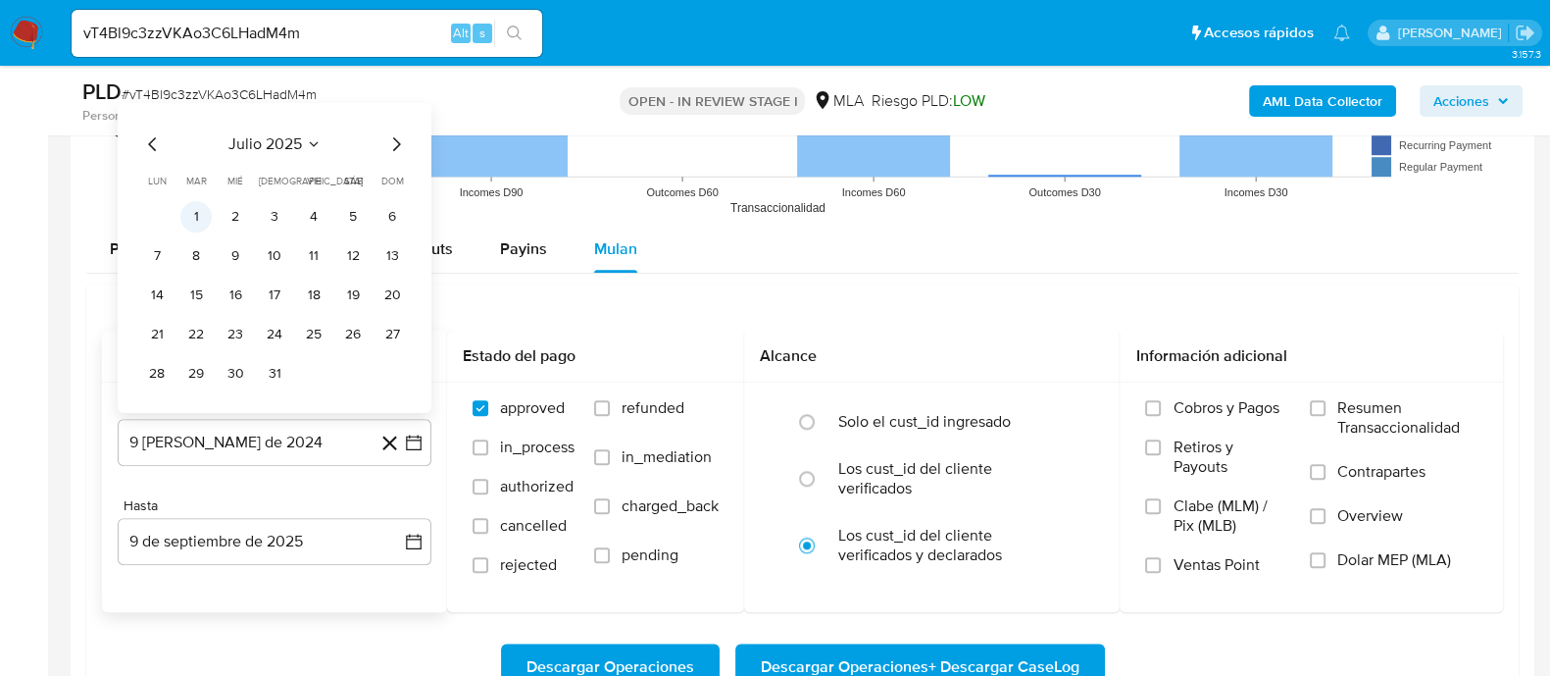
click at [198, 211] on button "1" at bounding box center [195, 216] width 31 height 31
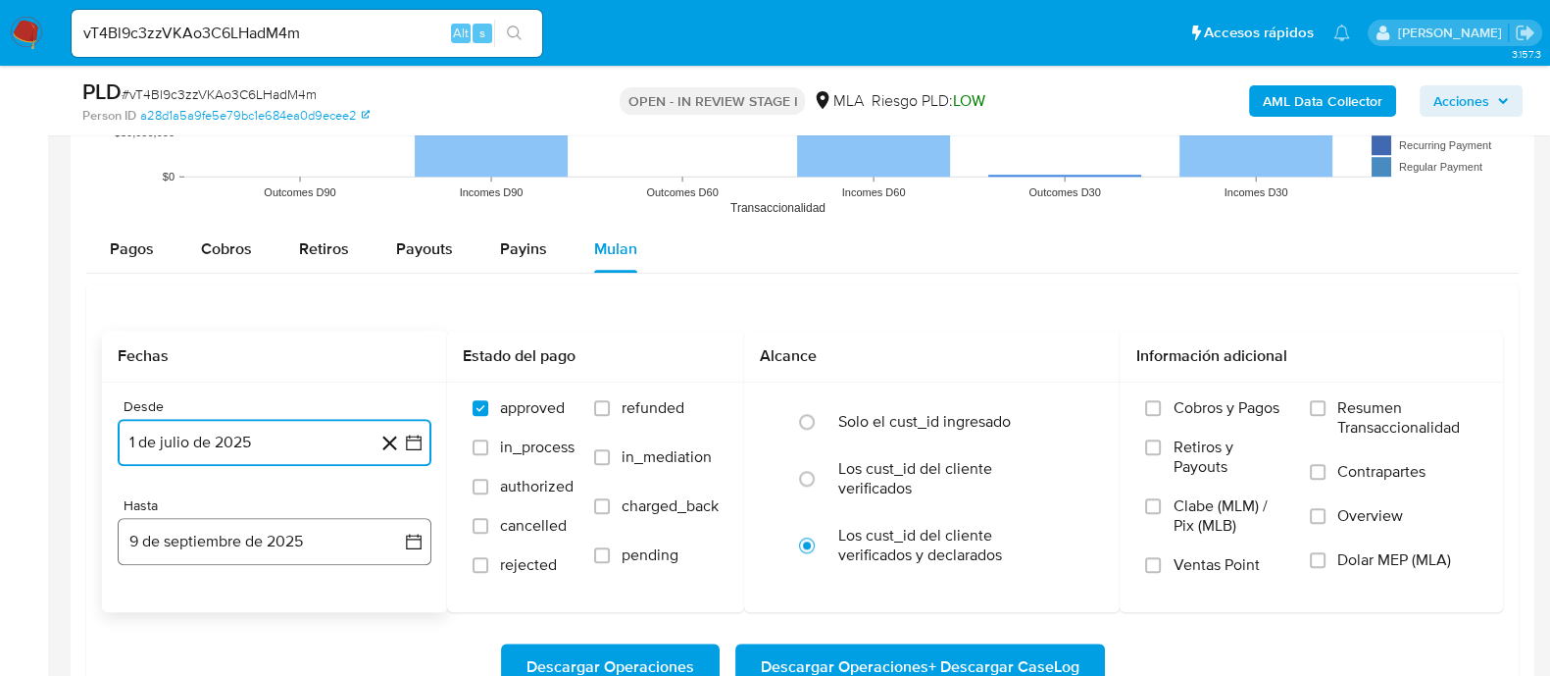
click at [314, 529] on button "9 de septiembre de 2025" at bounding box center [275, 541] width 314 height 47
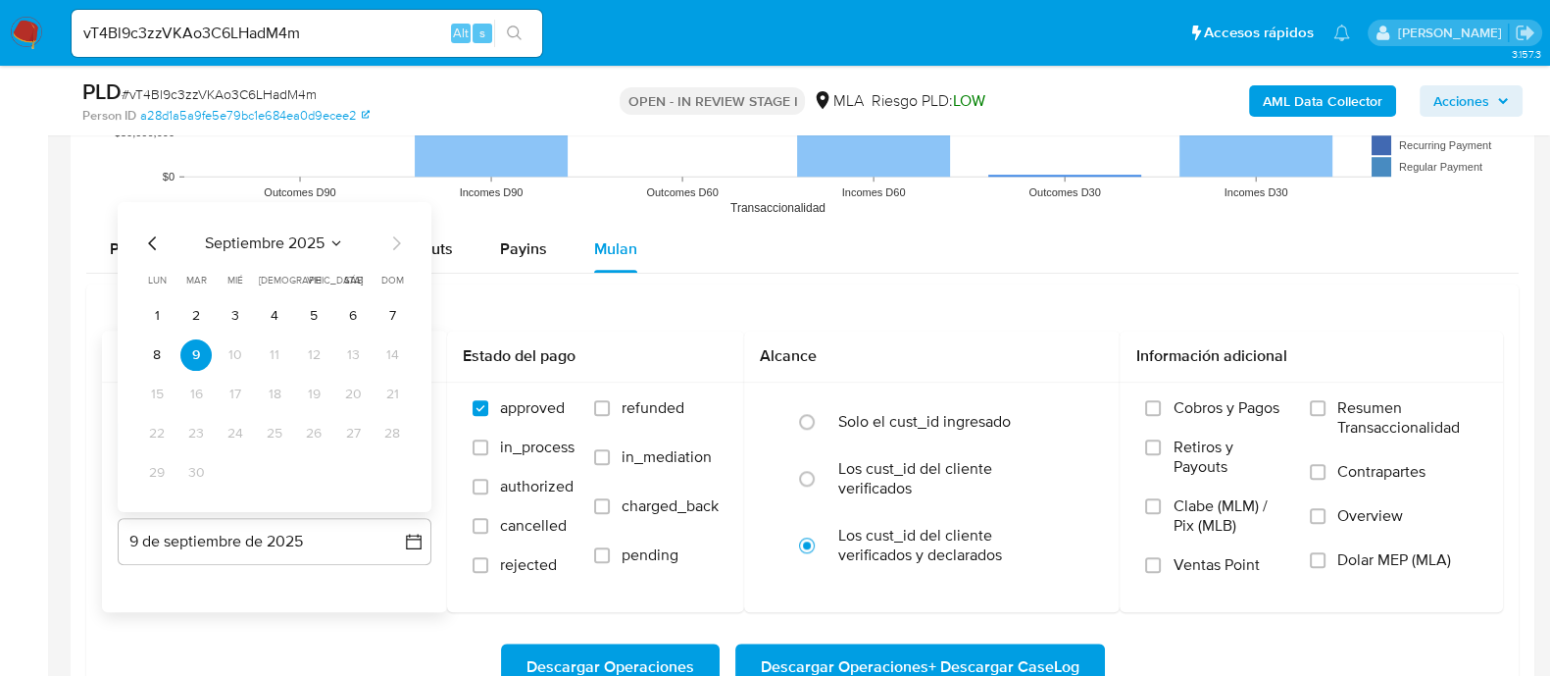
click at [159, 239] on icon "Mes anterior" at bounding box center [153, 243] width 24 height 24
click at [283, 462] on button "31" at bounding box center [274, 472] width 31 height 31
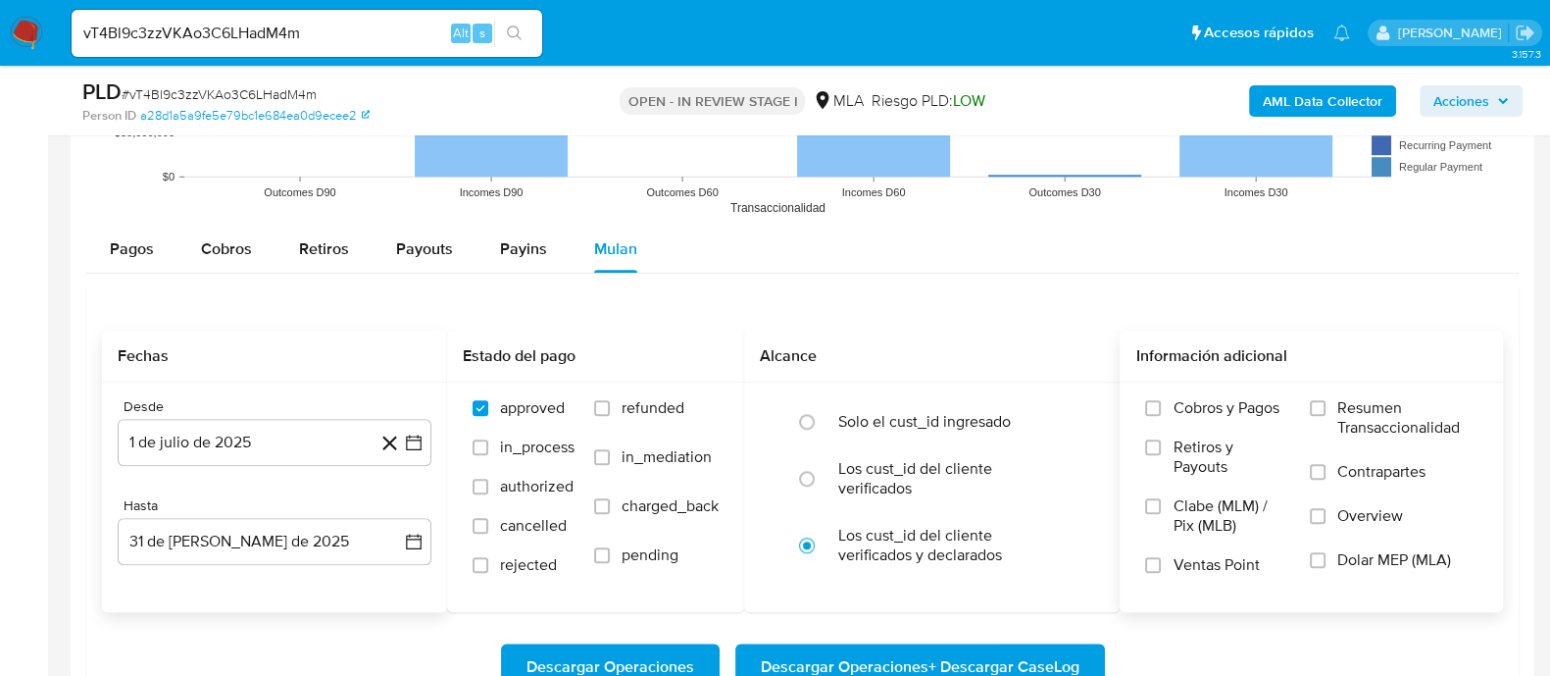
click at [1310, 552] on span at bounding box center [1318, 560] width 16 height 16
click at [1310, 552] on input "Dolar MEP (MLA)" at bounding box center [1318, 560] width 16 height 16
click at [1018, 658] on span "Descargar Operaciones + Descargar CaseLog" at bounding box center [920, 666] width 319 height 43
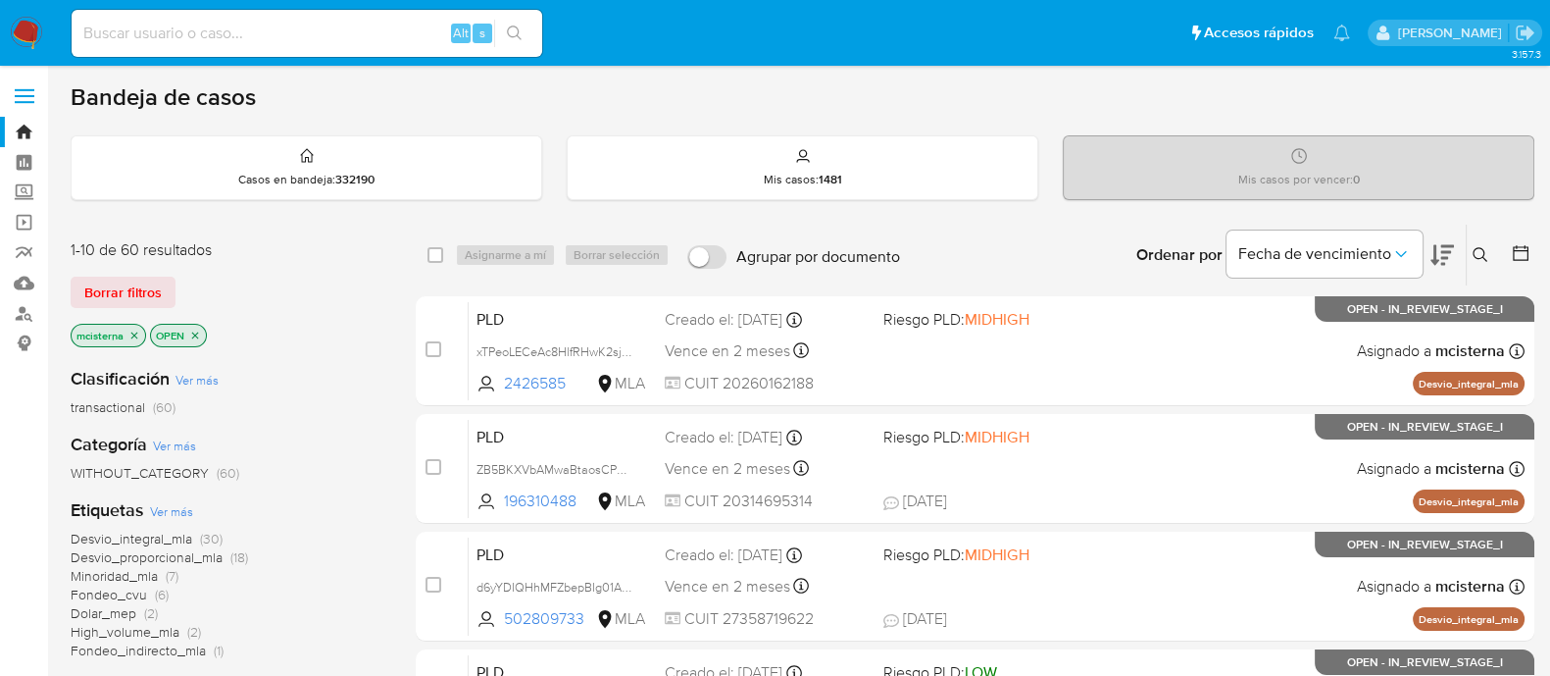
click at [318, 594] on div "Desvio_integral_mla (30) Desvio_proporcional_mla (18) Minoridad_mla (7) Fondeo_…" at bounding box center [228, 594] width 314 height 129
click at [382, 31] on input at bounding box center [307, 33] width 471 height 25
paste input "N4h2xLZFiHCM8ihNJg9t1gW6"
type input "N4h2xLZFiHCM8ihNJg9t1gW6"
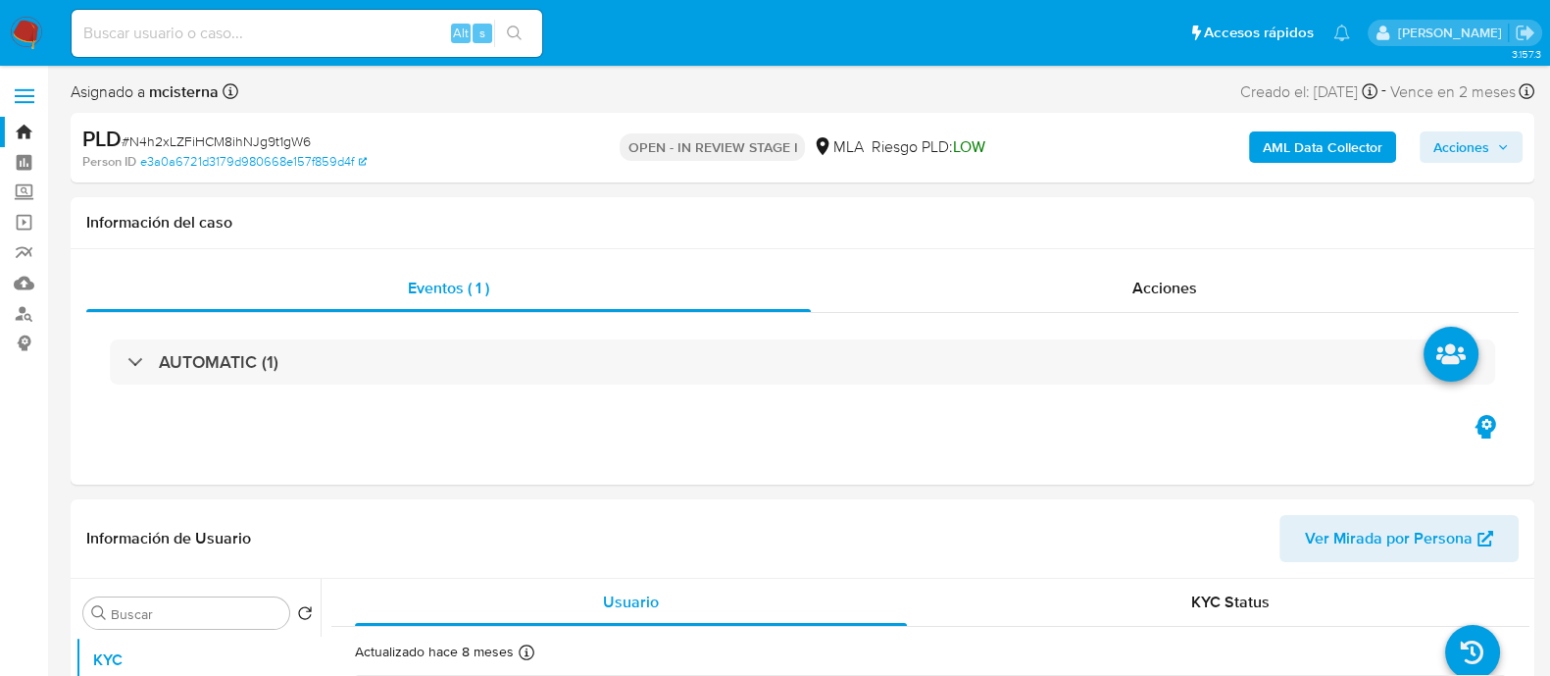
select select "10"
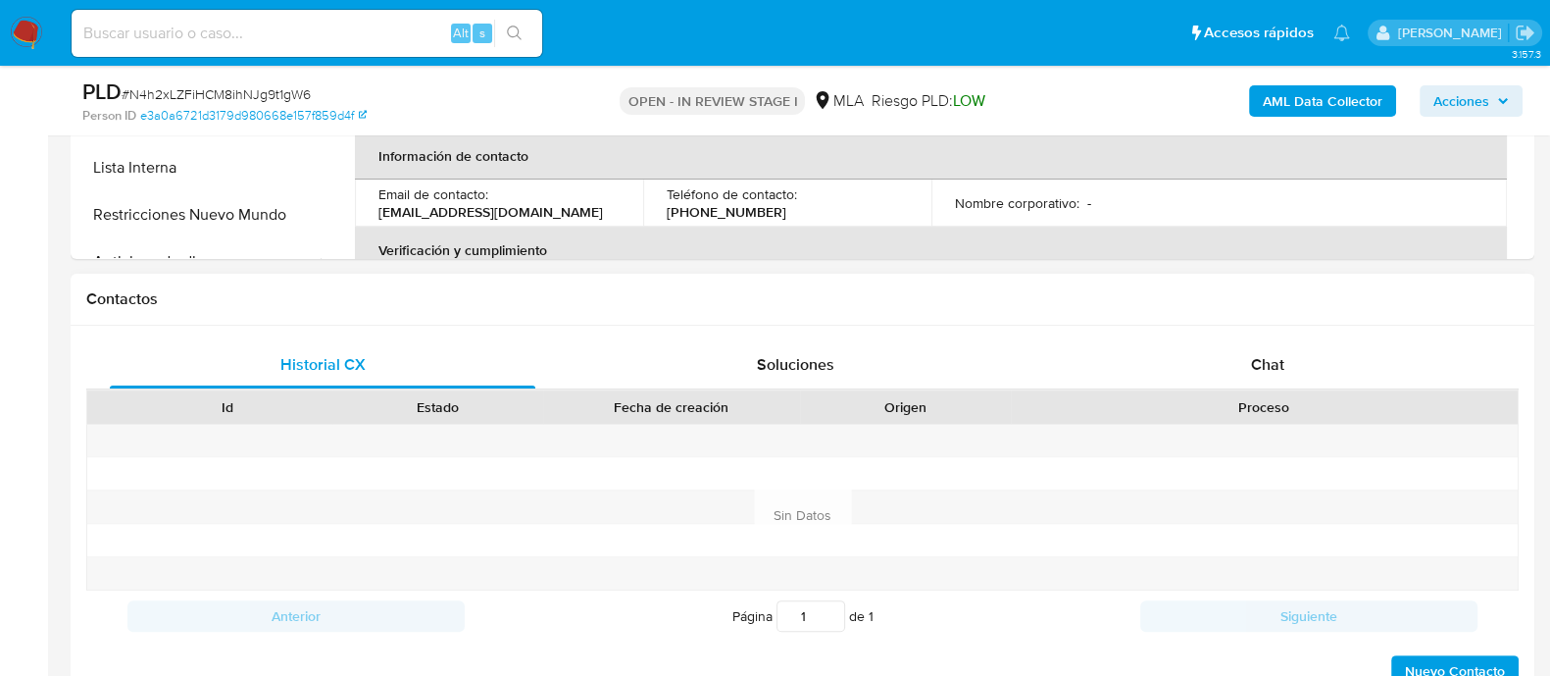
scroll to position [857, 0]
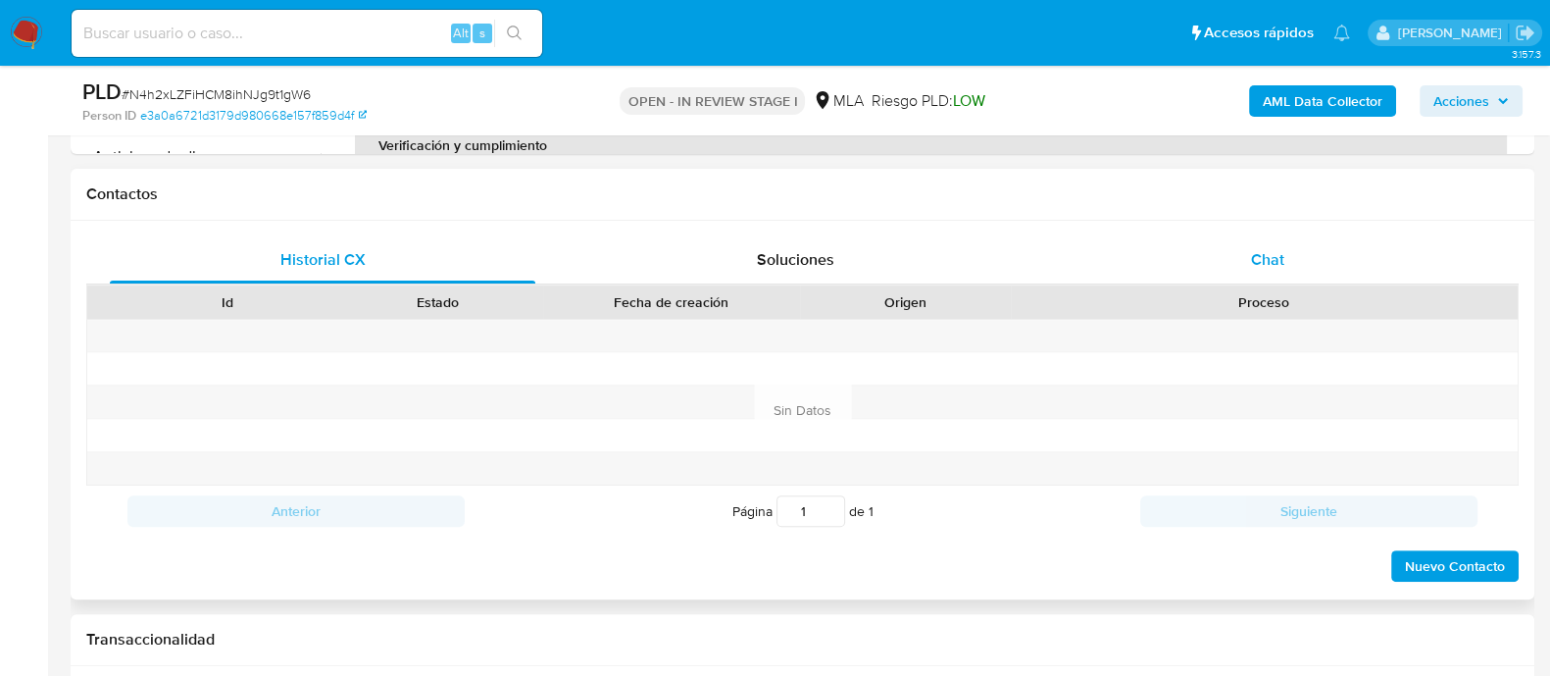
click at [1281, 255] on span "Chat" at bounding box center [1267, 259] width 33 height 23
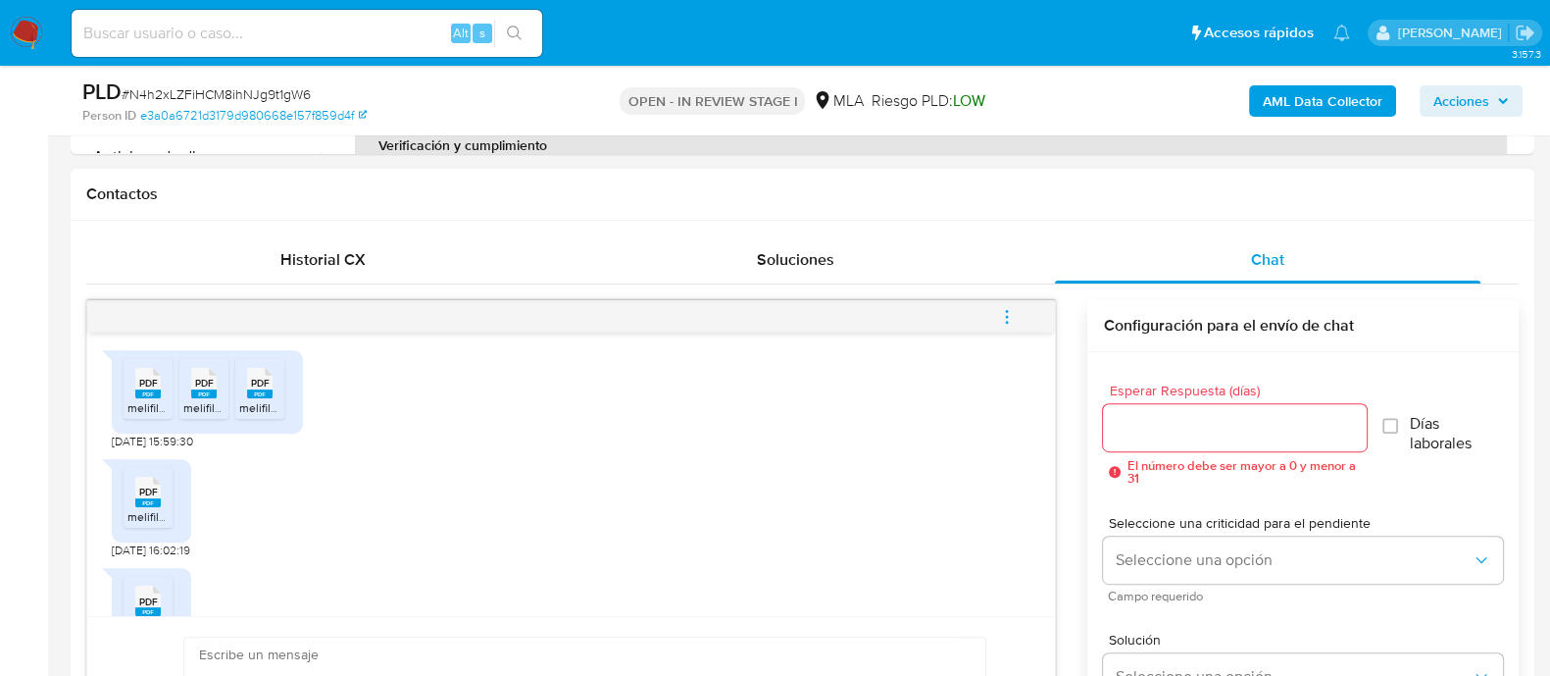
scroll to position [1432, 0]
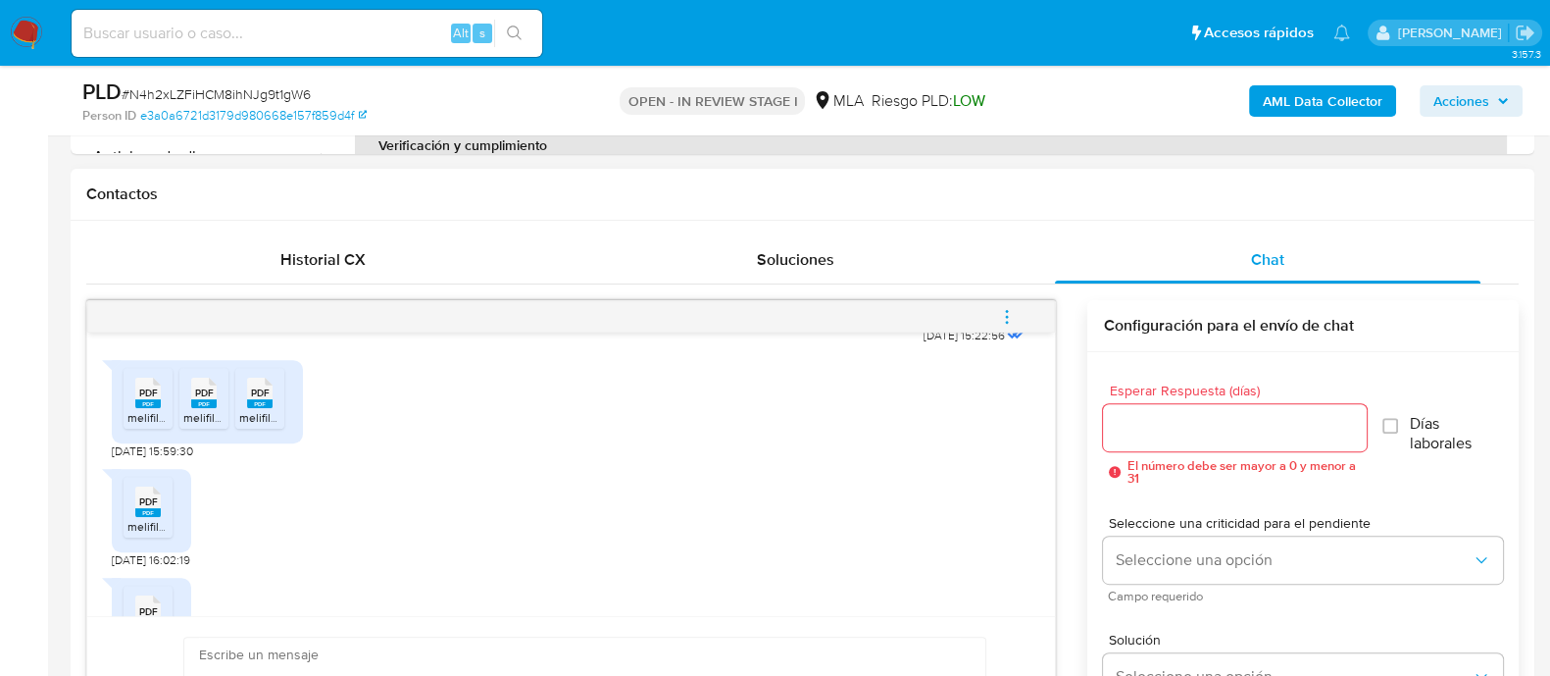
drag, startPoint x: 152, startPoint y: 433, endPoint x: 181, endPoint y: 433, distance: 29.4
click at [152, 408] on rect at bounding box center [147, 403] width 25 height 9
click at [197, 408] on rect at bounding box center [203, 403] width 25 height 9
click at [252, 408] on rect at bounding box center [259, 403] width 25 height 9
drag, startPoint x: 140, startPoint y: 542, endPoint x: 402, endPoint y: 507, distance: 264.2
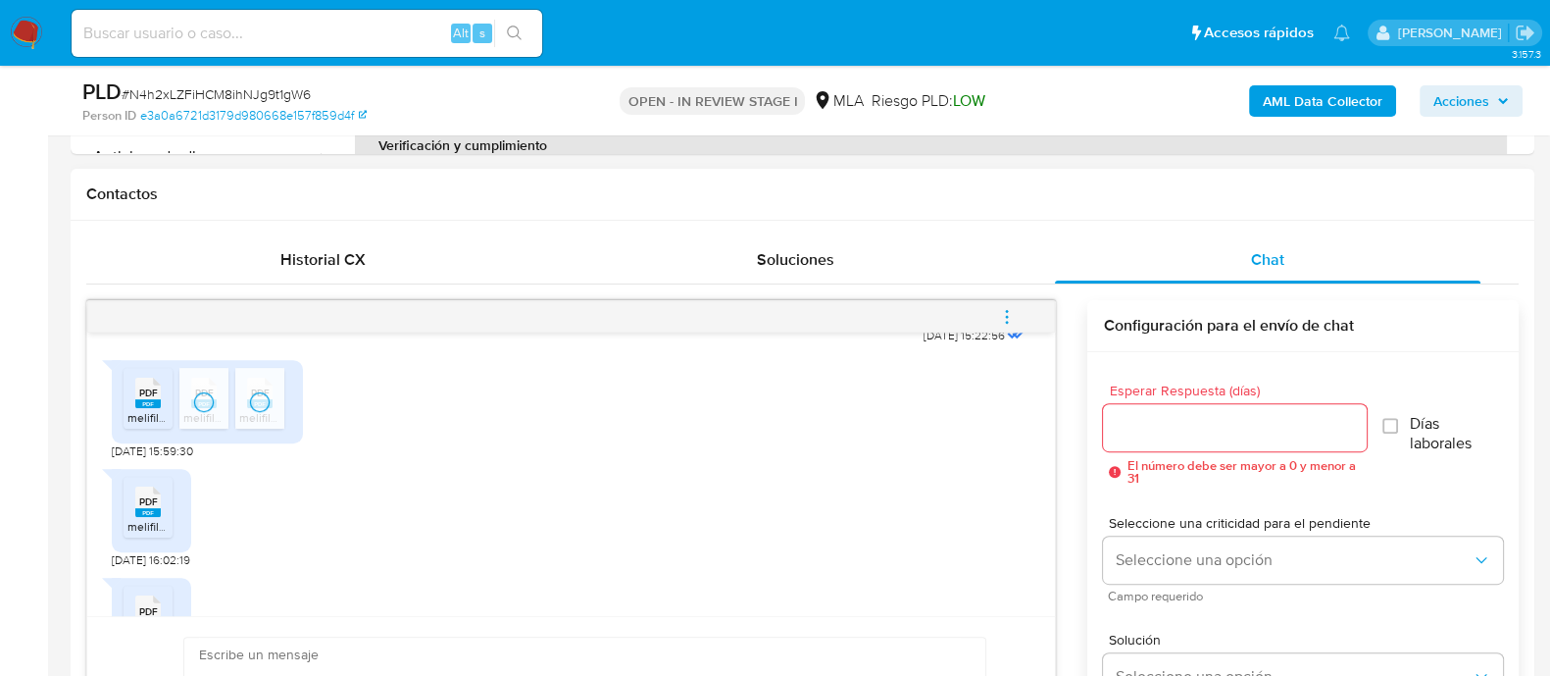
click at [143, 517] on rect at bounding box center [147, 512] width 25 height 9
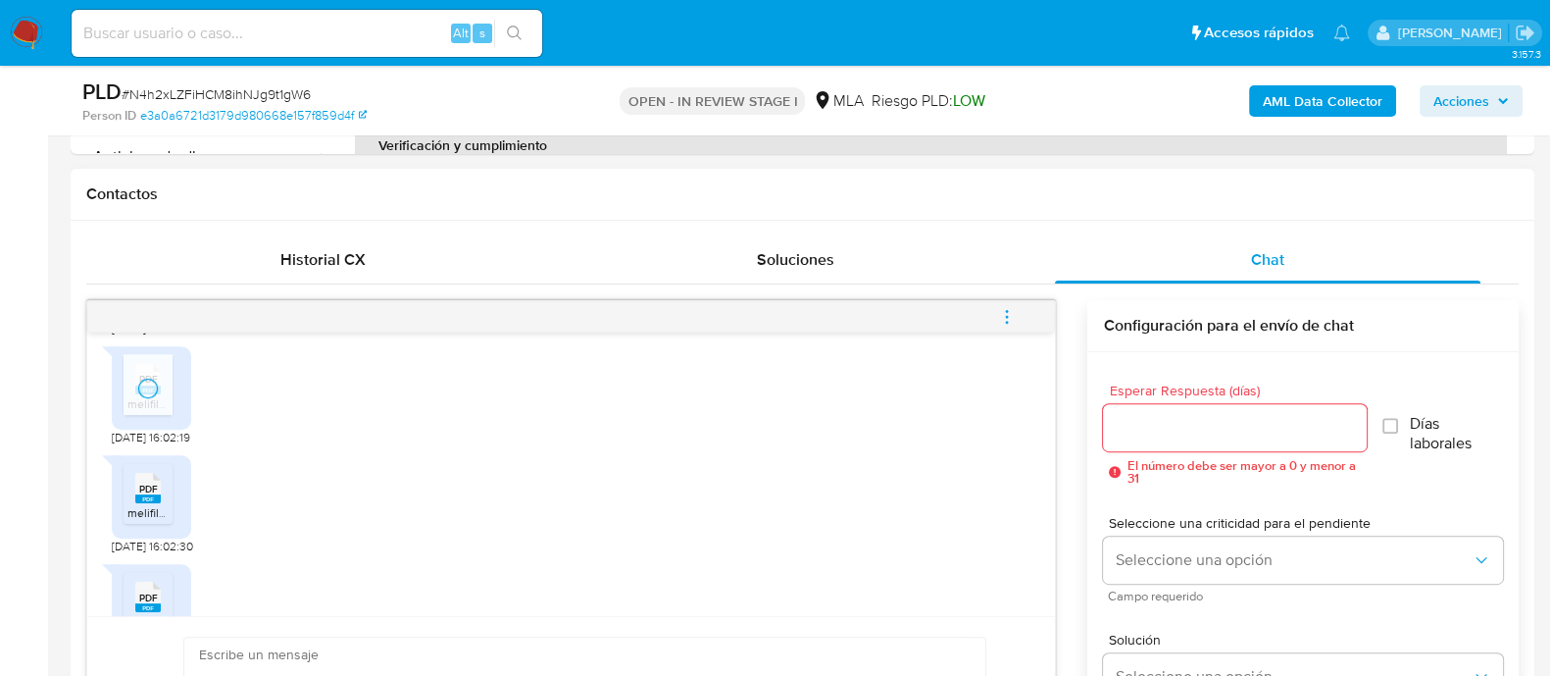
drag, startPoint x: 135, startPoint y: 518, endPoint x: 228, endPoint y: 512, distance: 93.3
click at [137, 503] on icon at bounding box center [147, 488] width 25 height 30
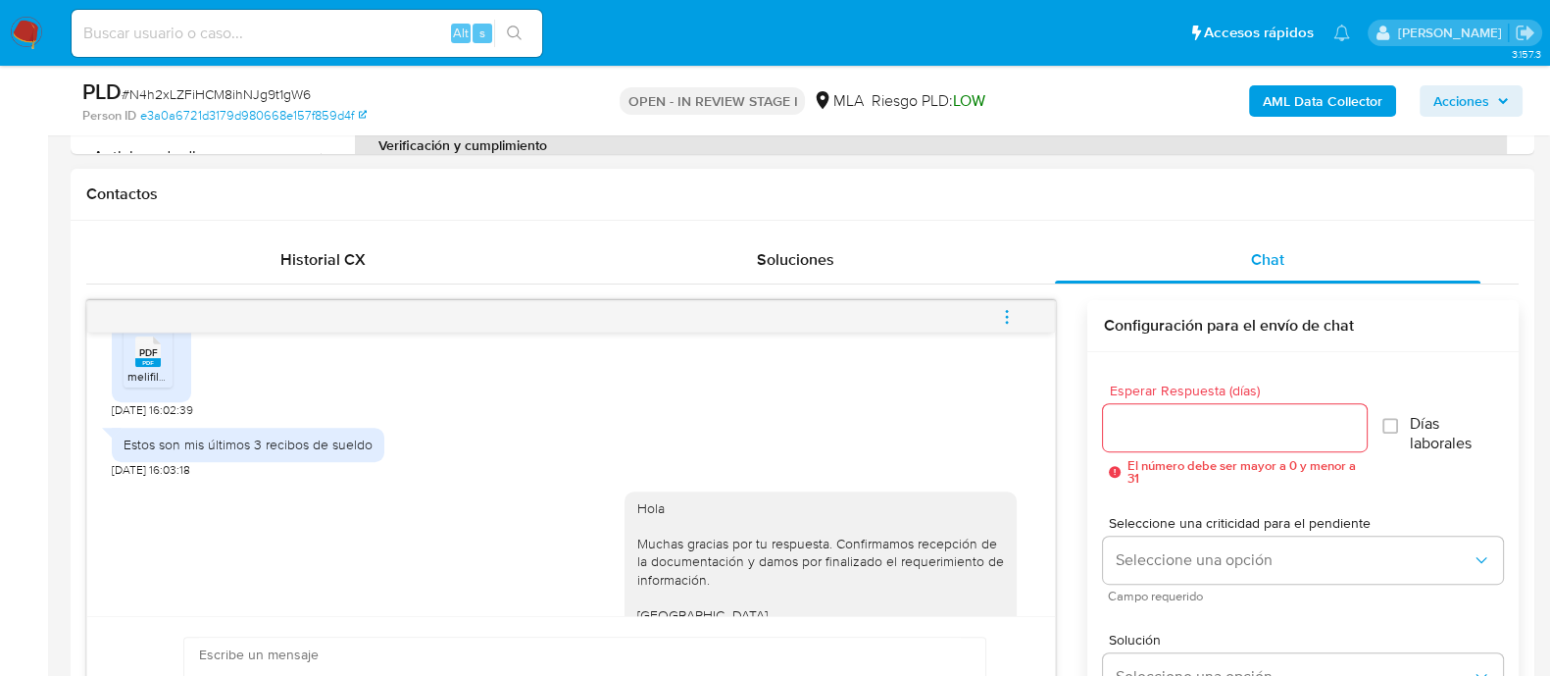
click at [162, 384] on span "melifile4525055518750847733.pdf" at bounding box center [218, 376] width 182 height 17
drag, startPoint x: 1016, startPoint y: 316, endPoint x: 1005, endPoint y: 316, distance: 10.8
click at [1016, 316] on button "menu-action" at bounding box center [1007, 316] width 65 height 47
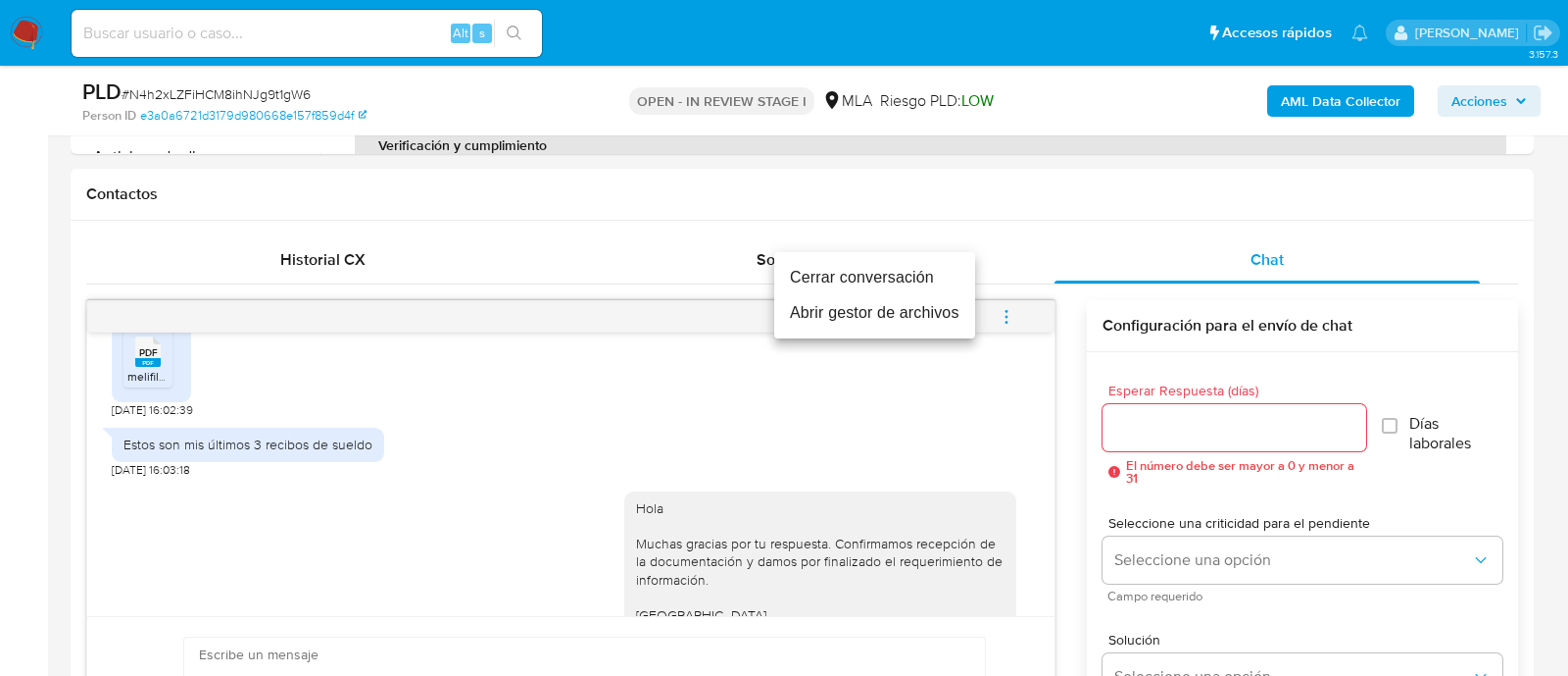
drag, startPoint x: 813, startPoint y: 285, endPoint x: 810, endPoint y: 296, distance: 11.4
click at [813, 285] on li "Cerrar conversación" at bounding box center [874, 277] width 201 height 35
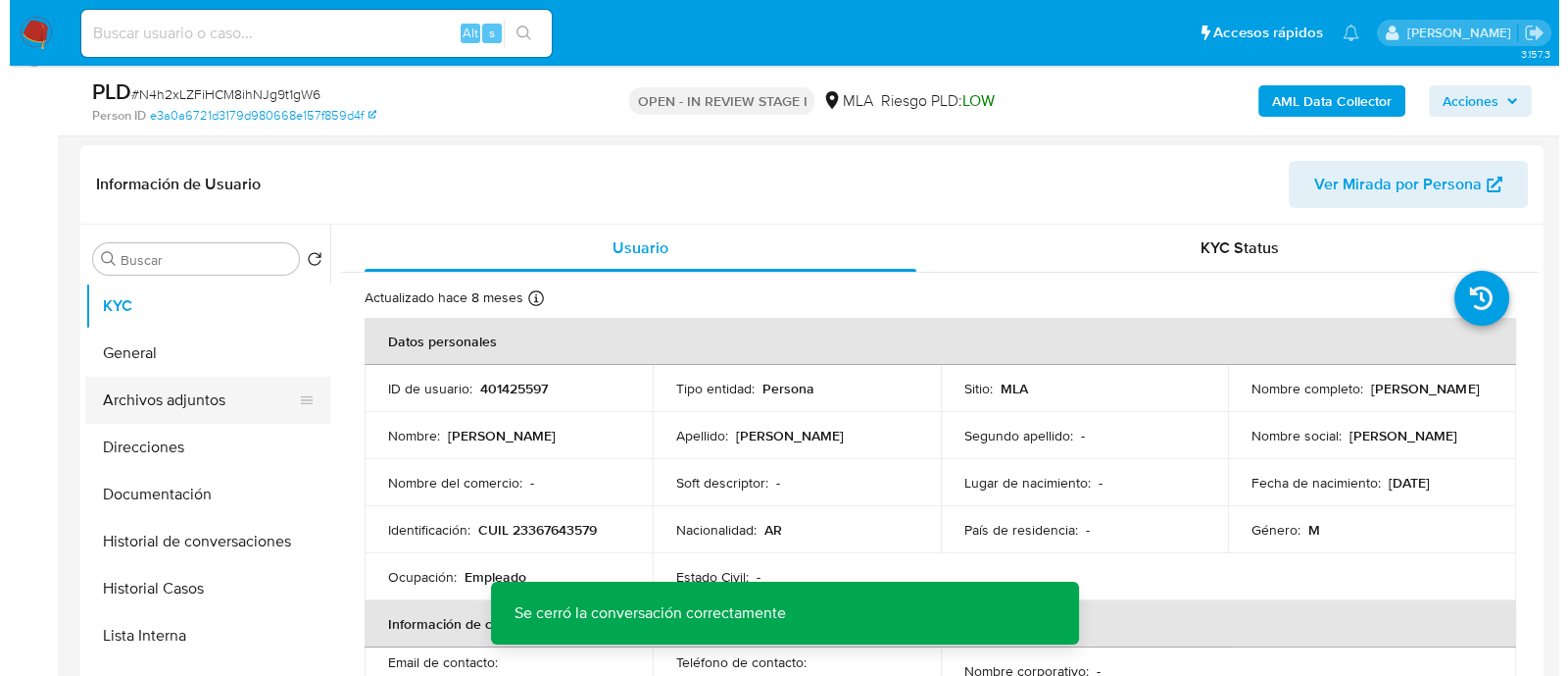
scroll to position [244, 0]
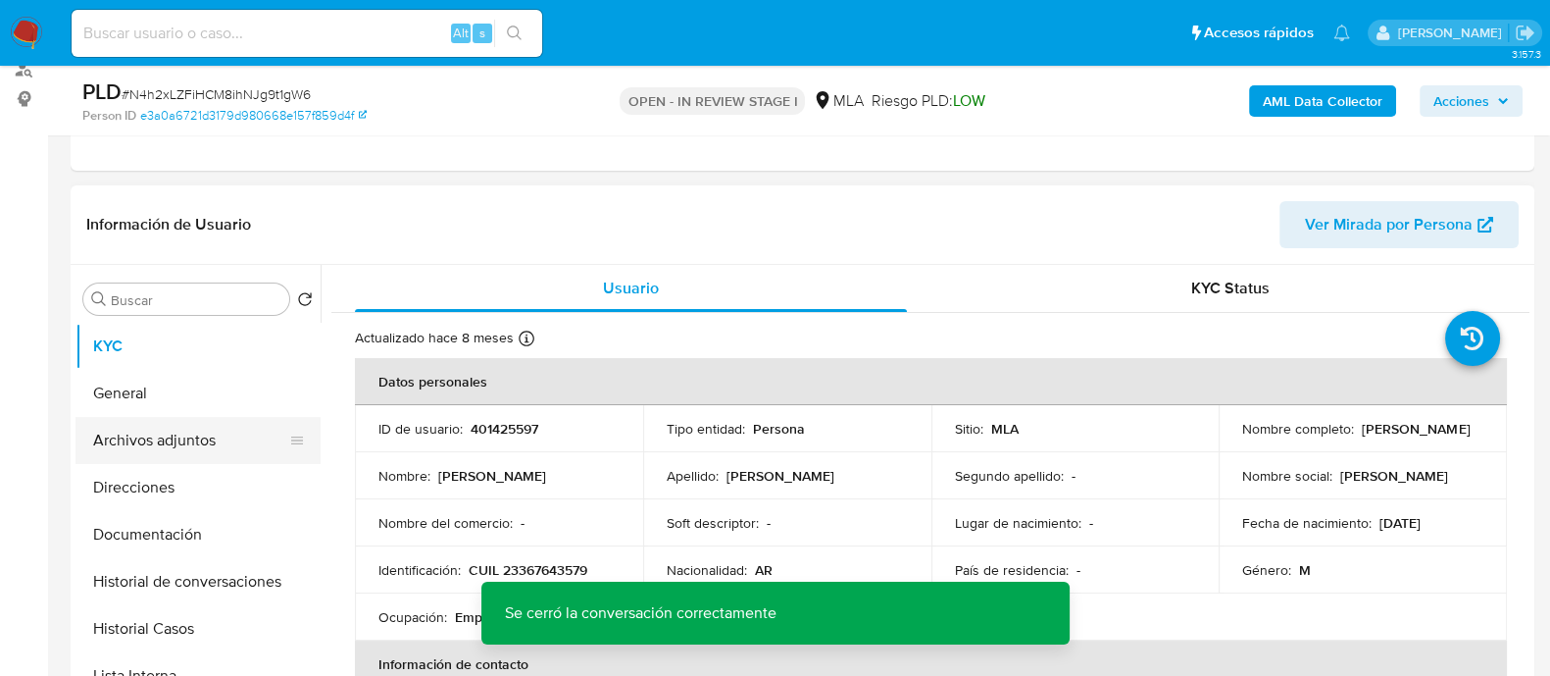
click at [212, 440] on button "Archivos adjuntos" at bounding box center [190, 440] width 229 height 47
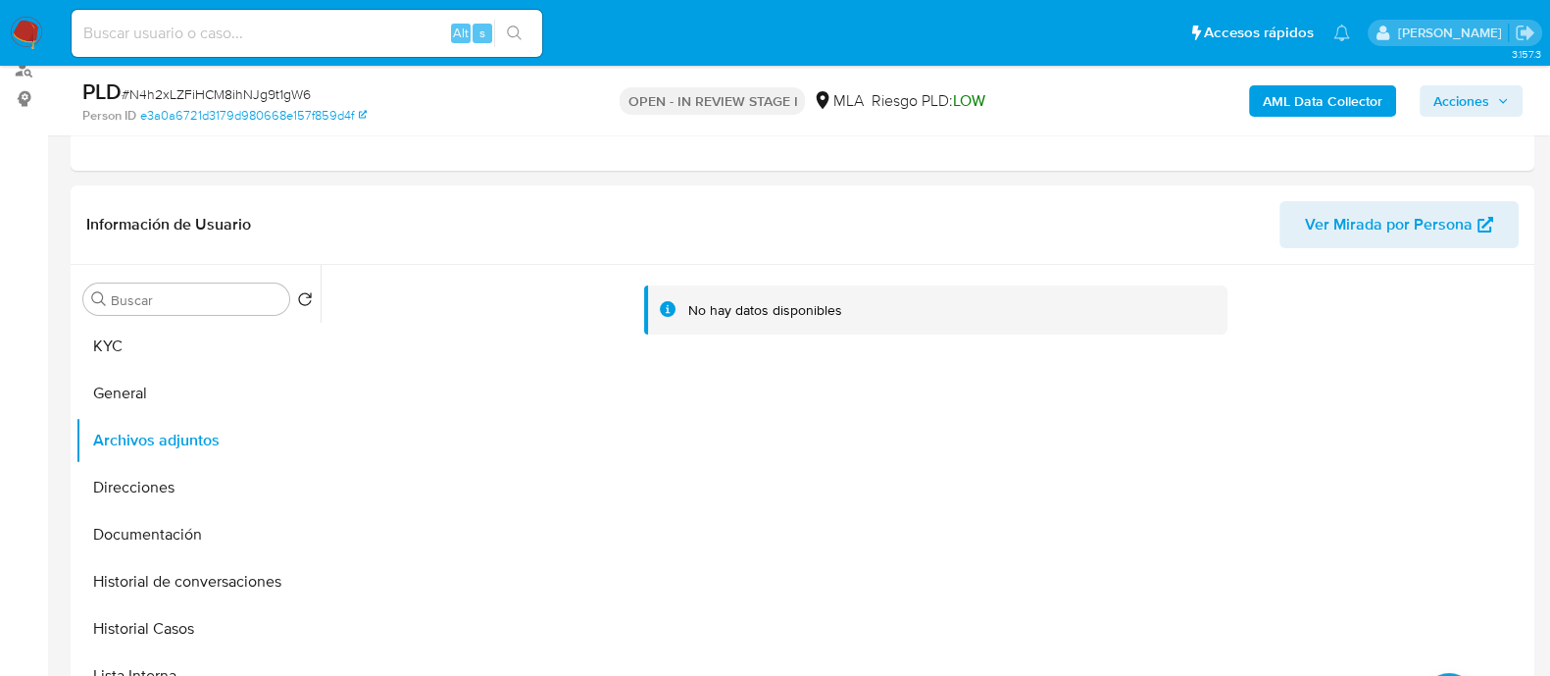
click at [1288, 105] on b "AML Data Collector" at bounding box center [1323, 100] width 120 height 31
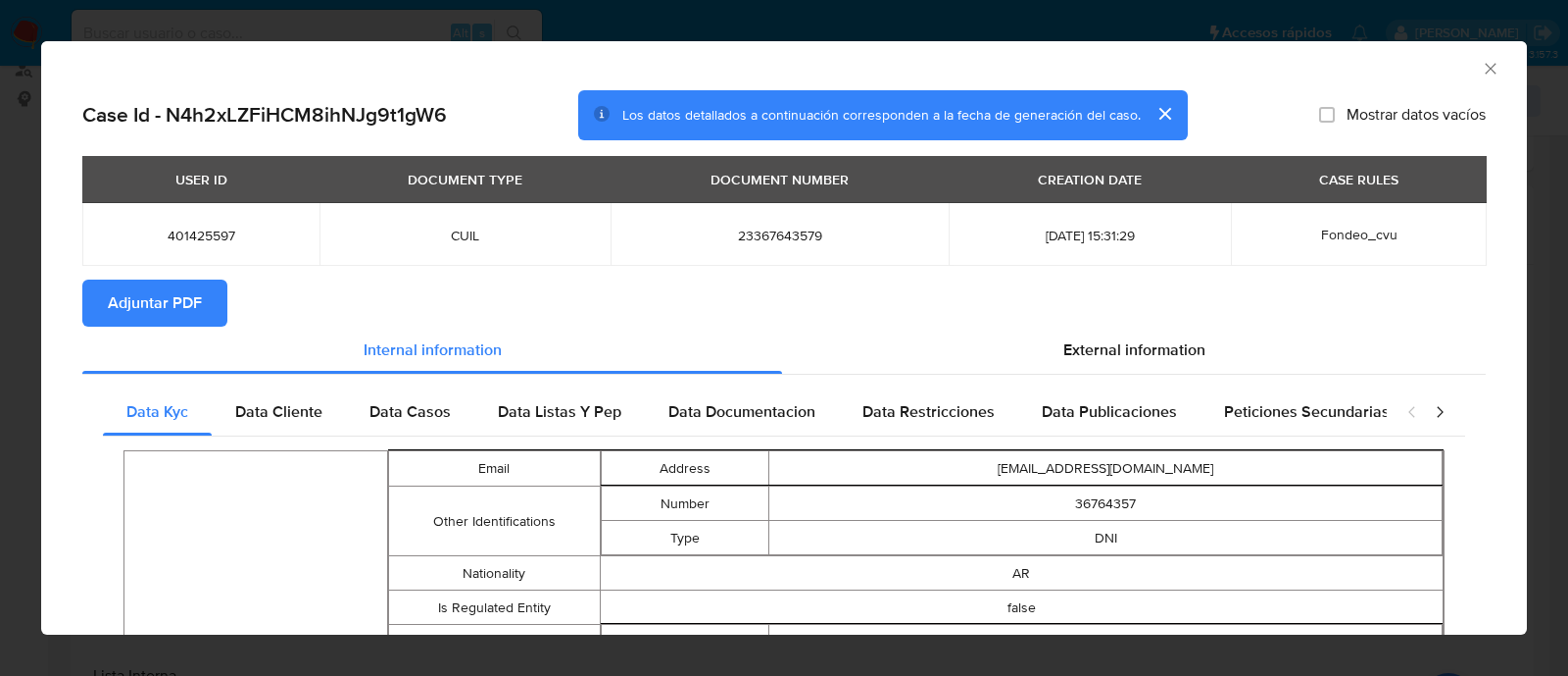
click at [160, 292] on span "Adjuntar PDF" at bounding box center [155, 302] width 94 height 43
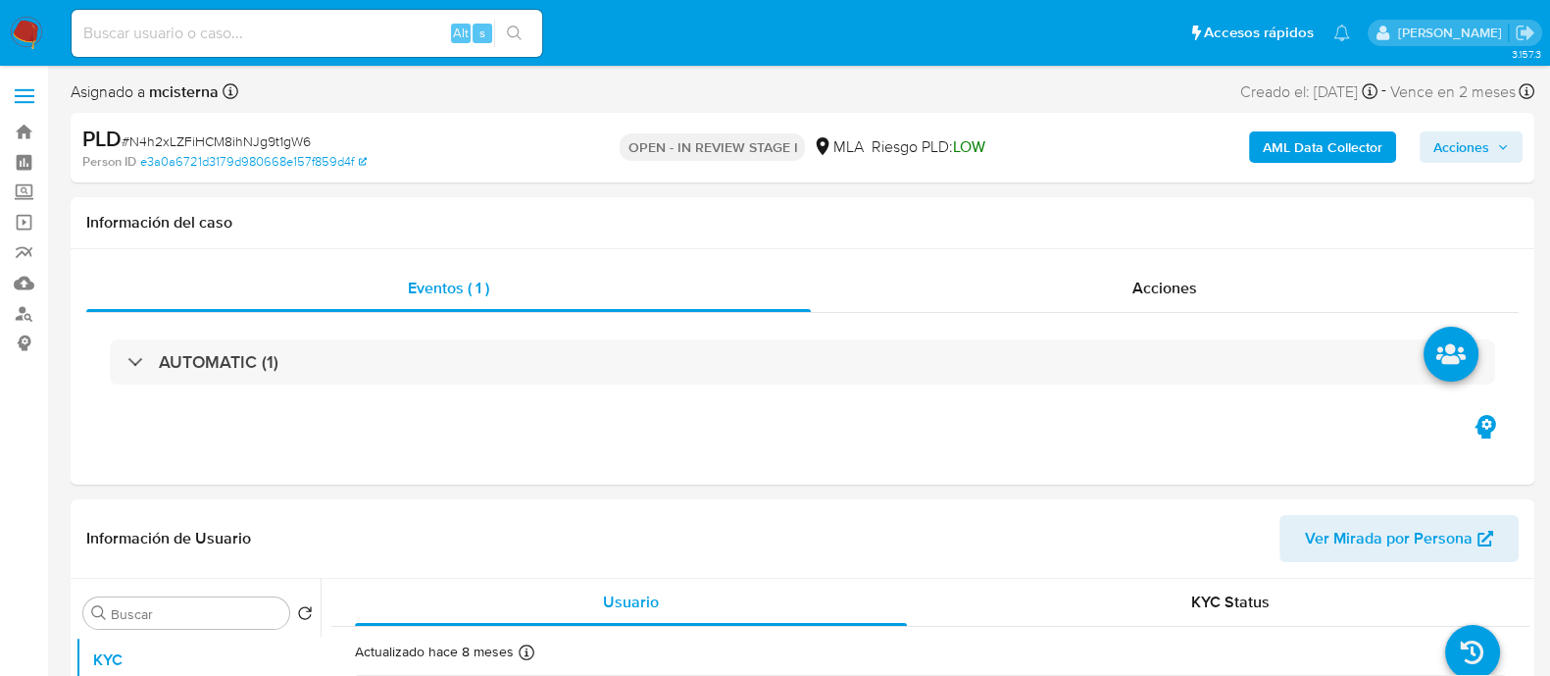
select select "10"
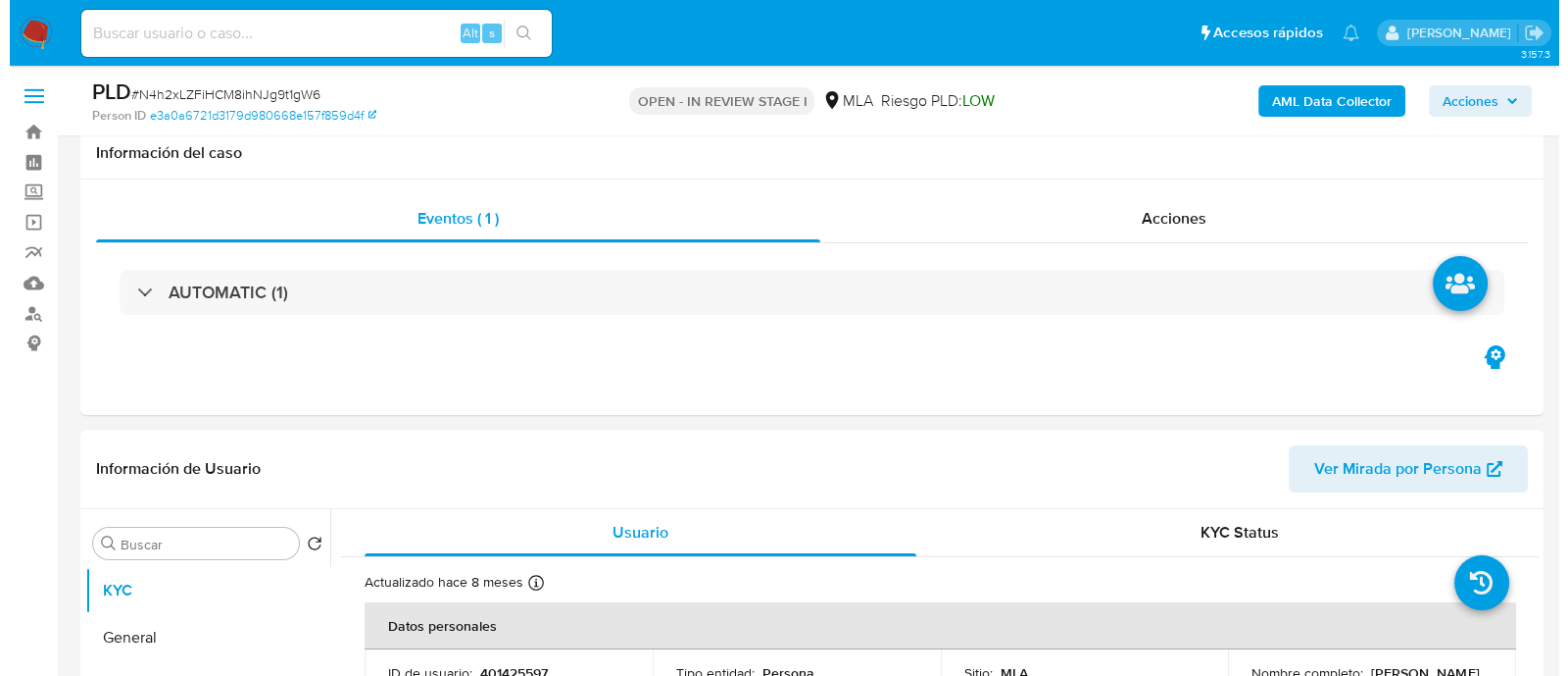
scroll to position [244, 0]
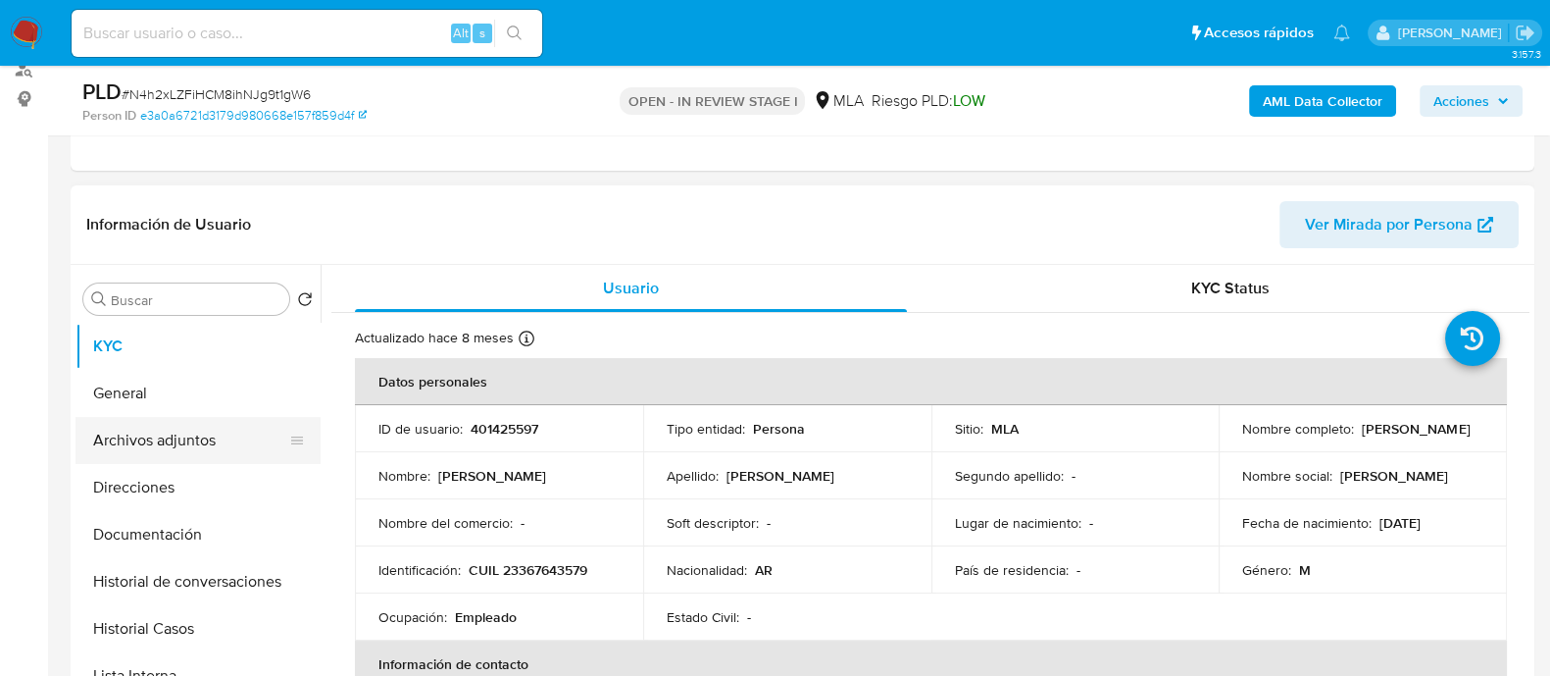
click at [189, 456] on button "Archivos adjuntos" at bounding box center [190, 440] width 229 height 47
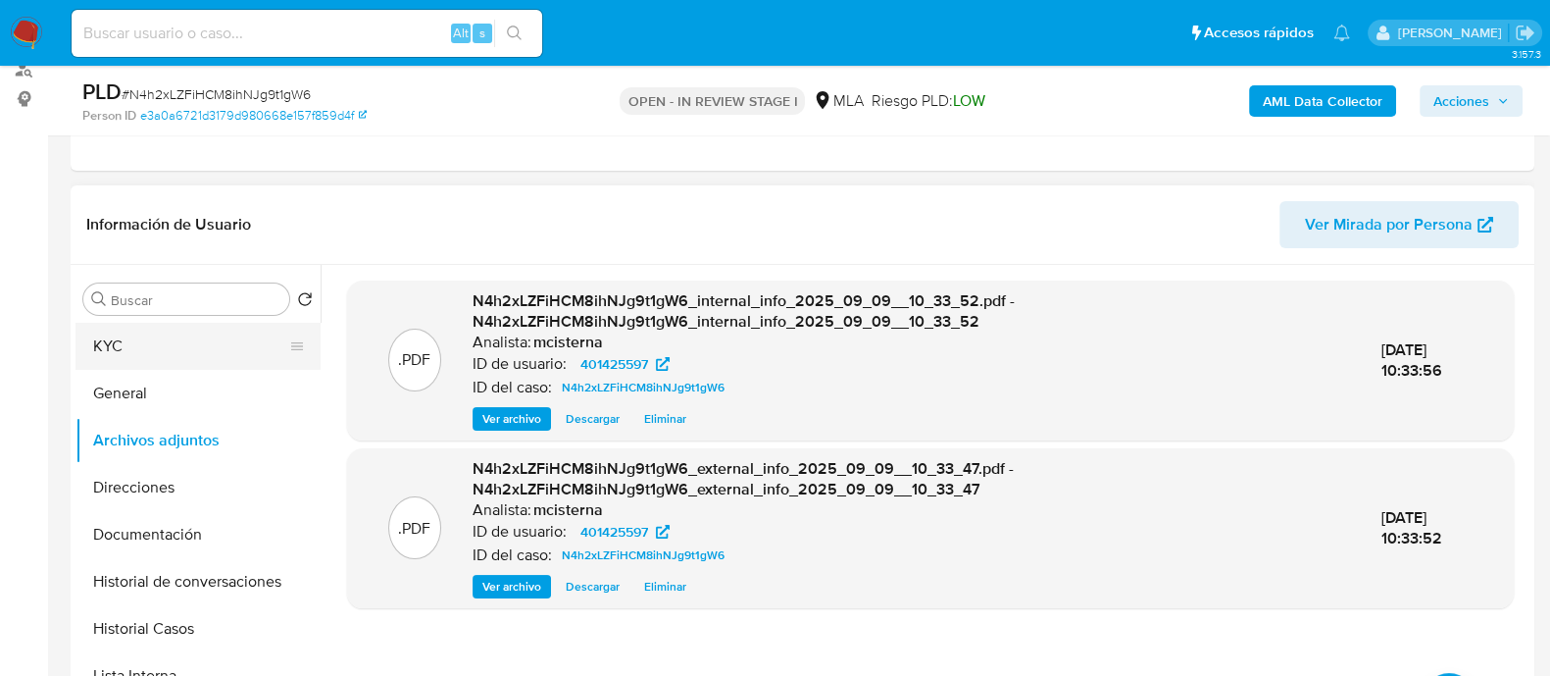
click at [156, 350] on button "KYC" at bounding box center [190, 346] width 229 height 47
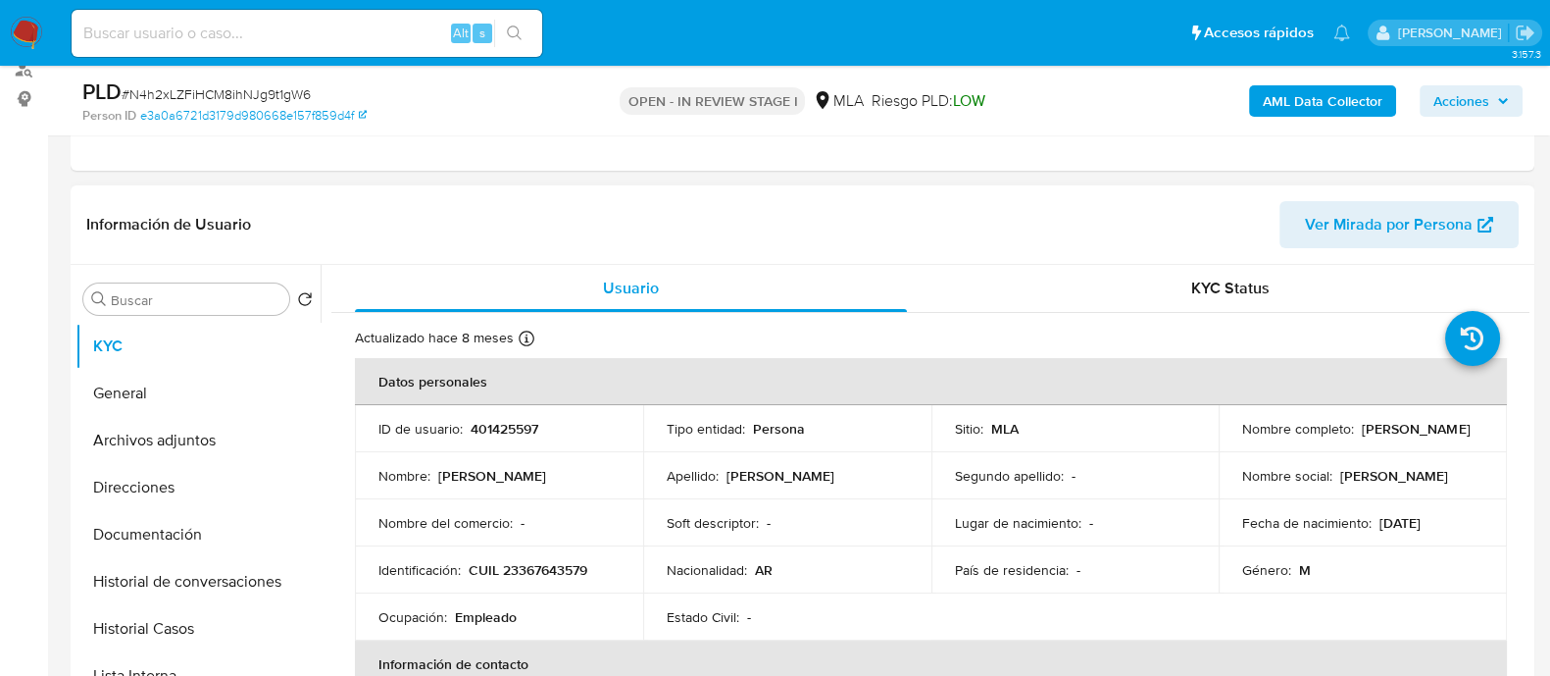
click at [550, 568] on p "CUIL 23367643579" at bounding box center [528, 570] width 119 height 18
copy p "23367643579"
click at [216, 586] on button "Historial de conversaciones" at bounding box center [190, 581] width 229 height 47
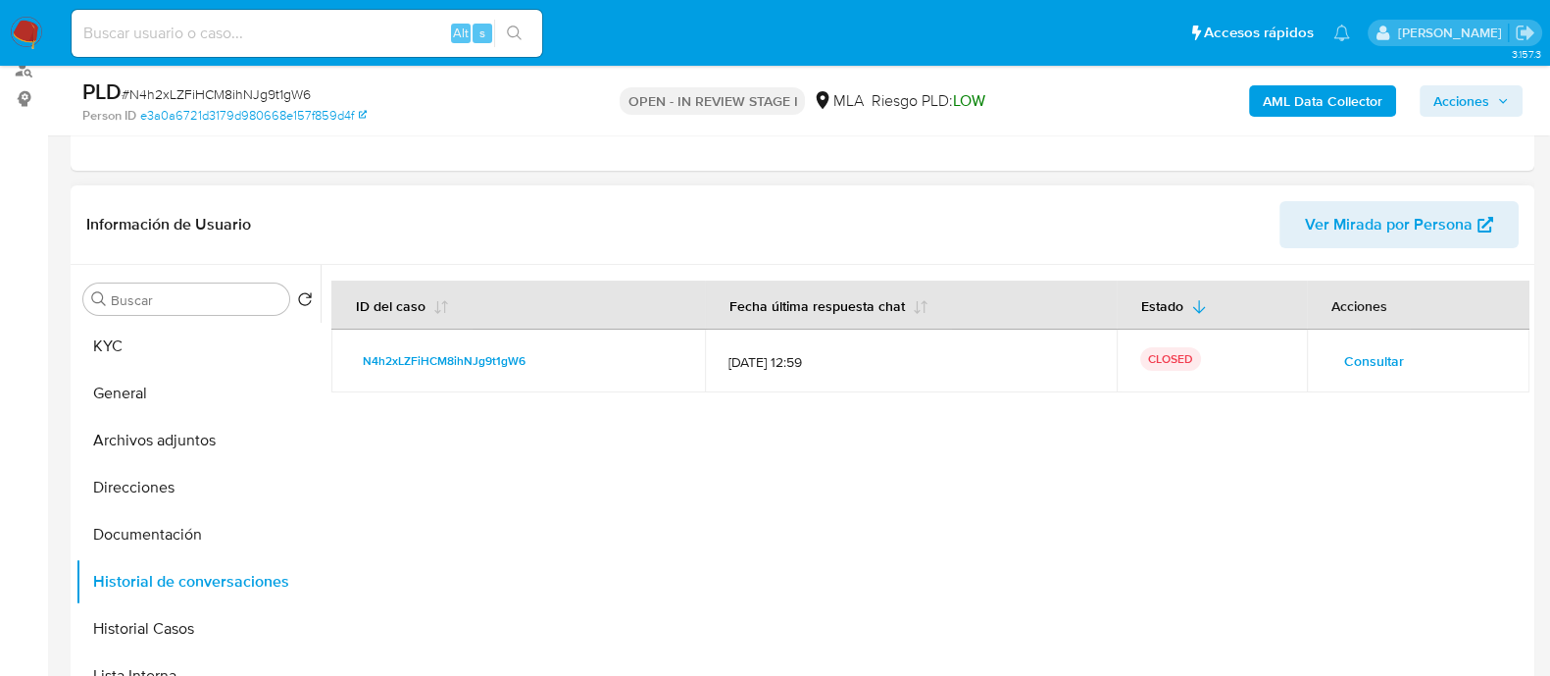
click at [1373, 364] on span "Consultar" at bounding box center [1374, 360] width 60 height 27
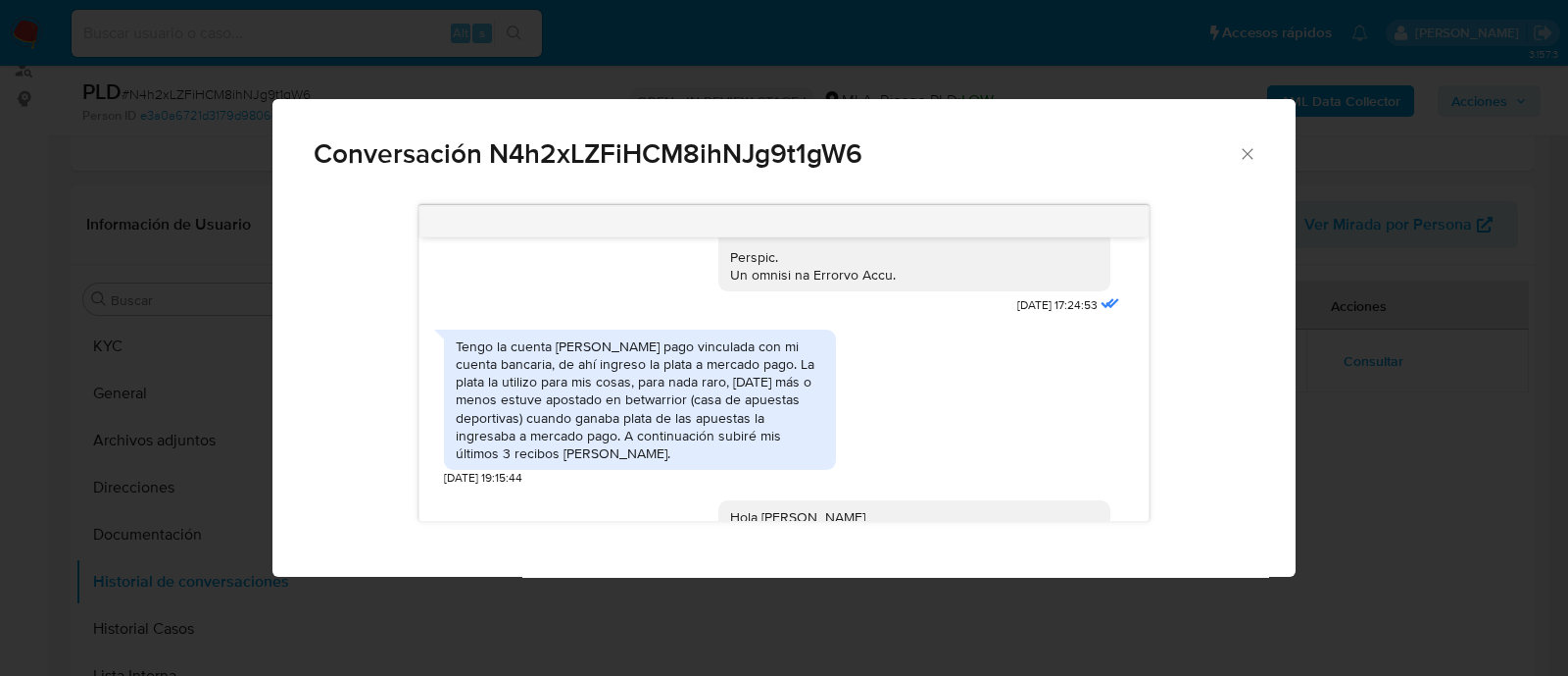
scroll to position [1070, 0]
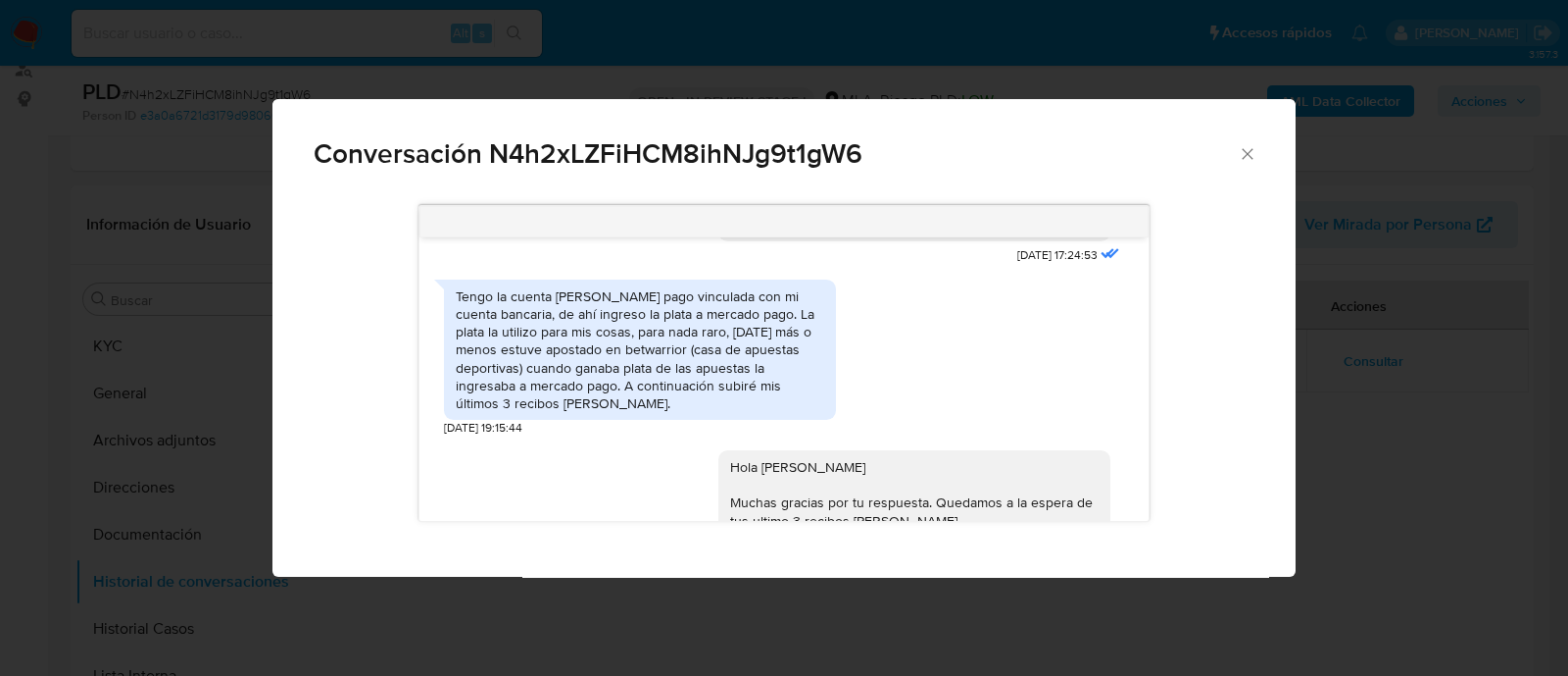
click at [679, 359] on div "Tengo la cuenta de mercado pago vinculada con mi cuenta bancaria, de ahí ingres…" at bounding box center [640, 349] width 369 height 125
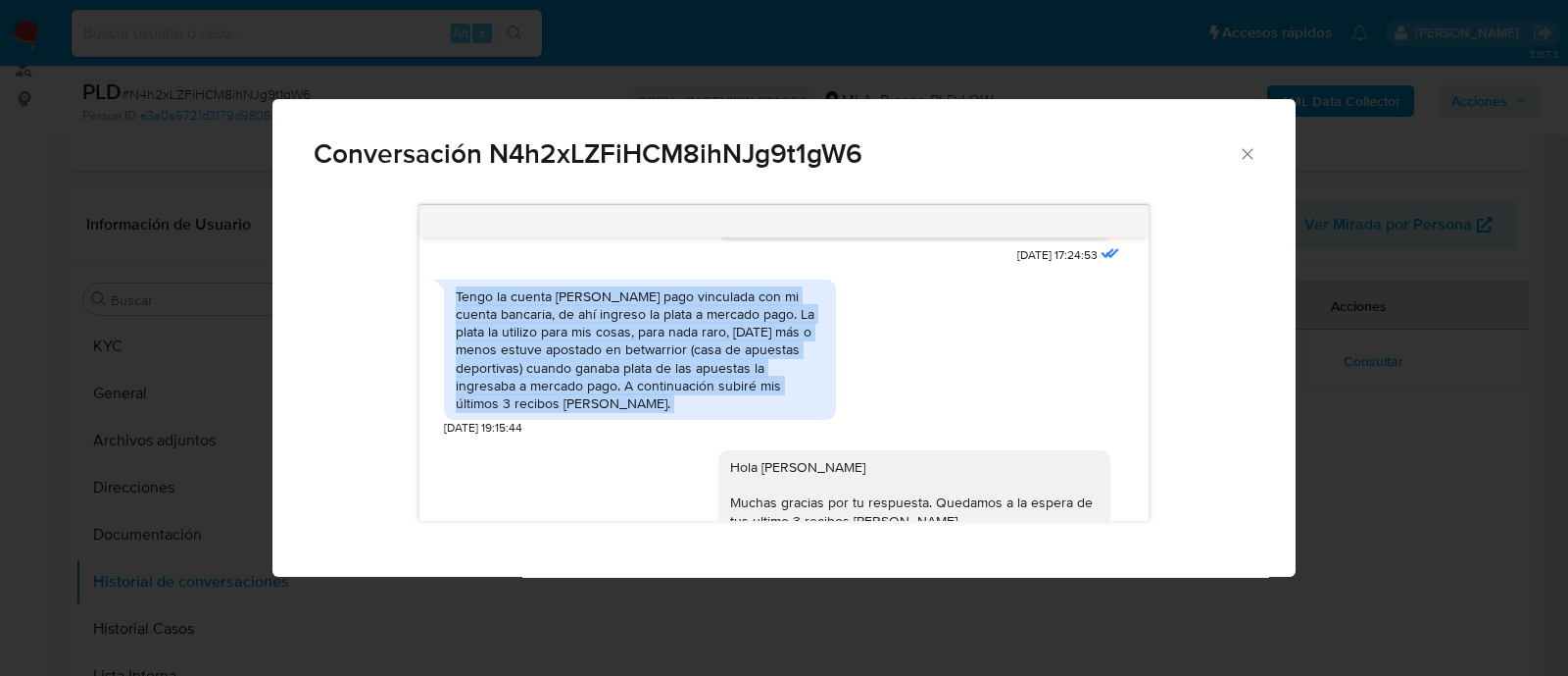
click at [679, 359] on div "Tengo la cuenta de mercado pago vinculada con mi cuenta bancaria, de ahí ingres…" at bounding box center [640, 349] width 369 height 125
copy div "Tengo la cuenta de mercado pago vinculada con mi cuenta bancaria, de ahí ingres…"
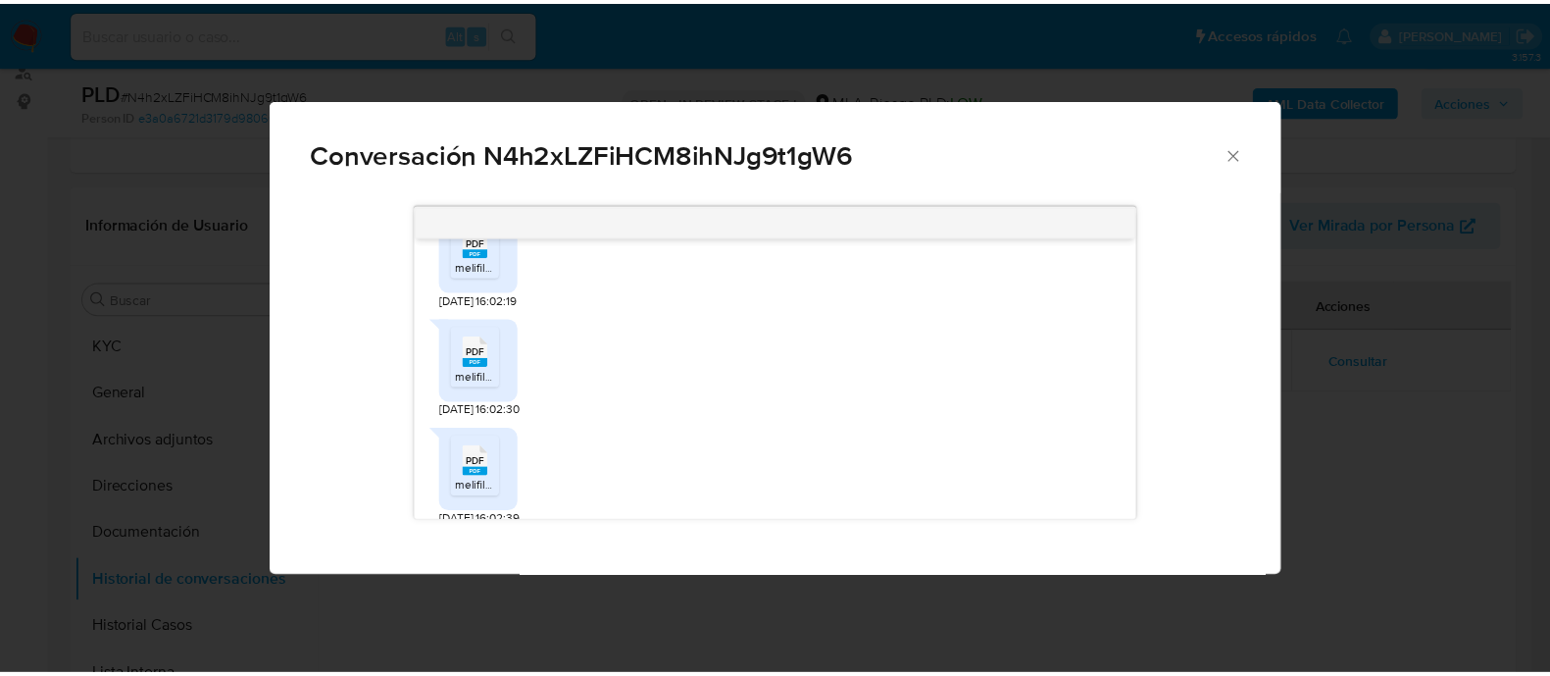
scroll to position [1805, 0]
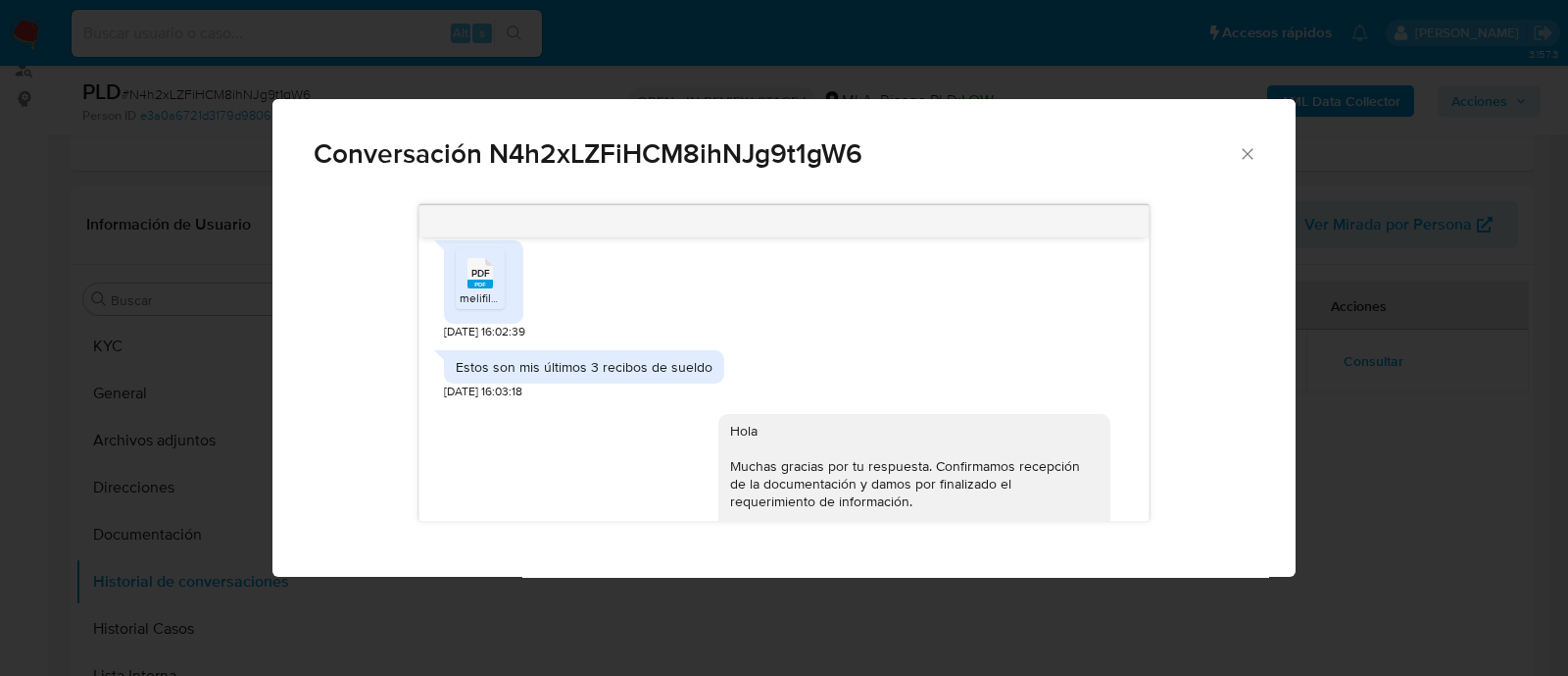
click at [228, 430] on div "Conversación N4h2xLZFiHCM8ihNJg9t1gW6 18/08/2025 17:24:53 Tengo la cuenta de me…" at bounding box center [784, 338] width 1568 height 676
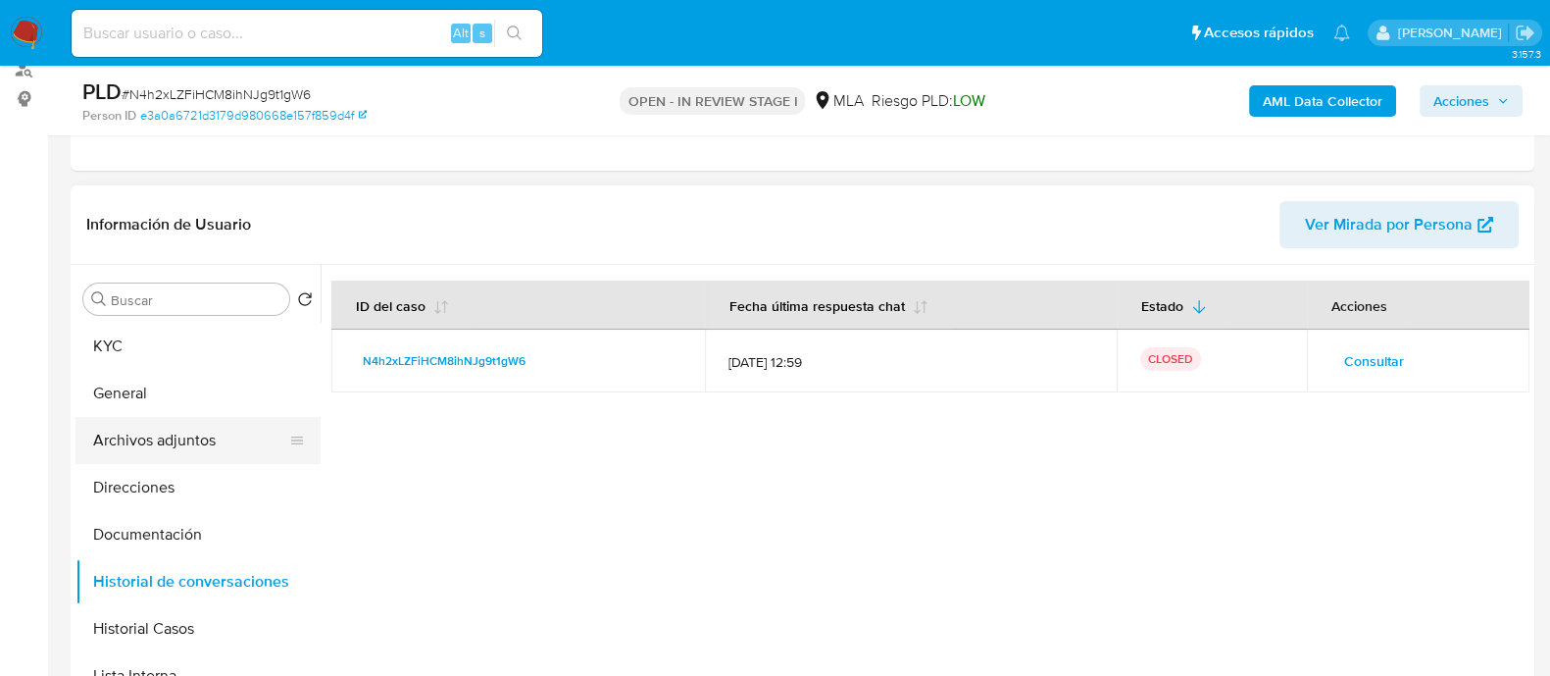
click at [230, 448] on button "Archivos adjuntos" at bounding box center [190, 440] width 229 height 47
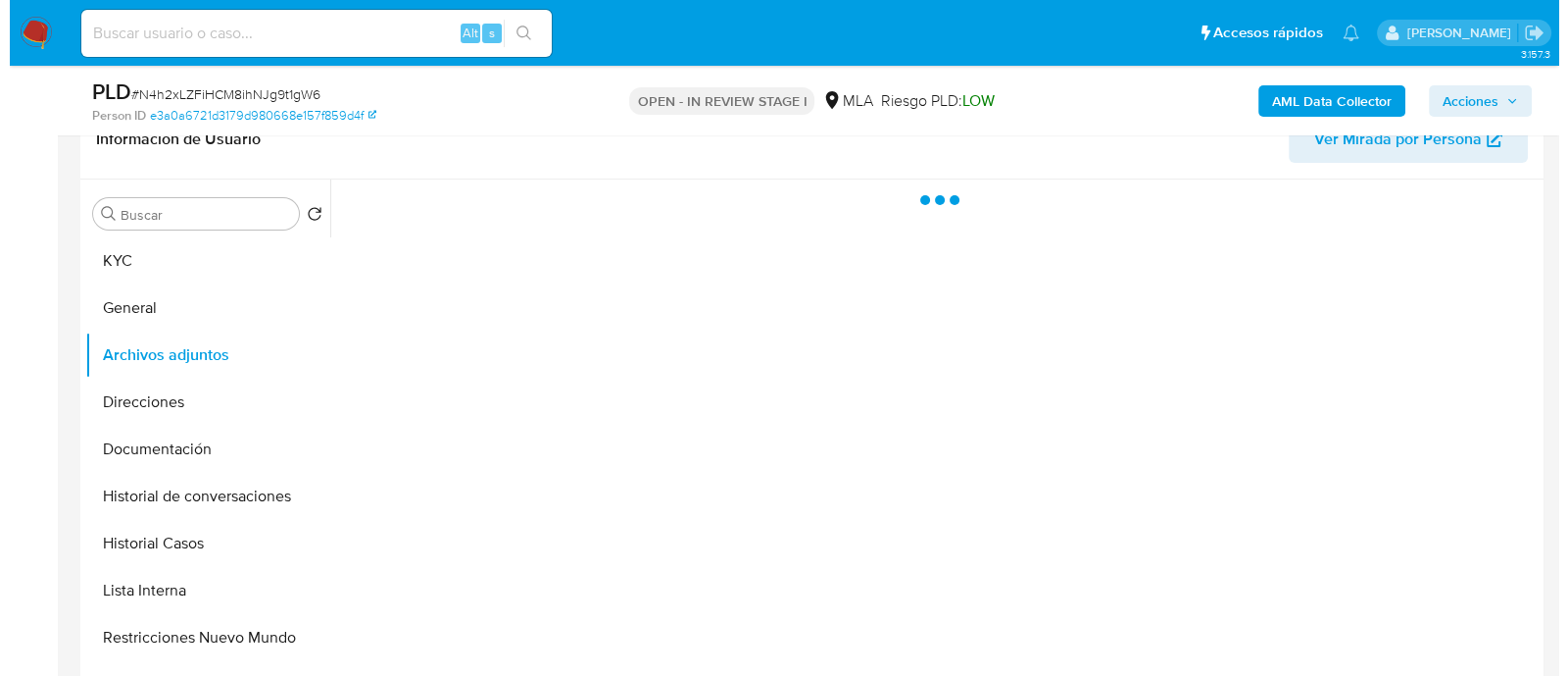
scroll to position [368, 0]
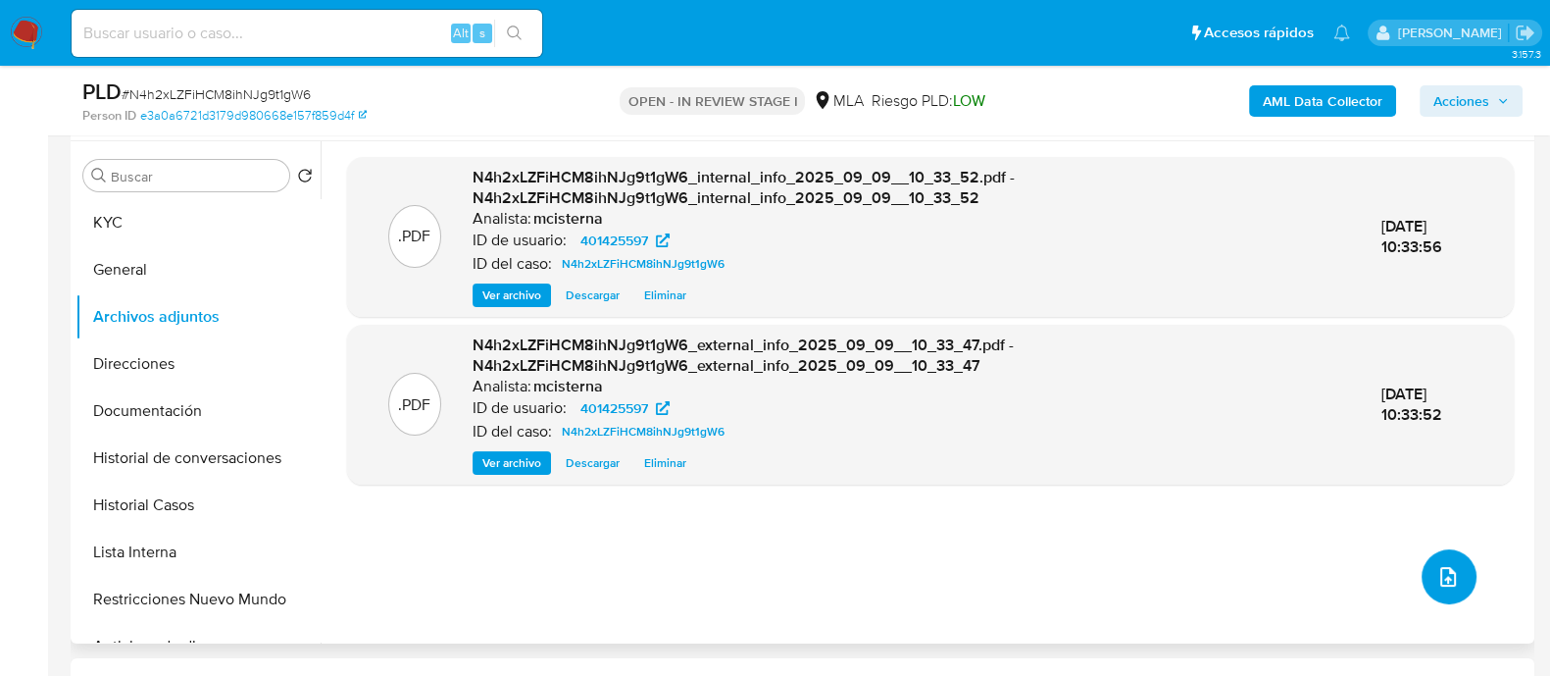
click at [1437, 574] on icon "upload-file" at bounding box center [1449, 577] width 24 height 24
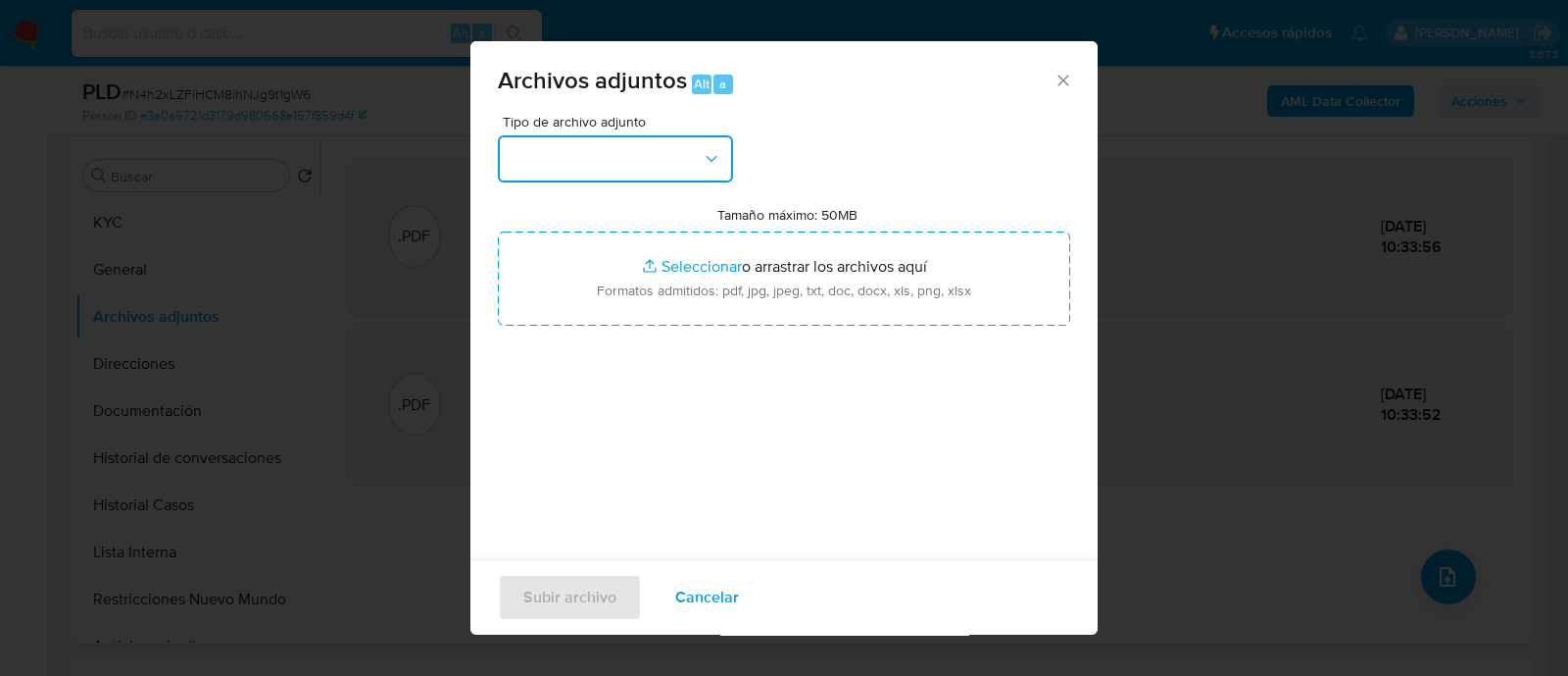
click at [542, 139] on button "button" at bounding box center [615, 158] width 235 height 47
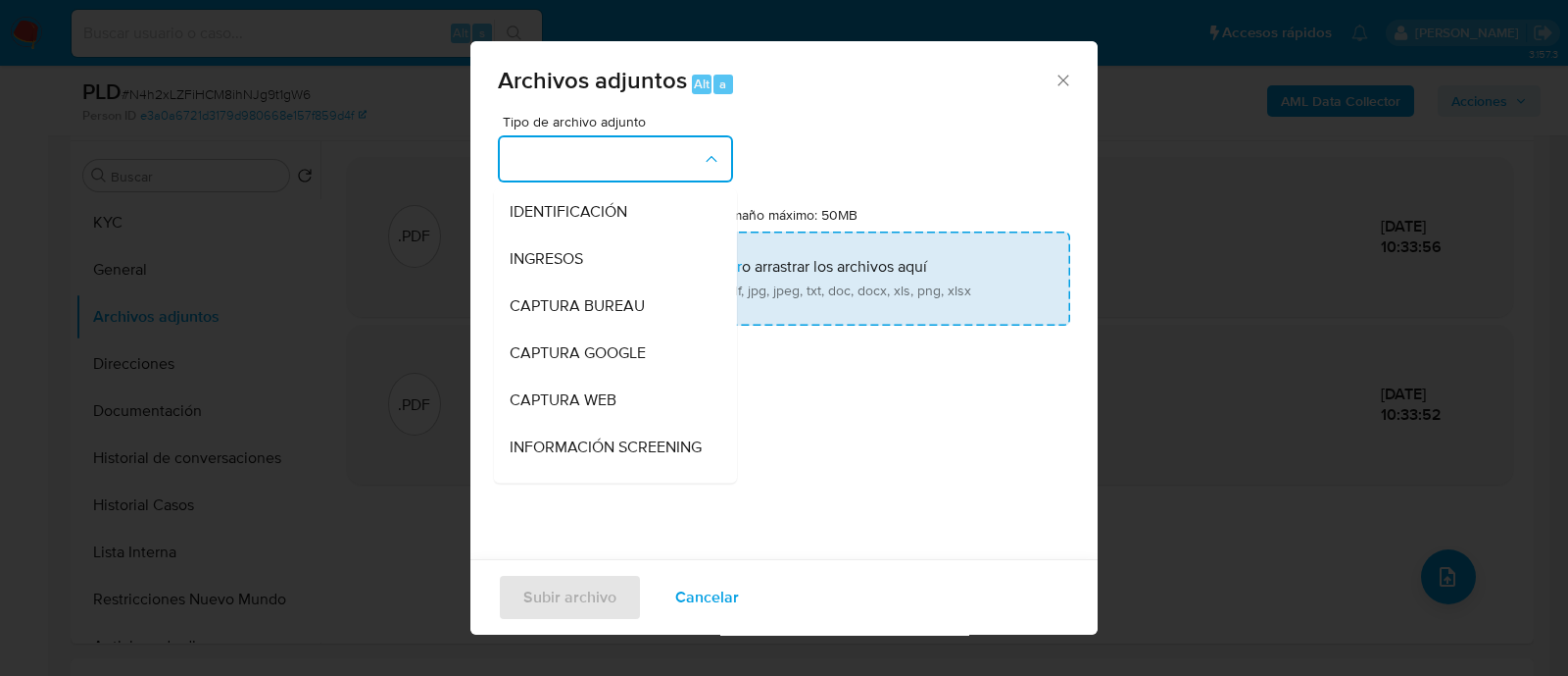
click at [596, 254] on div "INGRESOS" at bounding box center [610, 258] width 200 height 47
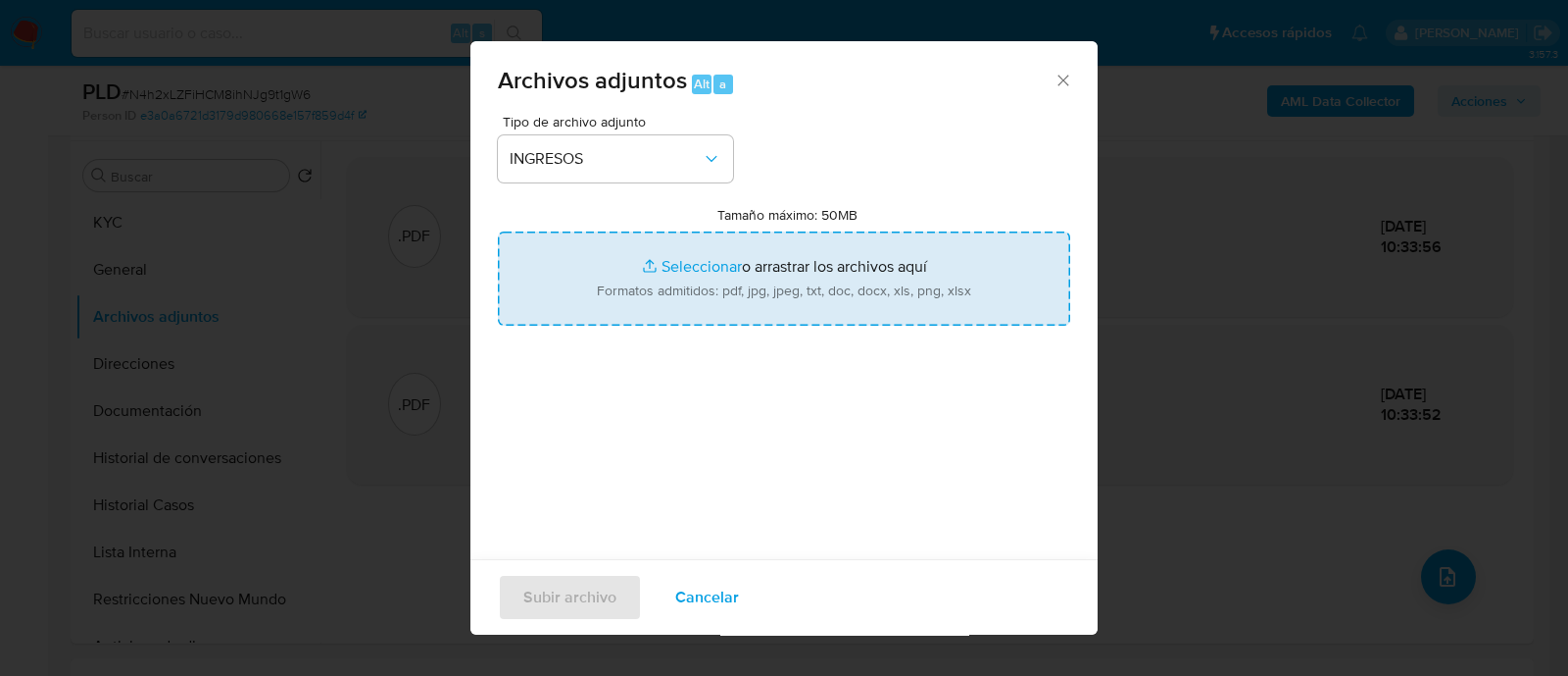
type input "C:\fakepath\Recibo de sueldo 07-2025 (1Q).pdf"
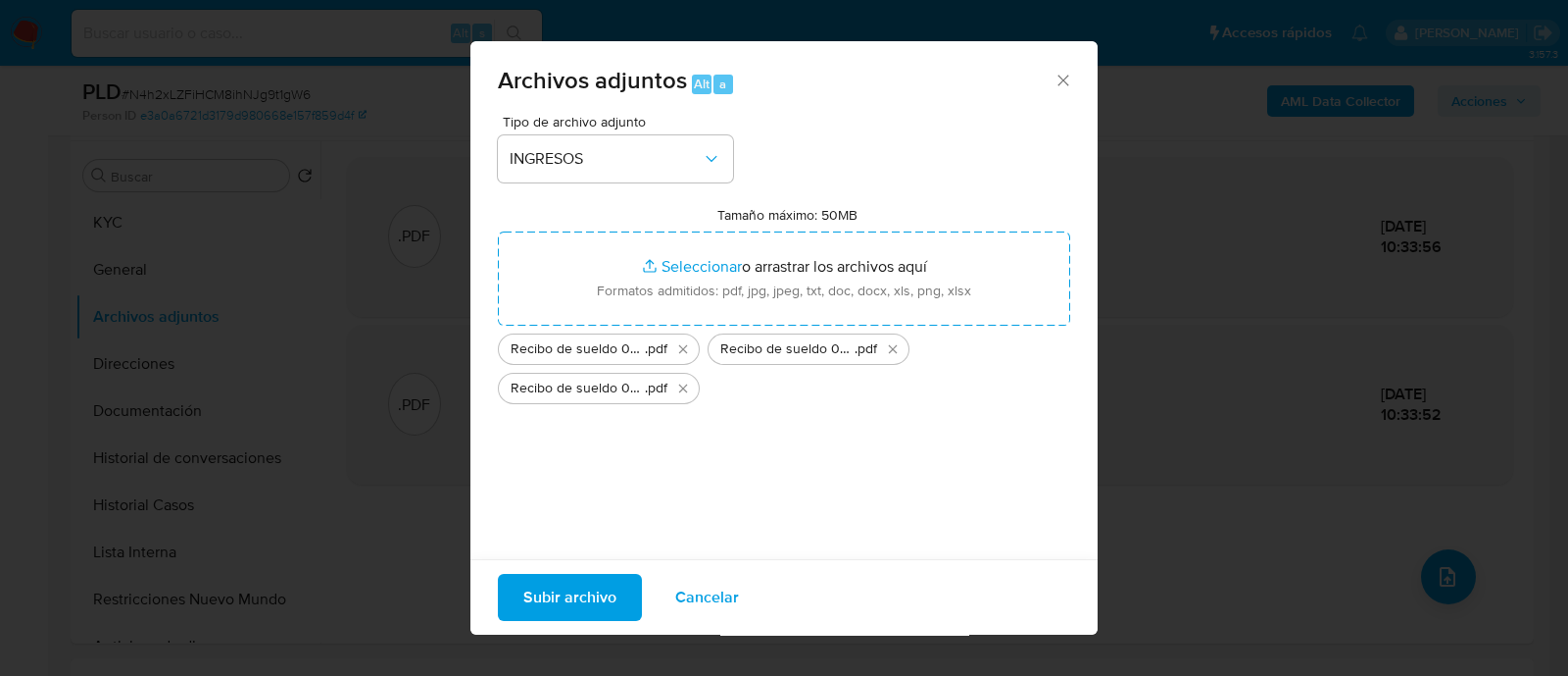
click at [609, 586] on span "Subir archivo" at bounding box center [570, 597] width 93 height 43
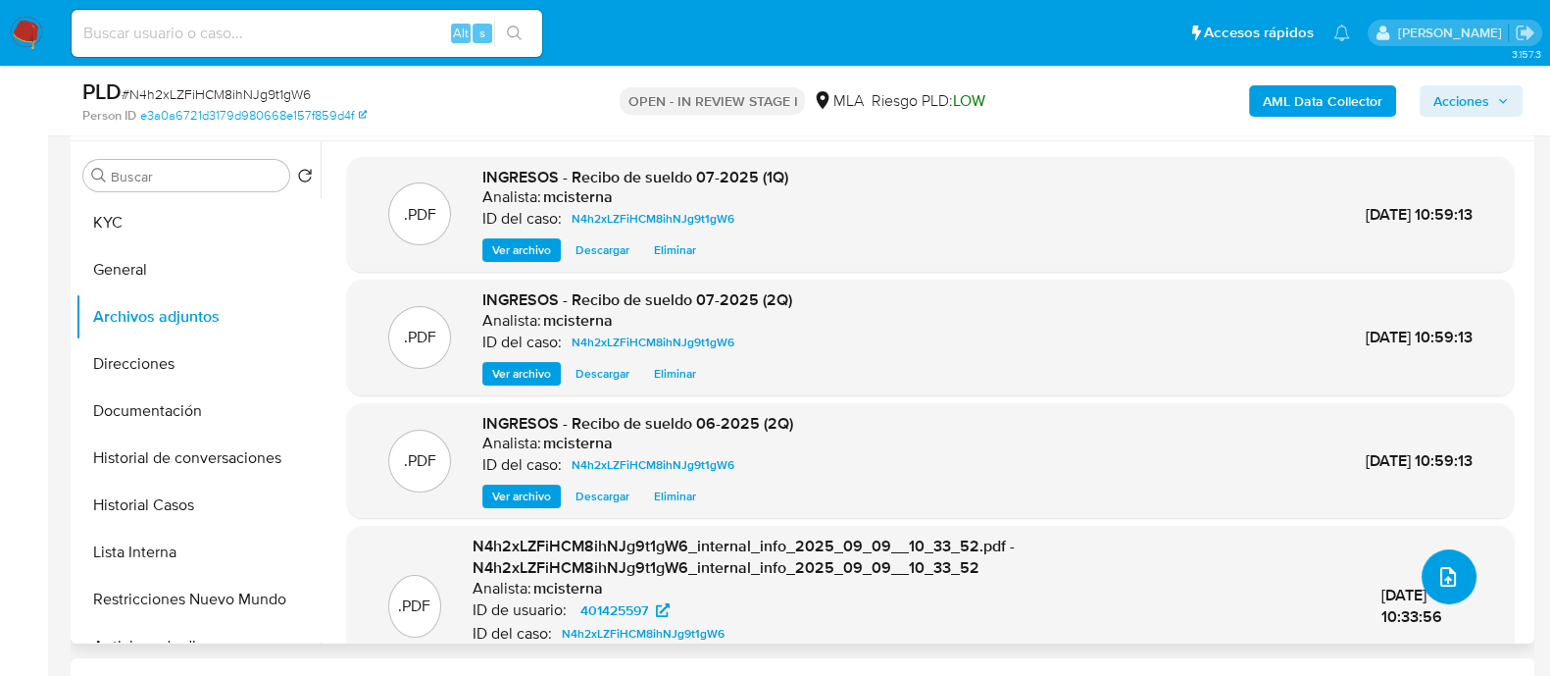
click at [1427, 570] on button "upload-file" at bounding box center [1449, 576] width 55 height 55
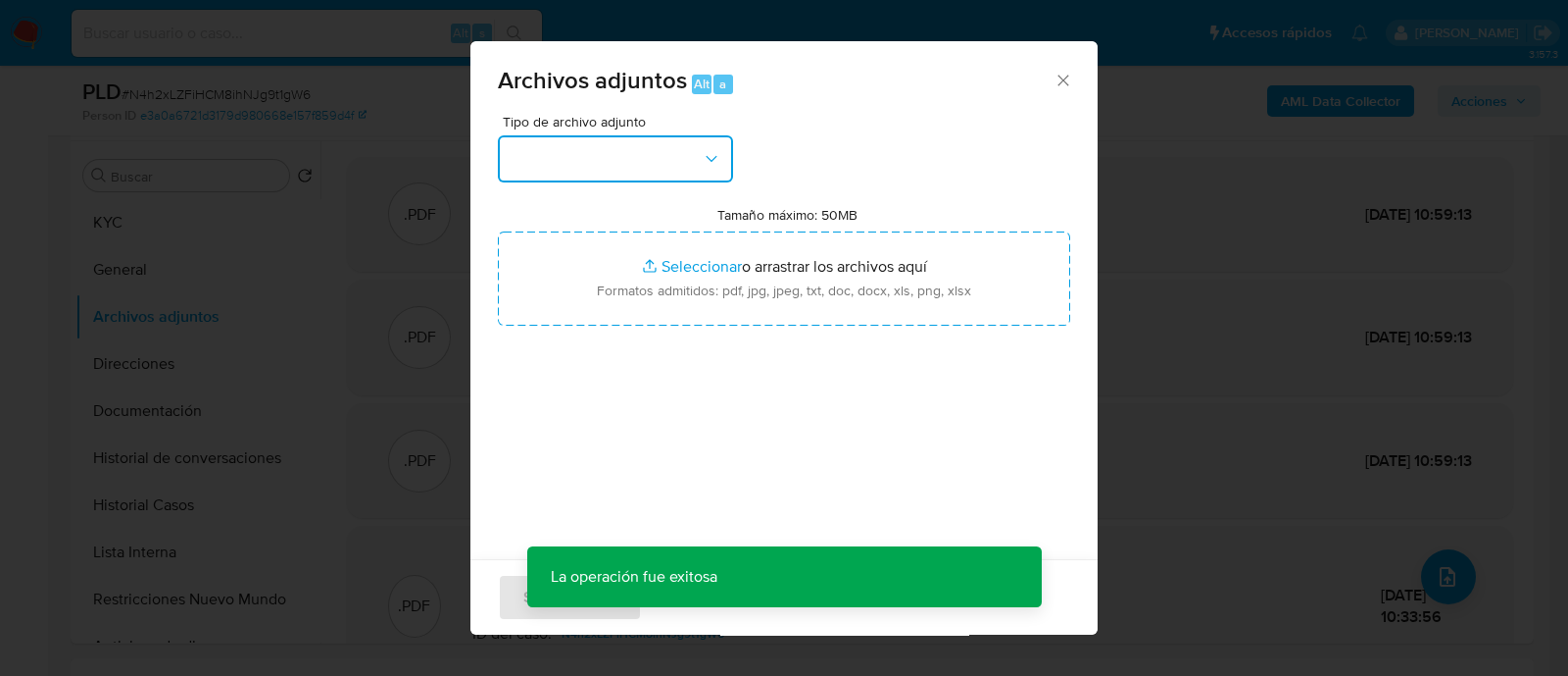
click at [530, 146] on button "button" at bounding box center [615, 158] width 235 height 47
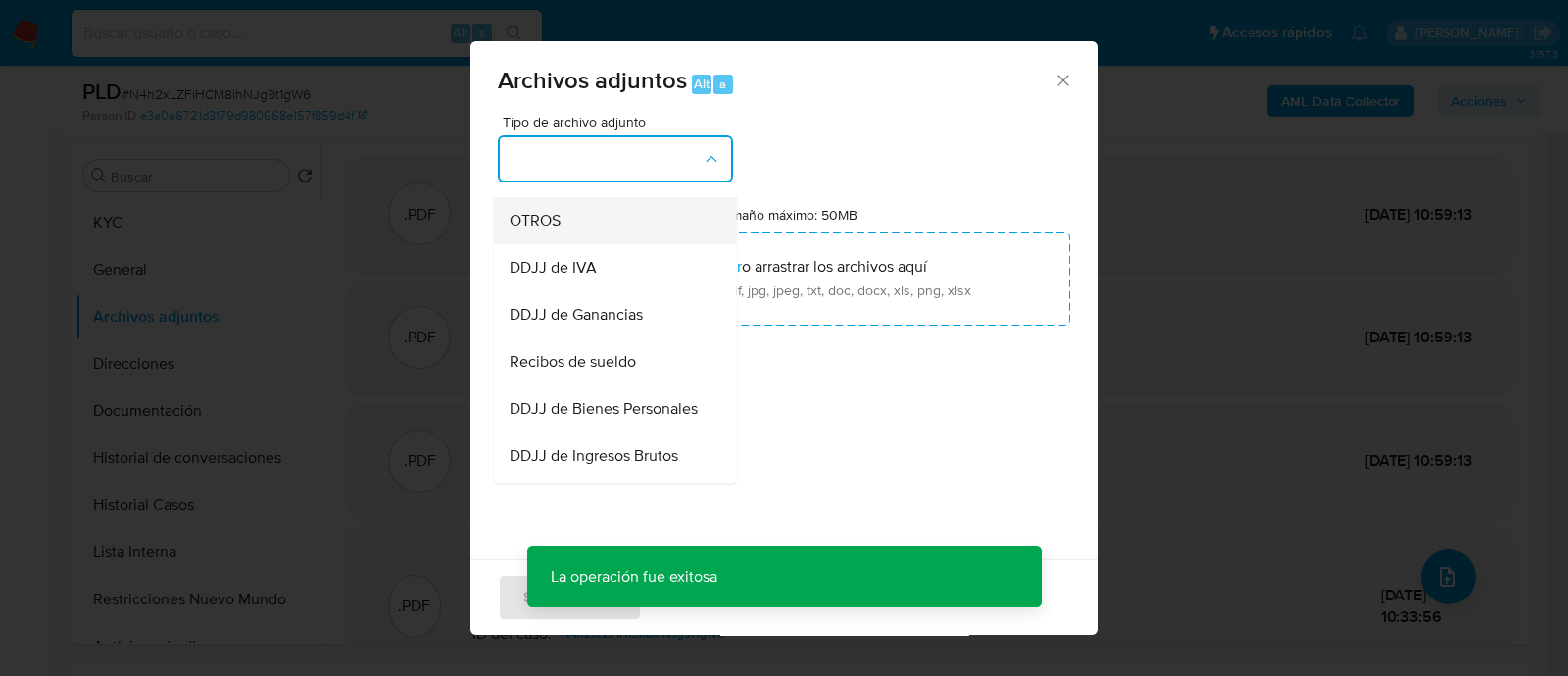
click at [583, 244] on div "OTROS" at bounding box center [610, 220] width 200 height 47
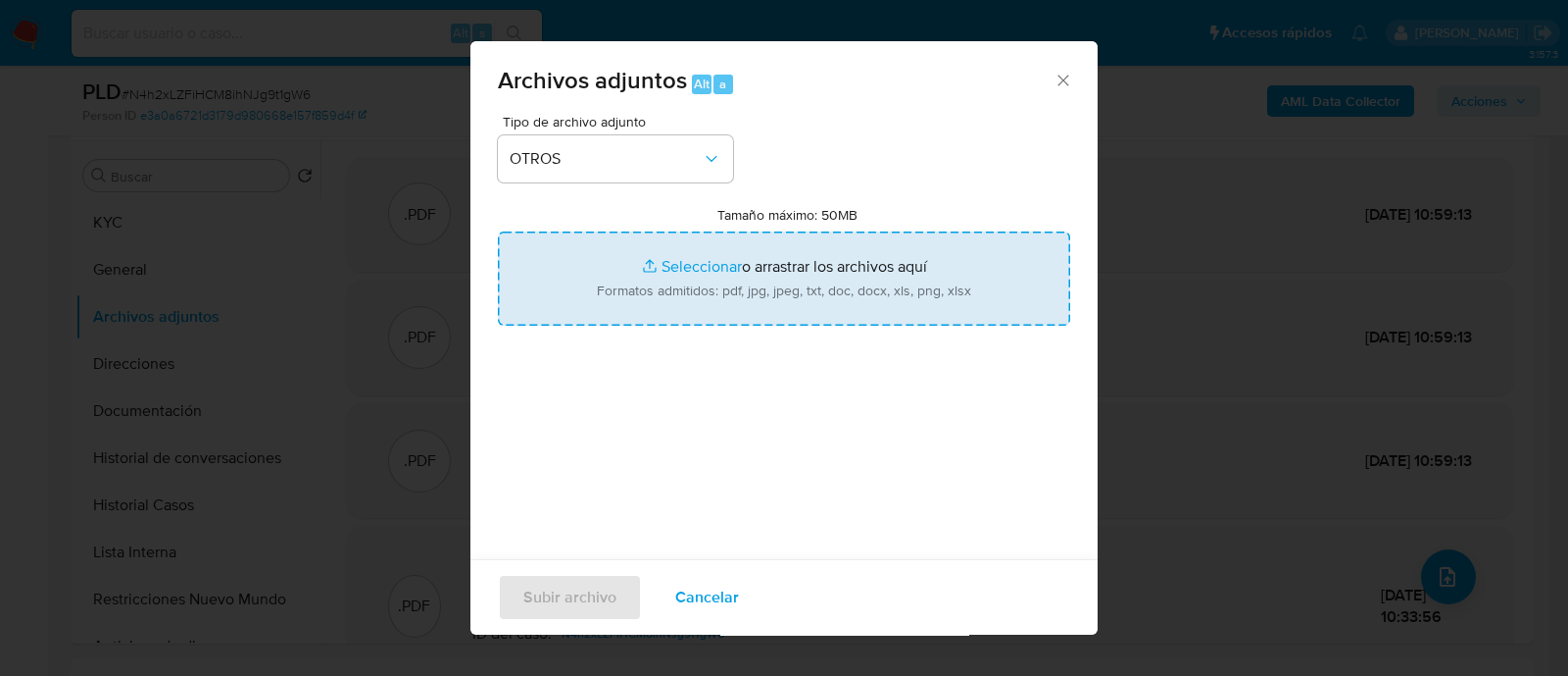
type input "C:\fakepath\Calculador - Recibos de sueldo.xlsx"
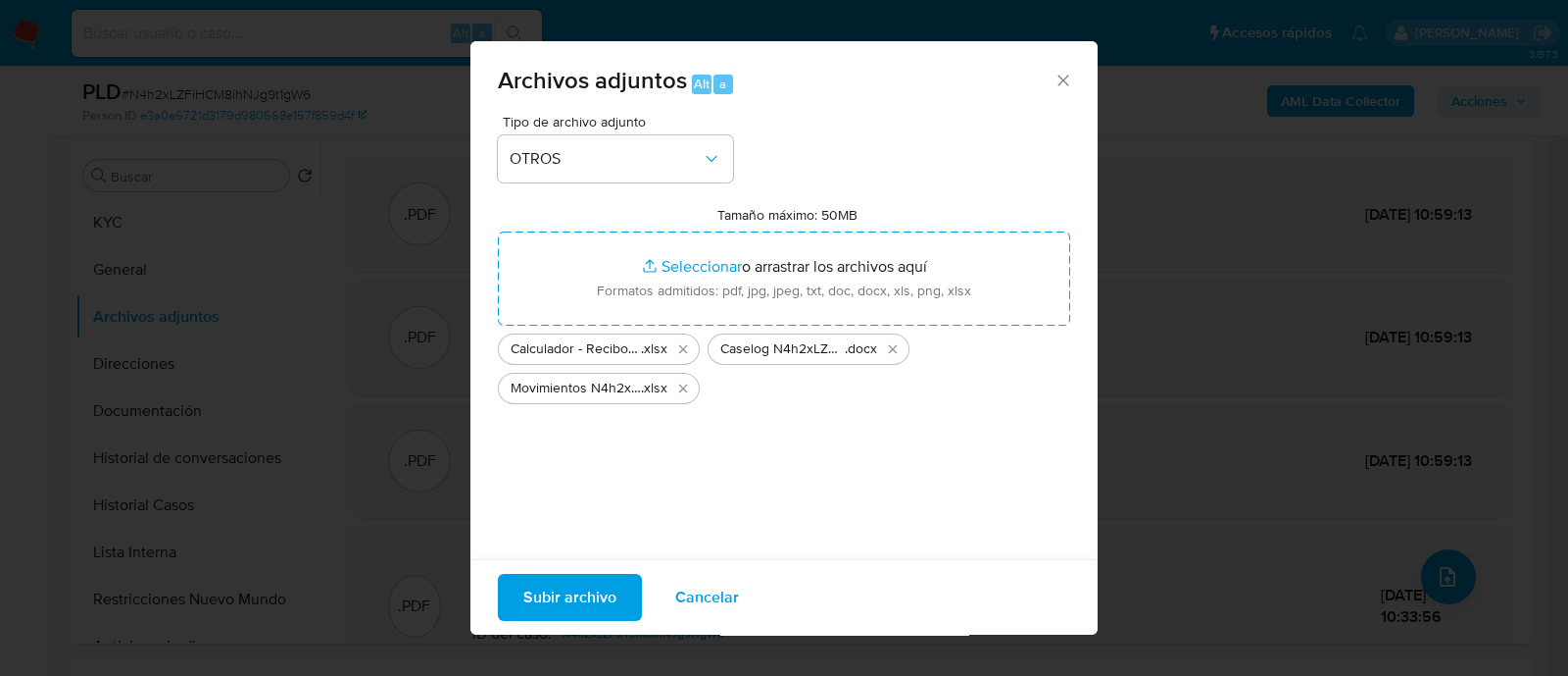
click at [579, 602] on span "Subir archivo" at bounding box center [570, 597] width 93 height 43
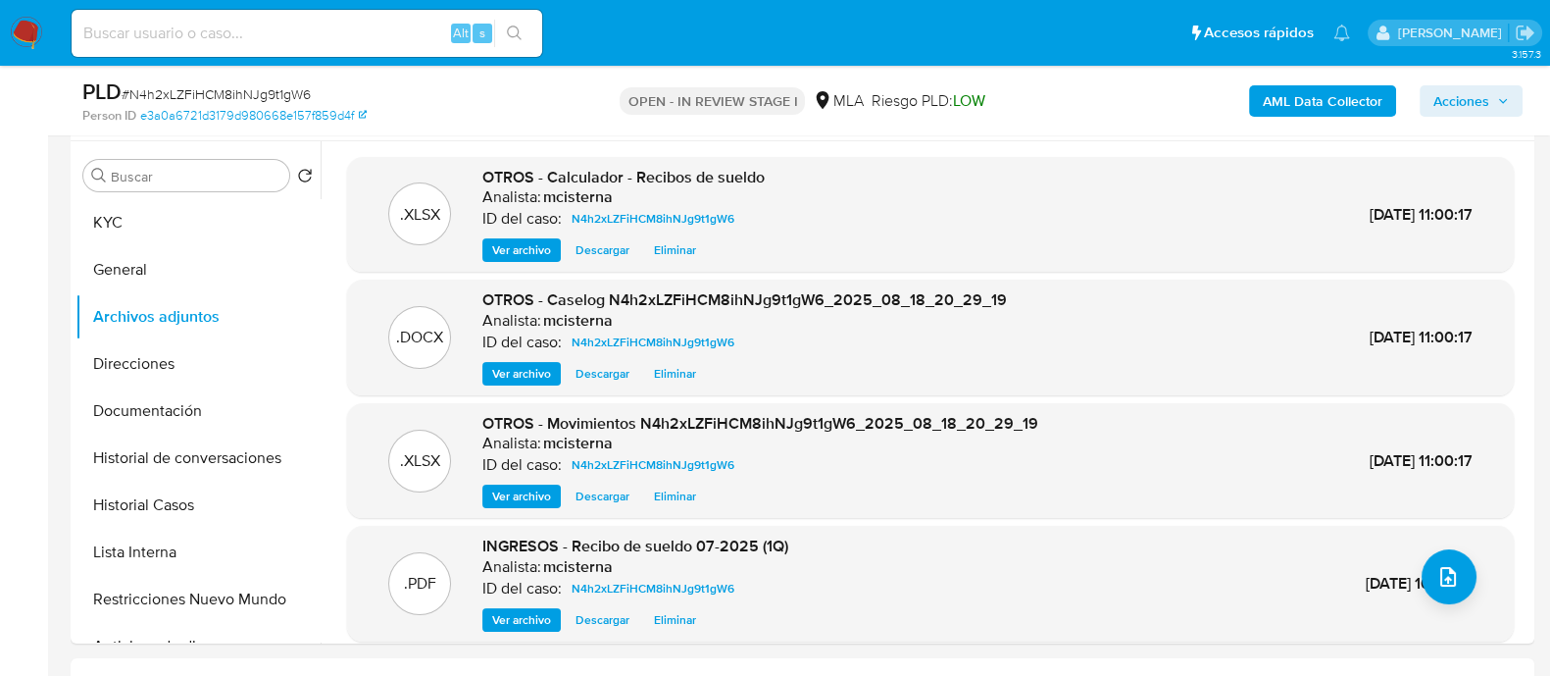
click at [1481, 110] on span "Acciones" at bounding box center [1462, 100] width 56 height 31
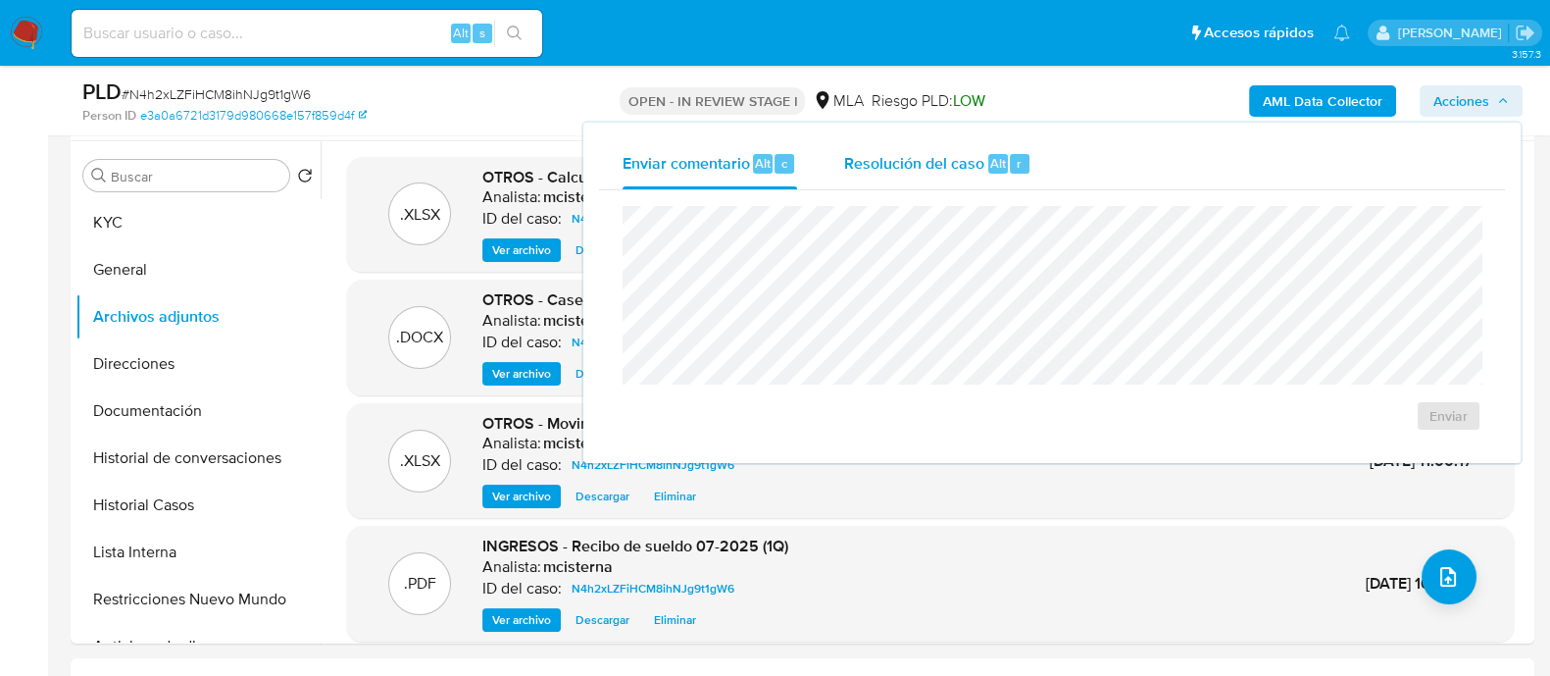
drag, startPoint x: 976, startPoint y: 174, endPoint x: 971, endPoint y: 192, distance: 19.3
click at [975, 174] on div "Resolución del caso Alt r" at bounding box center [937, 163] width 187 height 51
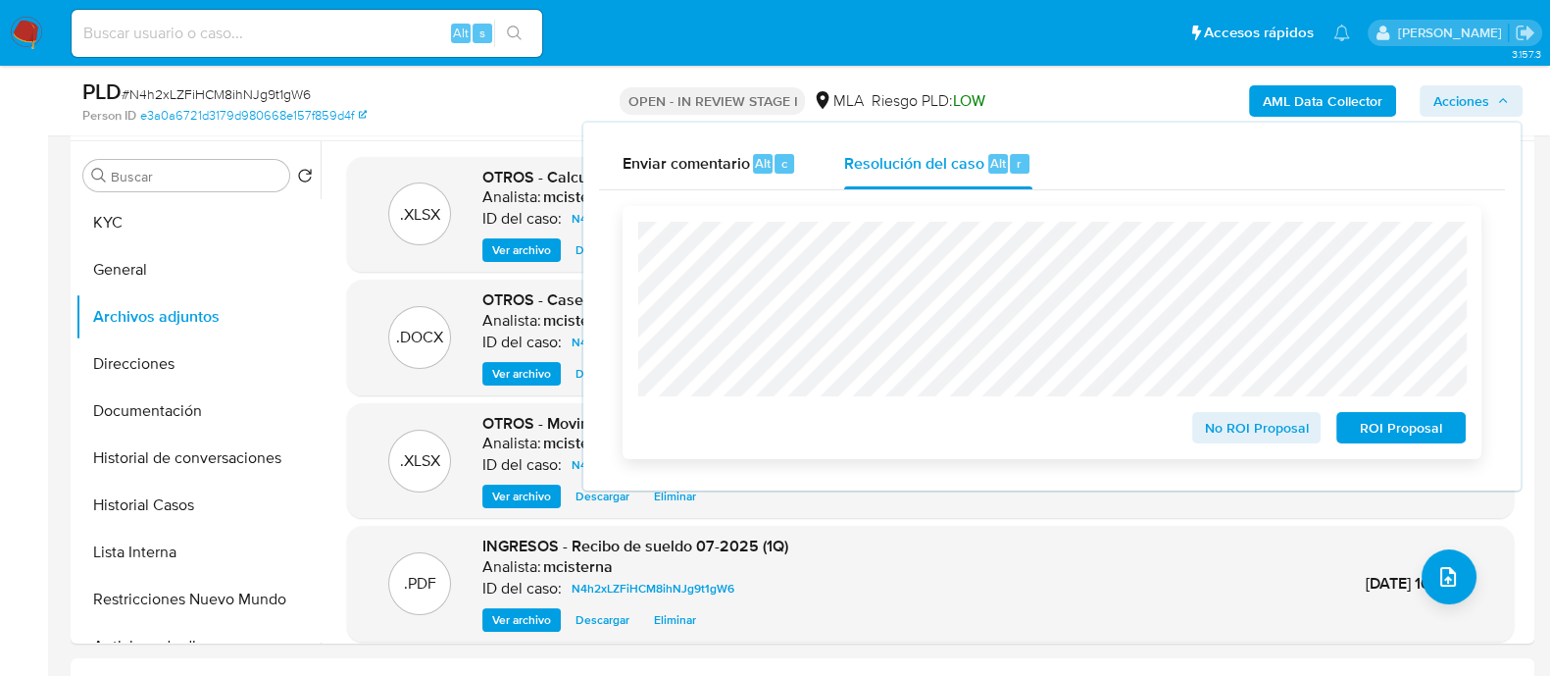
click at [1245, 426] on span "No ROI Proposal" at bounding box center [1257, 427] width 102 height 27
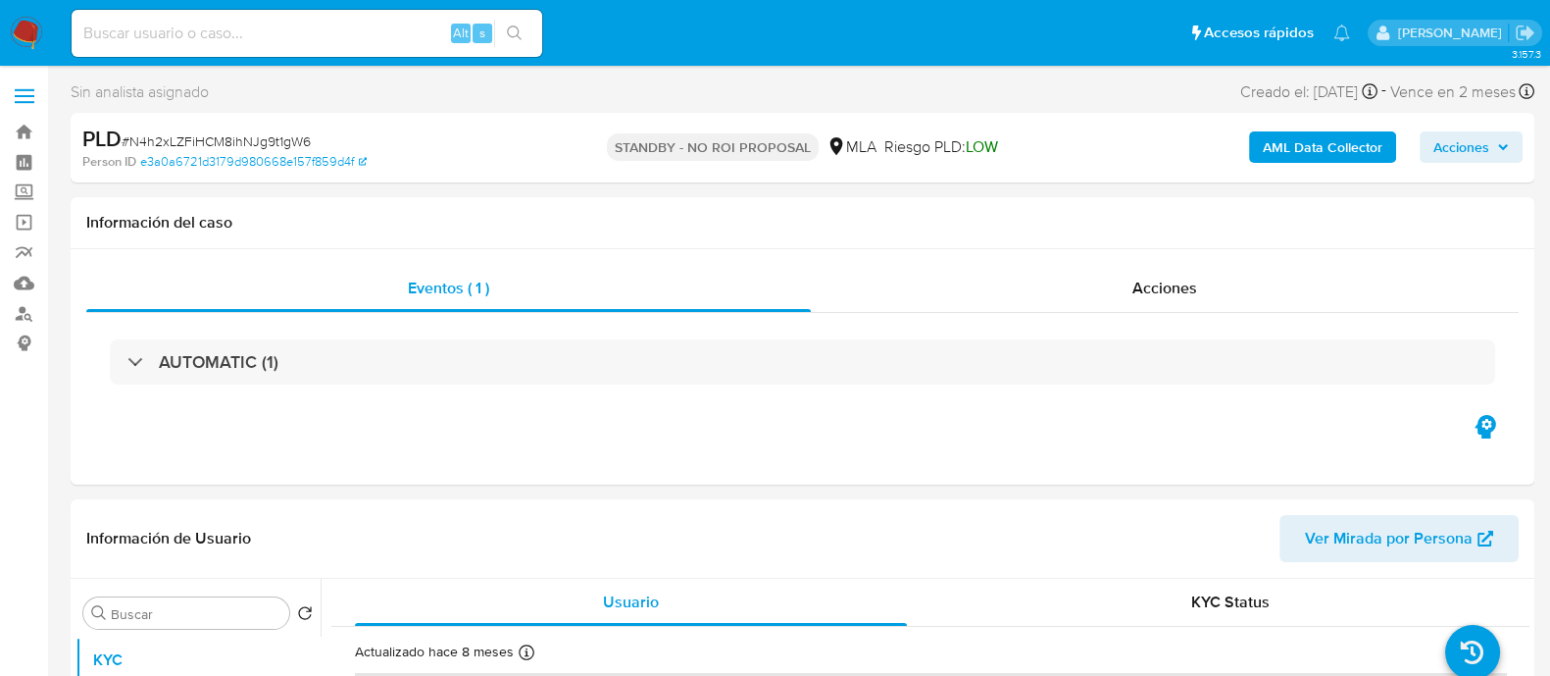
select select "10"
click at [429, 27] on input at bounding box center [307, 33] width 471 height 25
paste input "Y61aPtjuaG5edoFcmImOBIuZ"
type input "Y61aPtjuaG5edoFcmImOBIuZ"
click at [525, 30] on button "search-icon" at bounding box center [514, 33] width 40 height 27
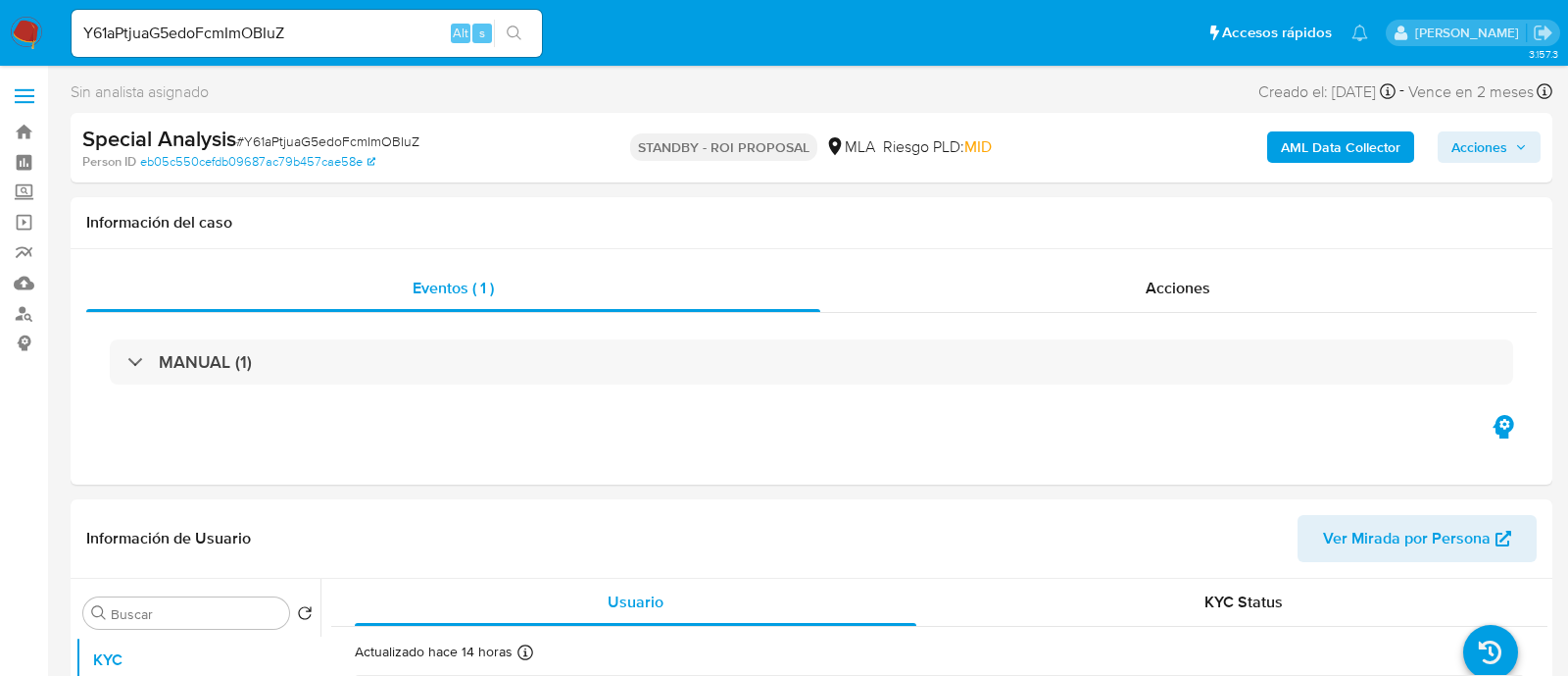
select select "10"
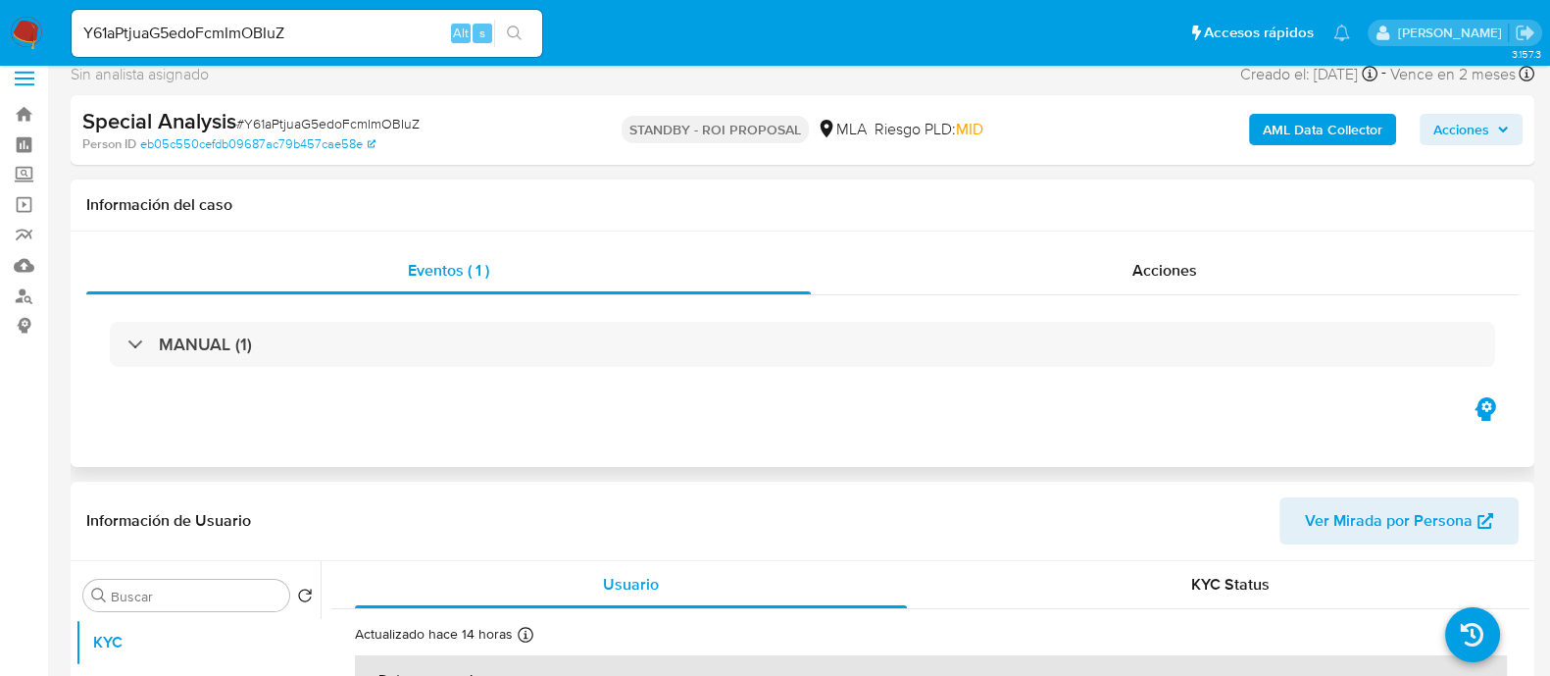
scroll to position [244, 0]
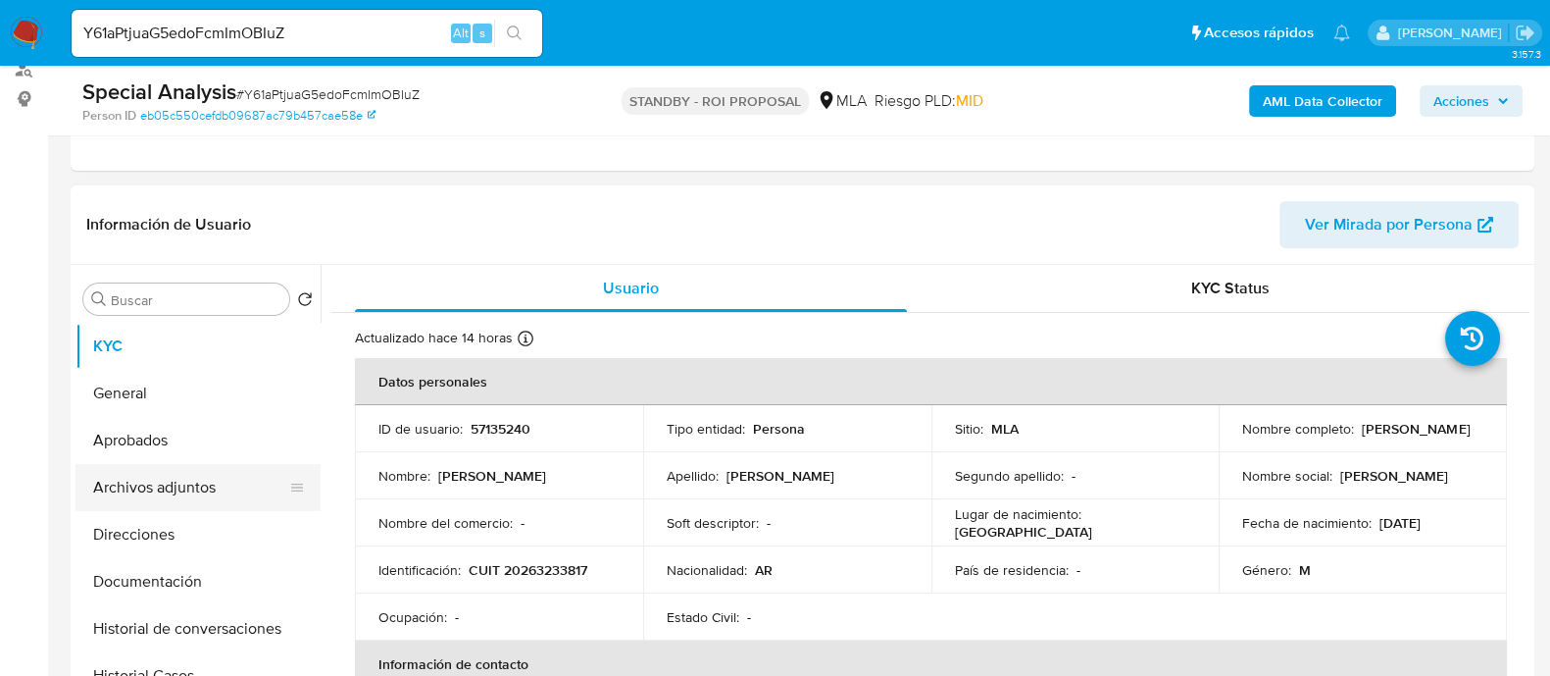
click at [210, 482] on button "Archivos adjuntos" at bounding box center [190, 487] width 229 height 47
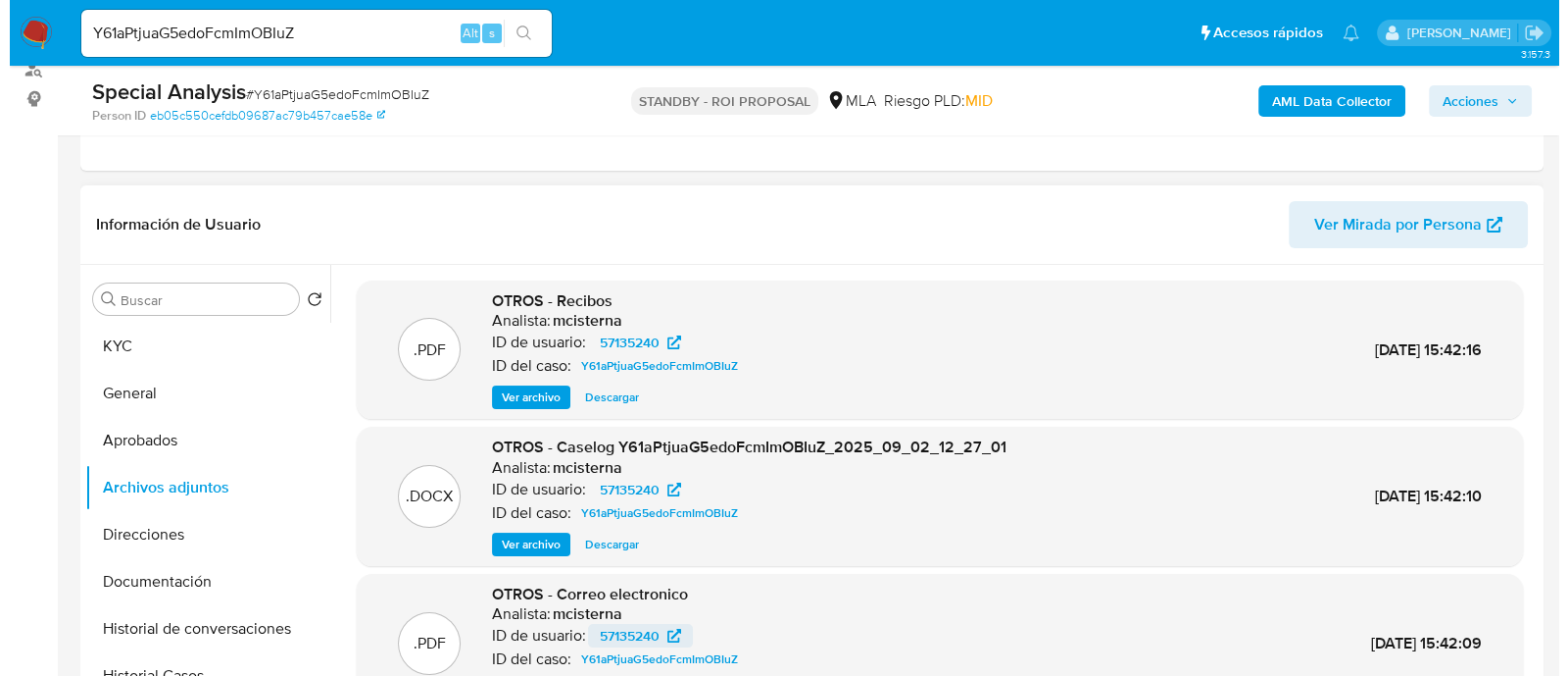
scroll to position [122, 0]
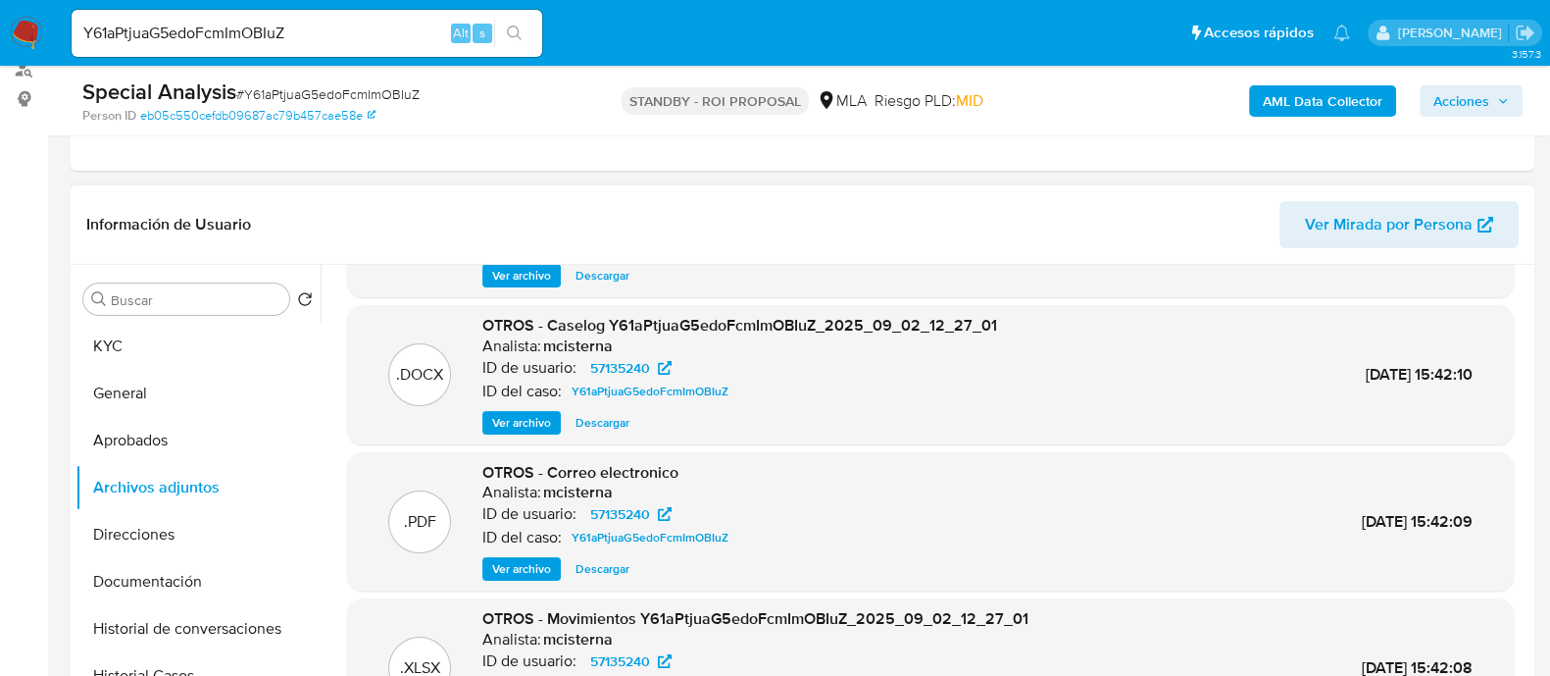
click at [536, 417] on span "Ver archivo" at bounding box center [521, 423] width 59 height 20
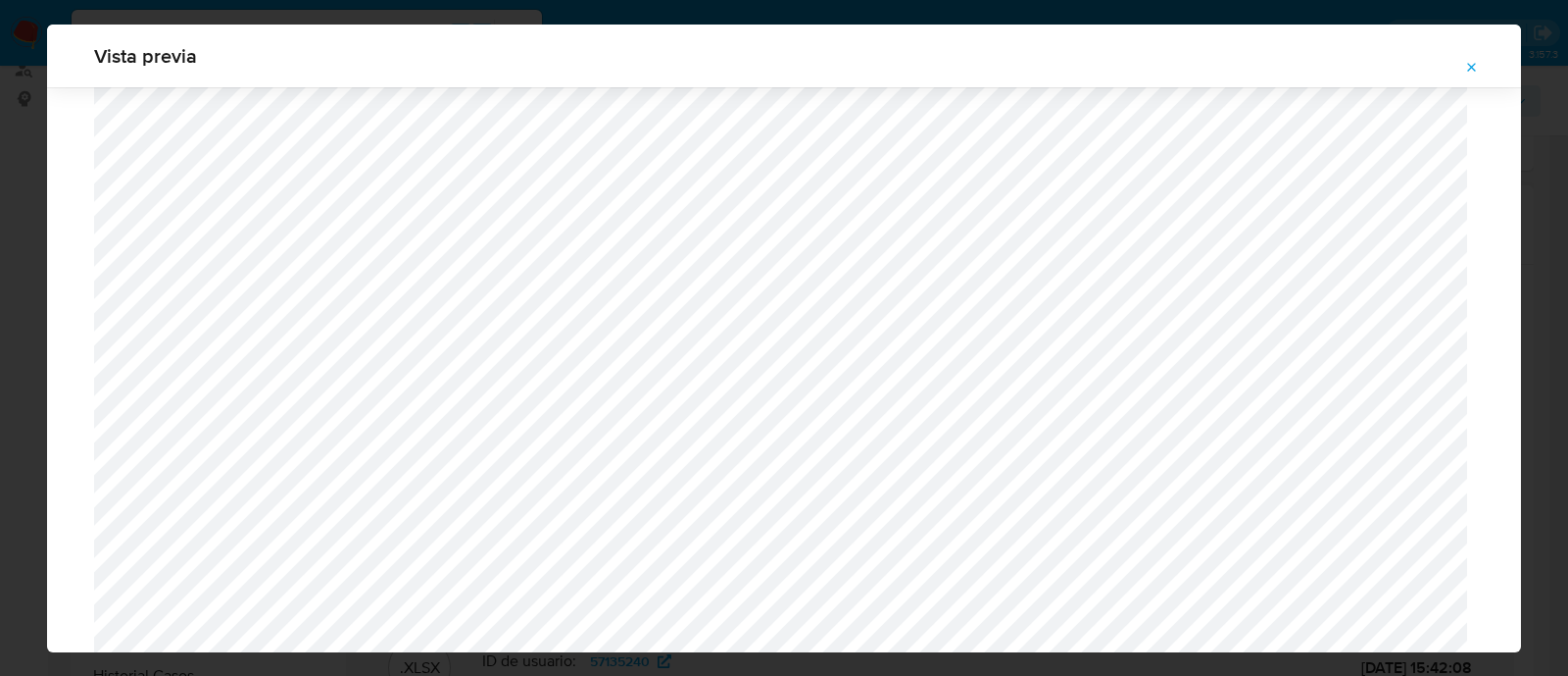
scroll to position [818, 0]
click at [1489, 66] on button "Attachment preview" at bounding box center [1471, 67] width 43 height 31
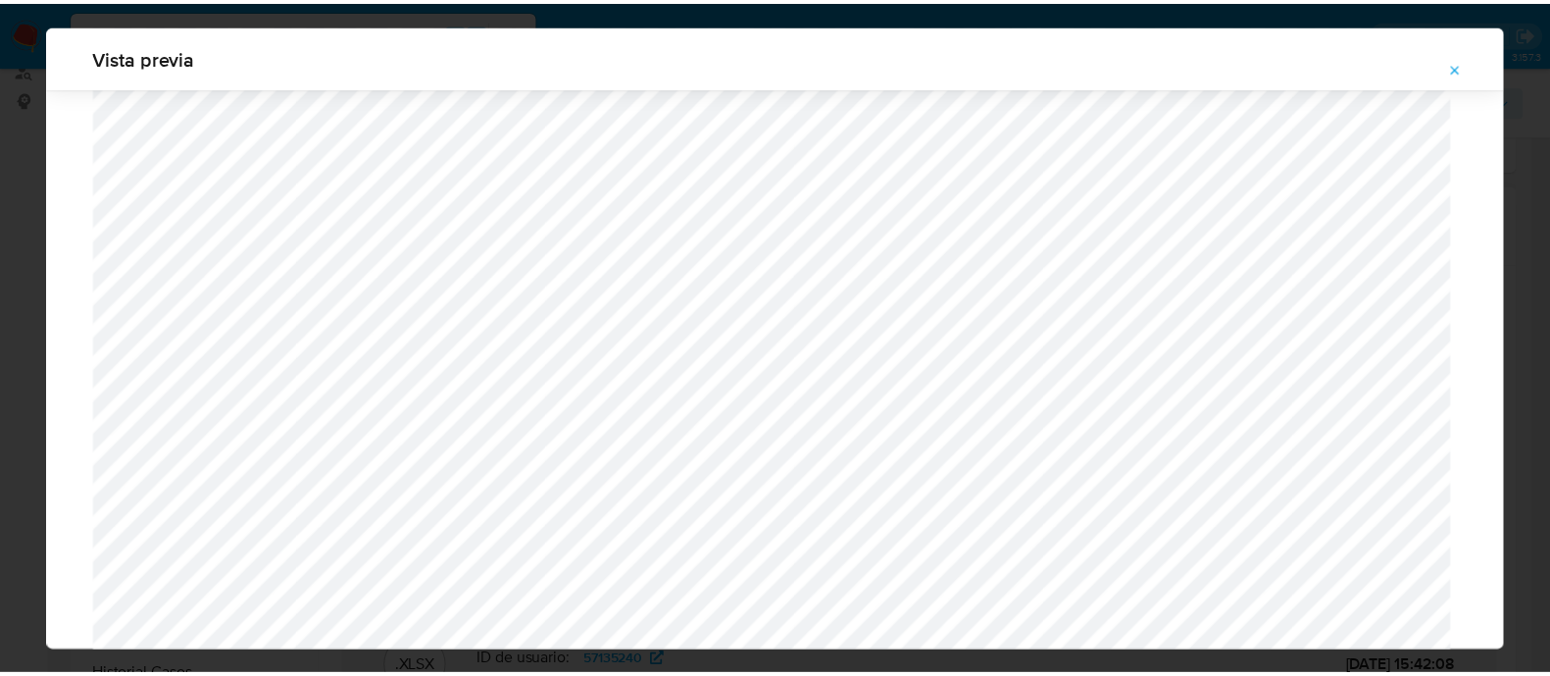
scroll to position [63, 0]
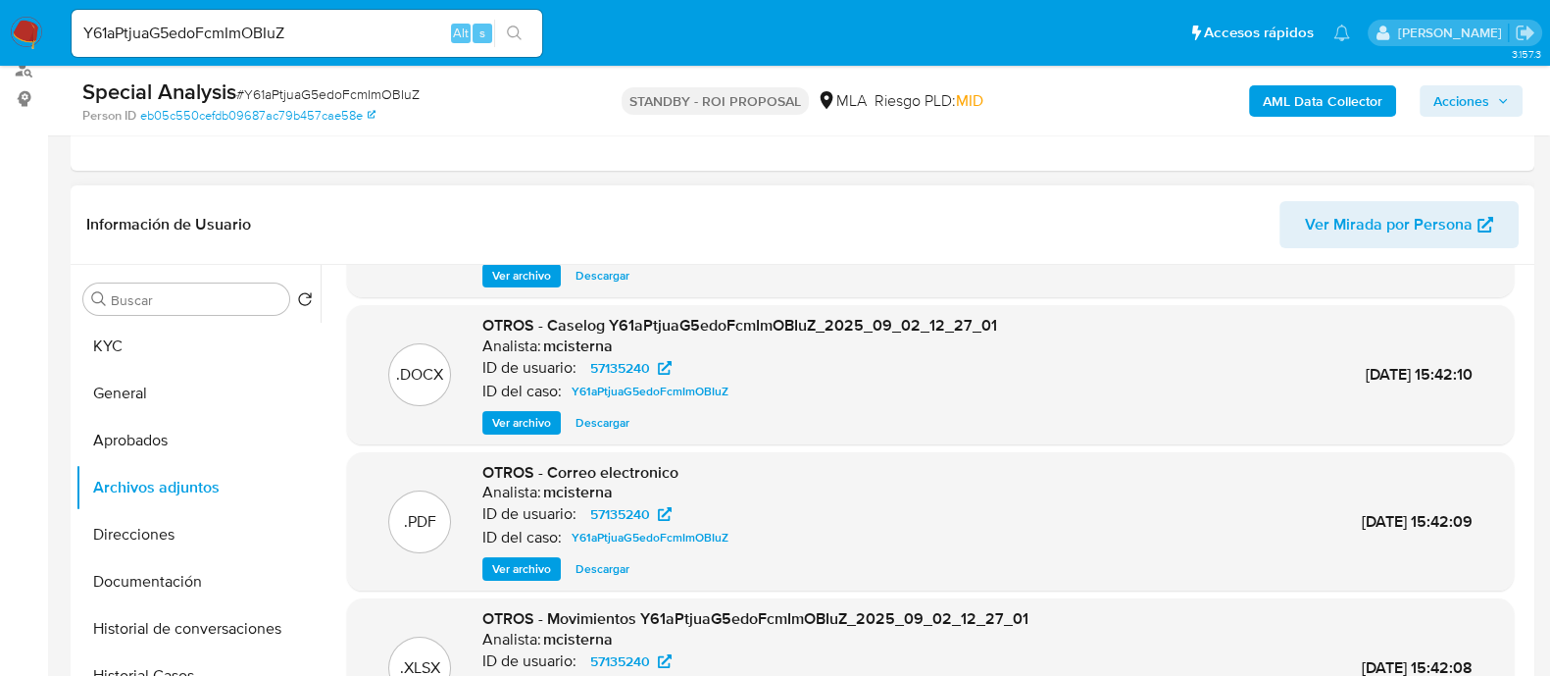
click at [283, 31] on input "Y61aPtjuaG5edoFcmImOBIuZ" at bounding box center [307, 33] width 471 height 25
paste input "74R3rCH9fVvtvIr1wLkbjJnQ"
type input "74R3rCH9fVvtvIr1wLkbjJnQ"
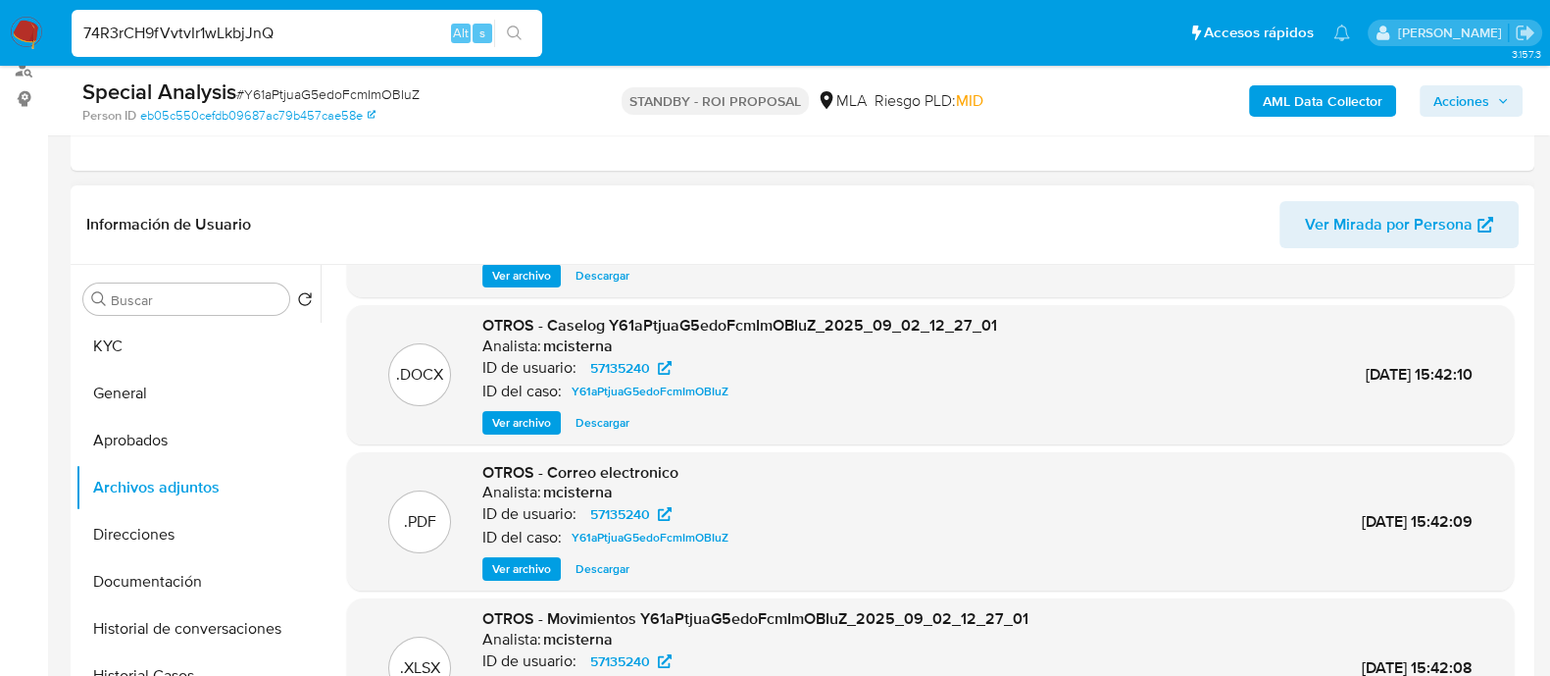
click at [516, 31] on icon "search-icon" at bounding box center [515, 33] width 16 height 16
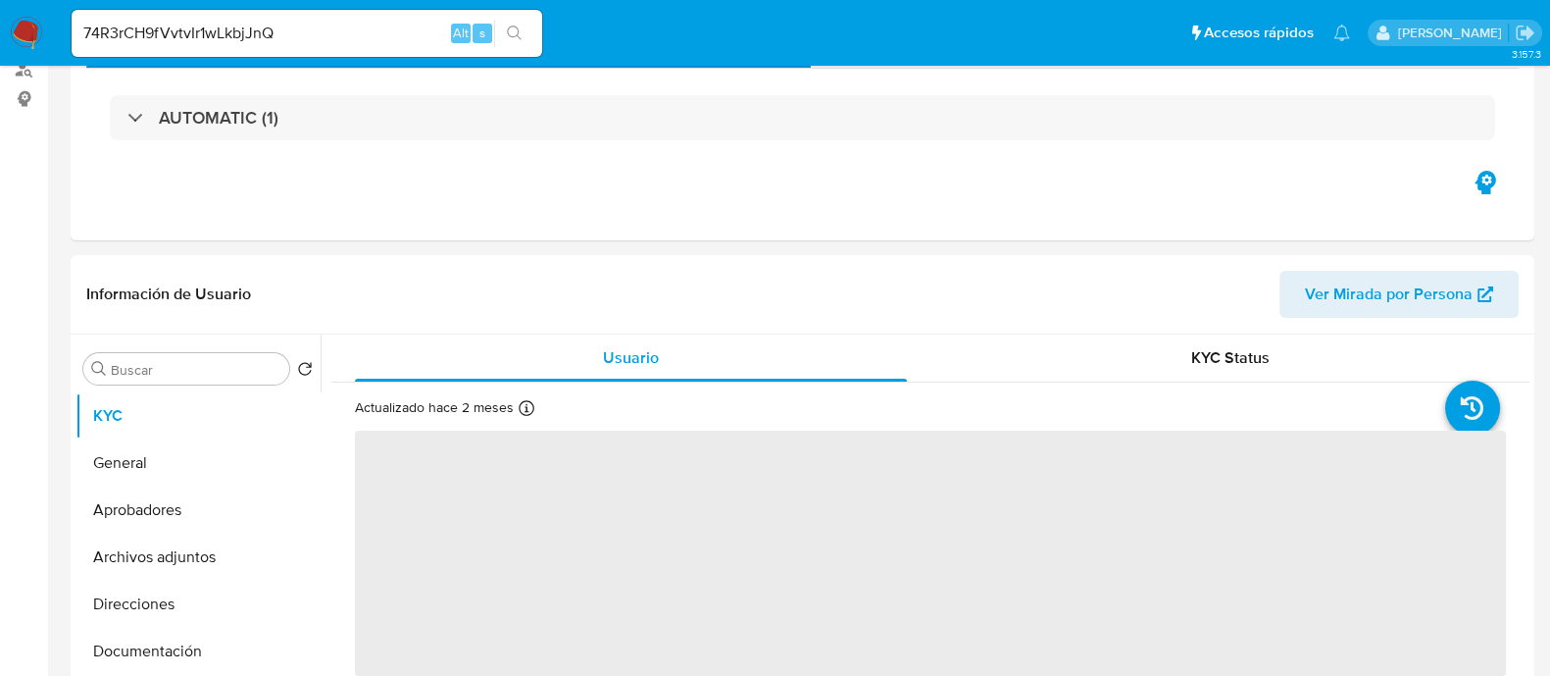
select select "10"
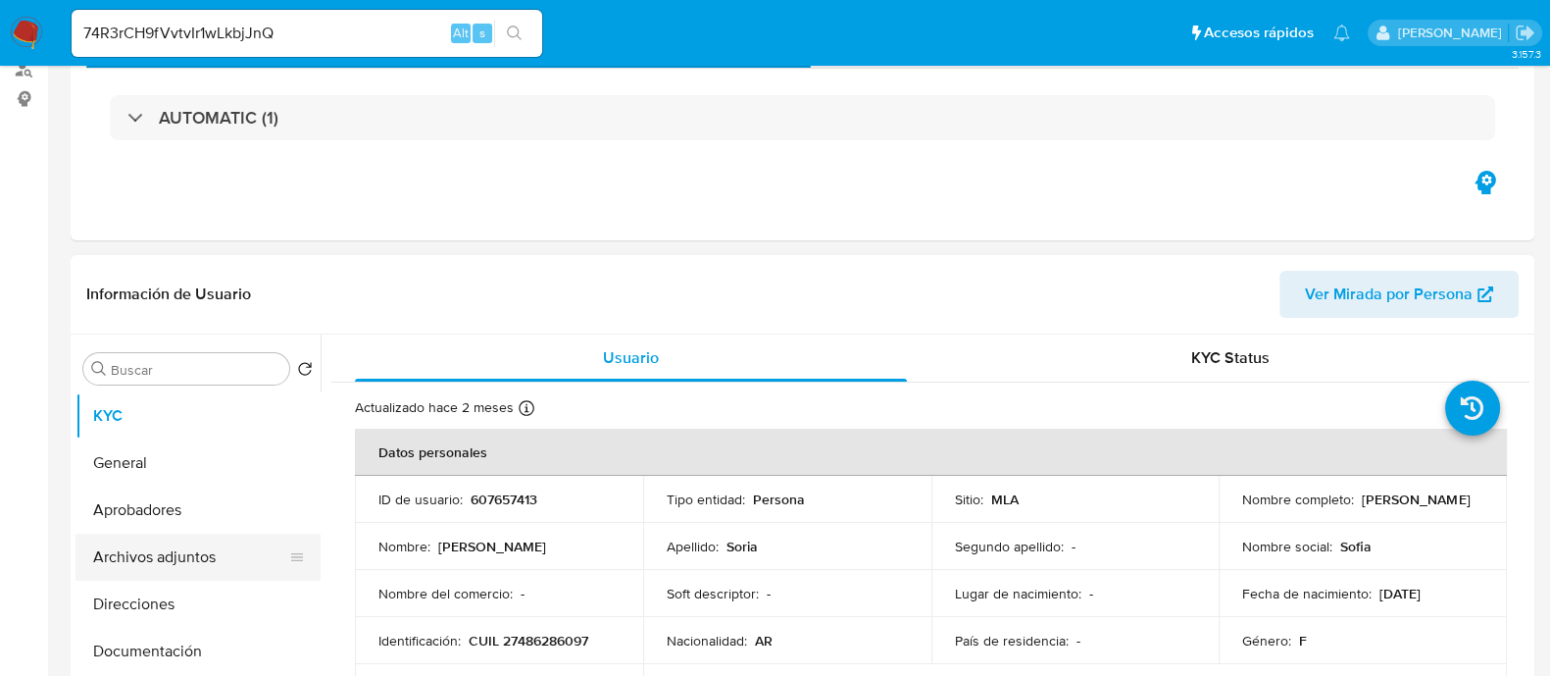
click at [215, 550] on button "Archivos adjuntos" at bounding box center [190, 556] width 229 height 47
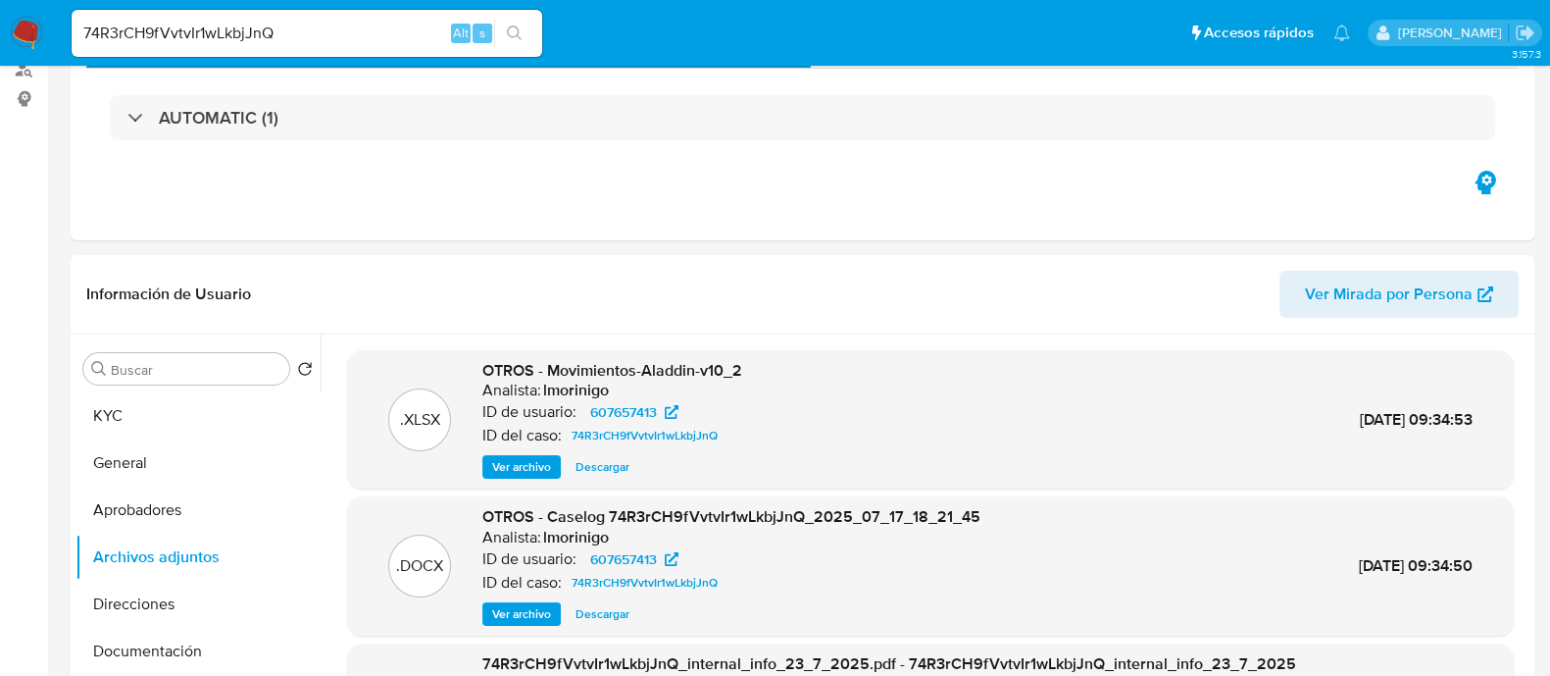
click at [361, 26] on input "74R3rCH9fVvtvIr1wLkbjJnQ" at bounding box center [307, 33] width 471 height 25
paste input "koN9QxI9euA9A0UHzOAabBS3"
type input "koN9QxI9euA9A0UHzOAabBS3"
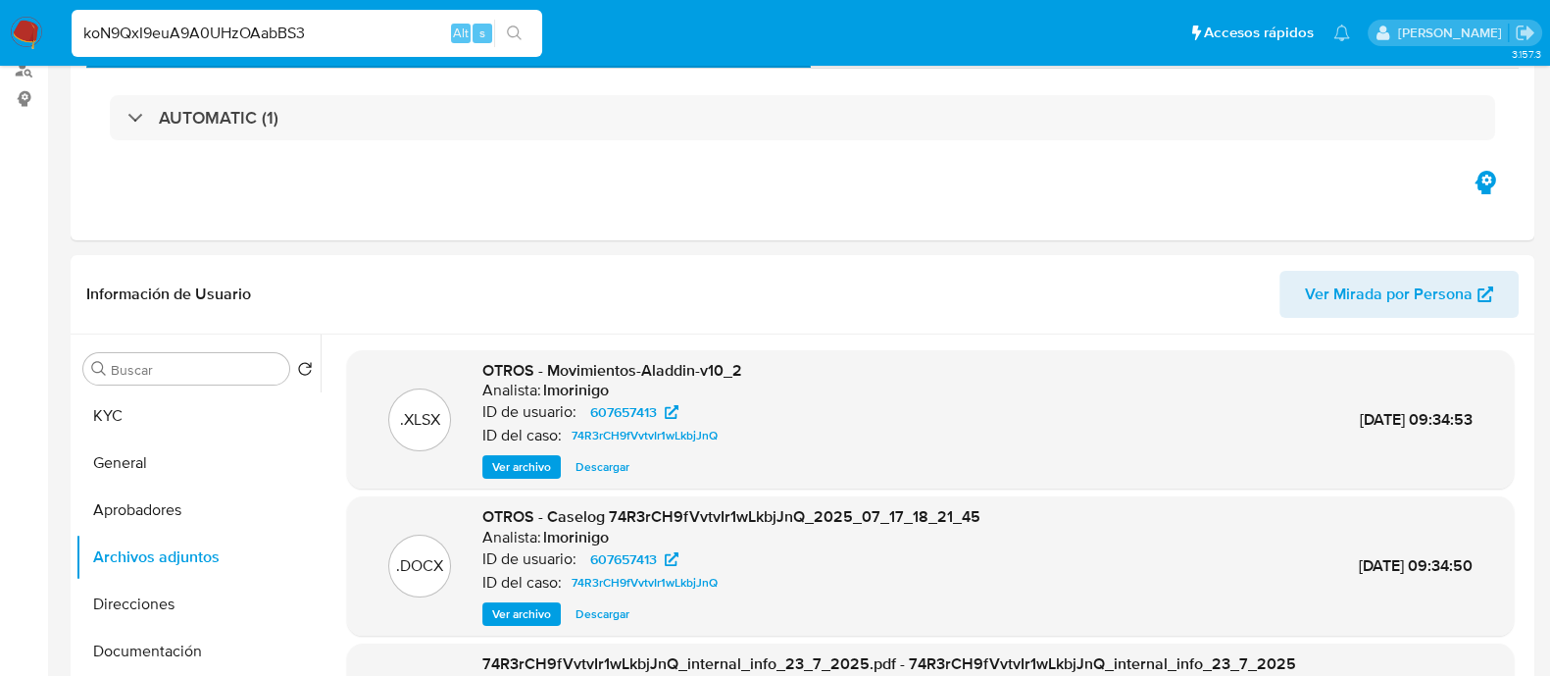
click at [526, 30] on button "search-icon" at bounding box center [514, 33] width 40 height 27
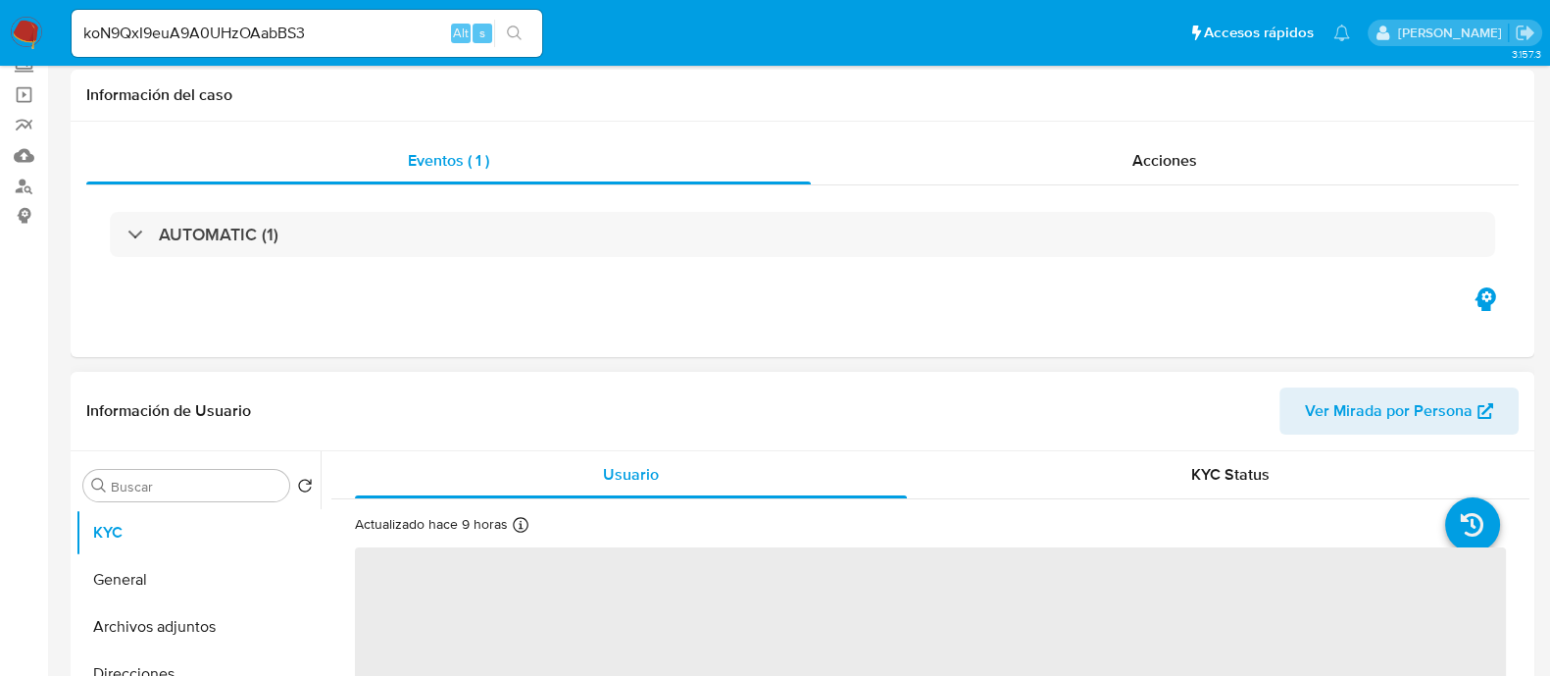
scroll to position [244, 0]
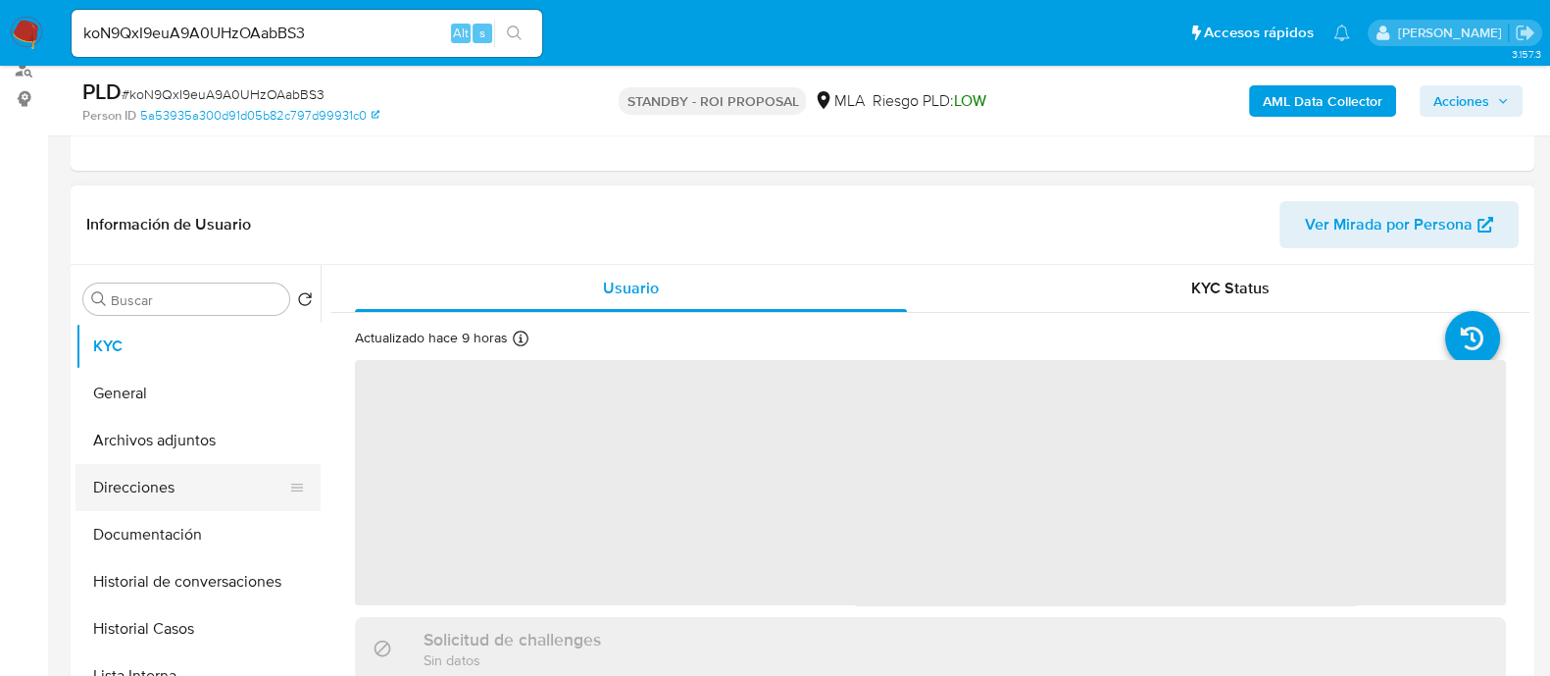
select select "10"
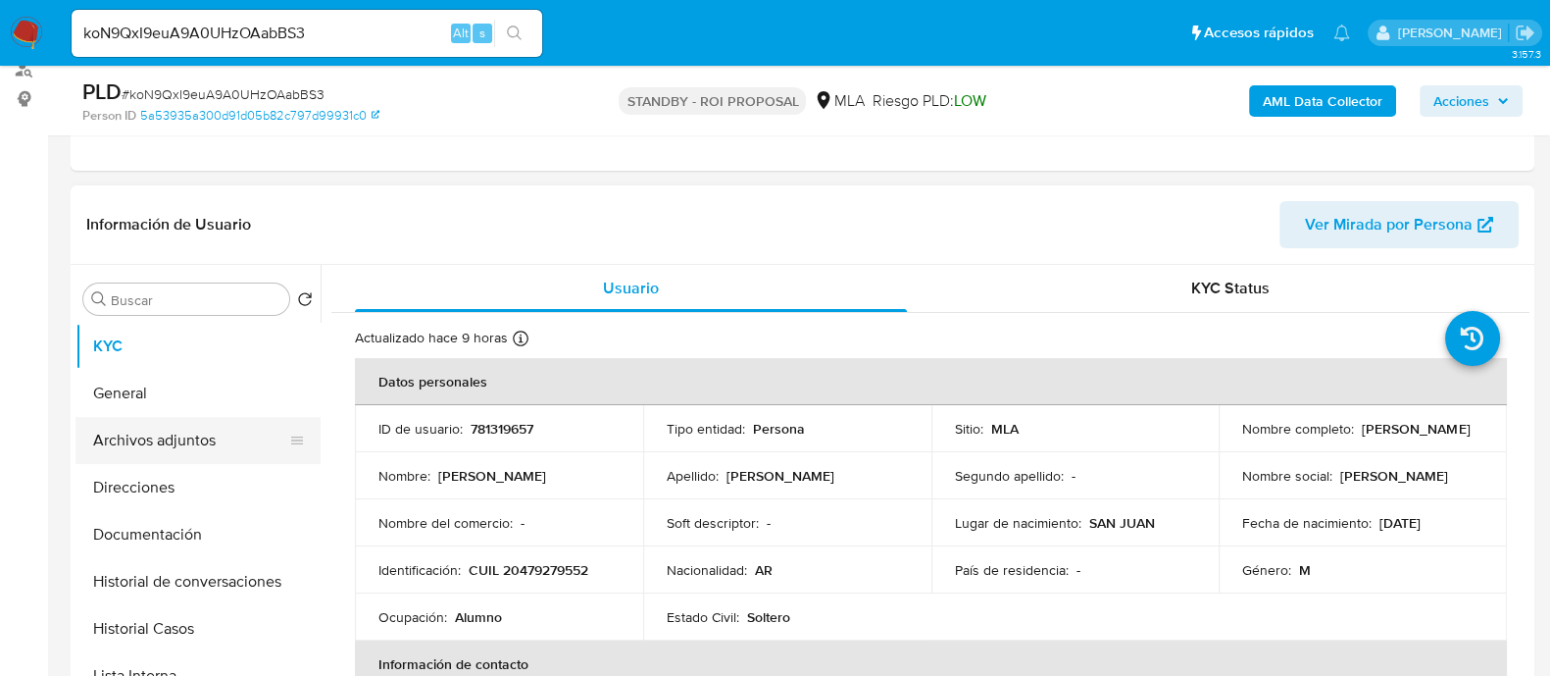
click at [138, 443] on button "Archivos adjuntos" at bounding box center [190, 440] width 229 height 47
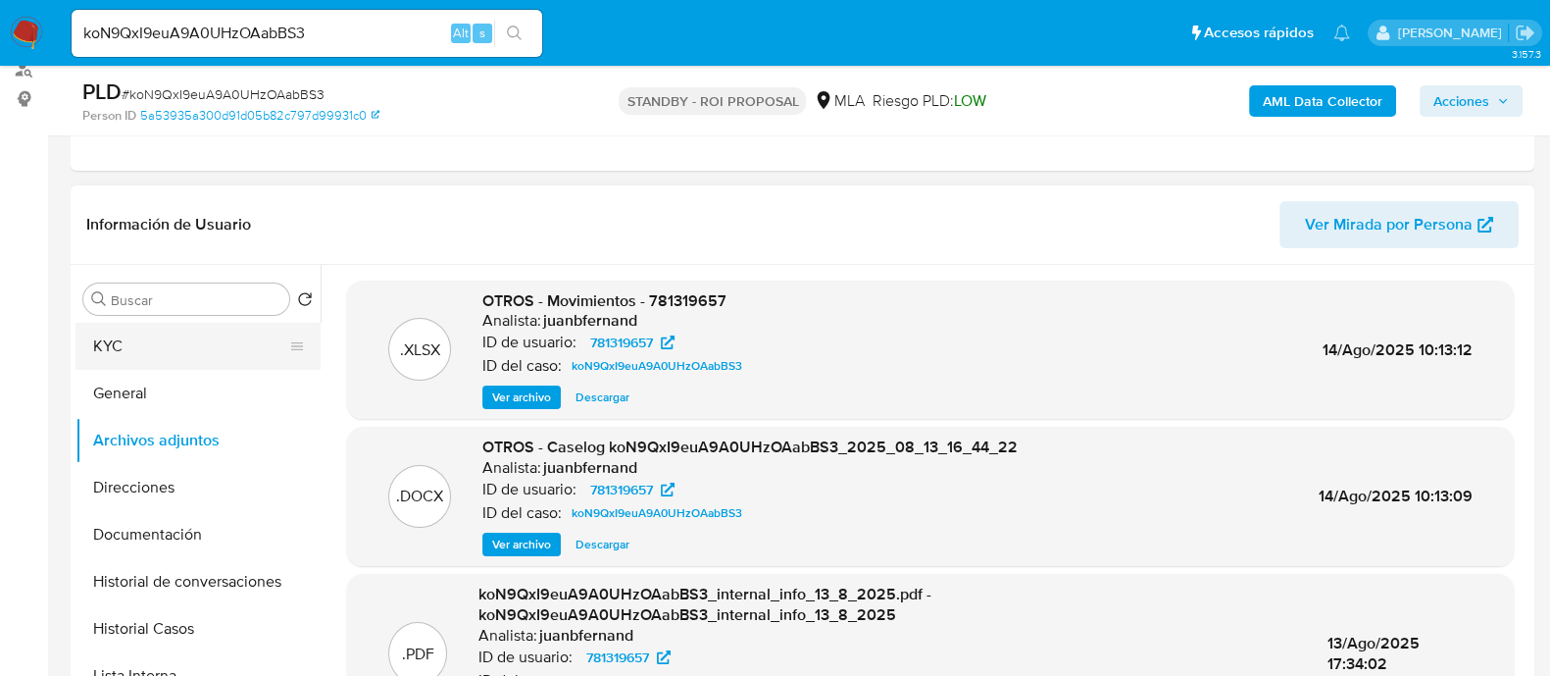
click at [243, 333] on button "KYC" at bounding box center [190, 346] width 229 height 47
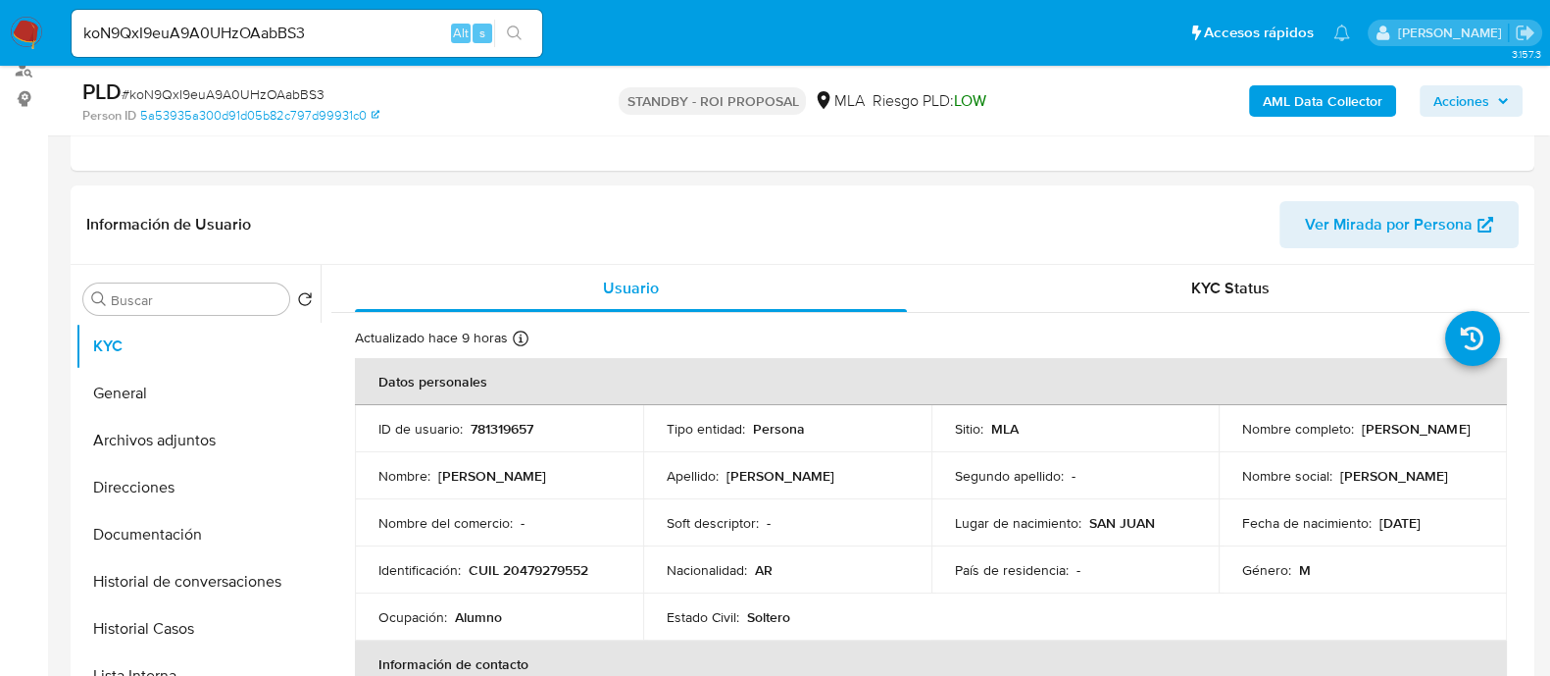
click at [400, 39] on input "koN9QxI9euA9A0UHzOAabBS3" at bounding box center [307, 33] width 471 height 25
paste input "i69A4uojK4lpxWMh0Pw5dG69"
type input "i69A4uojK4lpxWMh0Pw5dG69"
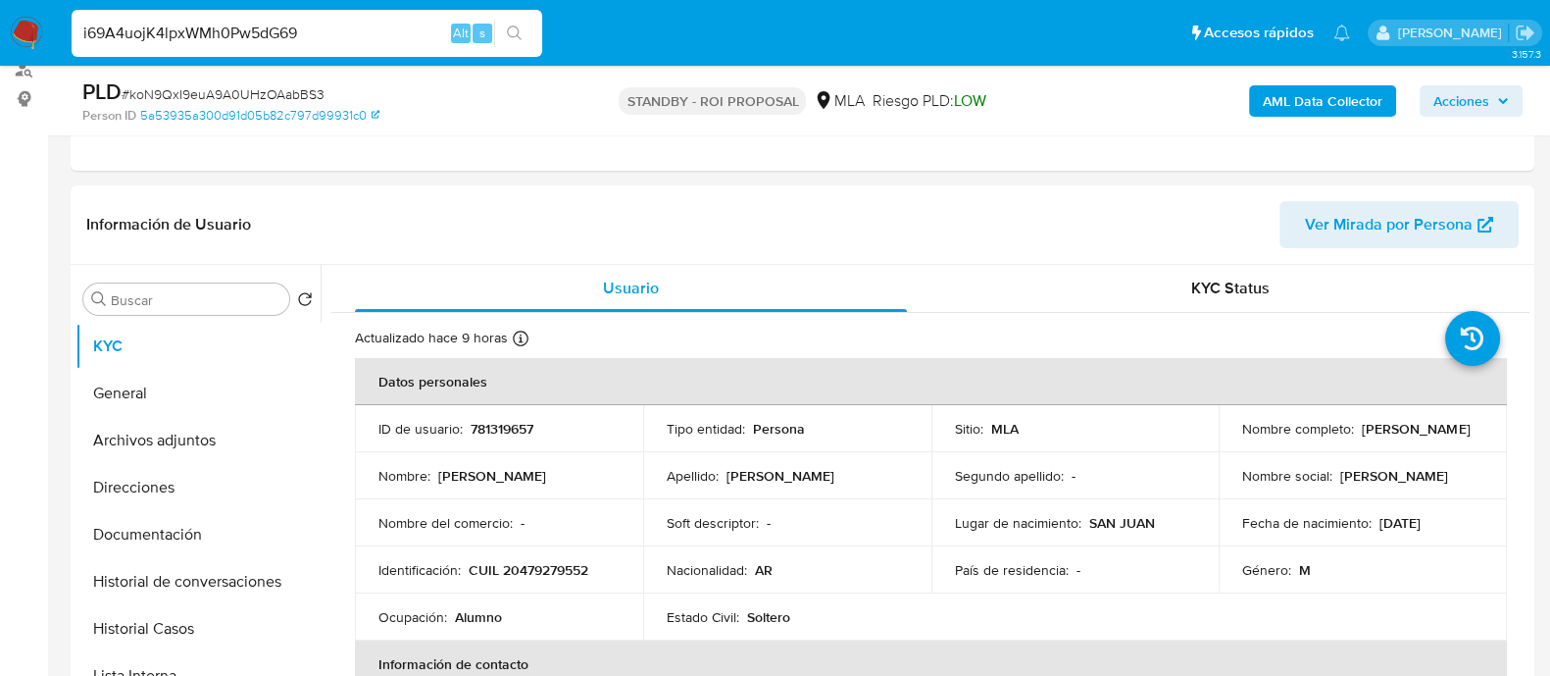
click at [525, 31] on button "search-icon" at bounding box center [514, 33] width 40 height 27
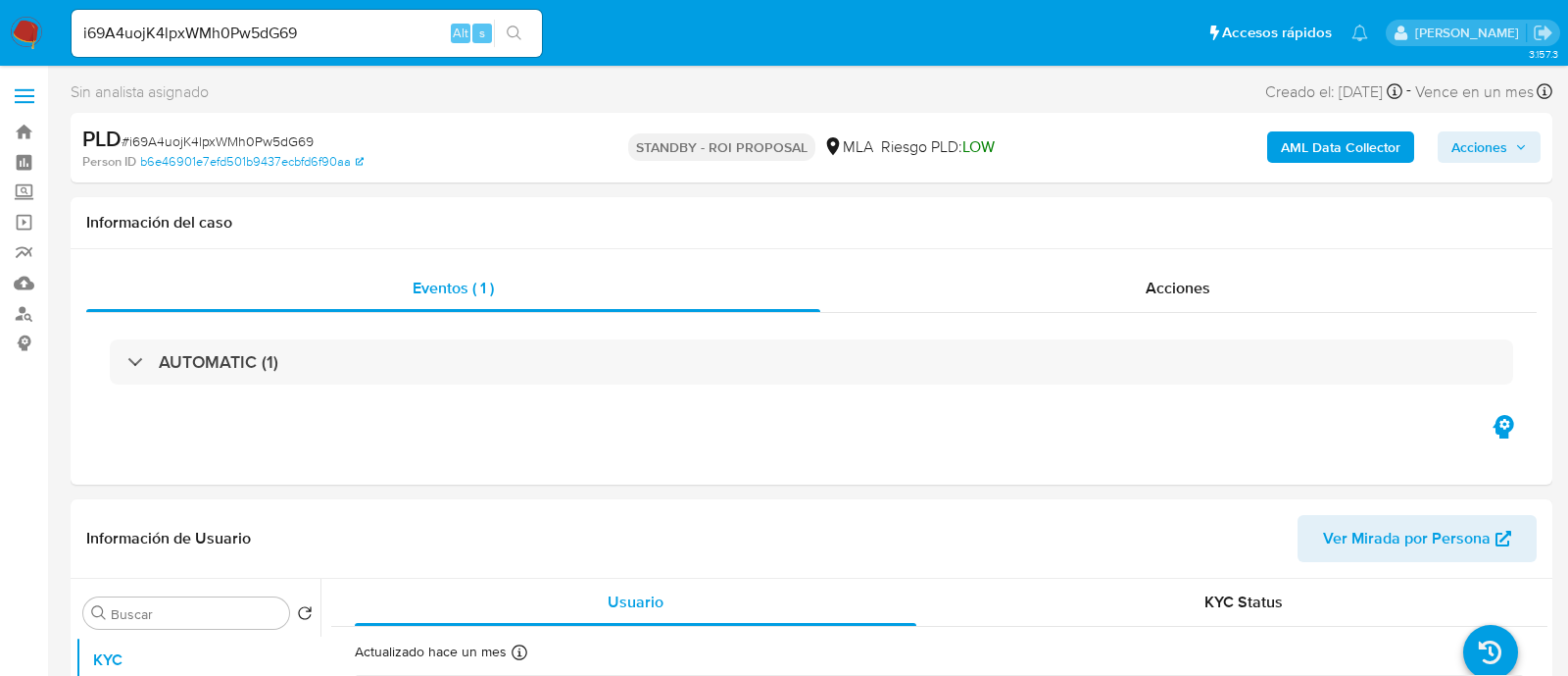
select select "10"
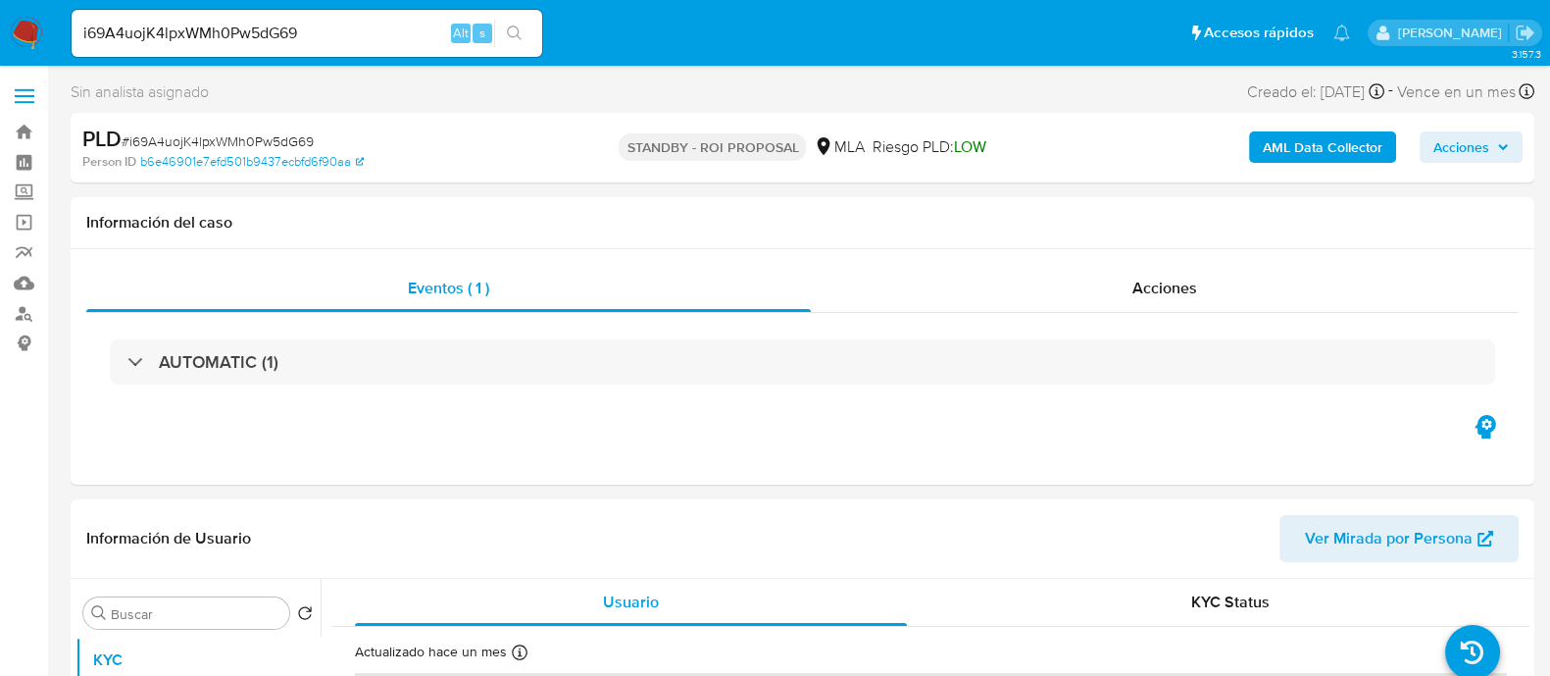
click at [369, 39] on input "i69A4uojK4lpxWMh0Pw5dG69" at bounding box center [307, 33] width 471 height 25
paste input "7Q0ysoV0oNIB6PB6TtIV3wXF"
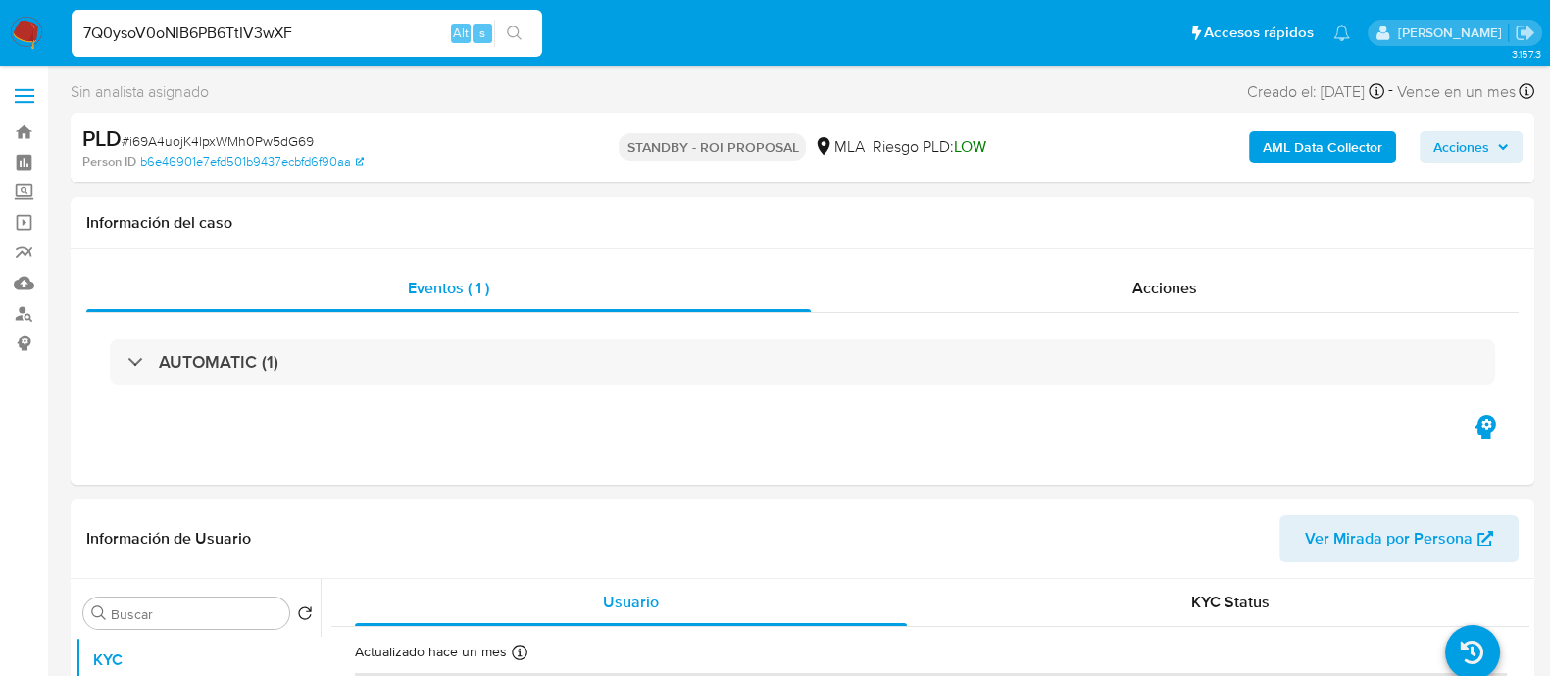
type input "7Q0ysoV0oNIB6PB6TtIV3wXF"
click at [525, 48] on div "7Q0ysoV0oNIB6PB6TtIV3wXF Alt s" at bounding box center [307, 33] width 471 height 47
click at [514, 31] on icon "search-icon" at bounding box center [515, 33] width 16 height 16
select select "10"
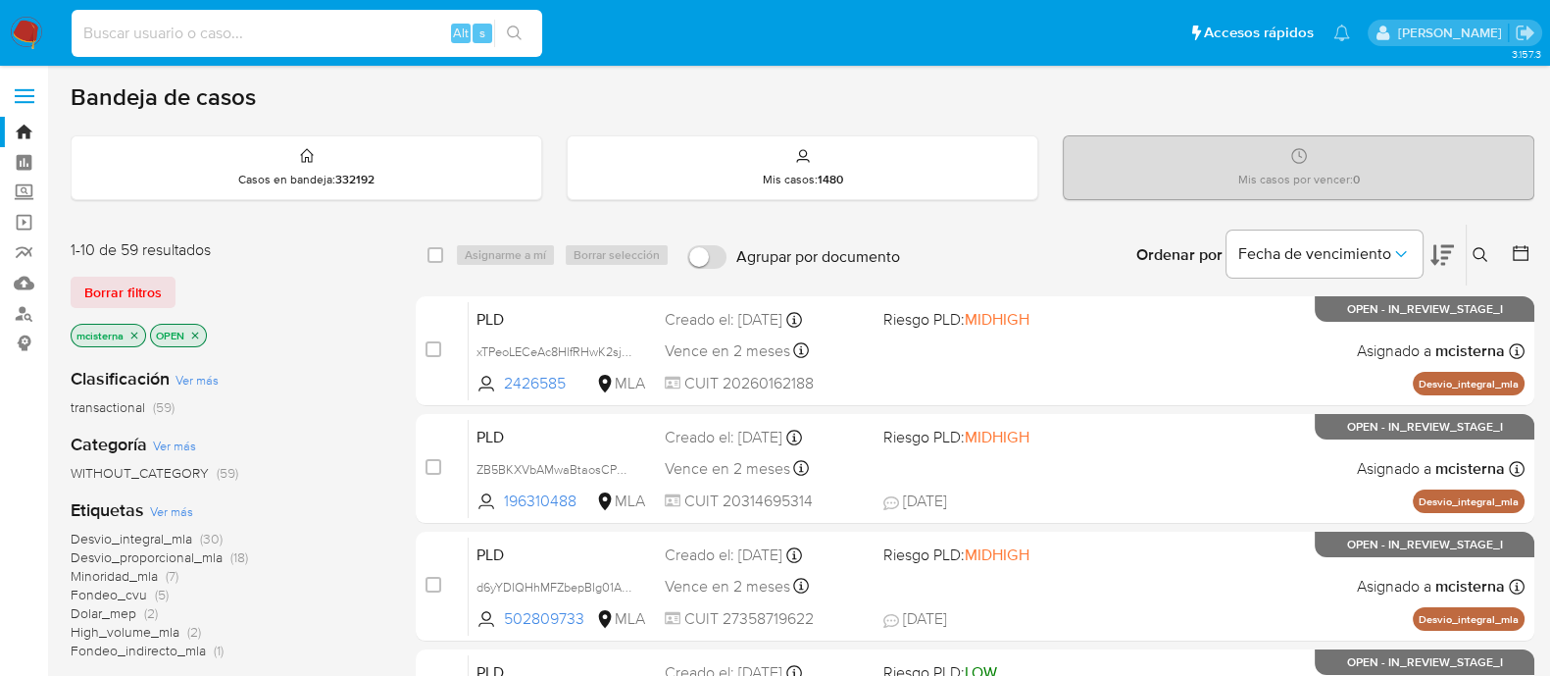
click at [343, 26] on input at bounding box center [307, 33] width 471 height 25
paste input "7Q0ysoV0oNIB6PB6TtIV3wXF"
type input "7Q0ysoV0oNIB6PB6TtIV3wXF"
click at [527, 28] on button "search-icon" at bounding box center [514, 33] width 40 height 27
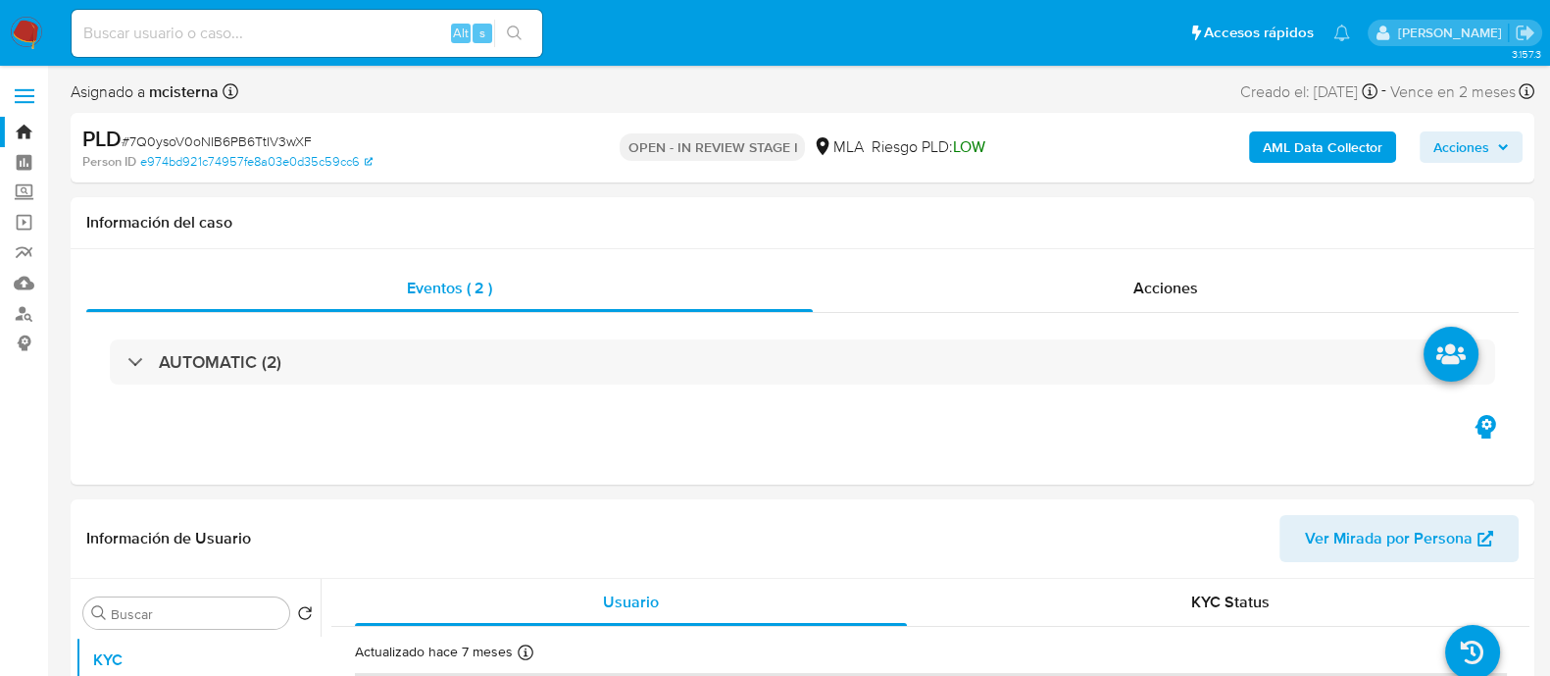
select select "10"
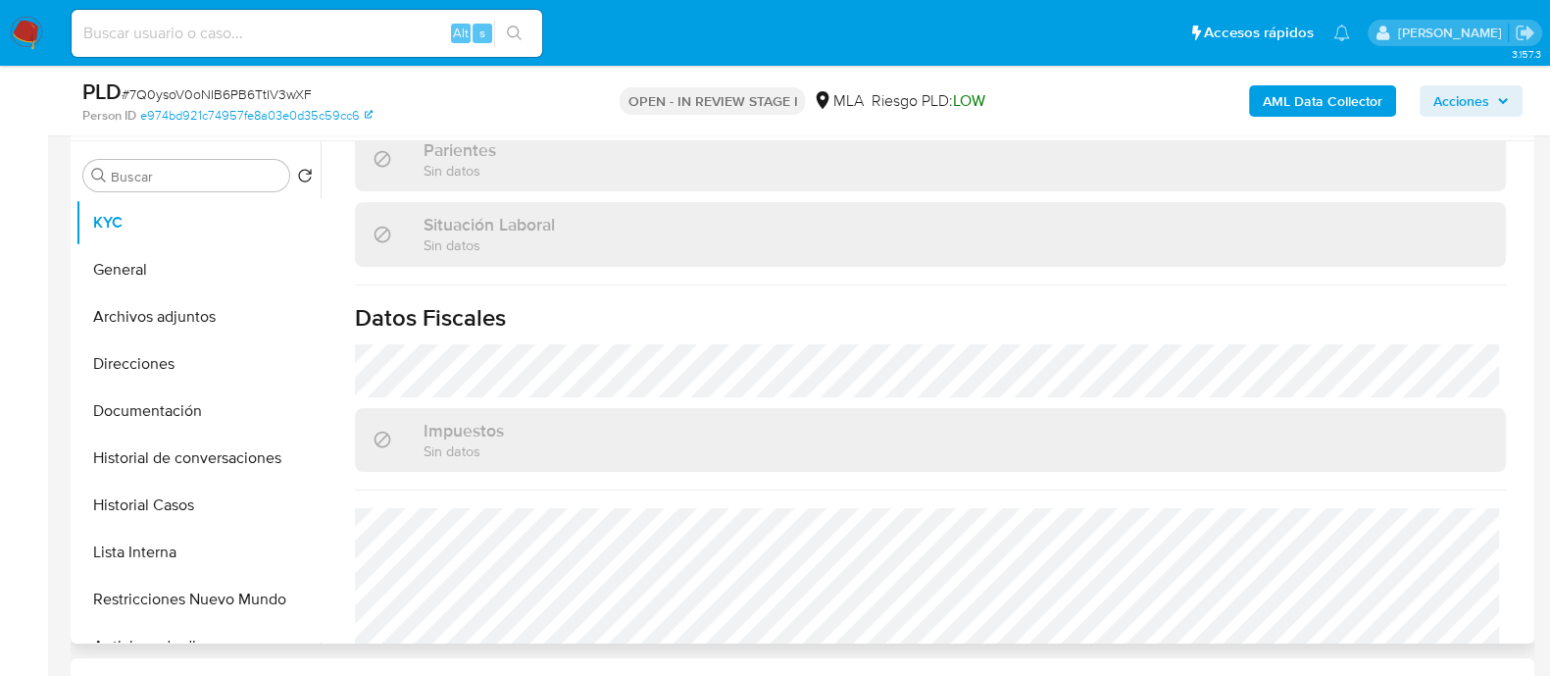
scroll to position [1049, 0]
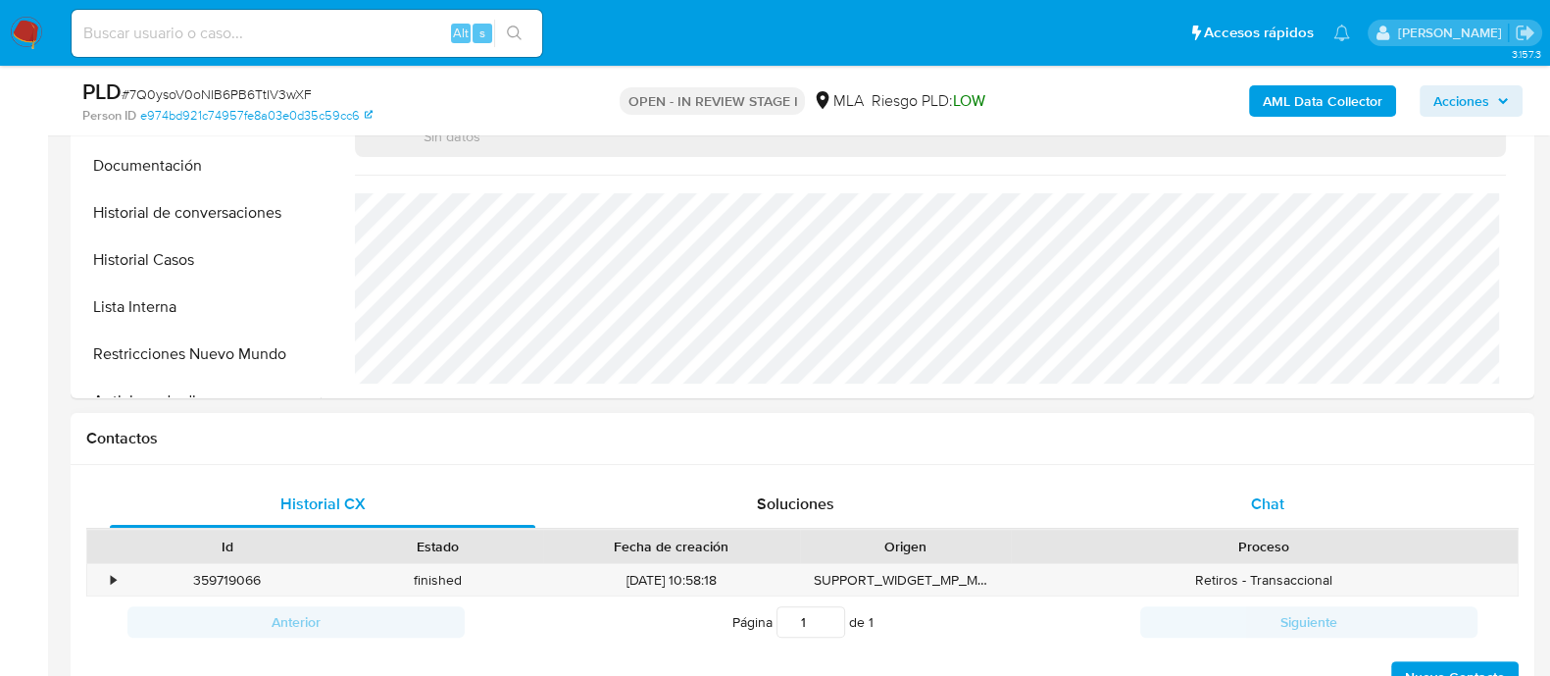
click at [1254, 512] on div "Chat" at bounding box center [1268, 503] width 426 height 47
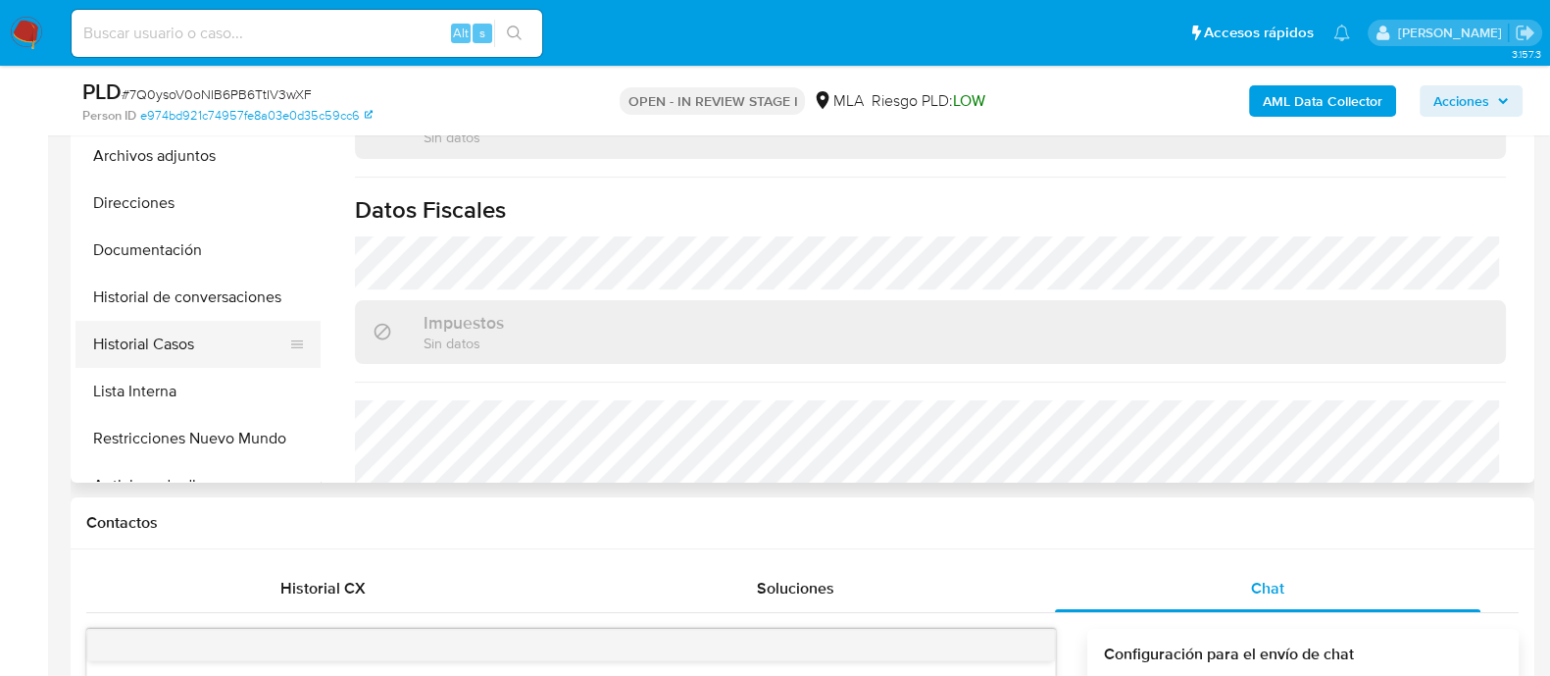
scroll to position [489, 0]
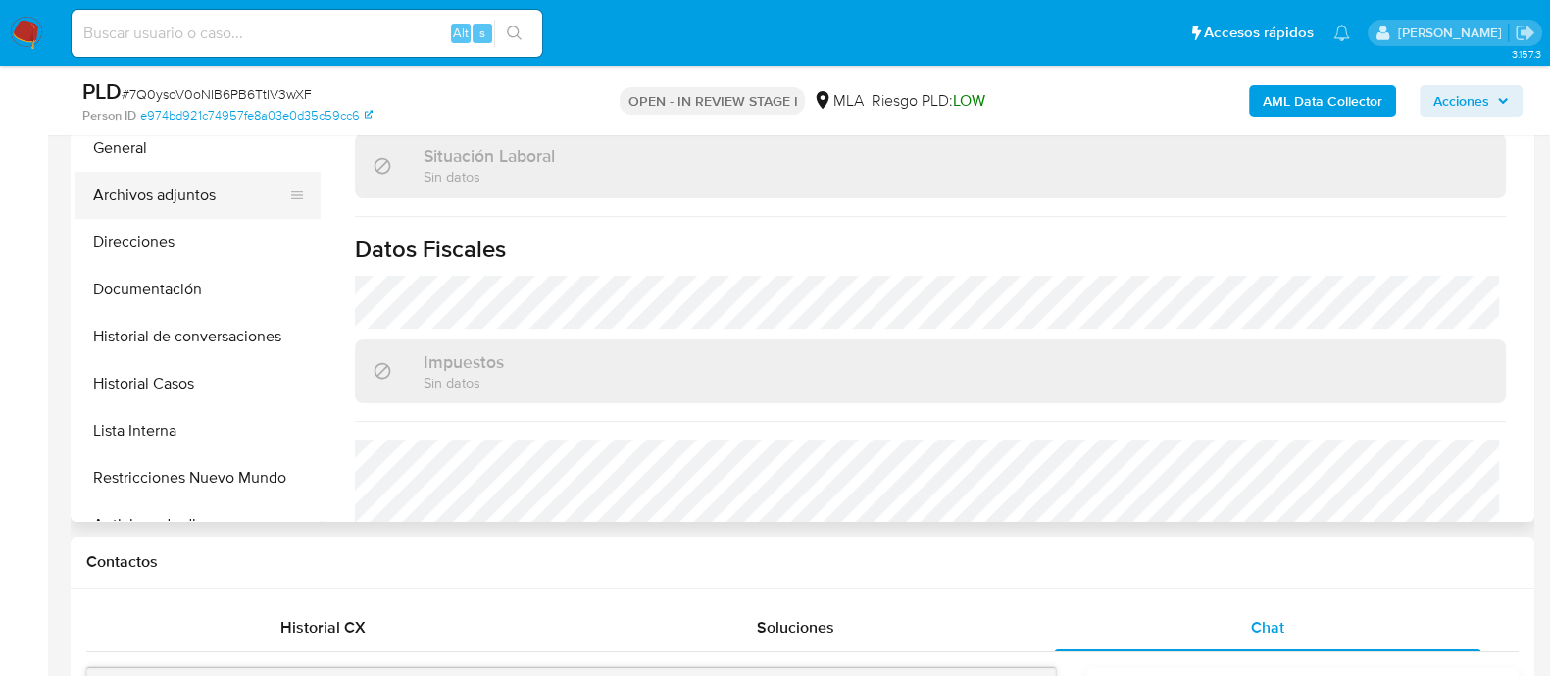
click at [189, 183] on button "Archivos adjuntos" at bounding box center [190, 195] width 229 height 47
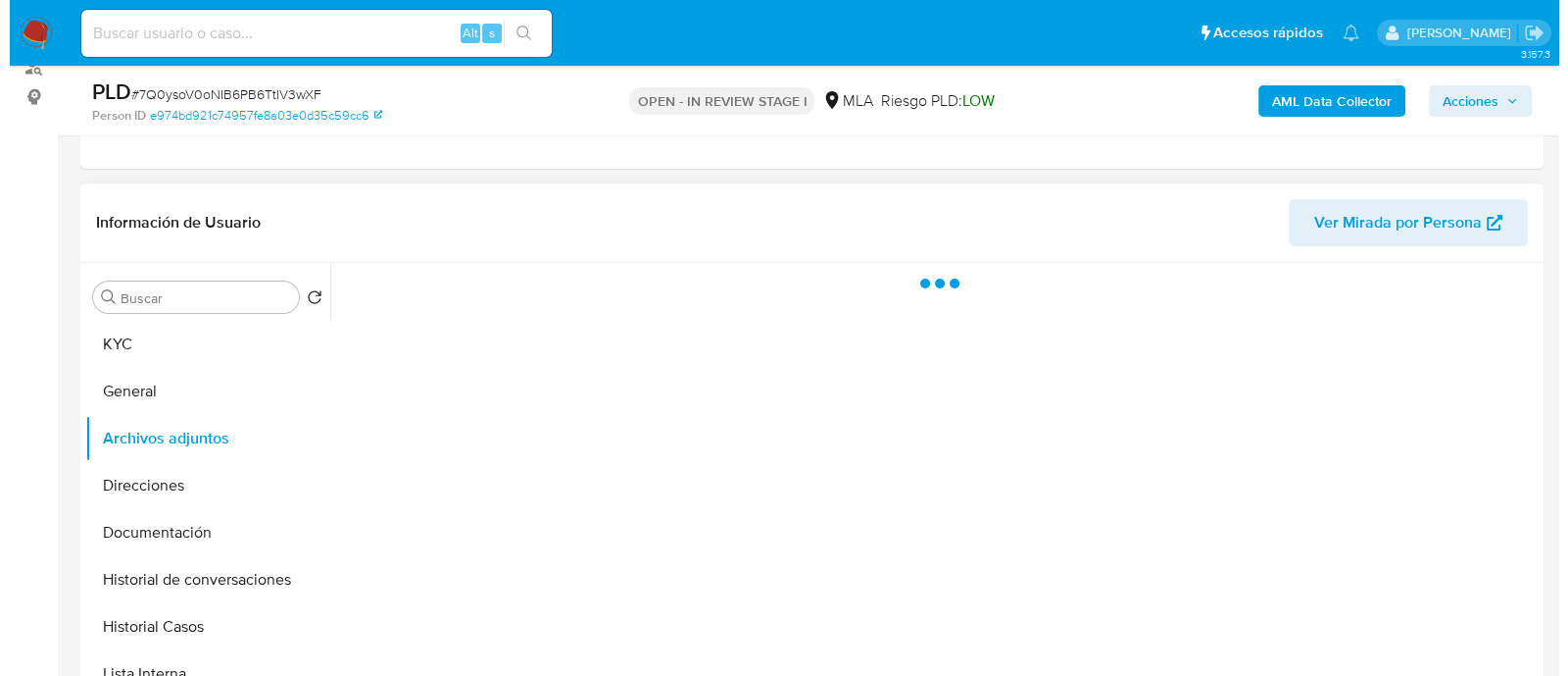
scroll to position [244, 0]
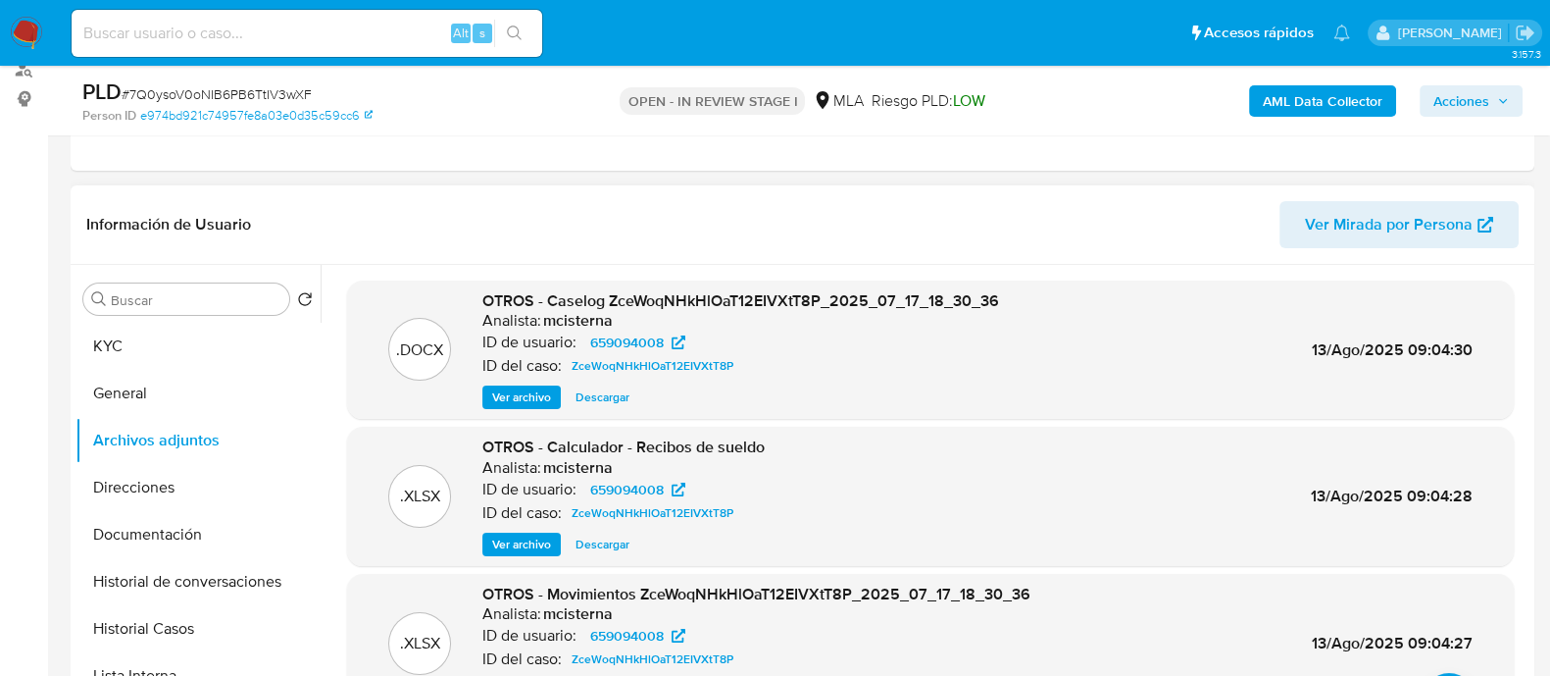
click at [529, 404] on span "Ver archivo" at bounding box center [521, 397] width 59 height 20
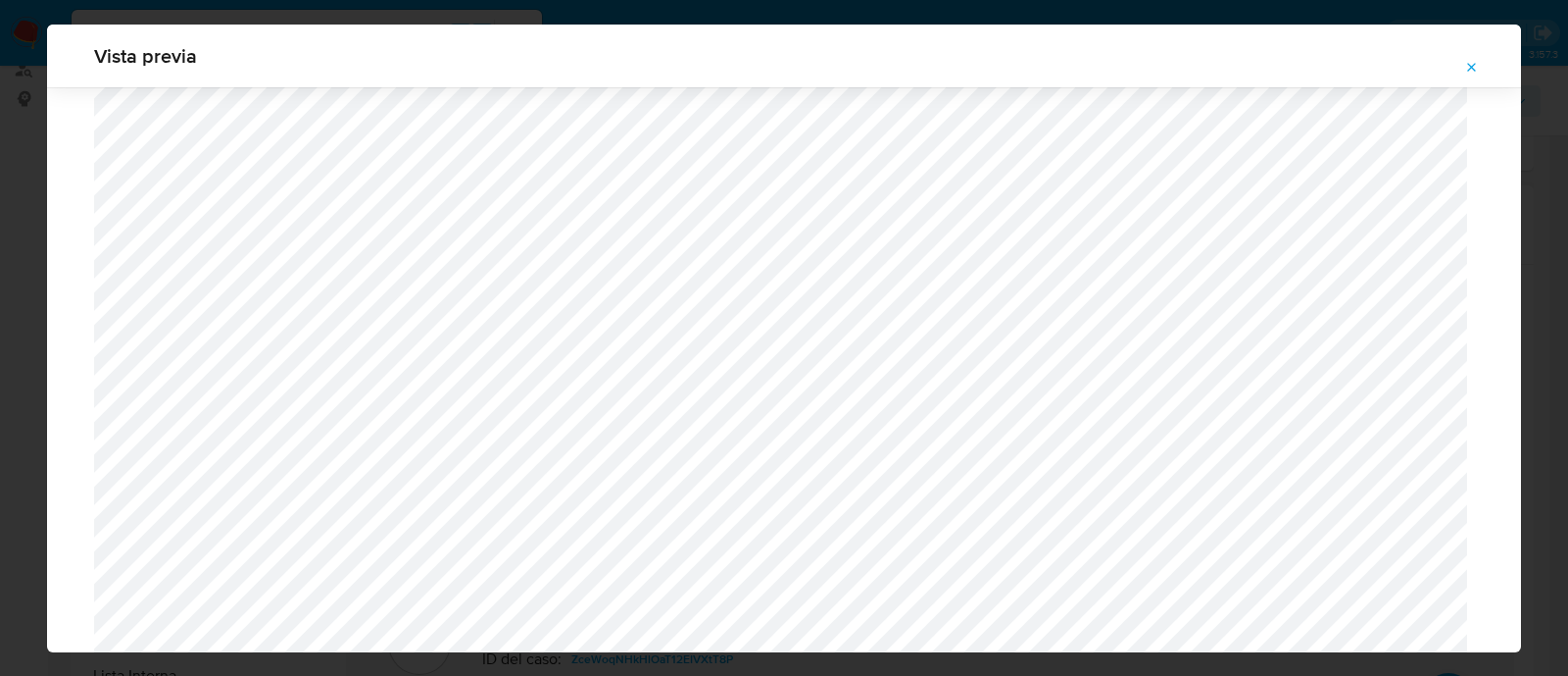
scroll to position [1553, 0]
click at [1253, 63] on icon "Attachment preview" at bounding box center [1472, 67] width 9 height 9
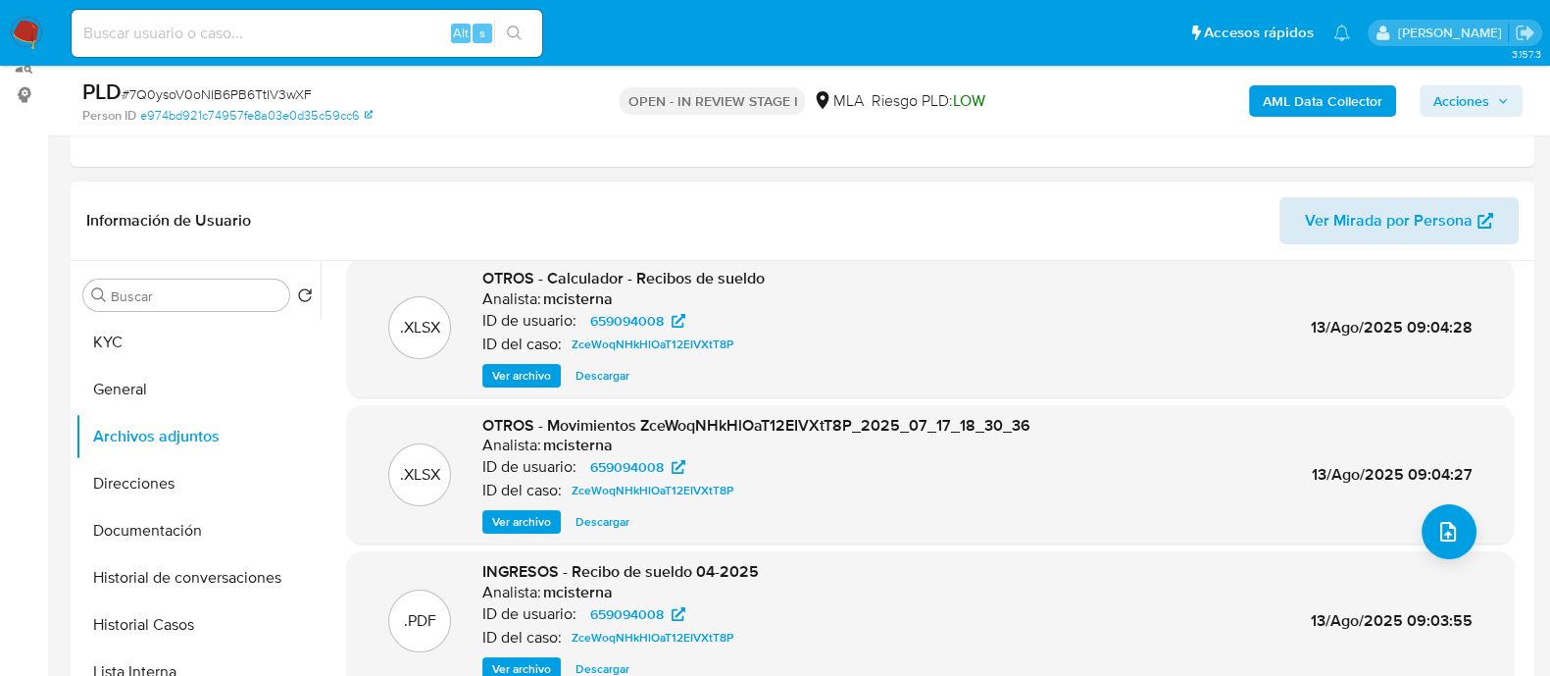
scroll to position [244, 0]
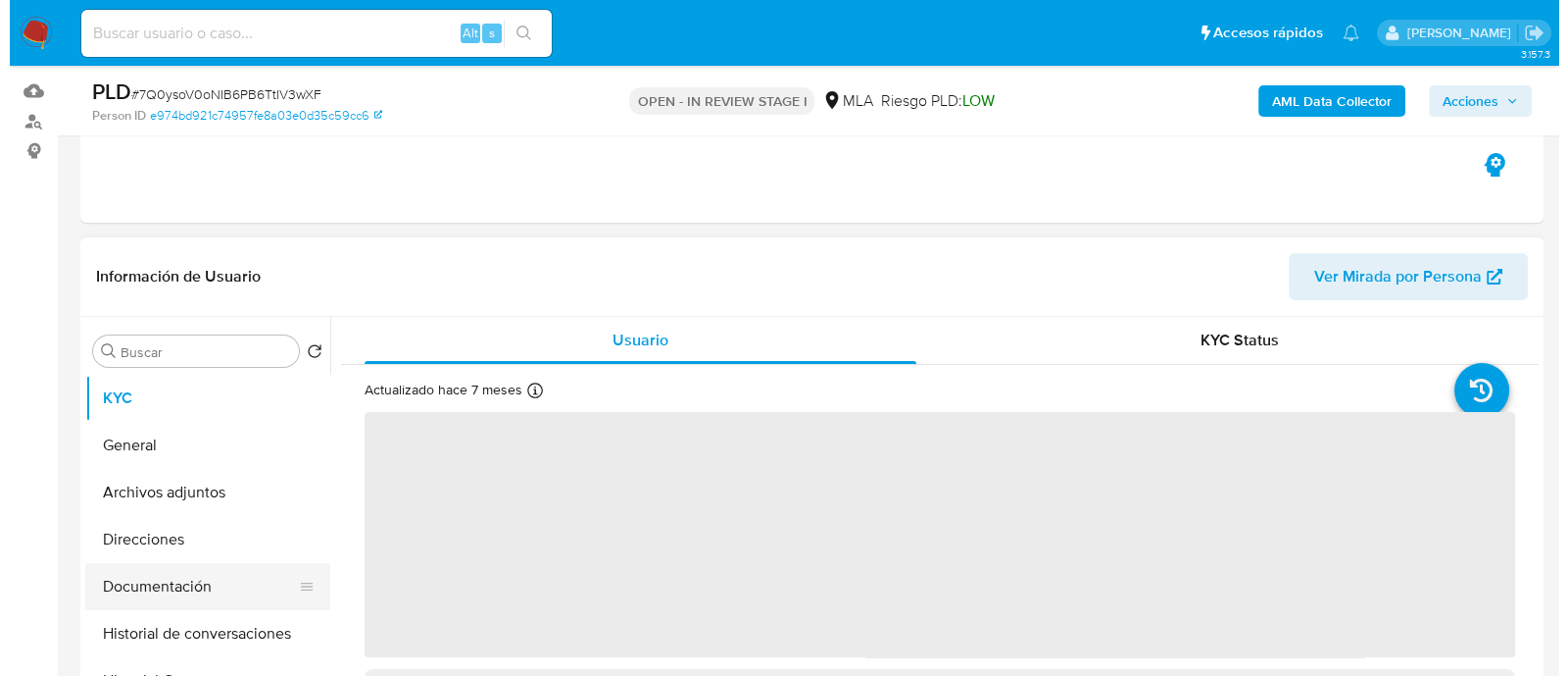
scroll to position [244, 0]
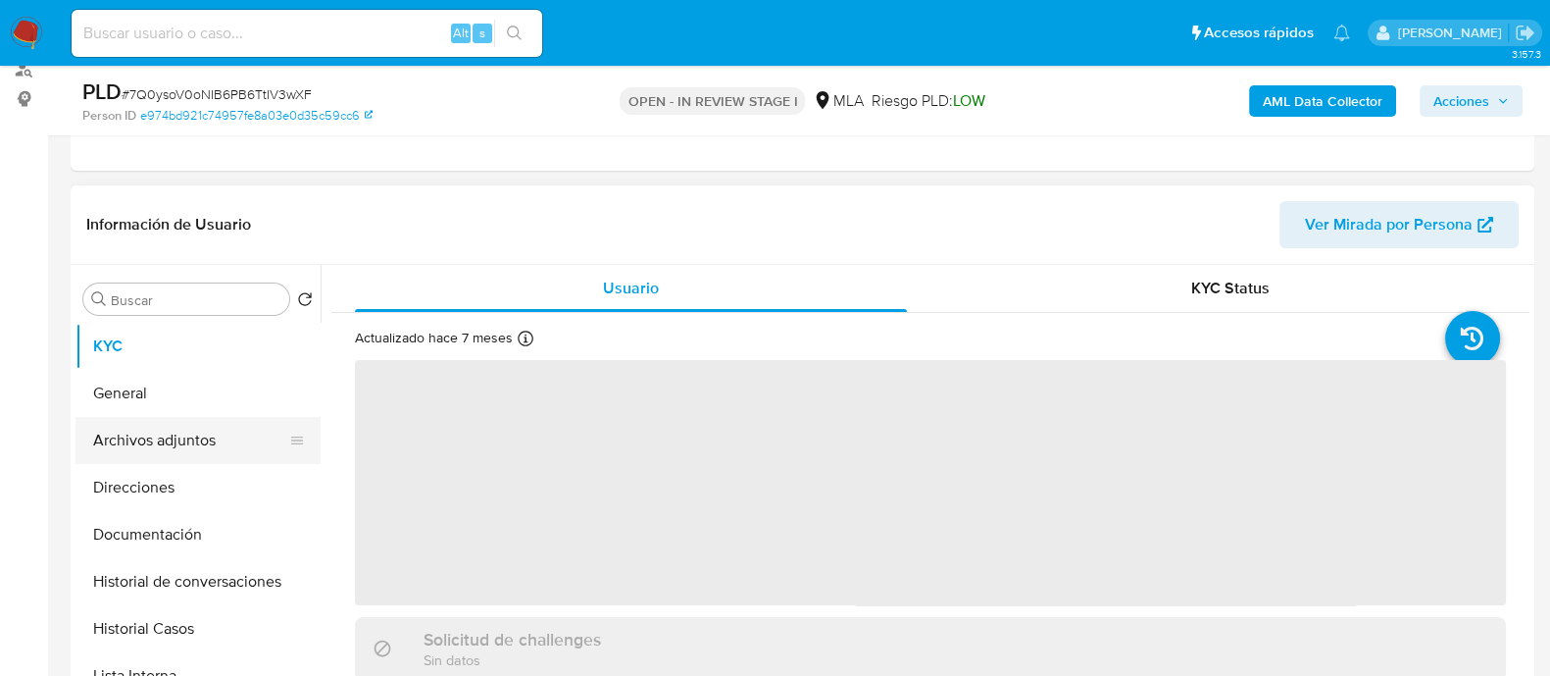
click at [235, 455] on button "Archivos adjuntos" at bounding box center [190, 440] width 229 height 47
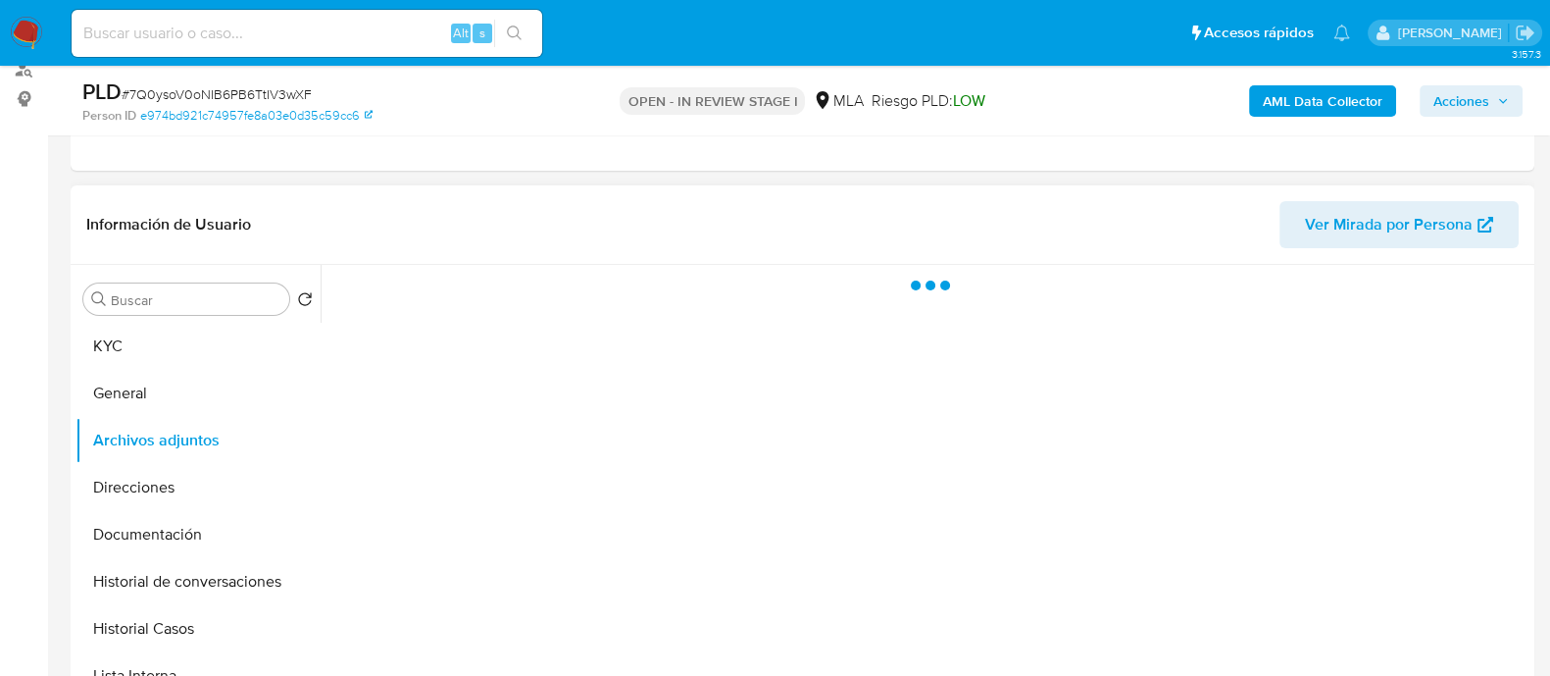
select select "10"
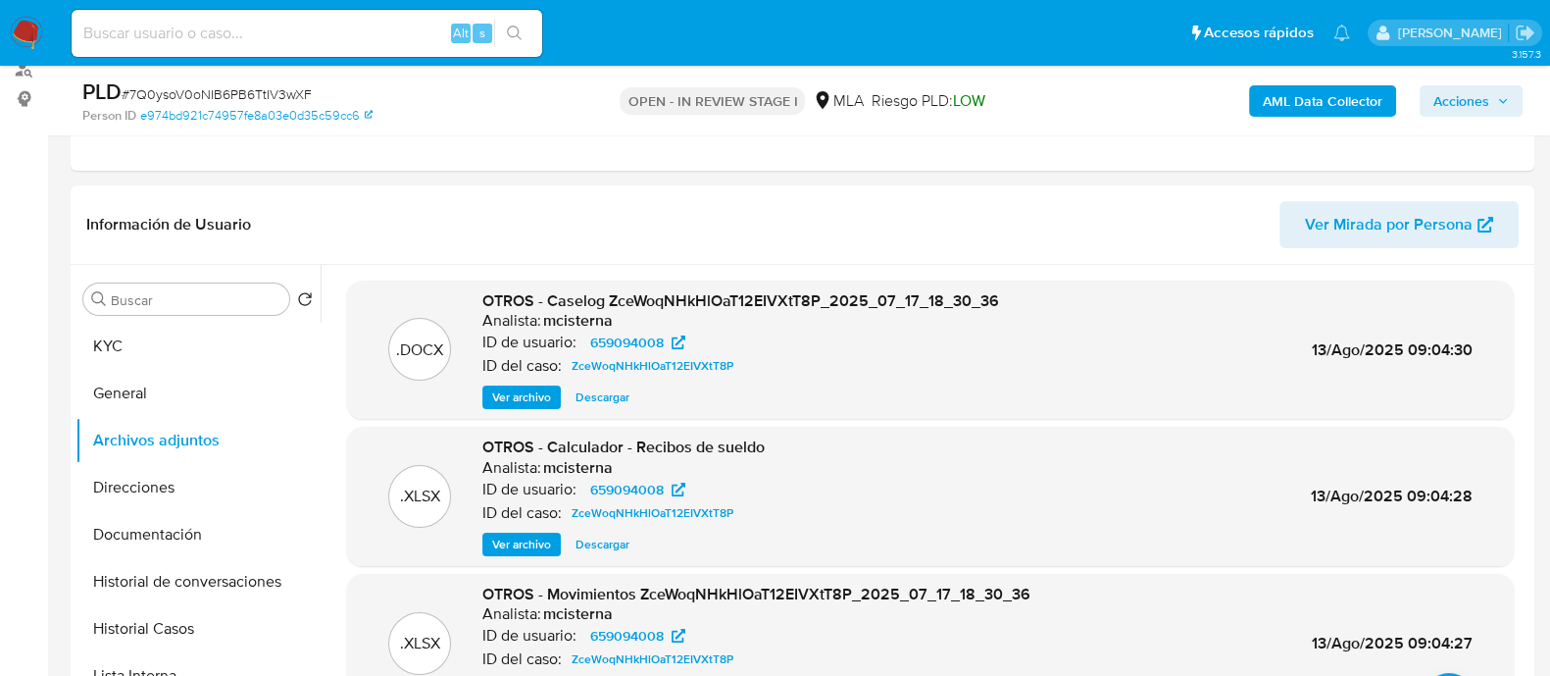
click at [1338, 110] on b "AML Data Collector" at bounding box center [1323, 100] width 120 height 31
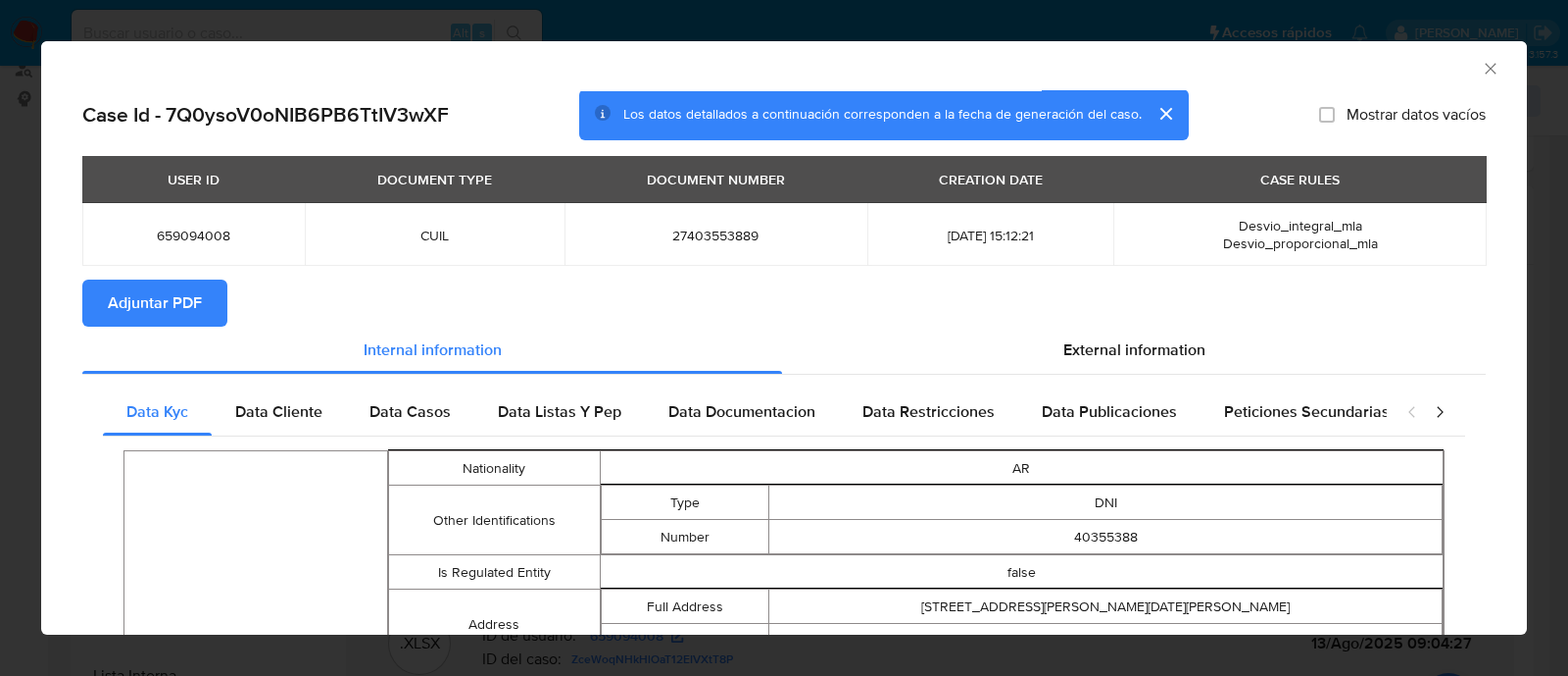
click at [149, 310] on span "Adjuntar PDF" at bounding box center [155, 302] width 94 height 43
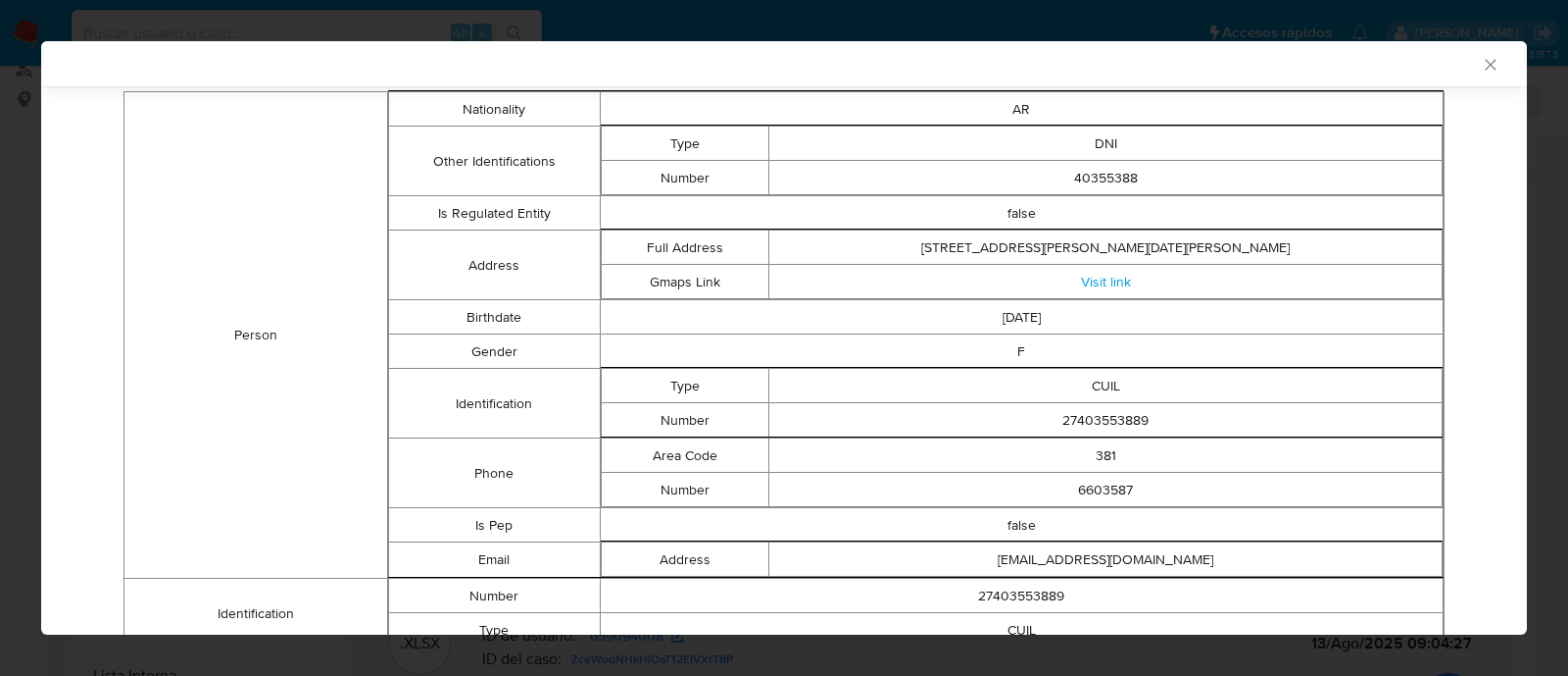
scroll to position [363, 0]
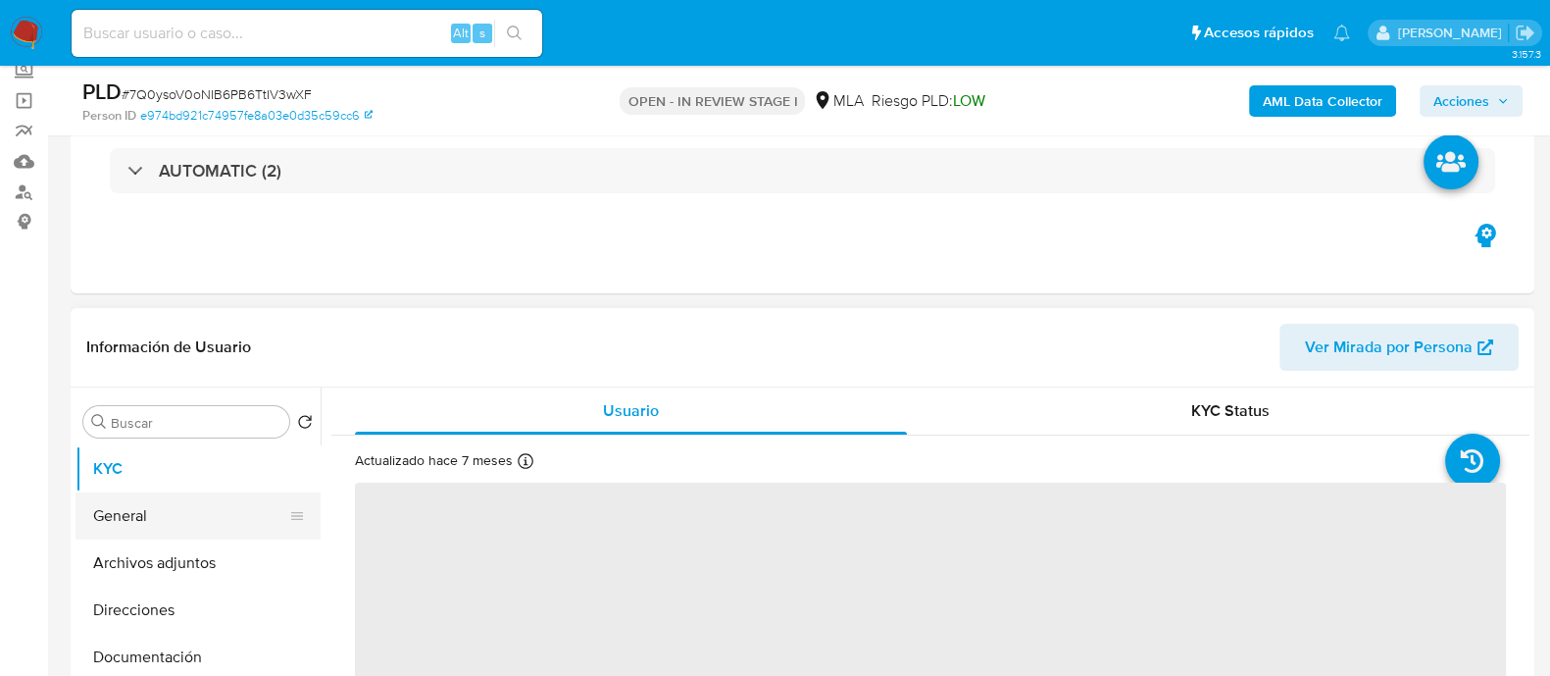
select select "10"
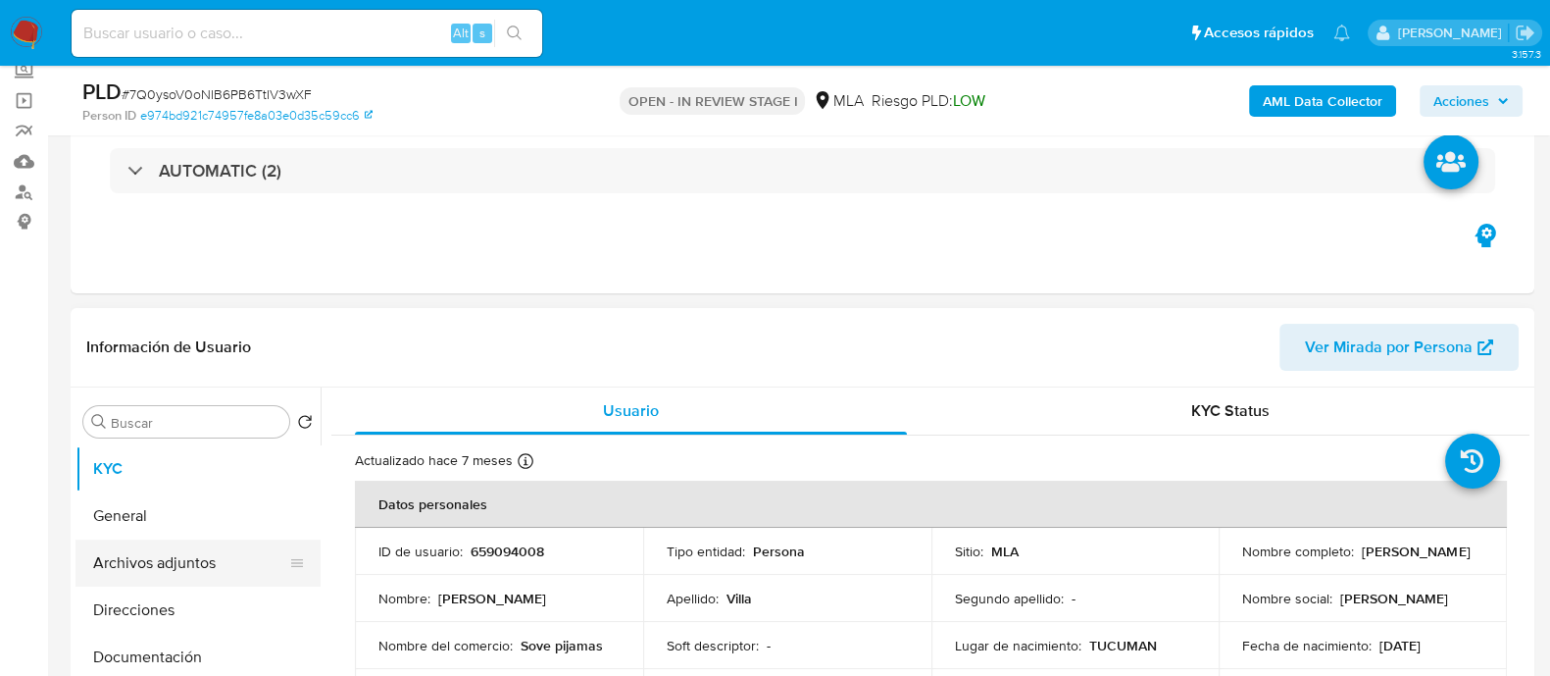
click at [214, 548] on button "Archivos adjuntos" at bounding box center [190, 562] width 229 height 47
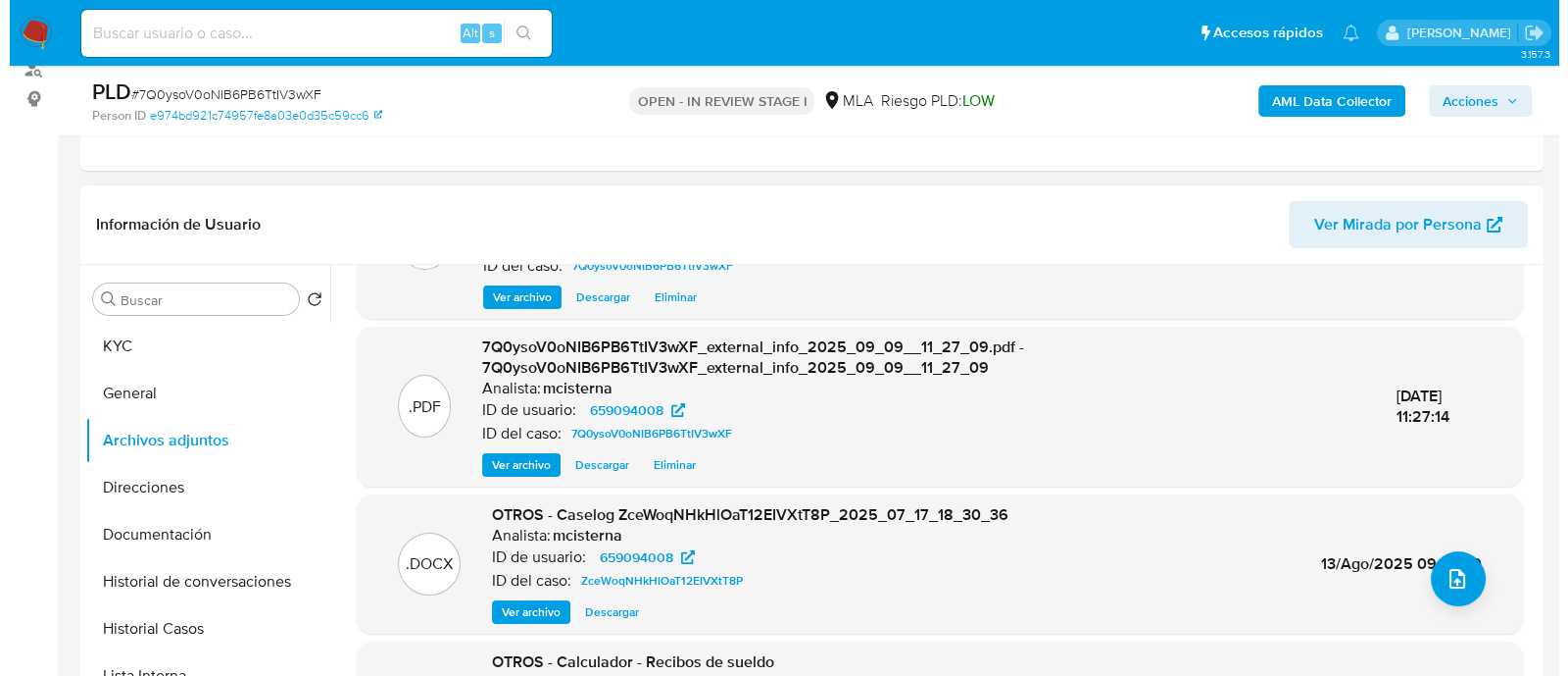
scroll to position [207, 0]
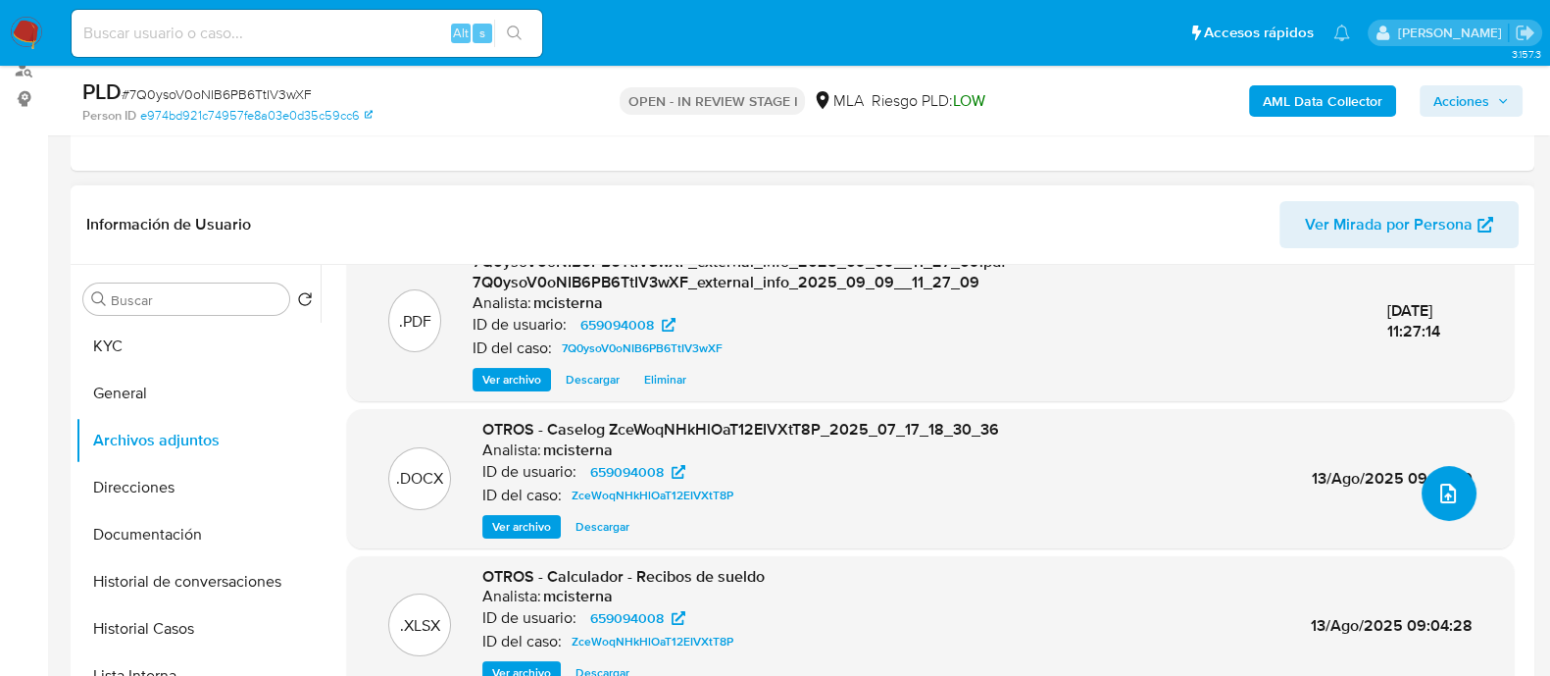
click at [1437, 502] on icon "upload-file" at bounding box center [1449, 493] width 24 height 24
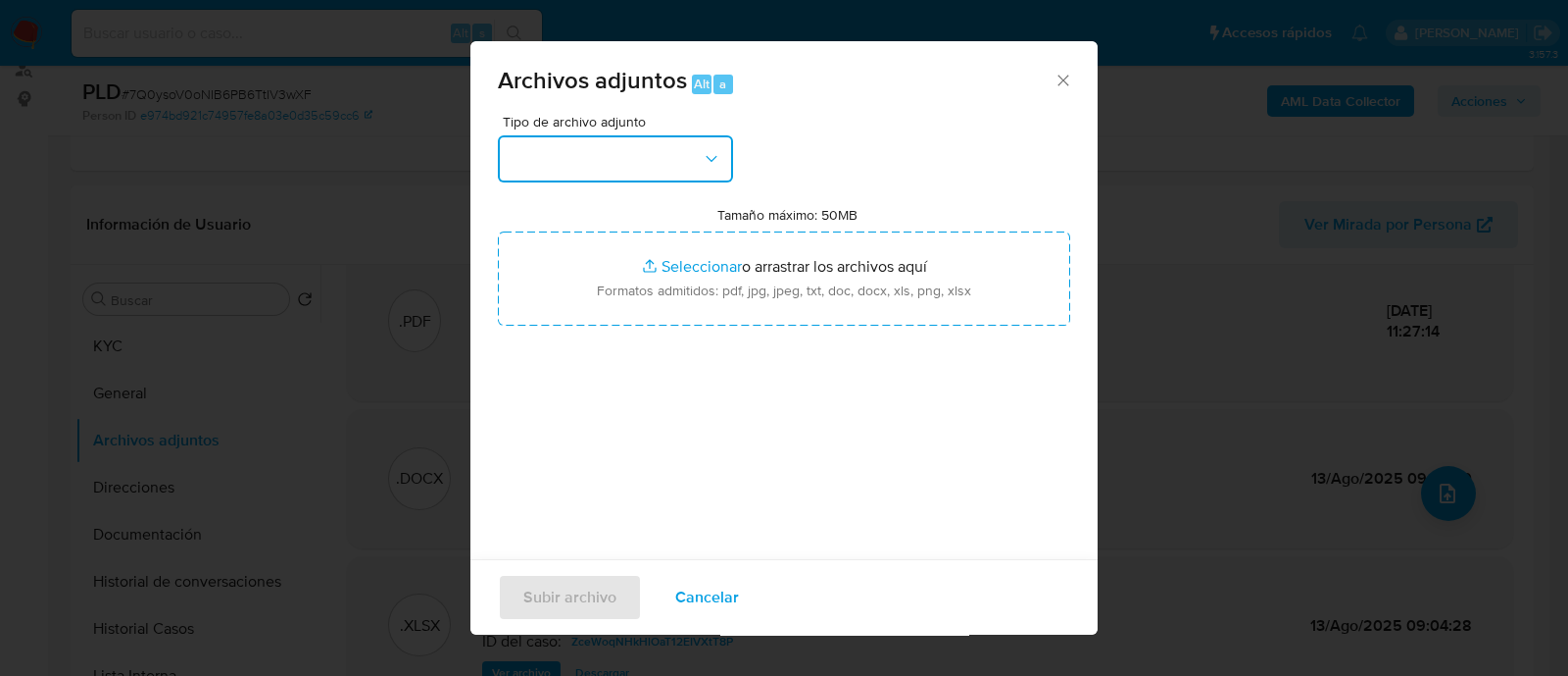
click at [584, 169] on button "button" at bounding box center [615, 158] width 235 height 47
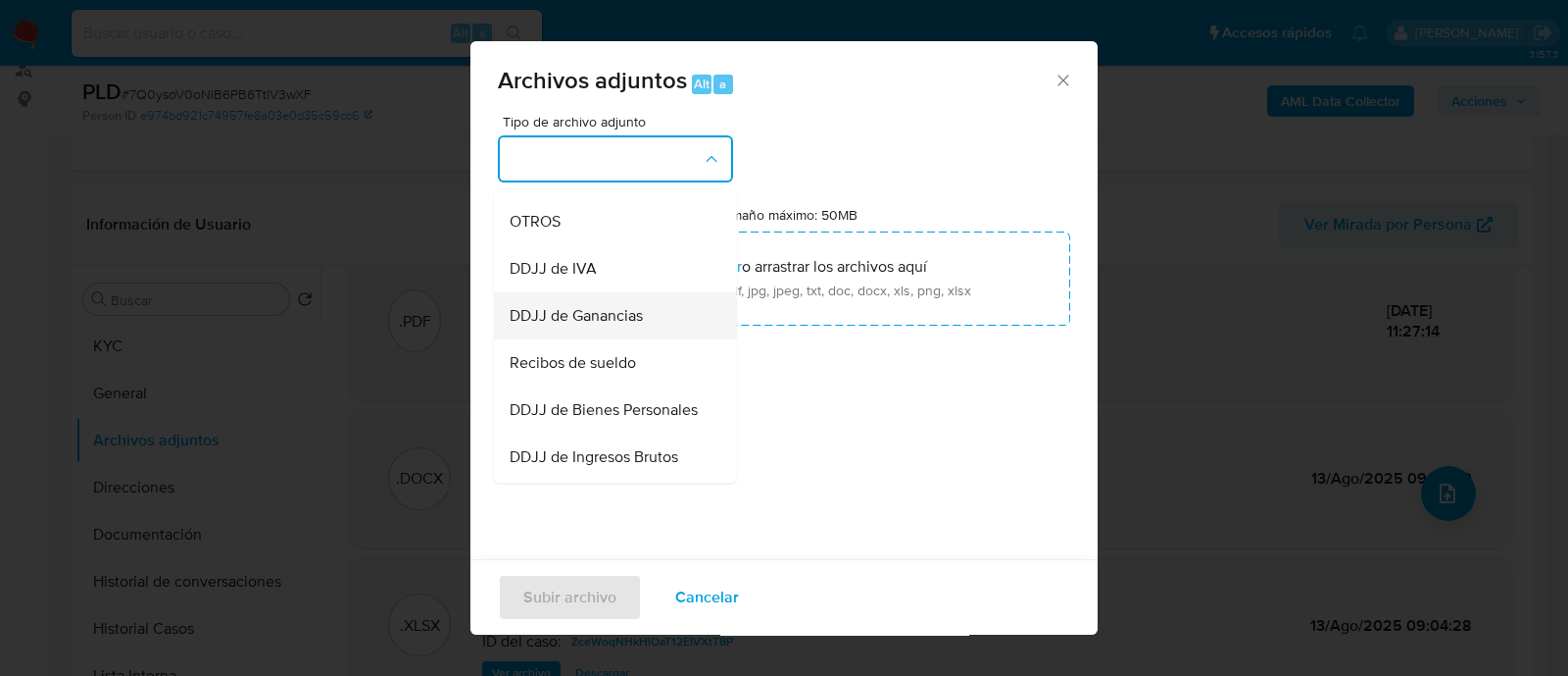
scroll to position [368, 0]
click at [574, 240] on div "OTROS" at bounding box center [610, 220] width 200 height 47
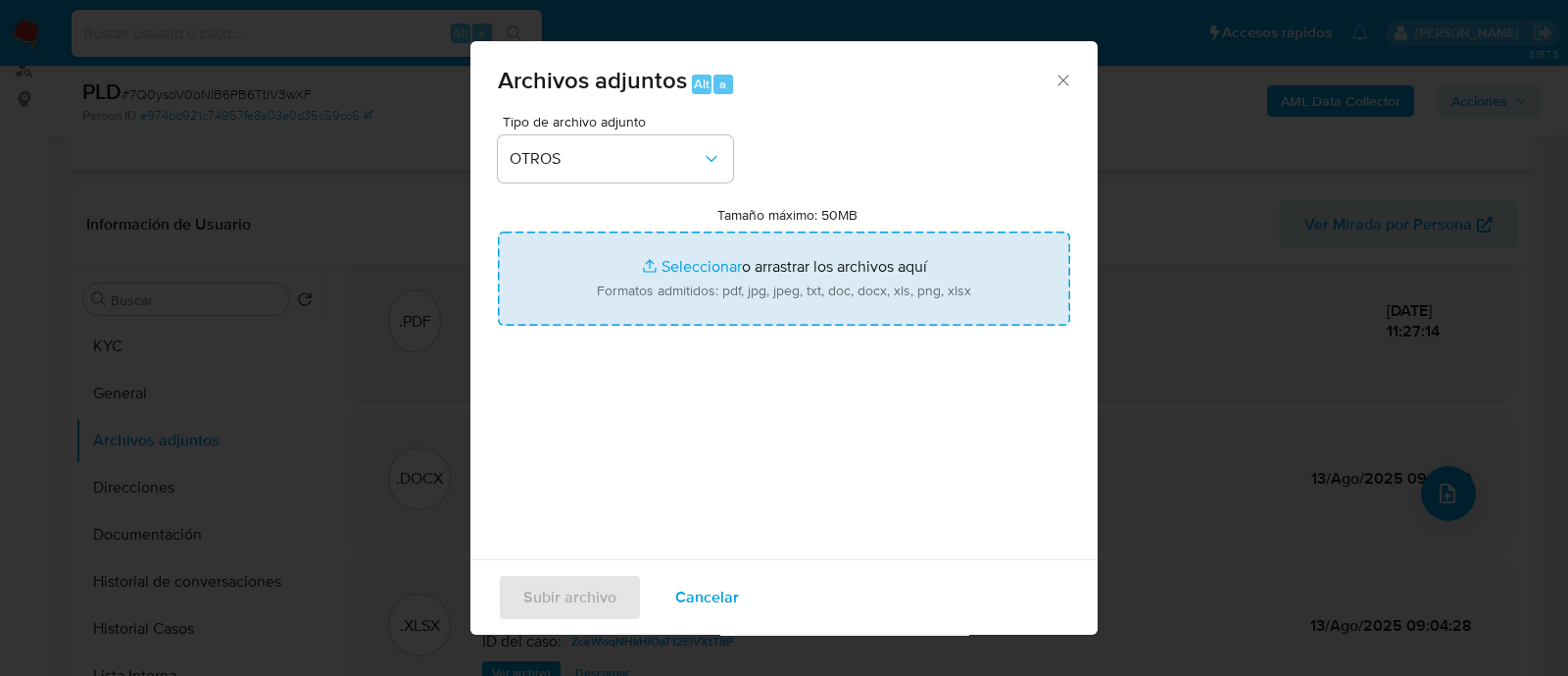
type input "C:\fakepath\Movimientos 7Q0ysoV0oNIB6PB6TtIV3wXF_2025_08_25_13_58_30.xlsx"
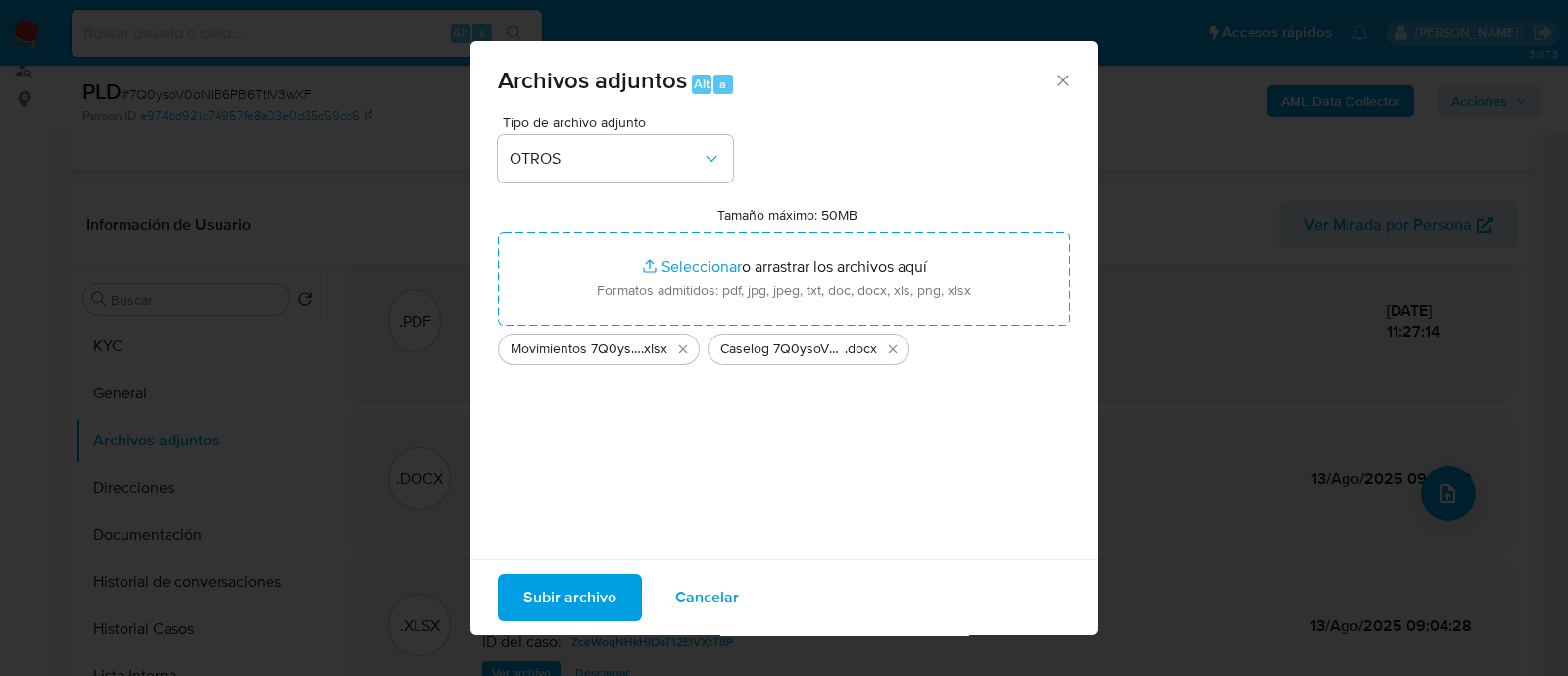
click at [605, 606] on span "Subir archivo" at bounding box center [570, 597] width 93 height 43
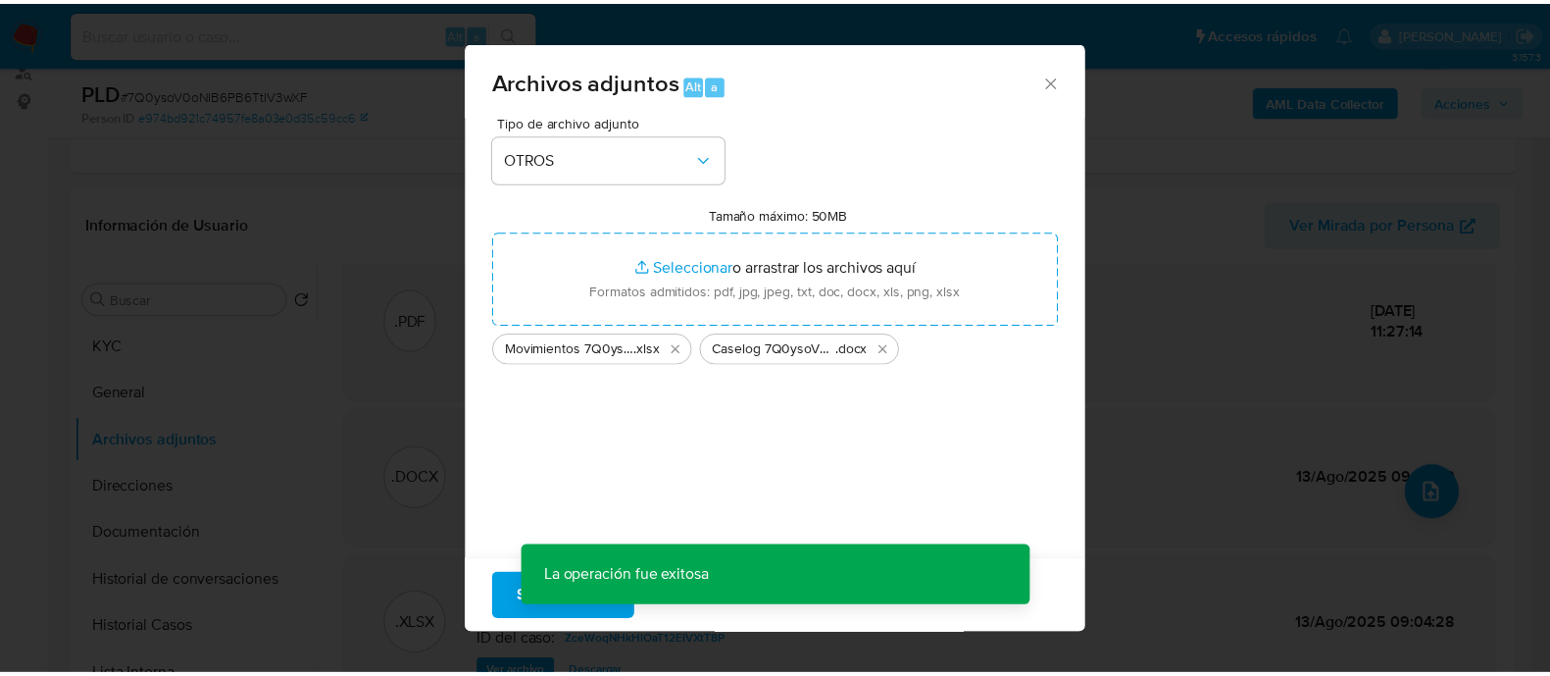
scroll to position [161, 0]
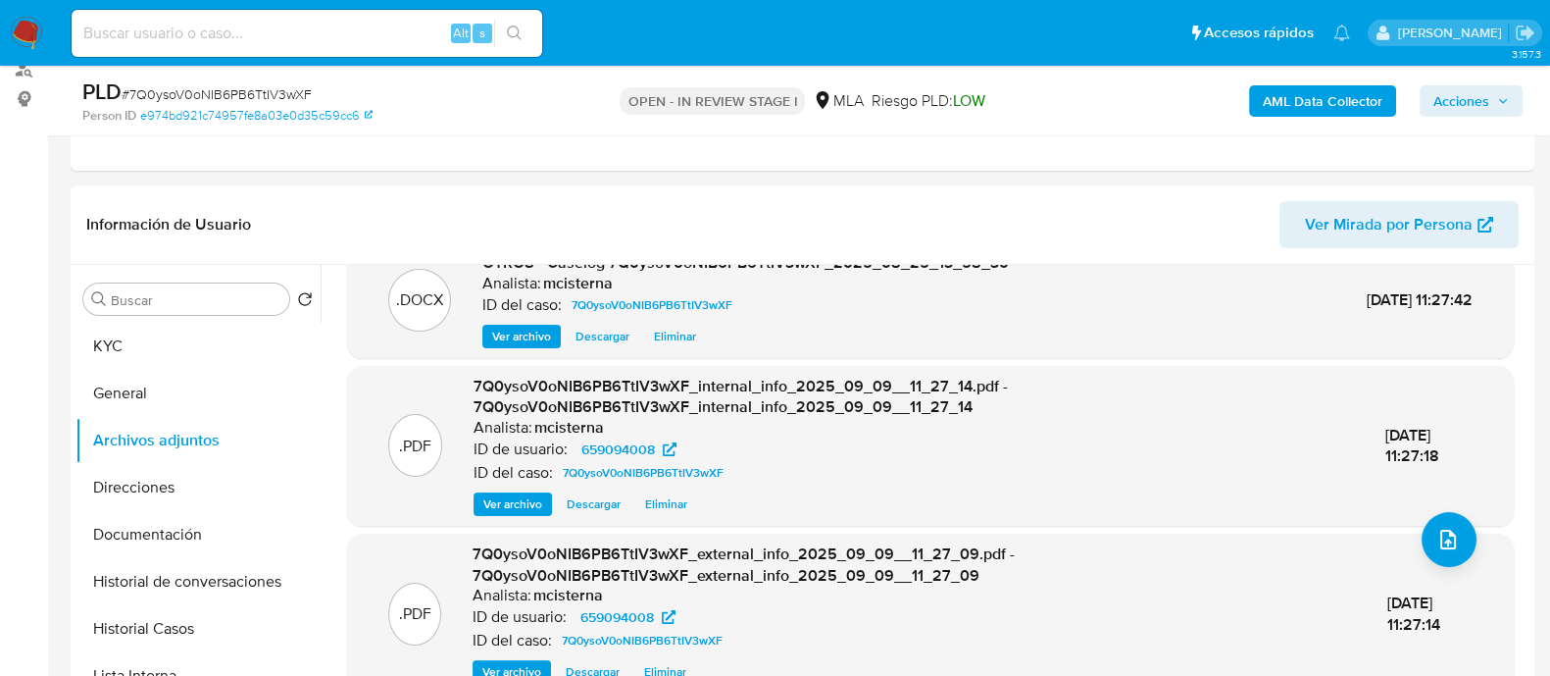
click at [1451, 90] on span "Acciones" at bounding box center [1462, 100] width 56 height 31
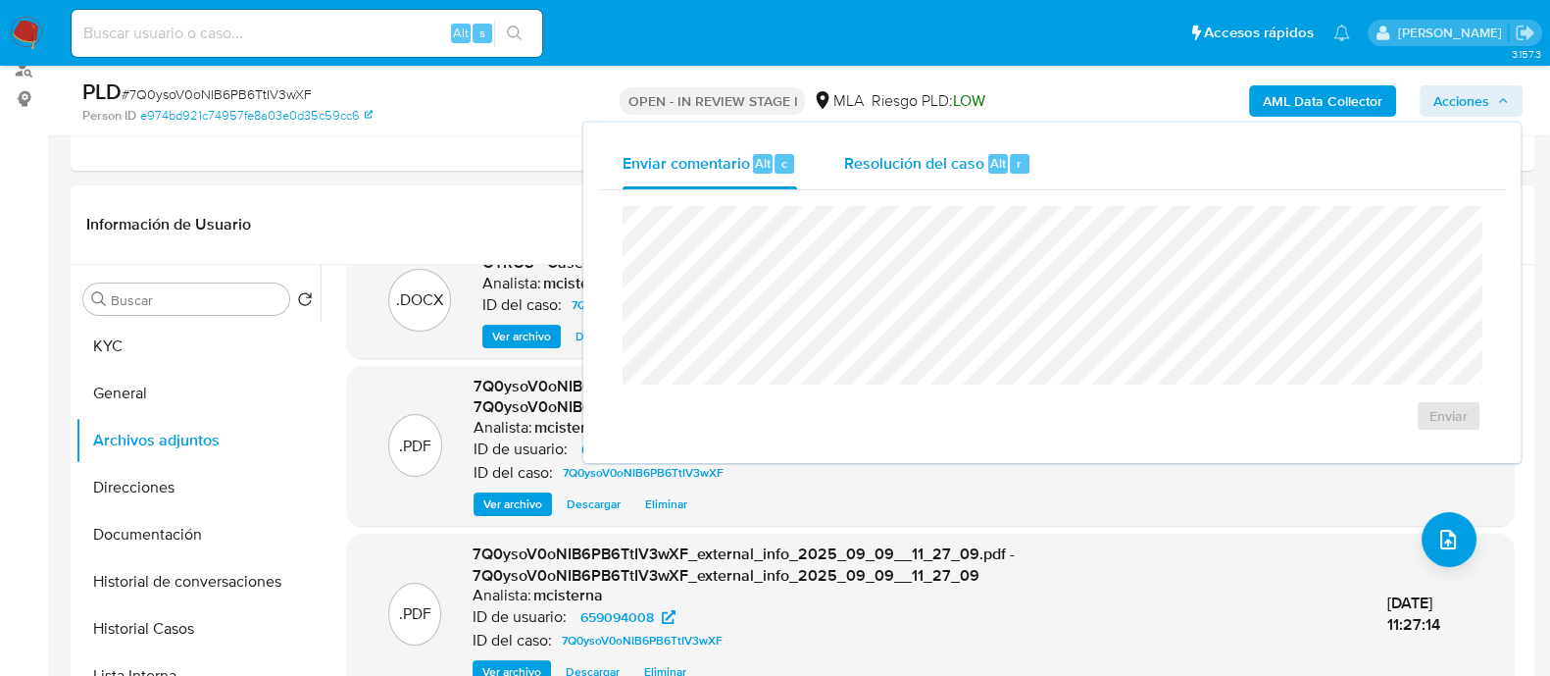
click at [967, 159] on span "Resolución del caso" at bounding box center [914, 162] width 140 height 23
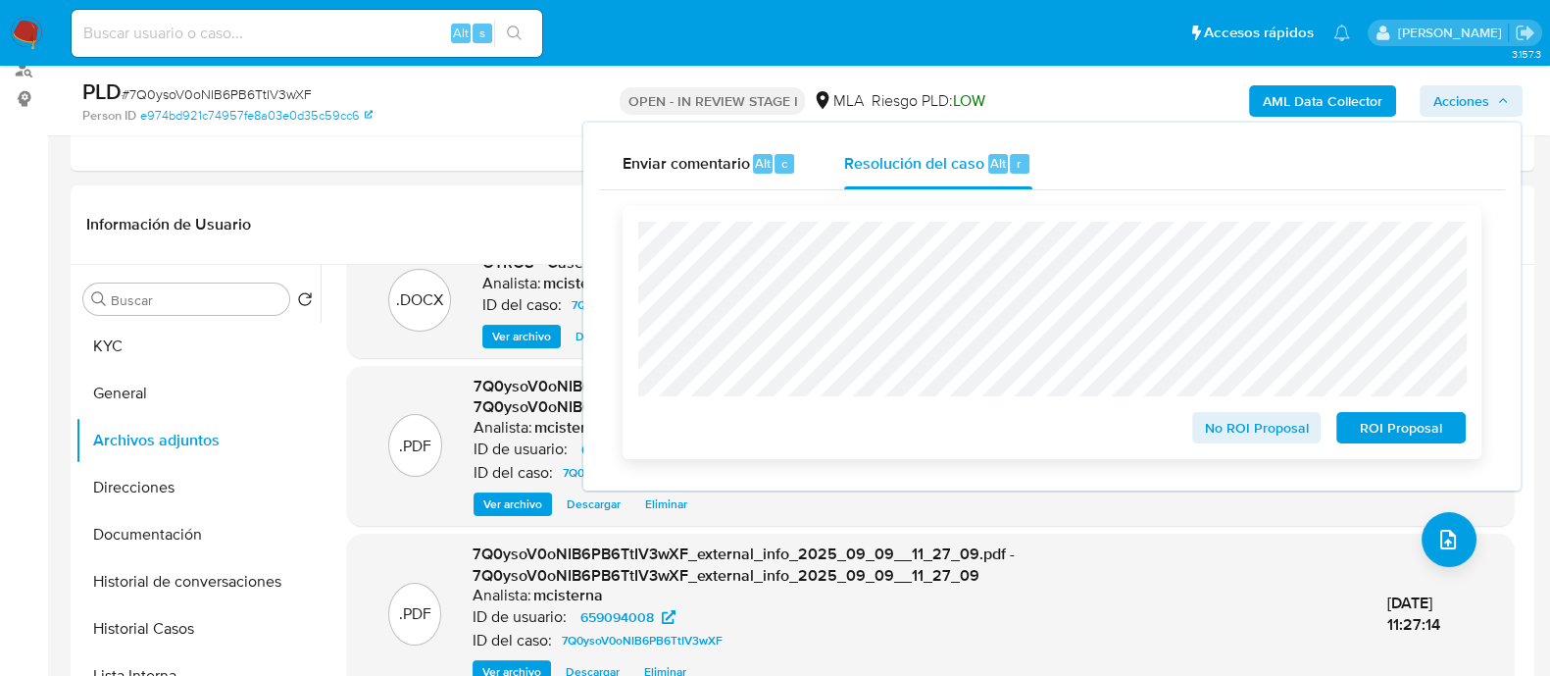
click at [1225, 429] on span "No ROI Proposal" at bounding box center [1257, 427] width 102 height 27
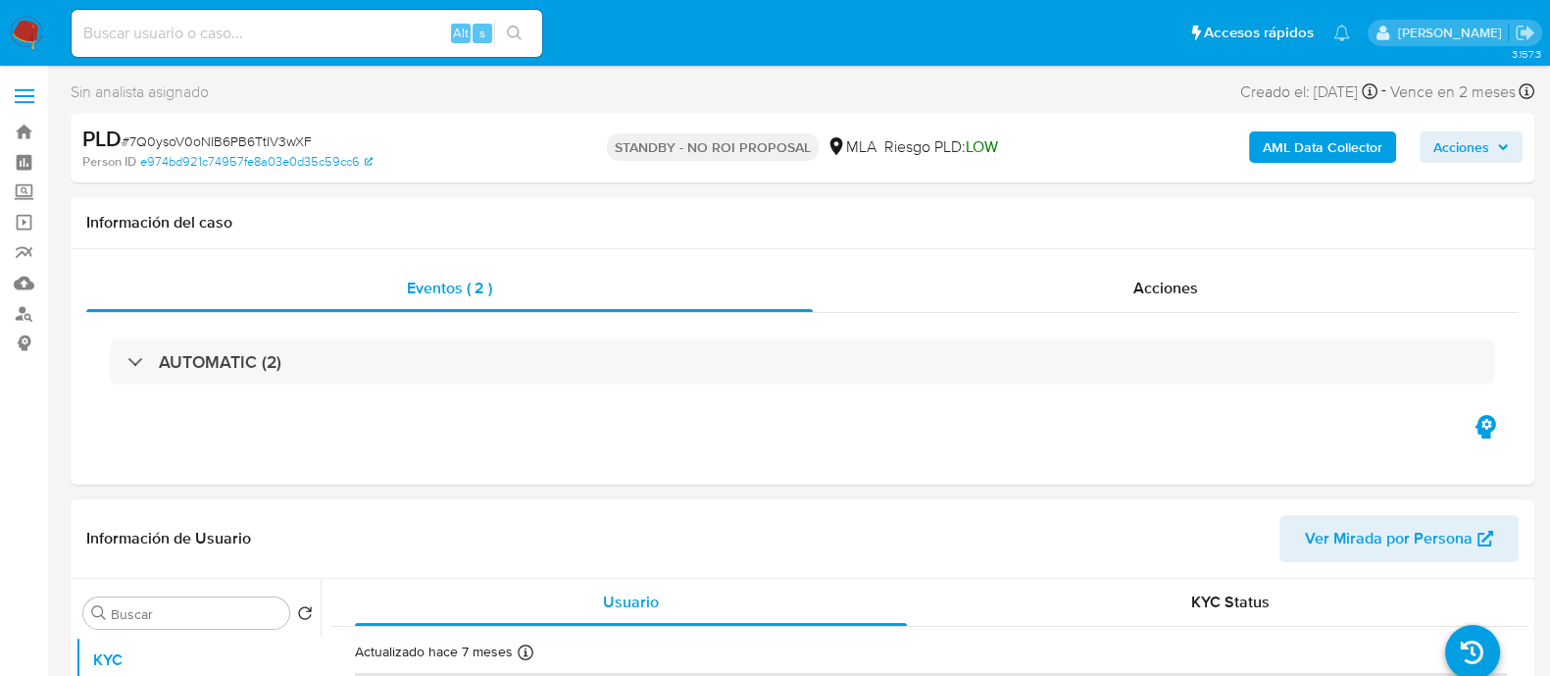
select select "10"
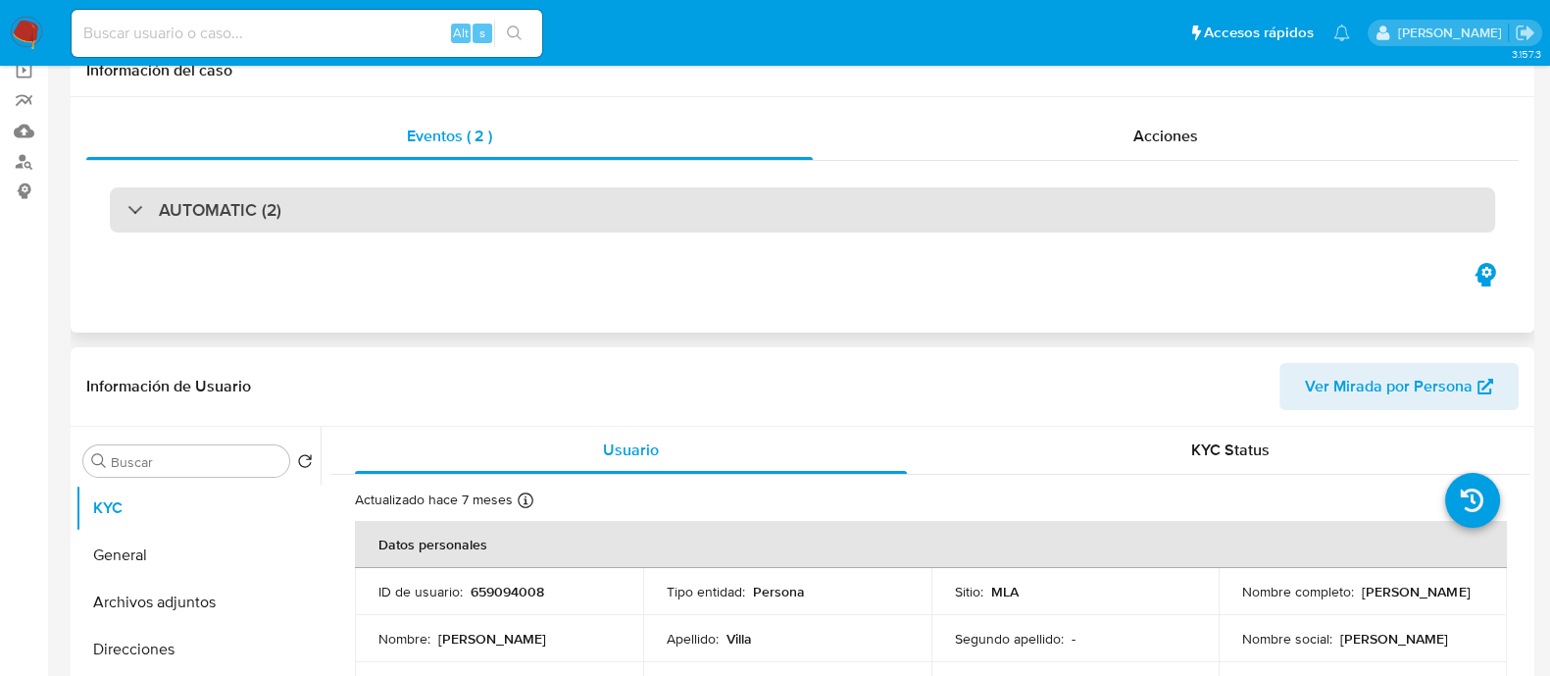
scroll to position [244, 0]
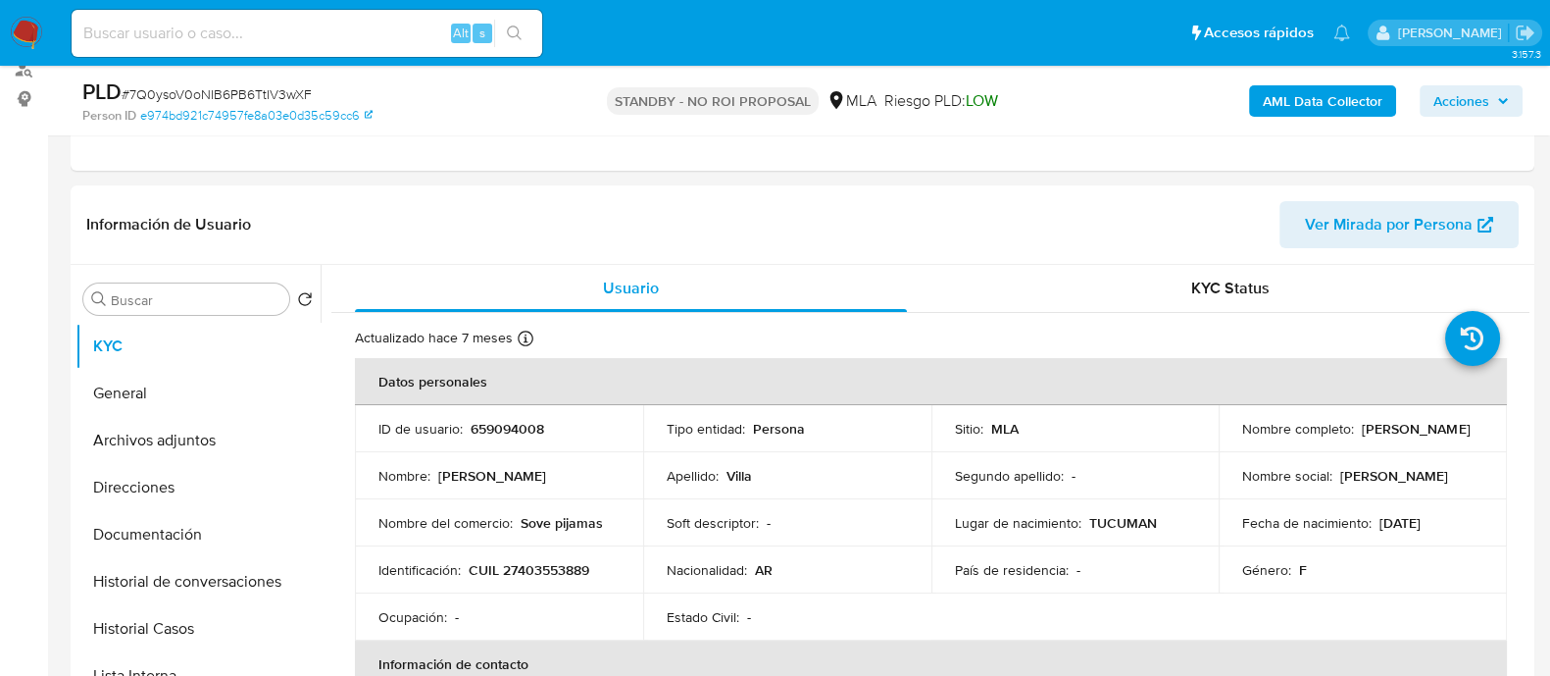
click at [384, 27] on input at bounding box center [307, 33] width 471 height 25
paste input "vT4Bl9c3zzVKAo3C6LHadM4m"
type input "vT4Bl9c3zzVKAo3C6LHadM4m"
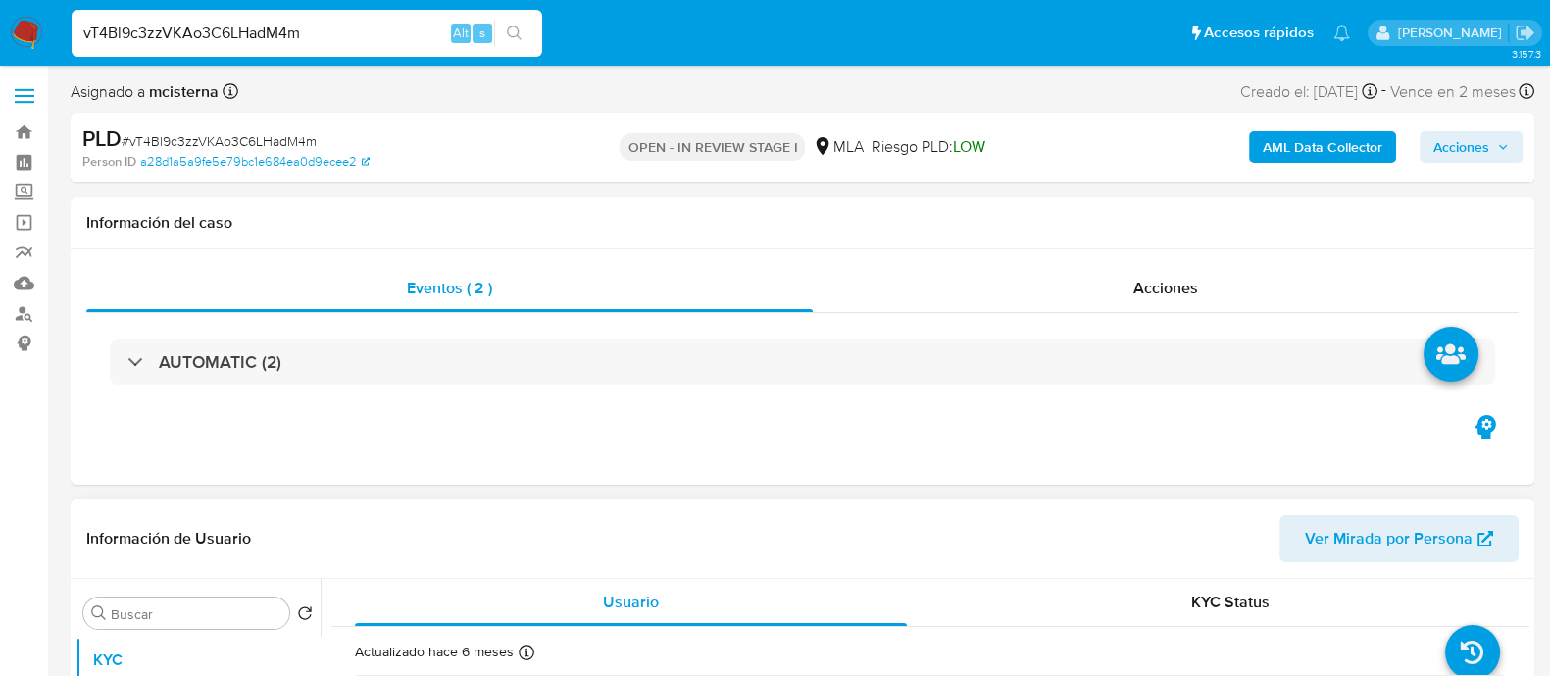
select select "10"
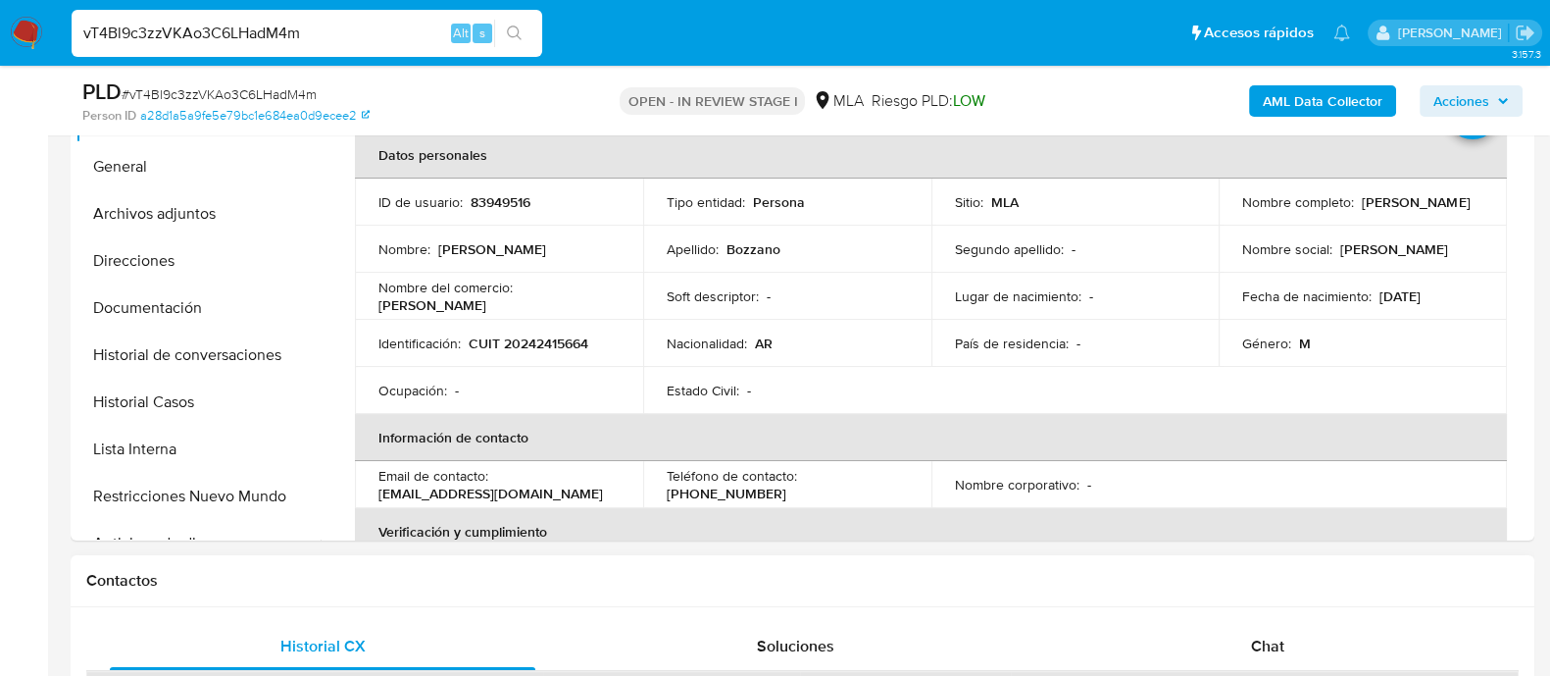
scroll to position [489, 0]
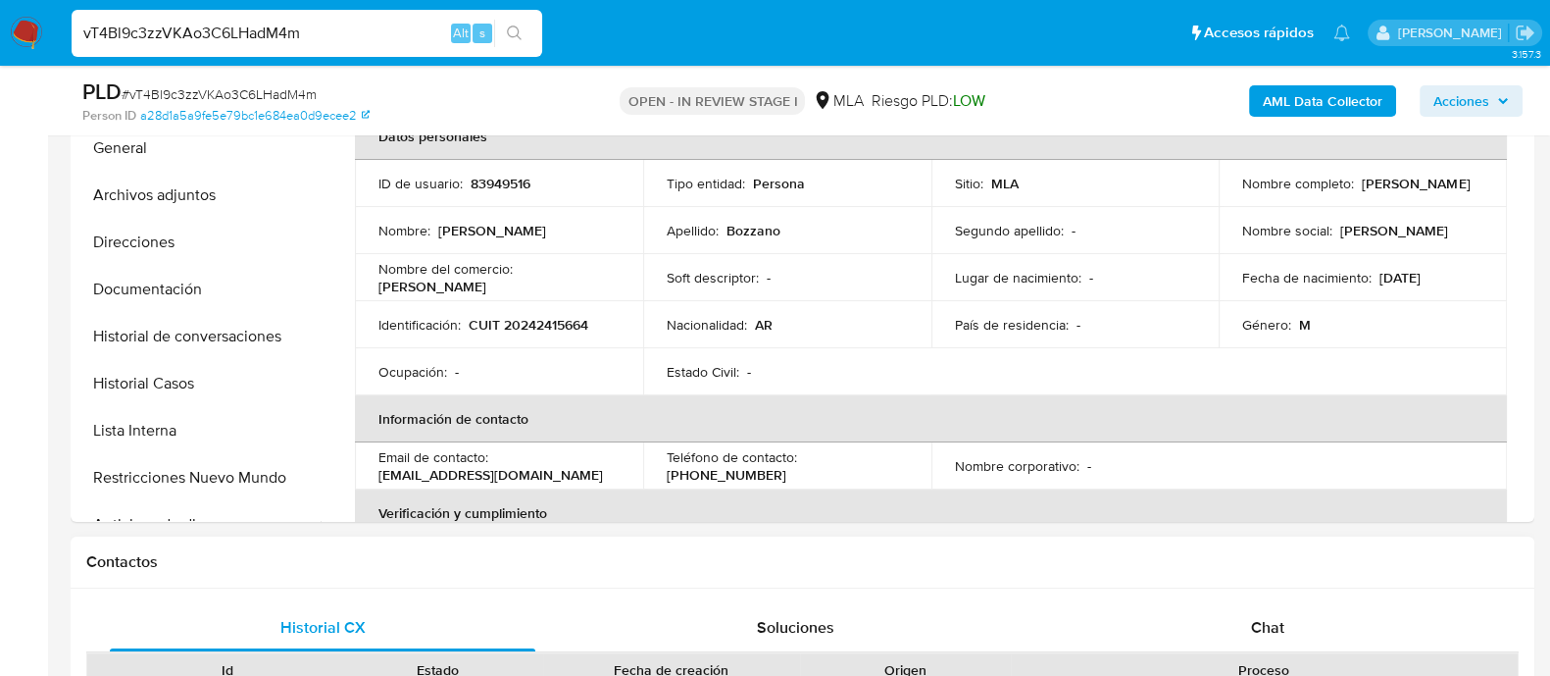
click at [1245, 625] on div "Chat" at bounding box center [1268, 627] width 426 height 47
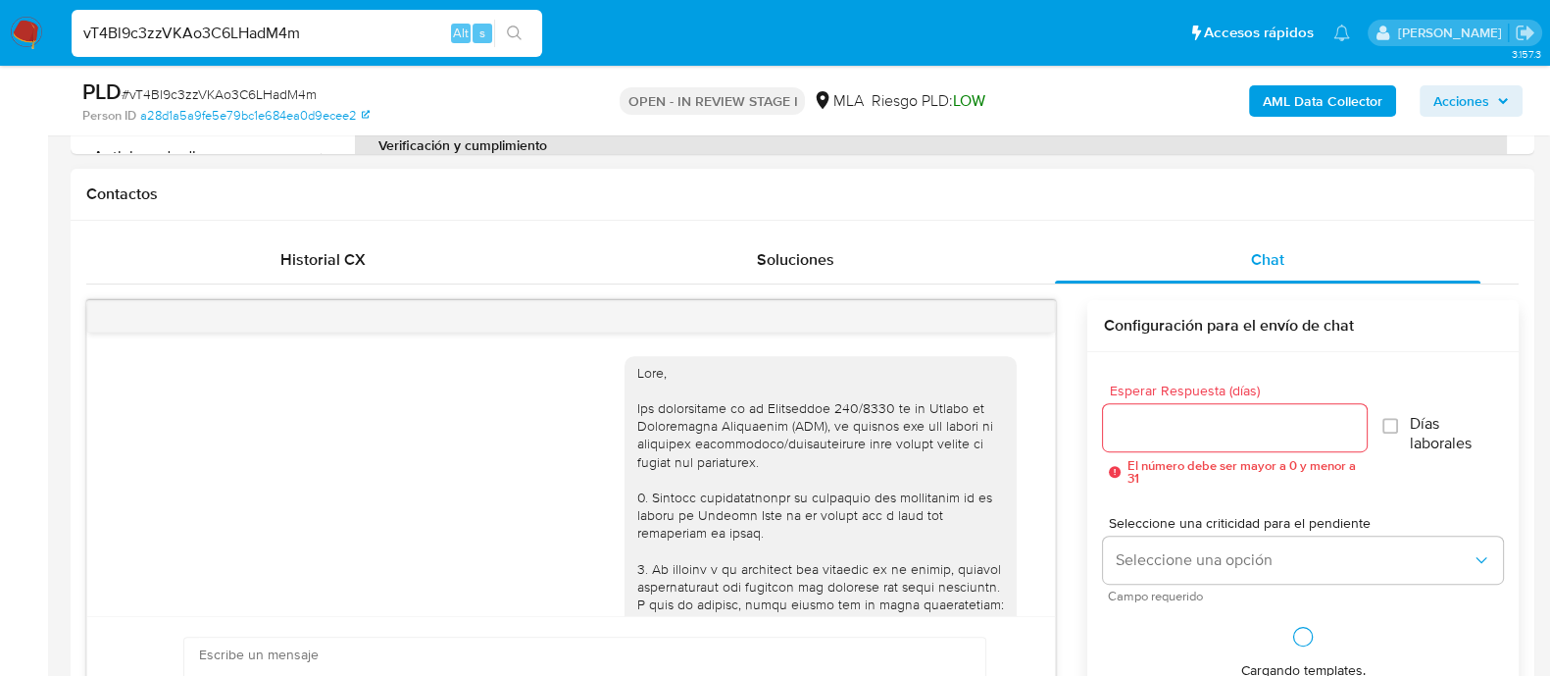
scroll to position [1319, 0]
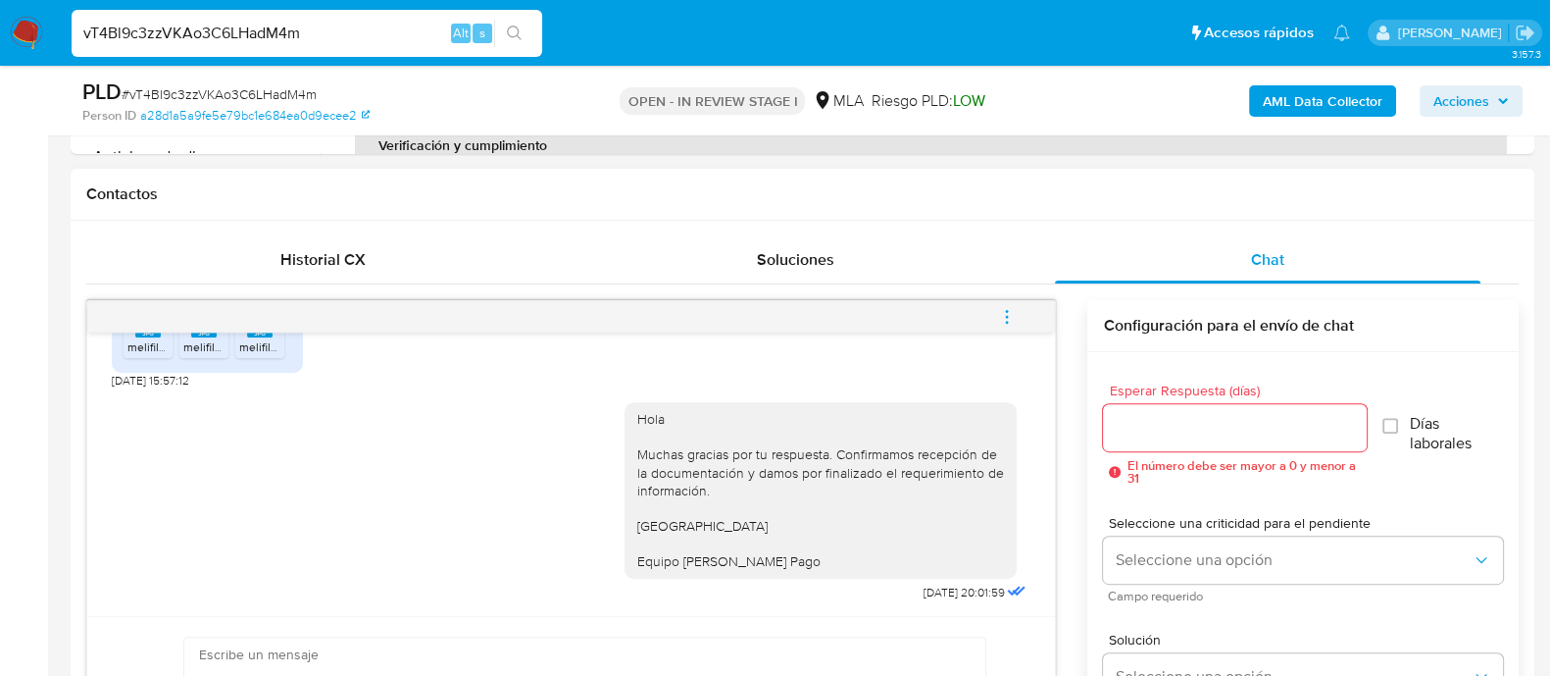
click at [1020, 306] on button "menu-action" at bounding box center [1007, 316] width 65 height 47
click at [1020, 306] on div at bounding box center [775, 338] width 1550 height 676
click at [1010, 323] on icon "menu-action" at bounding box center [1007, 317] width 18 height 18
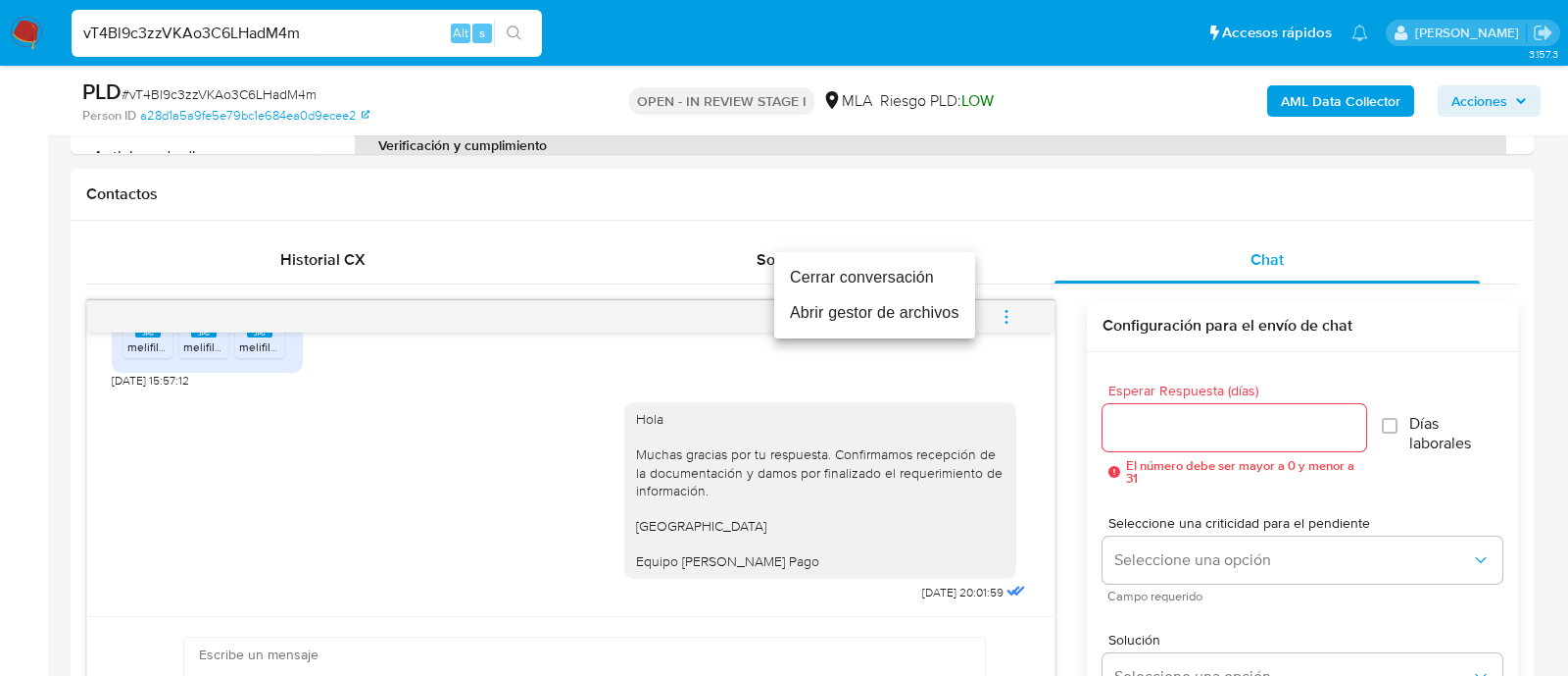
click at [861, 280] on li "Cerrar conversación" at bounding box center [874, 277] width 201 height 35
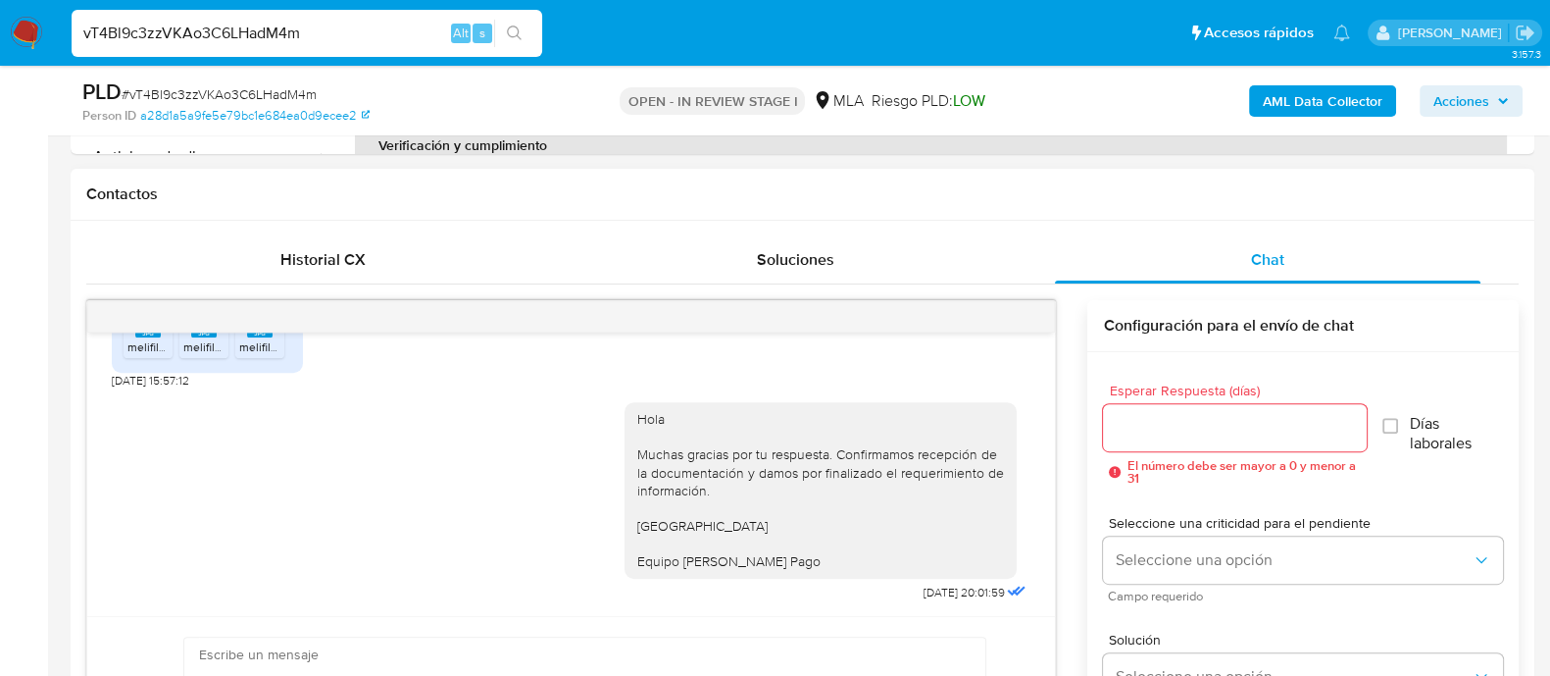
scroll to position [1196, 0]
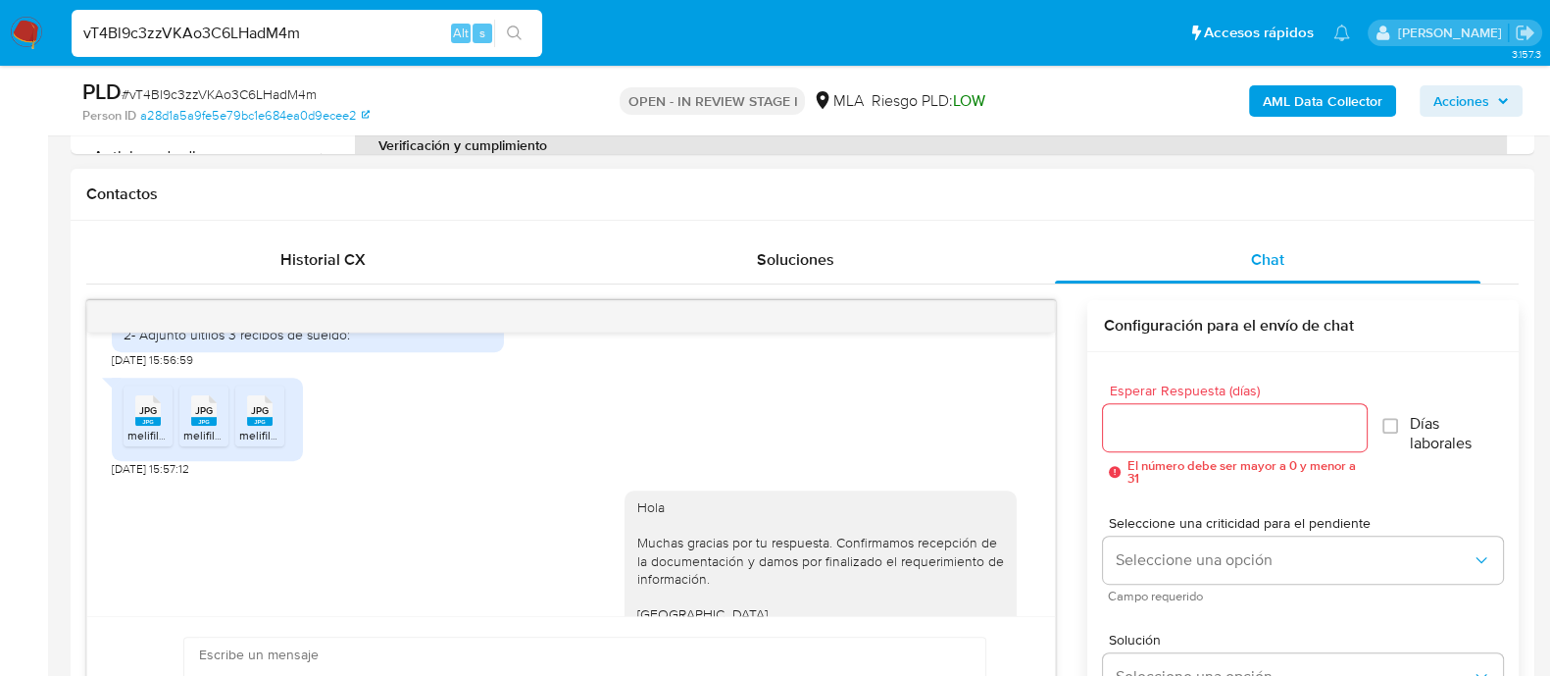
click at [155, 443] on span "melifile4576378537050489456.jpg" at bounding box center [219, 435] width 185 height 17
click at [196, 426] on rect at bounding box center [203, 421] width 25 height 9
click at [257, 426] on rect at bounding box center [259, 421] width 25 height 9
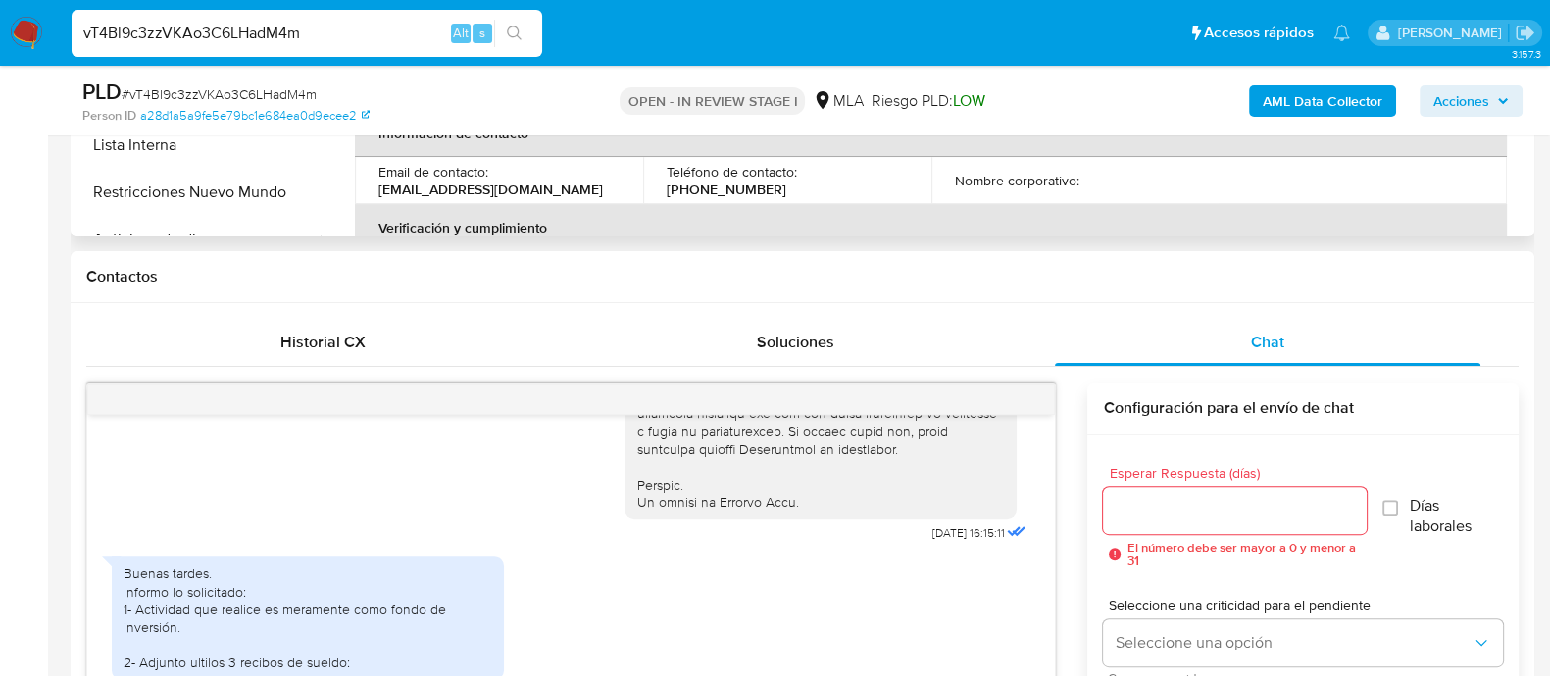
scroll to position [489, 0]
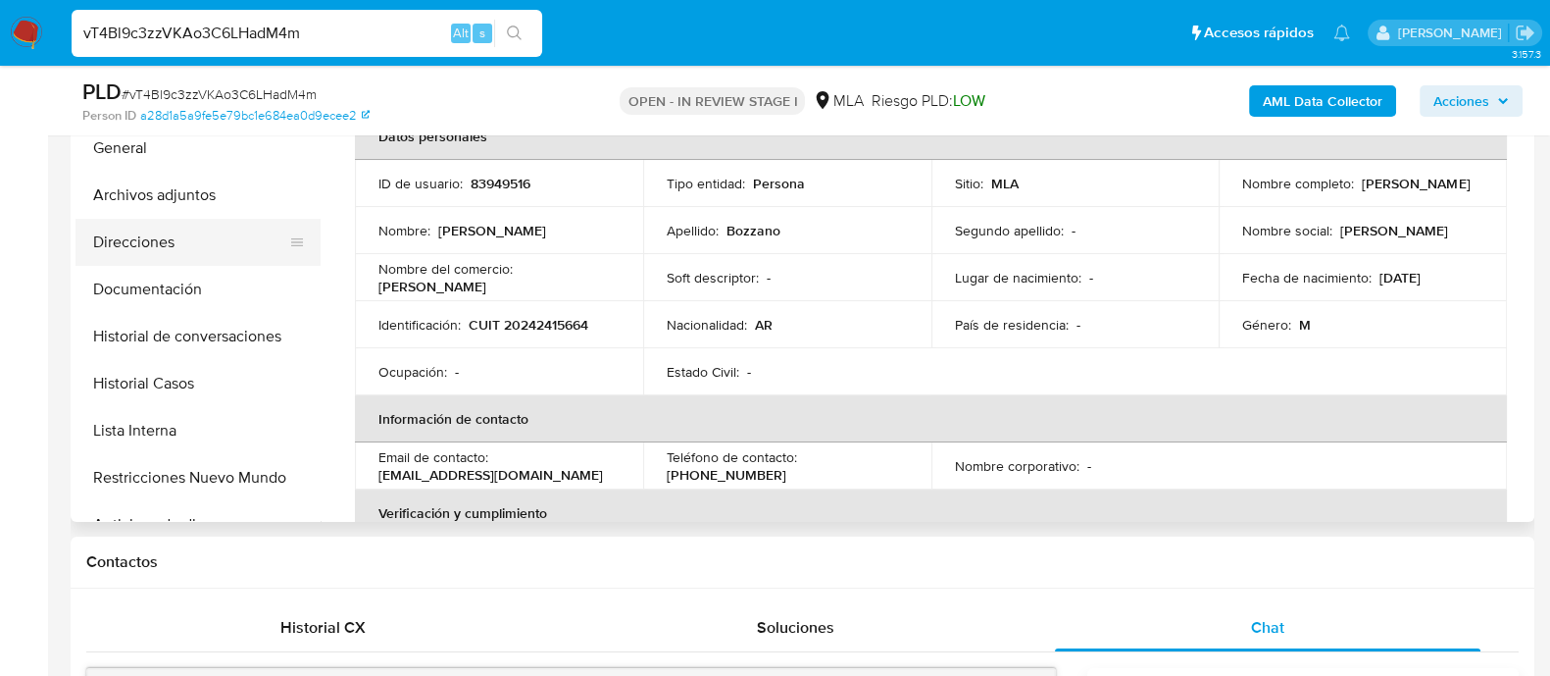
drag, startPoint x: 231, startPoint y: 202, endPoint x: 270, endPoint y: 223, distance: 43.4
click at [231, 202] on button "Archivos adjuntos" at bounding box center [198, 195] width 245 height 47
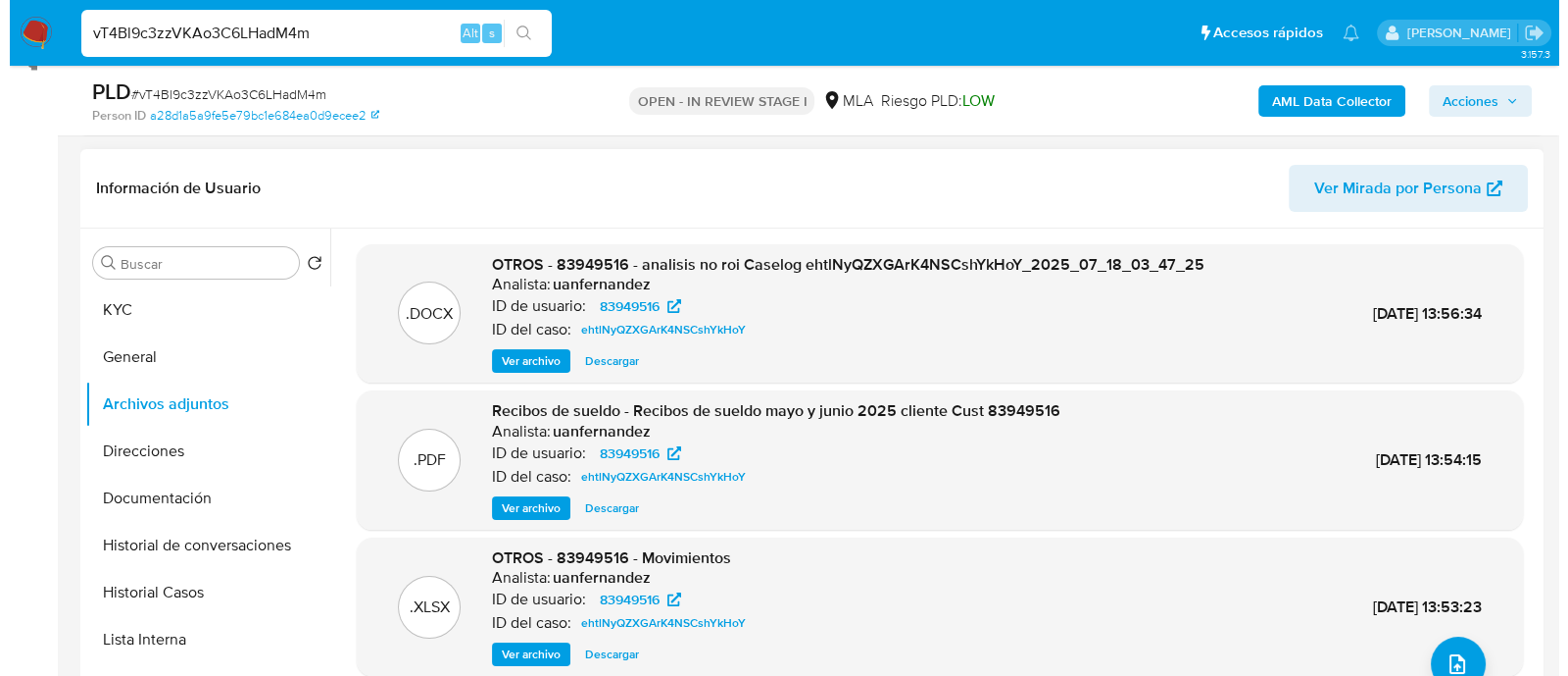
scroll to position [244, 0]
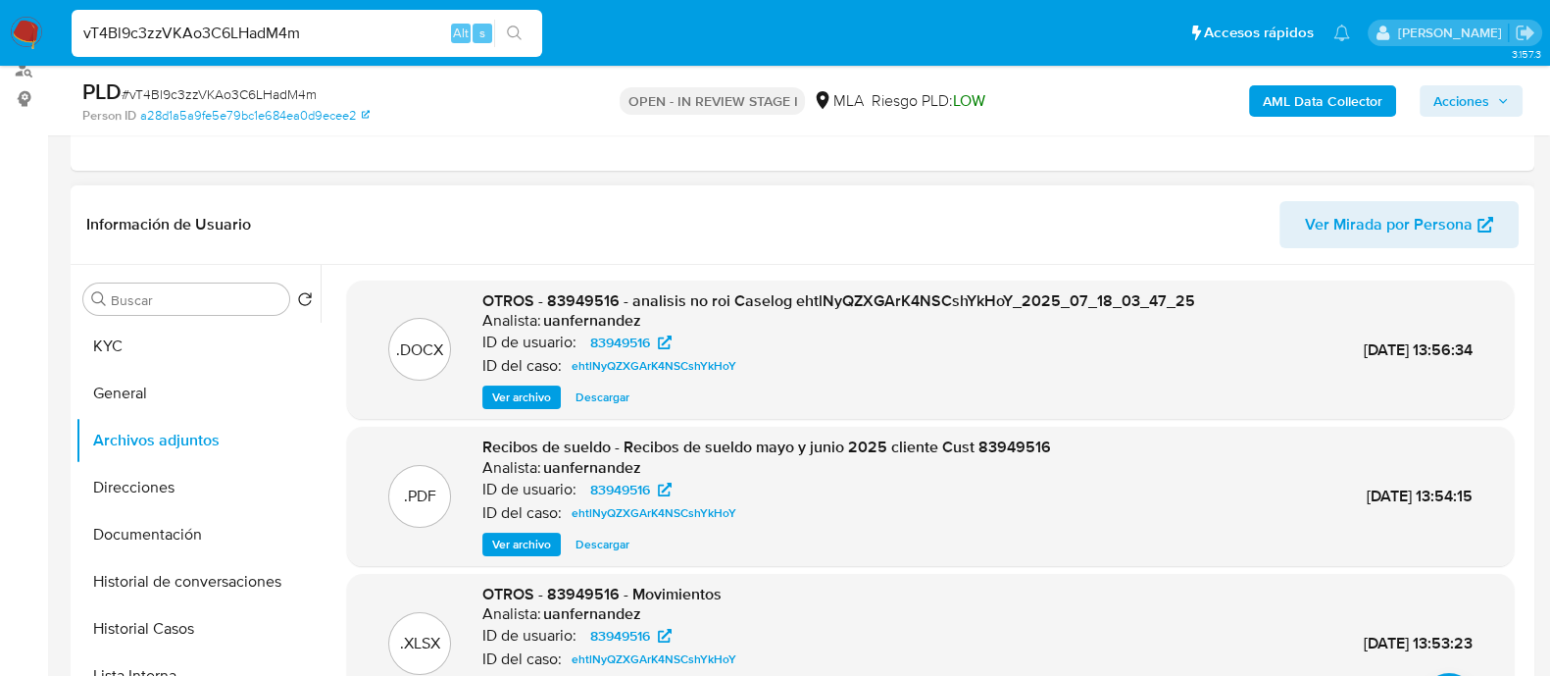
click at [789, 223] on header "Información de Usuario Ver Mirada por Persona" at bounding box center [802, 224] width 1433 height 47
click at [1312, 100] on b "AML Data Collector" at bounding box center [1323, 100] width 120 height 31
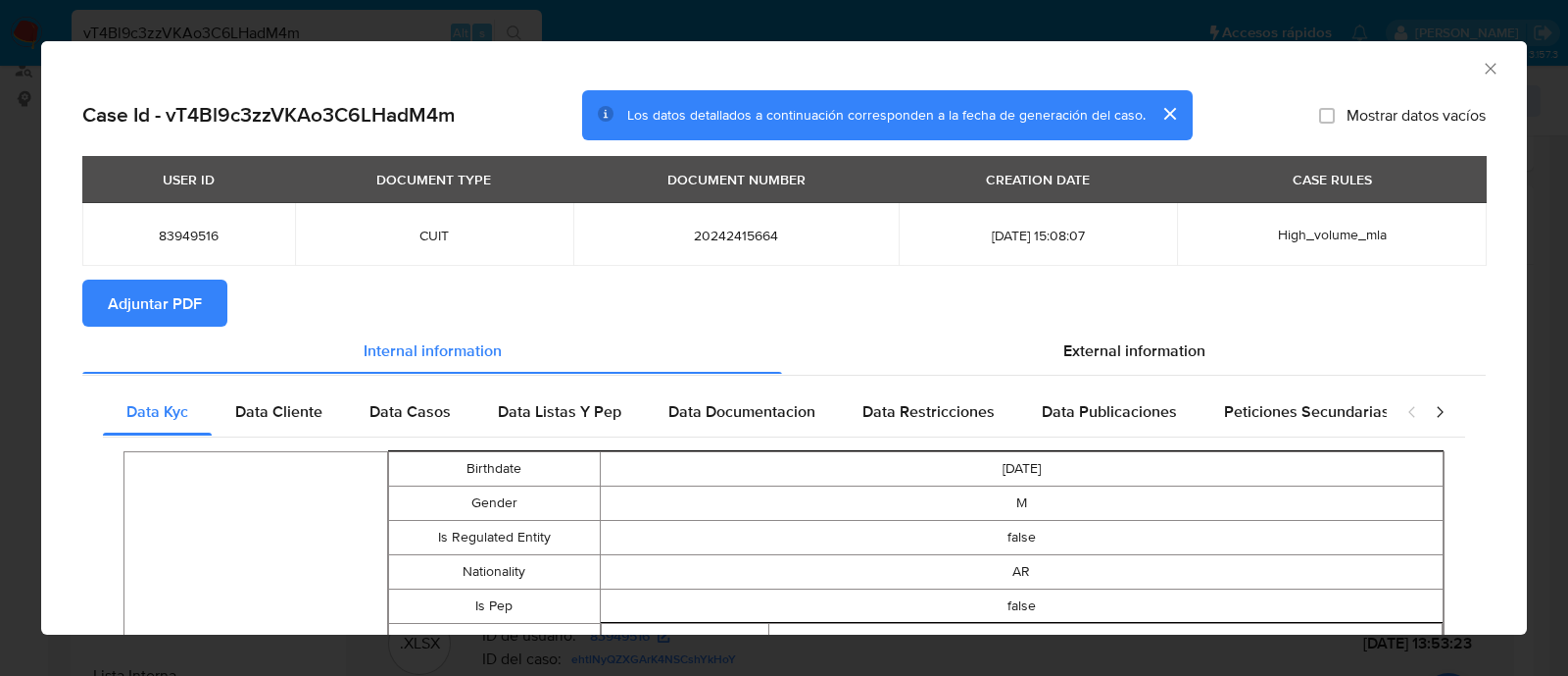
click at [197, 316] on span "Adjuntar PDF" at bounding box center [155, 302] width 94 height 43
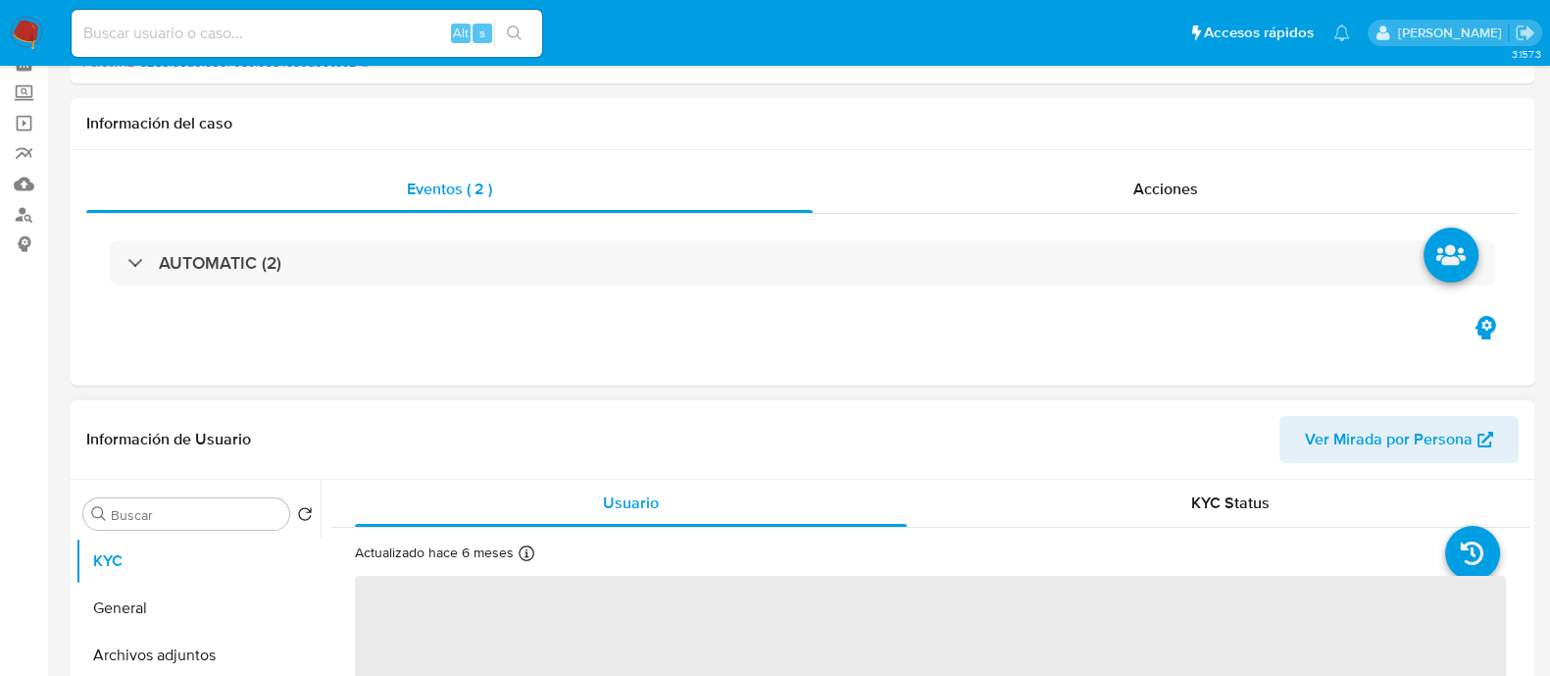
scroll to position [122, 0]
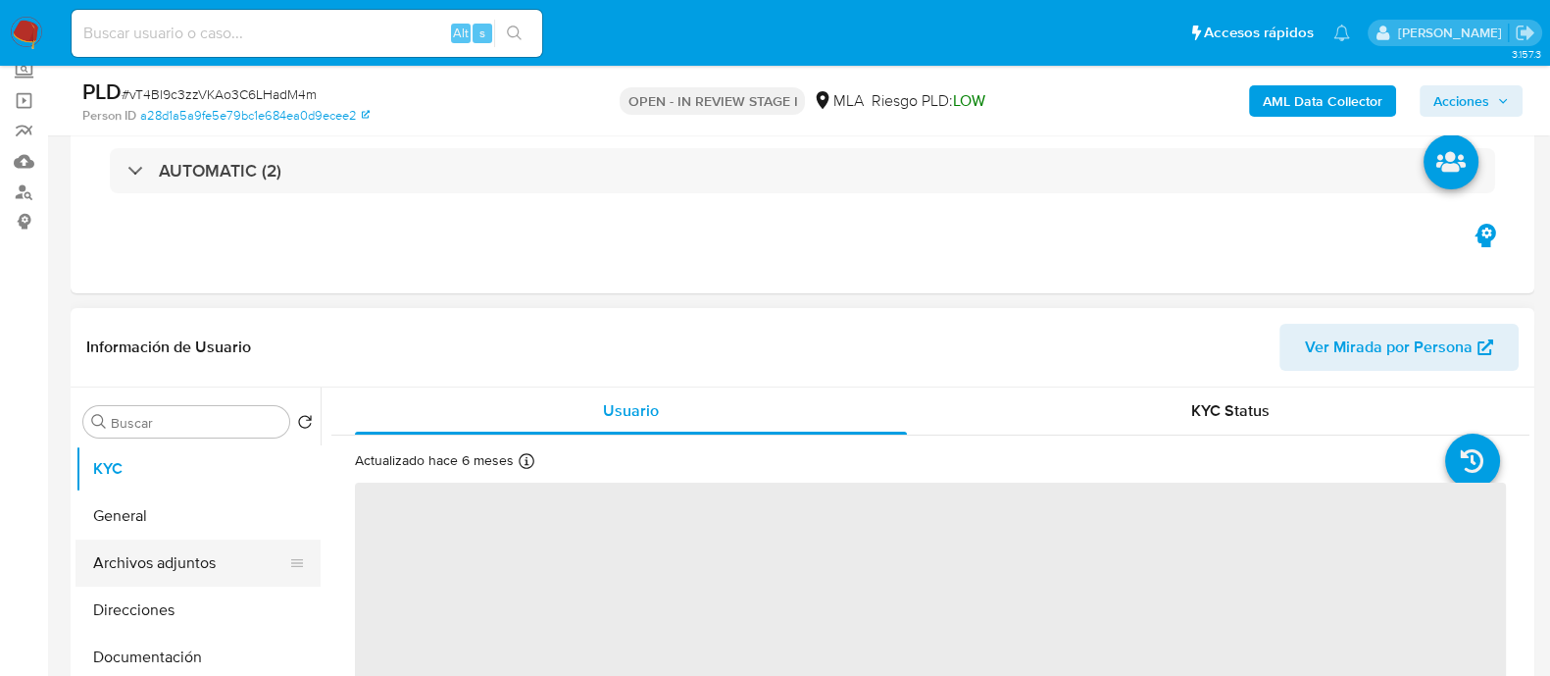
drag, startPoint x: 227, startPoint y: 562, endPoint x: 268, endPoint y: 537, distance: 47.9
click at [227, 562] on button "Archivos adjuntos" at bounding box center [190, 562] width 229 height 47
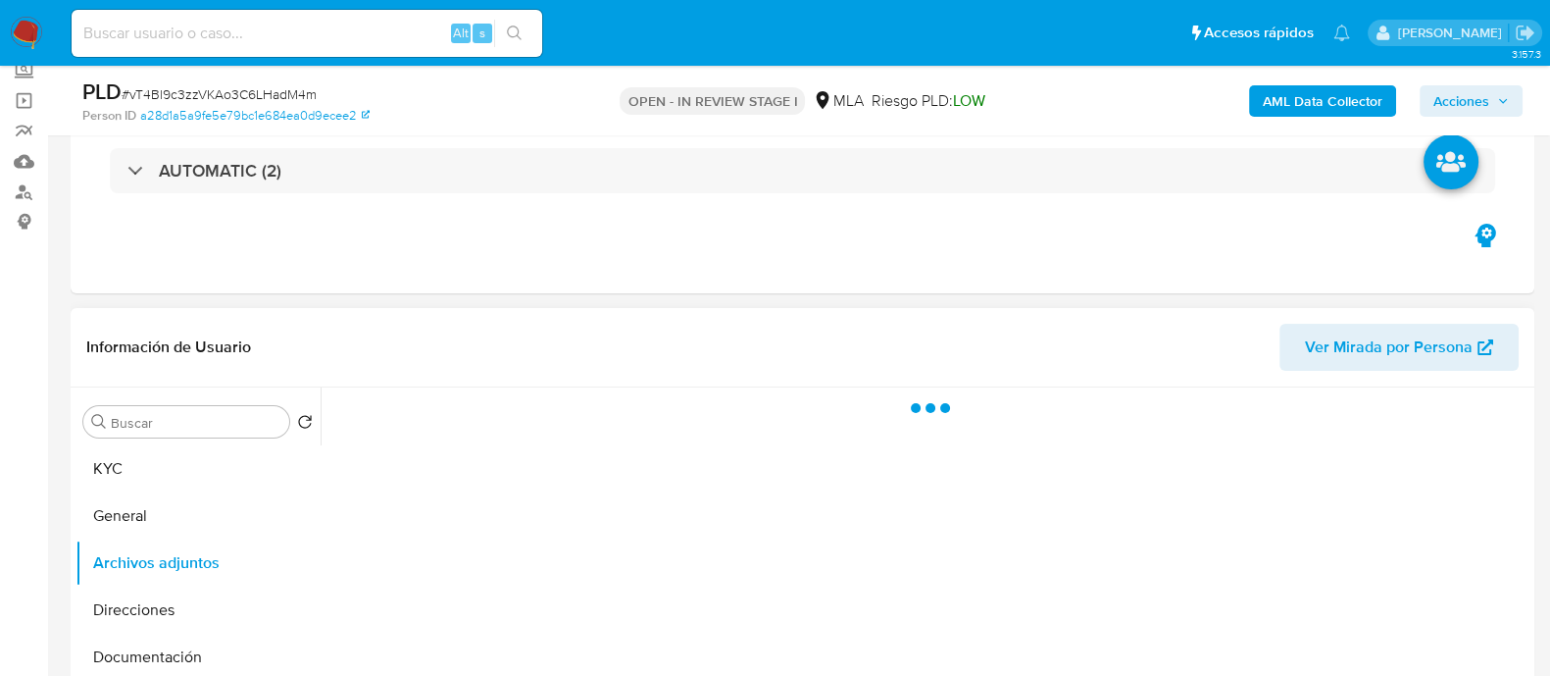
select select "10"
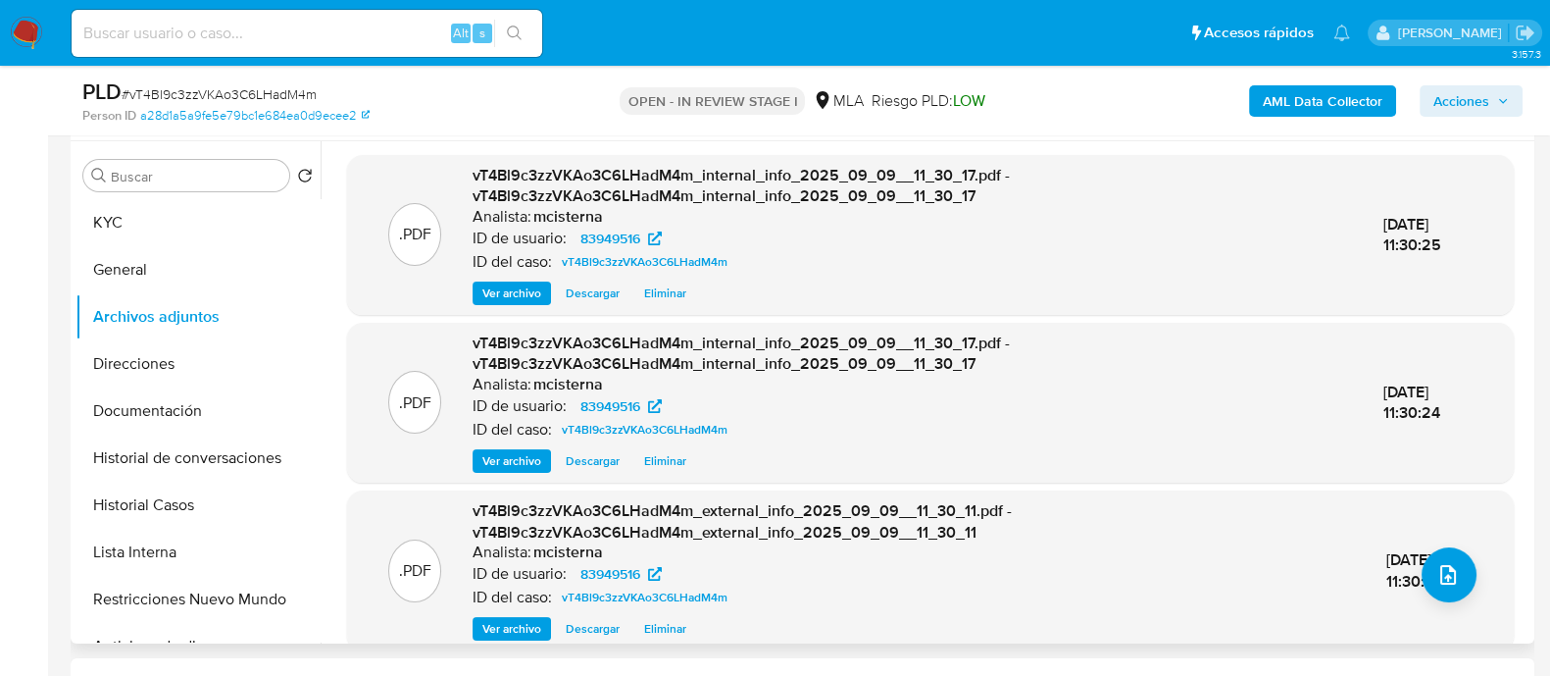
scroll to position [0, 0]
